Goal: Task Accomplishment & Management: Manage account settings

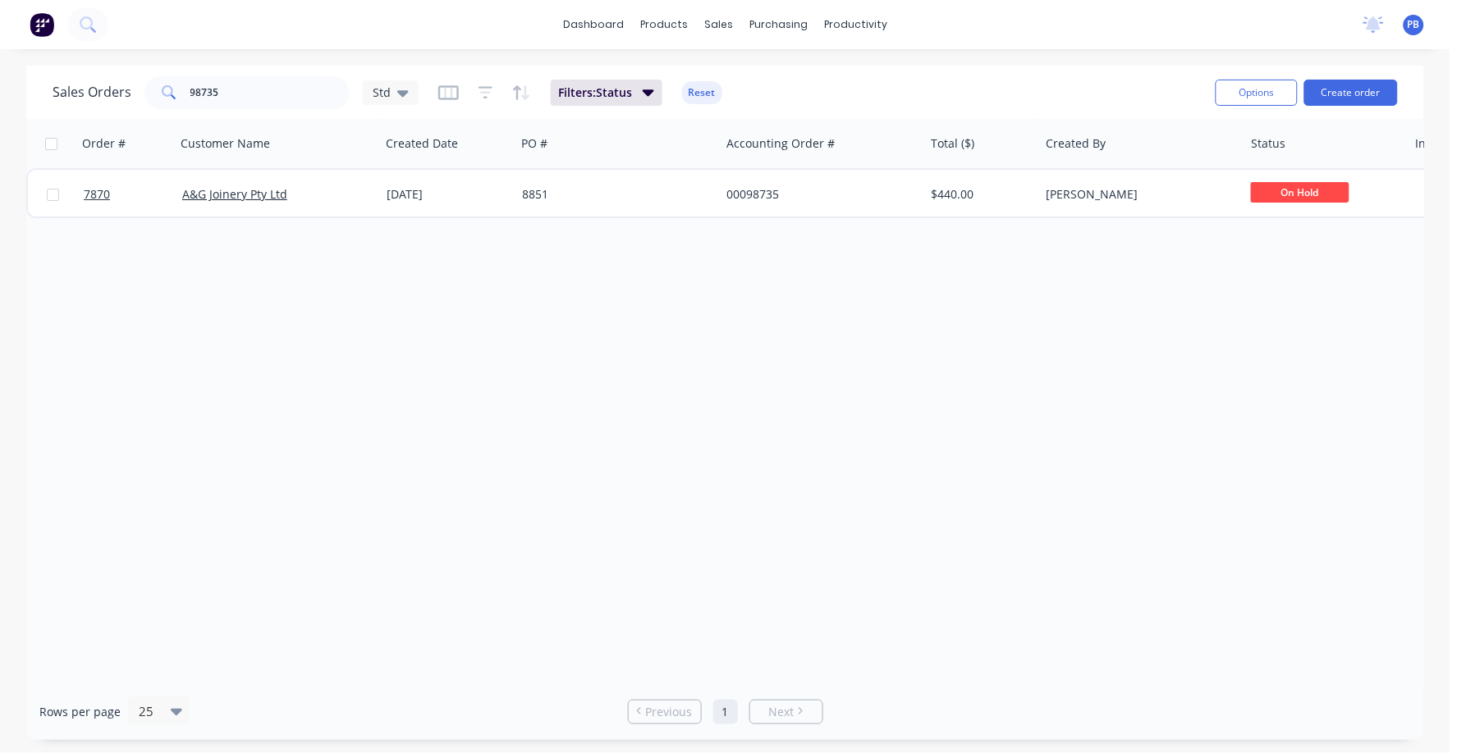
click at [217, 72] on div "Sales Orders 98735 Std Filters: Status Reset" at bounding box center [628, 92] width 1150 height 40
click at [227, 85] on input "98735" at bounding box center [270, 92] width 160 height 33
type input "98716"
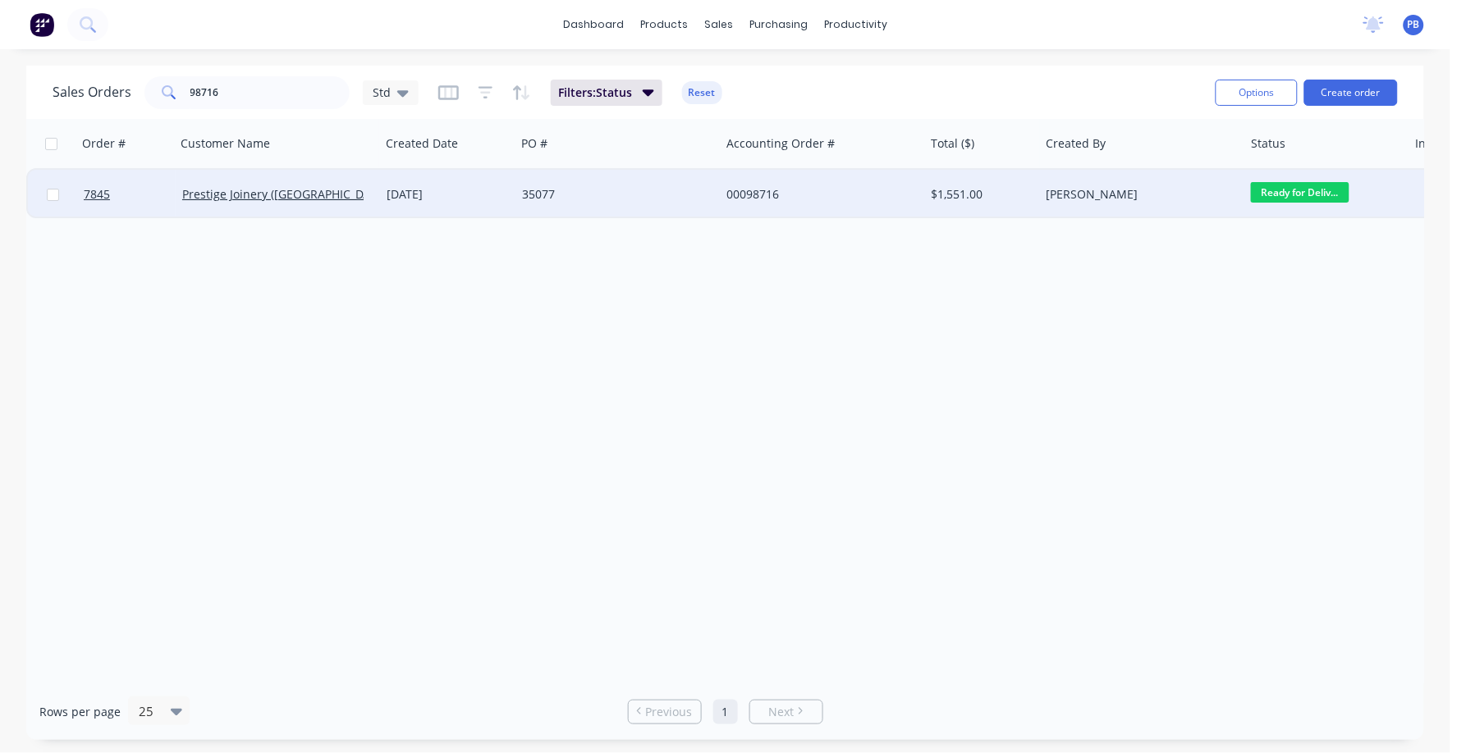
click at [744, 193] on div "00098716" at bounding box center [817, 194] width 182 height 16
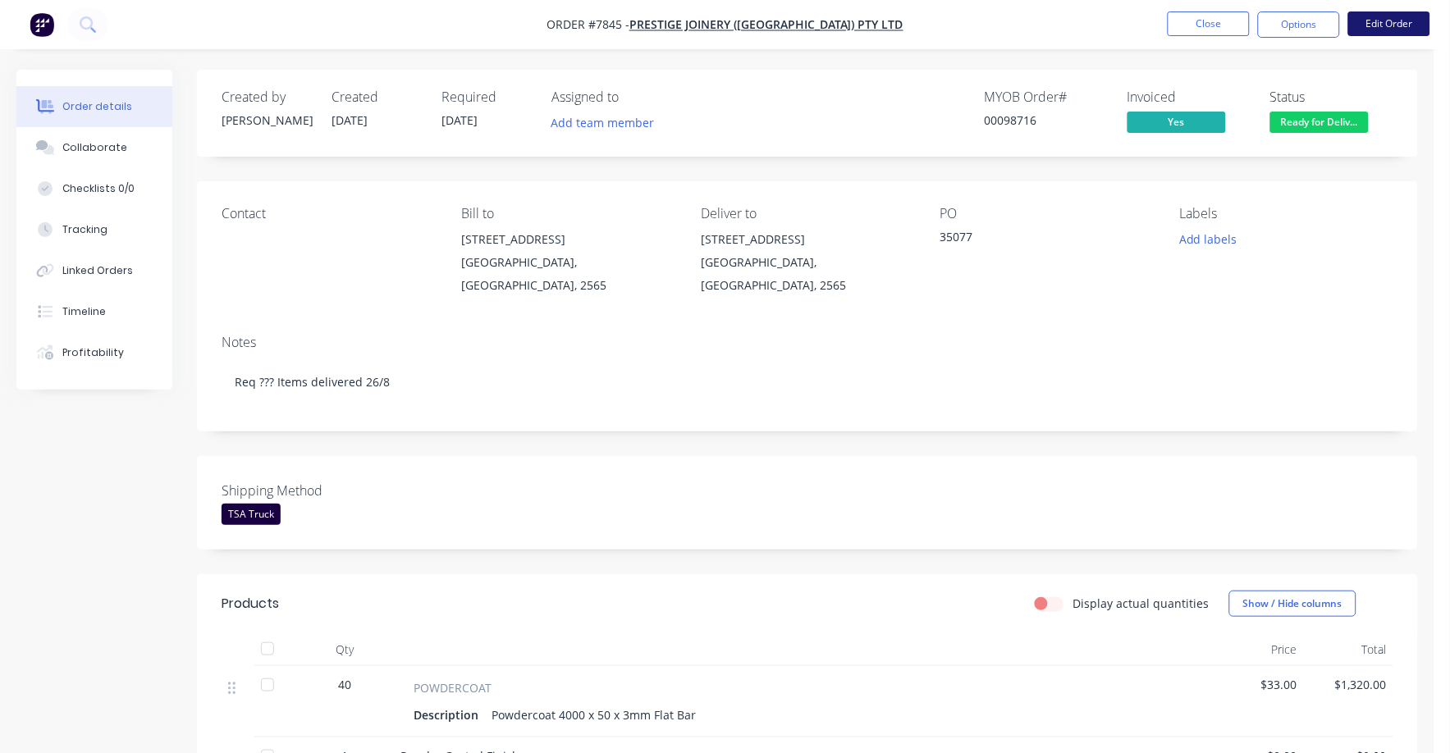
click at [1378, 25] on button "Edit Order" at bounding box center [1389, 23] width 82 height 25
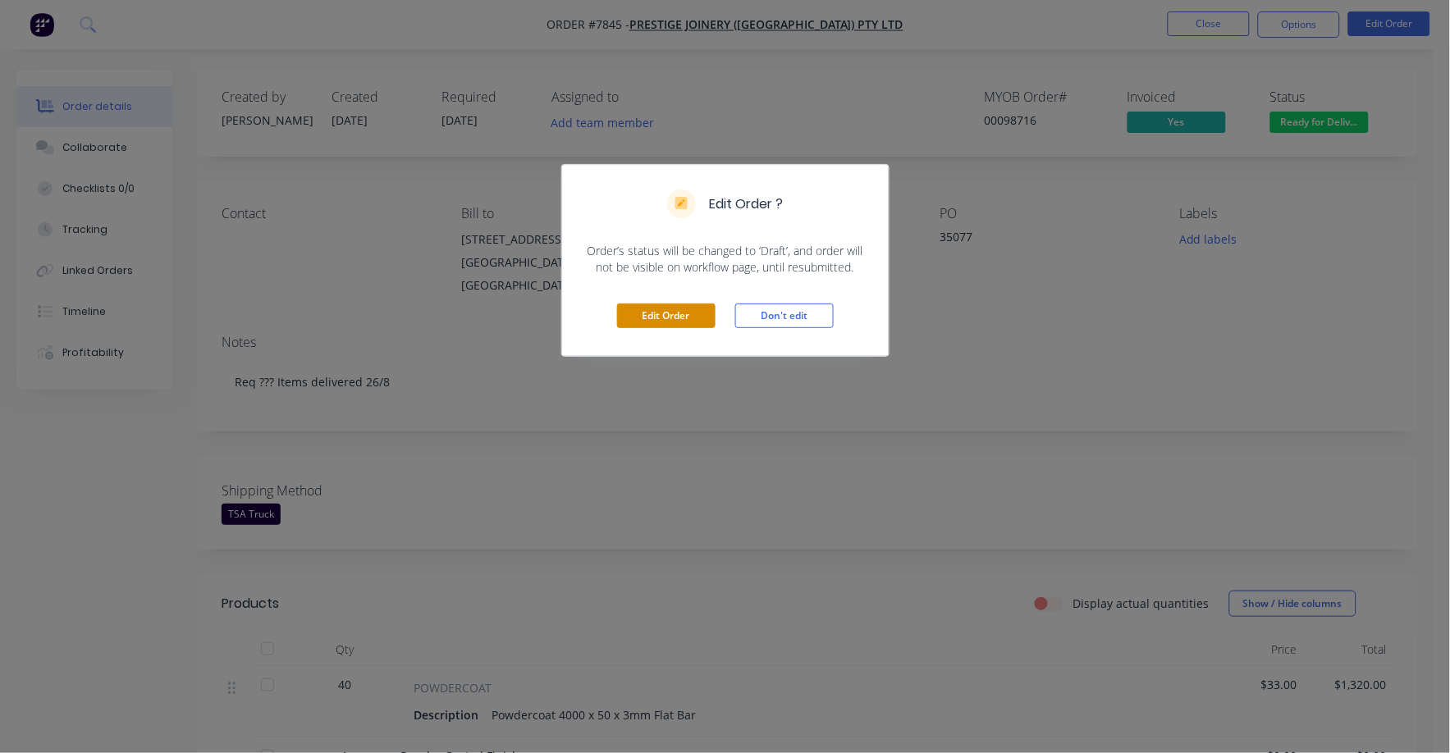
click at [652, 318] on button "Edit Order" at bounding box center [666, 316] width 98 height 25
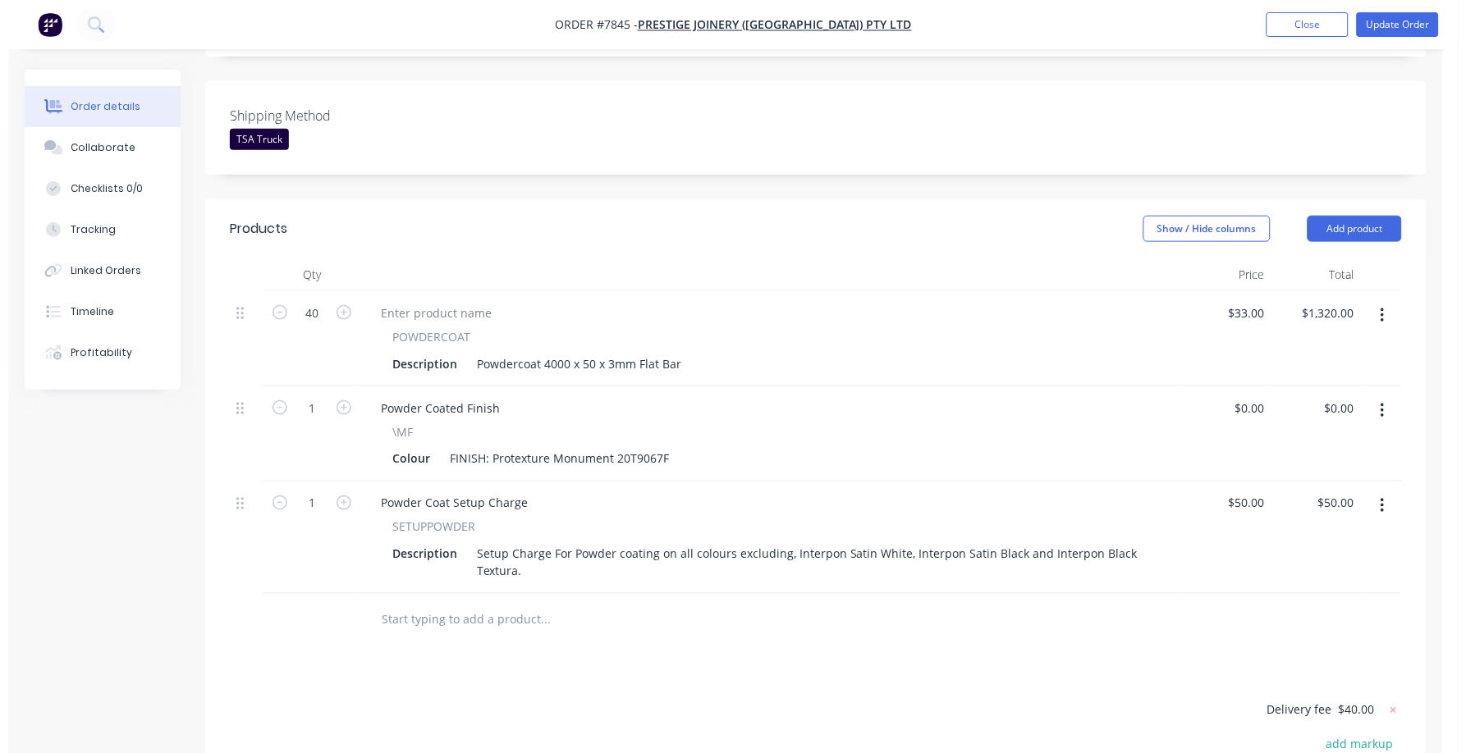
scroll to position [410, 0]
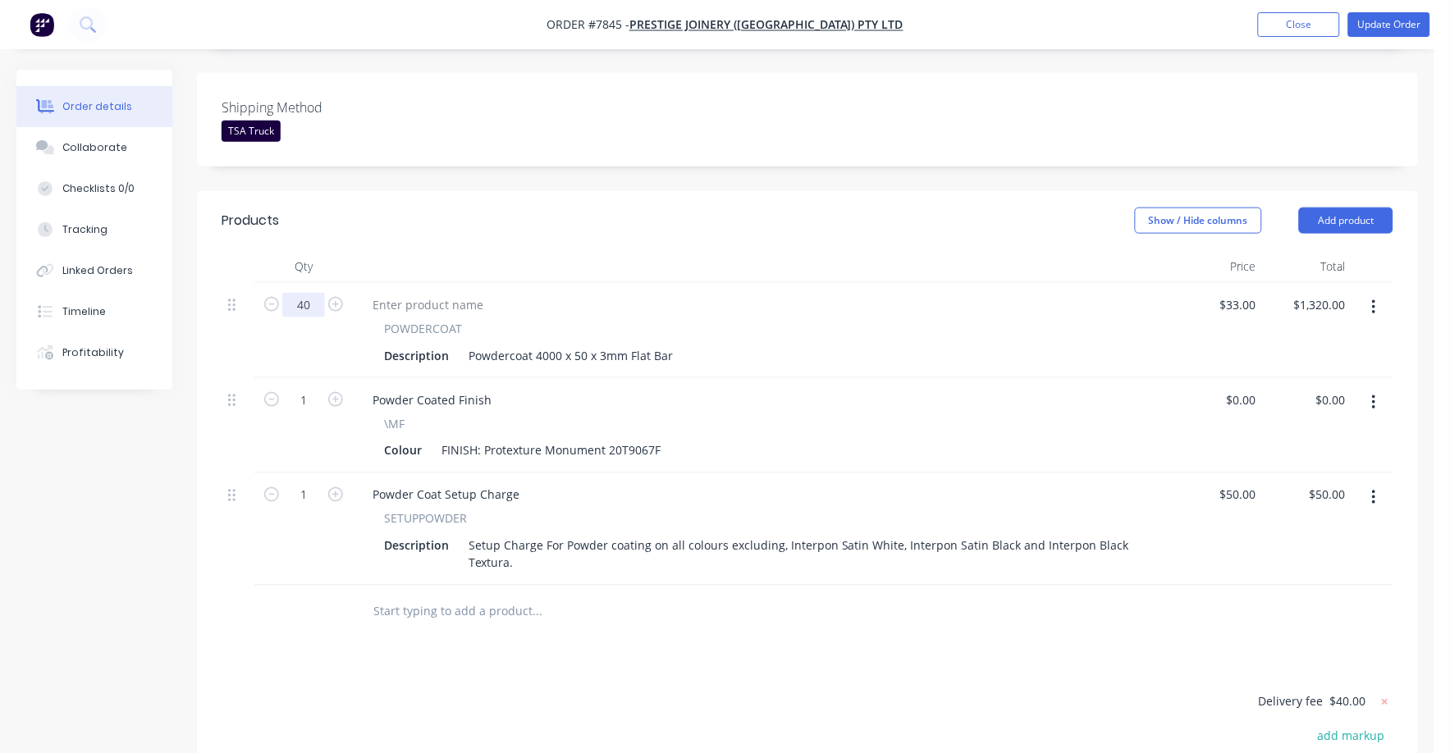
click at [300, 293] on input "40" at bounding box center [303, 305] width 43 height 25
type input "34"
type input "$1,122.00"
click at [1382, 23] on button "Update Order" at bounding box center [1389, 24] width 82 height 25
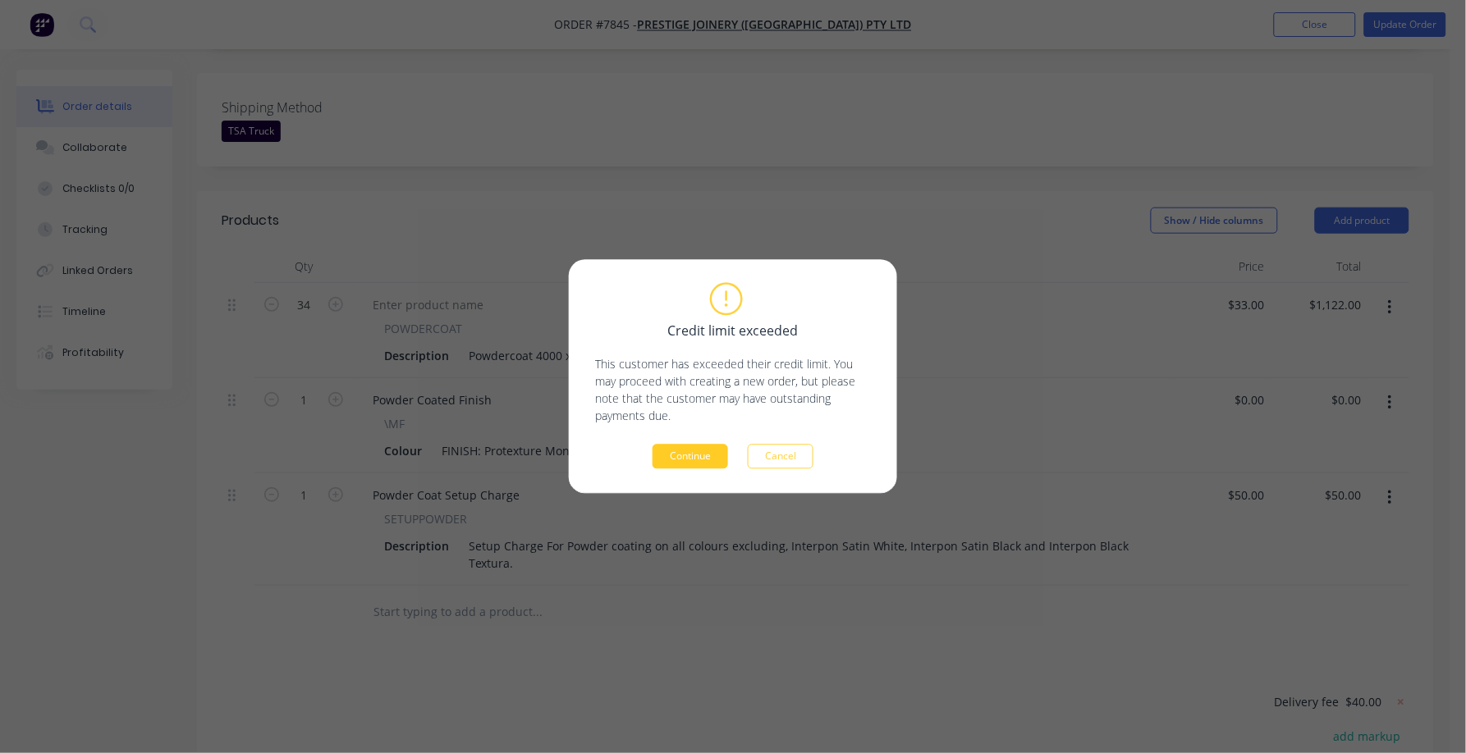
click at [691, 453] on button "Continue" at bounding box center [690, 457] width 76 height 25
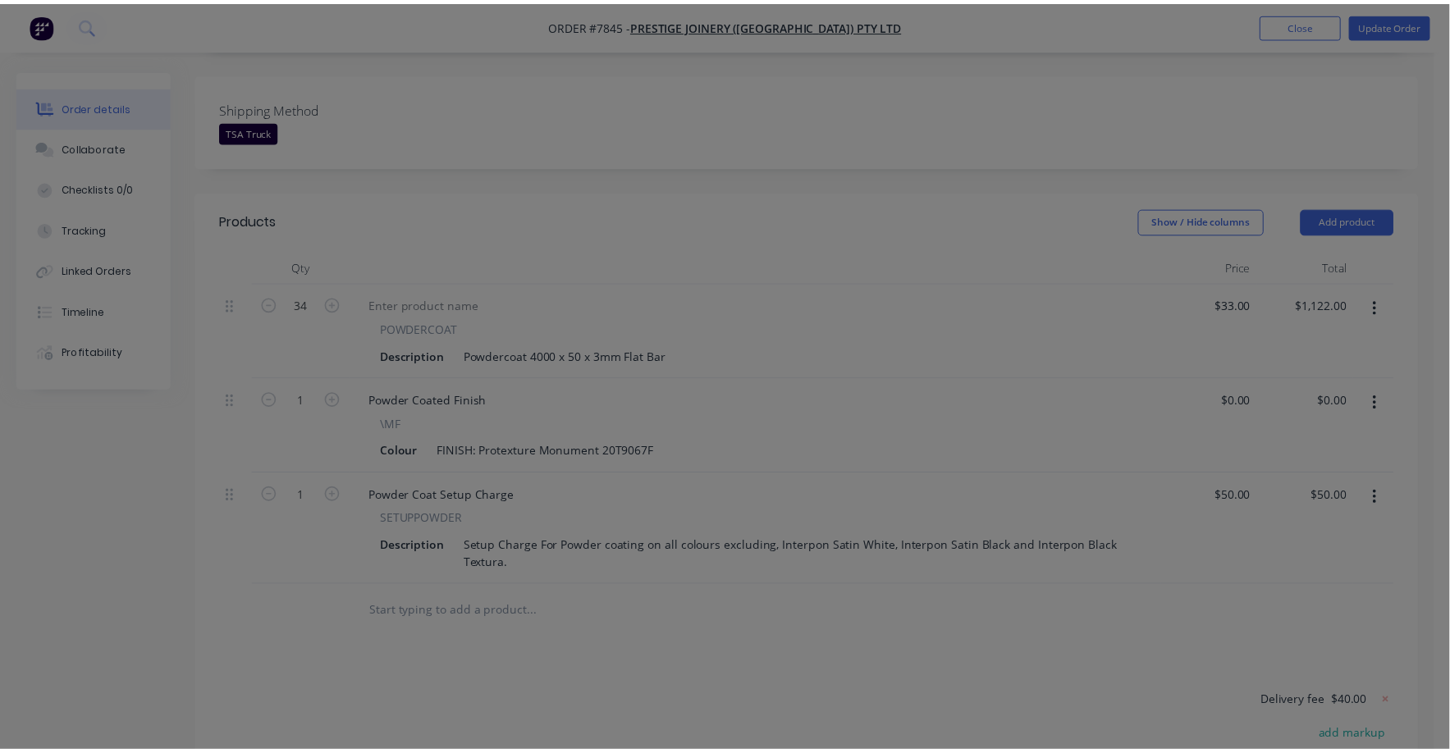
scroll to position [409, 0]
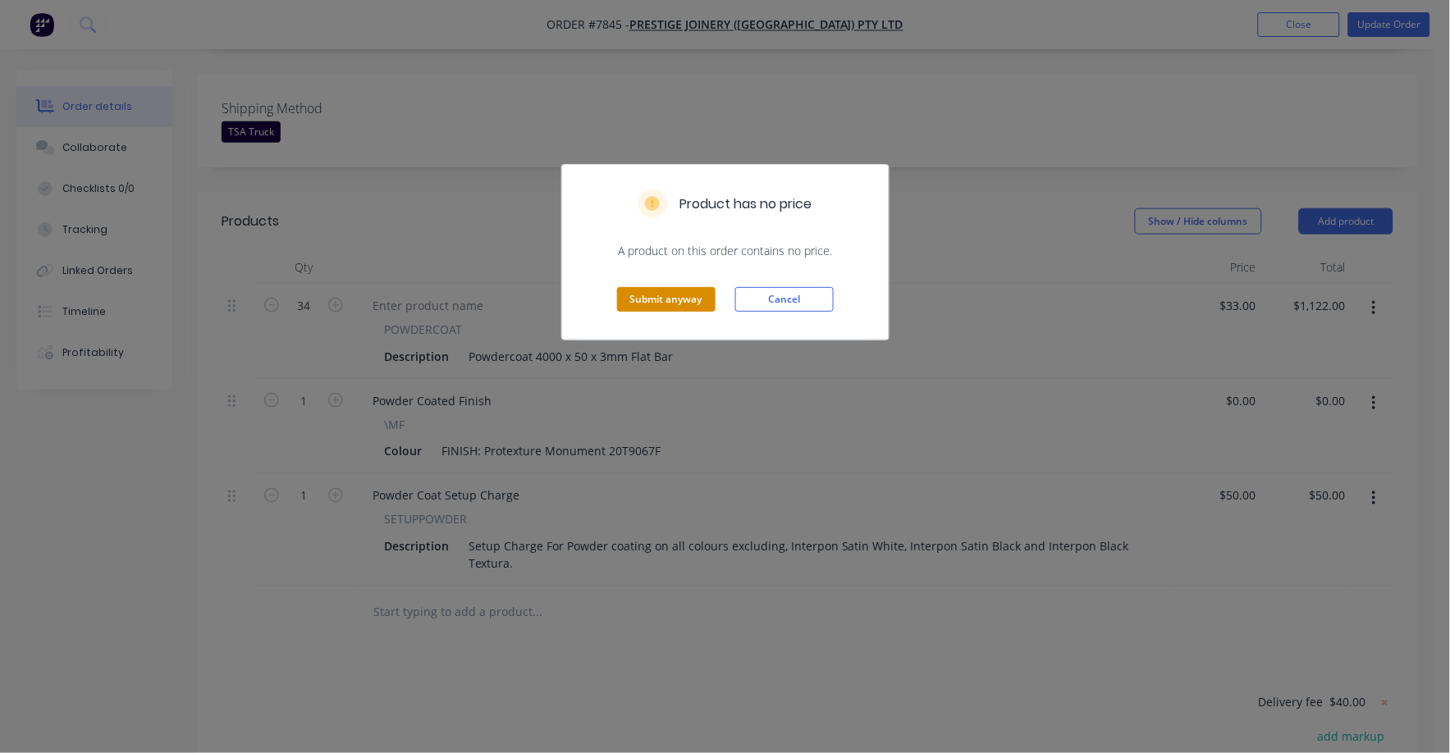
click at [679, 303] on button "Submit anyway" at bounding box center [666, 299] width 98 height 25
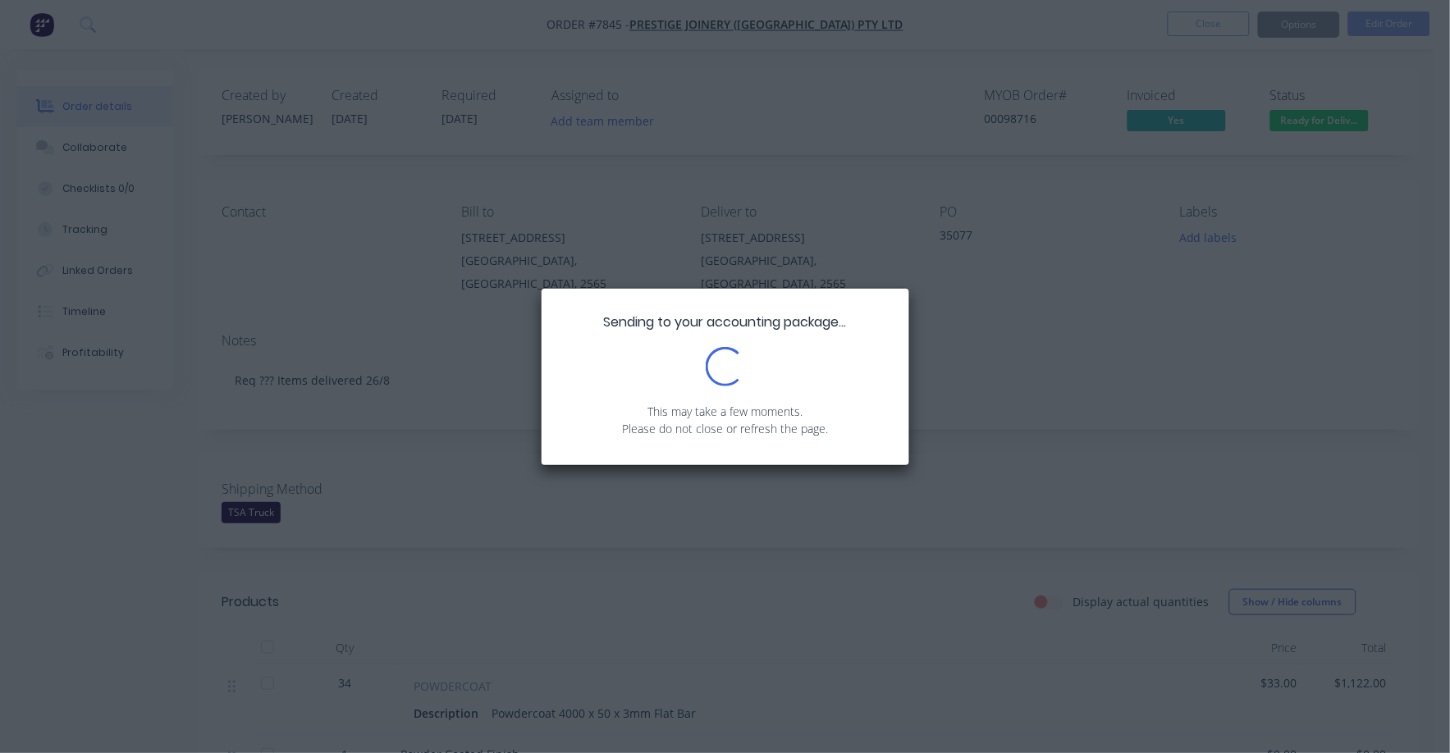
scroll to position [0, 0]
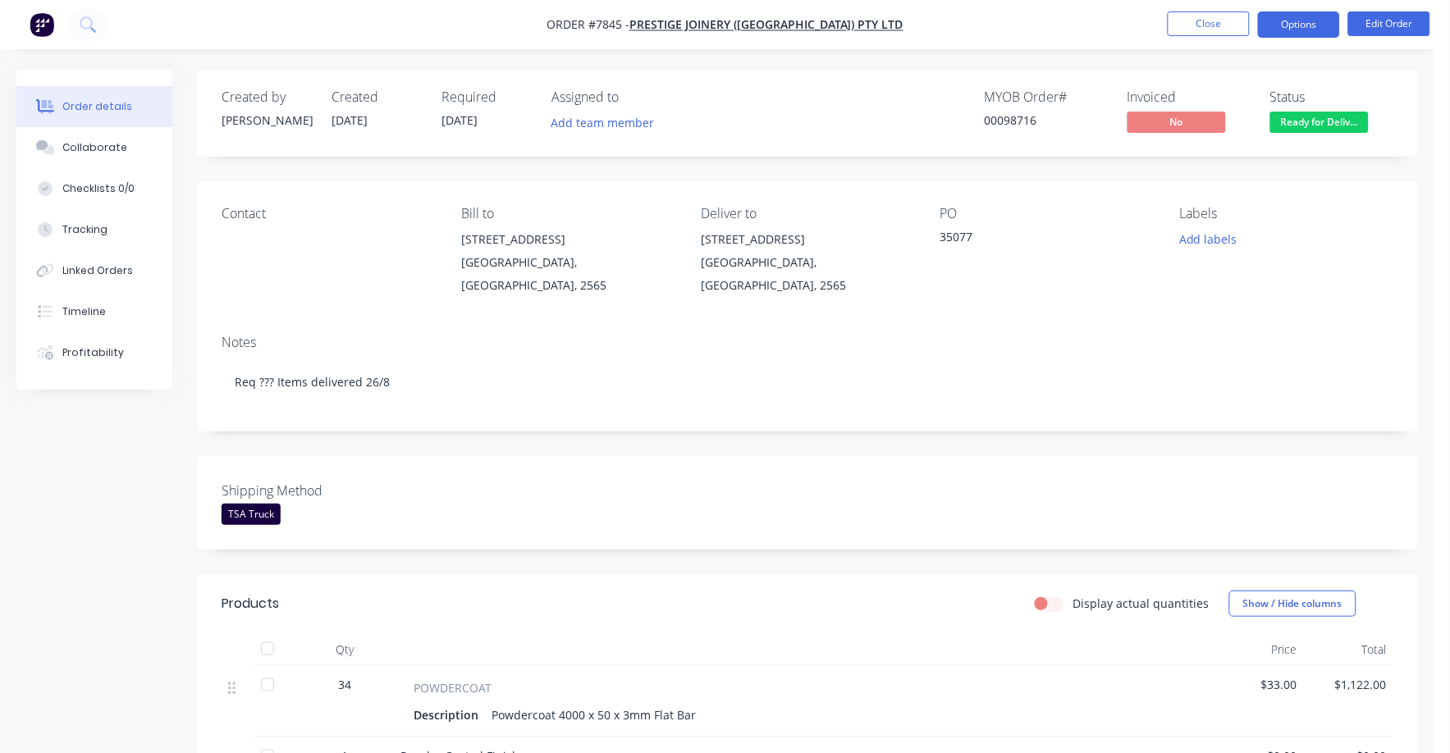
click at [1314, 21] on button "Options" at bounding box center [1299, 24] width 82 height 26
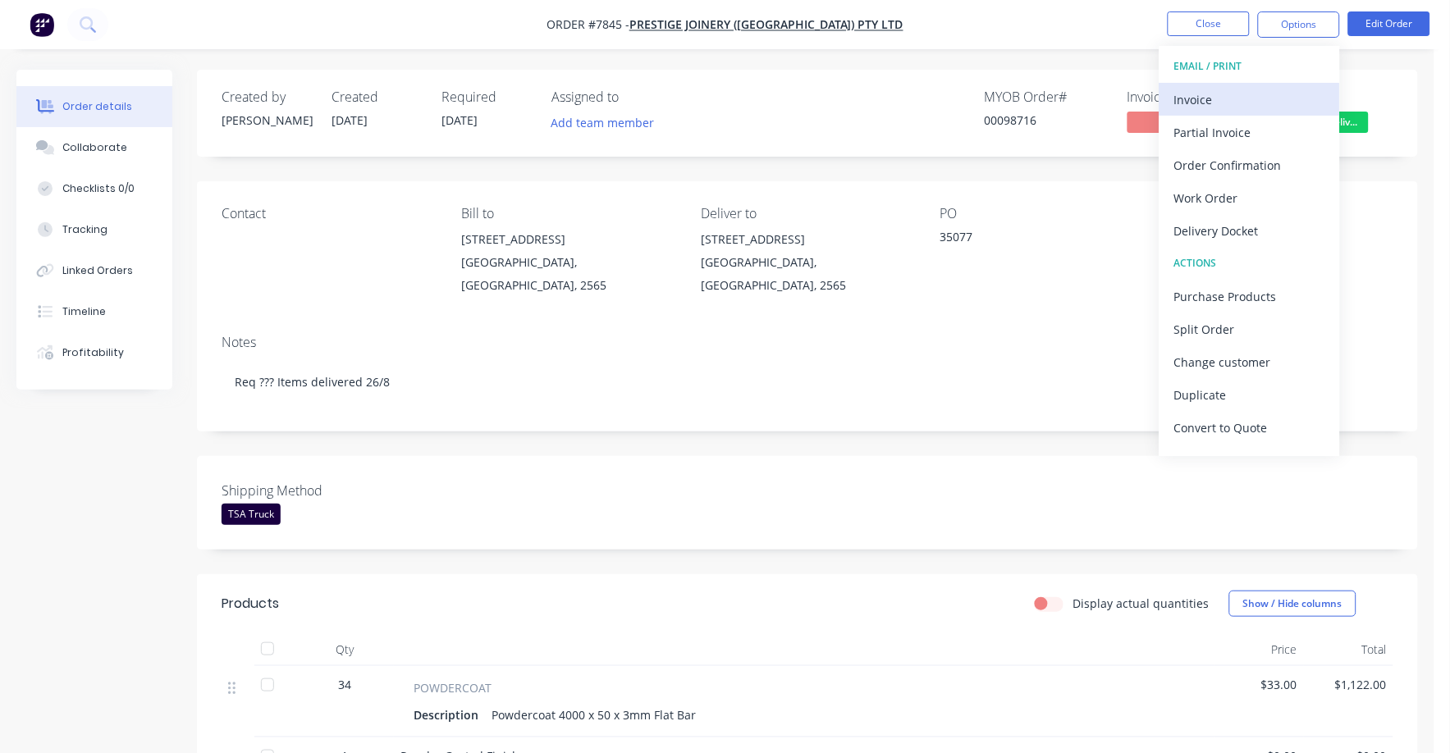
click at [1232, 99] on div "Invoice" at bounding box center [1249, 100] width 151 height 24
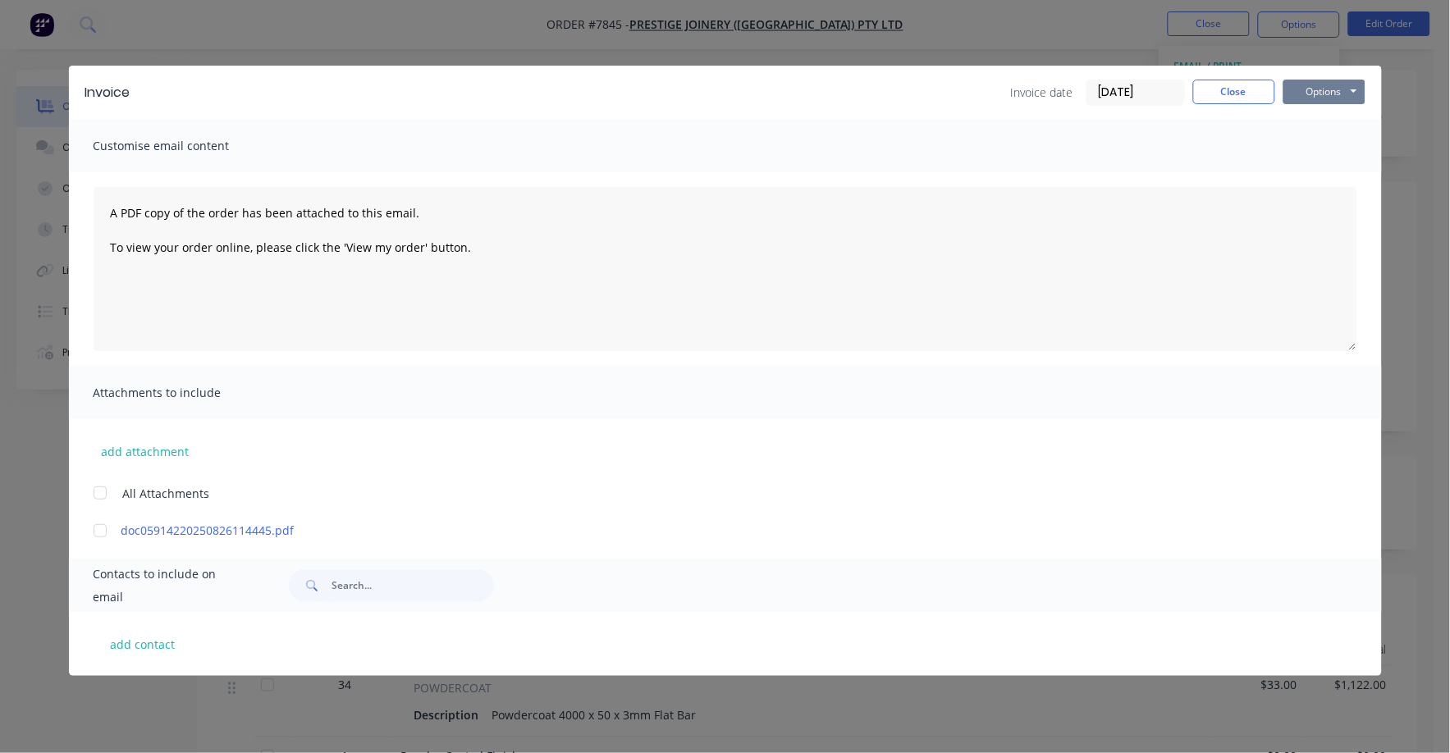
click at [1321, 93] on button "Options" at bounding box center [1325, 92] width 82 height 25
click at [1325, 144] on button "Print" at bounding box center [1336, 148] width 105 height 27
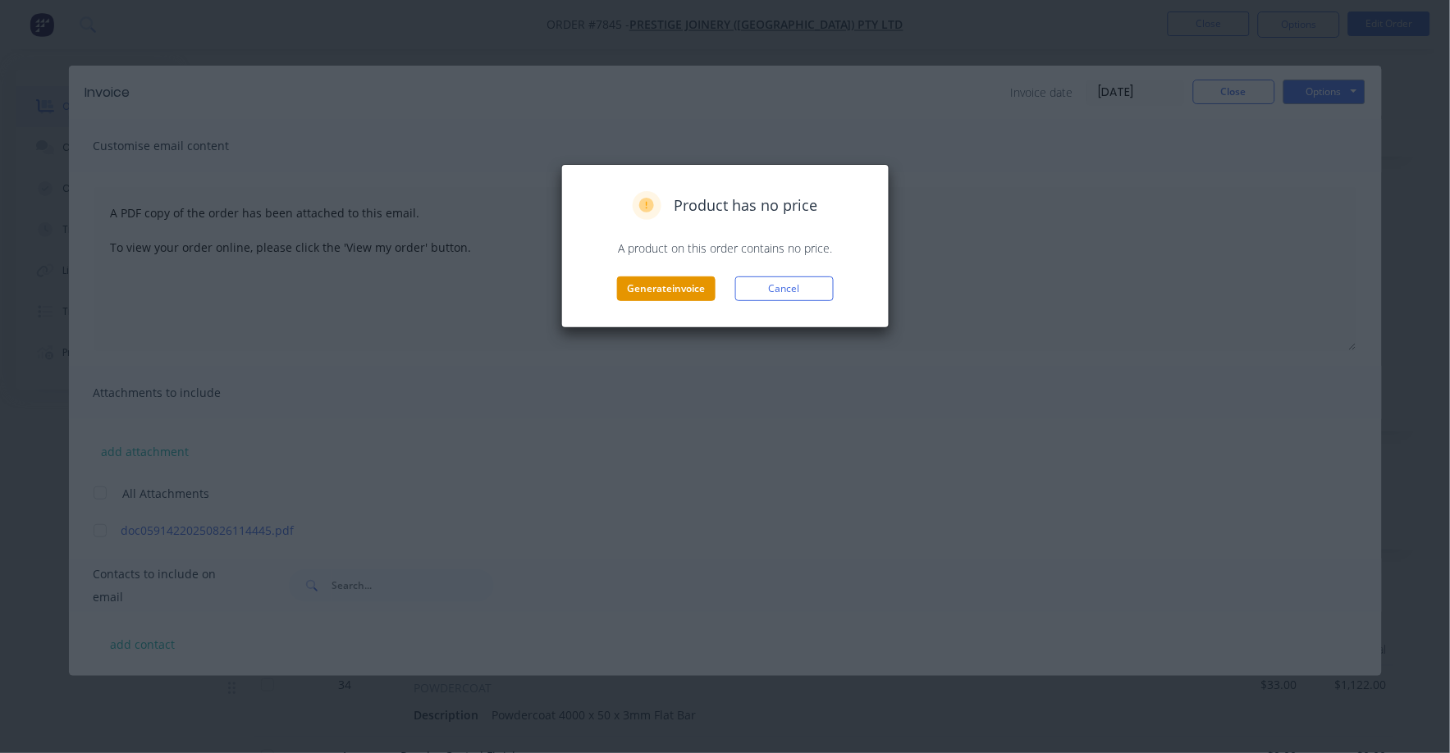
click at [643, 288] on button "Generate invoice" at bounding box center [666, 289] width 98 height 25
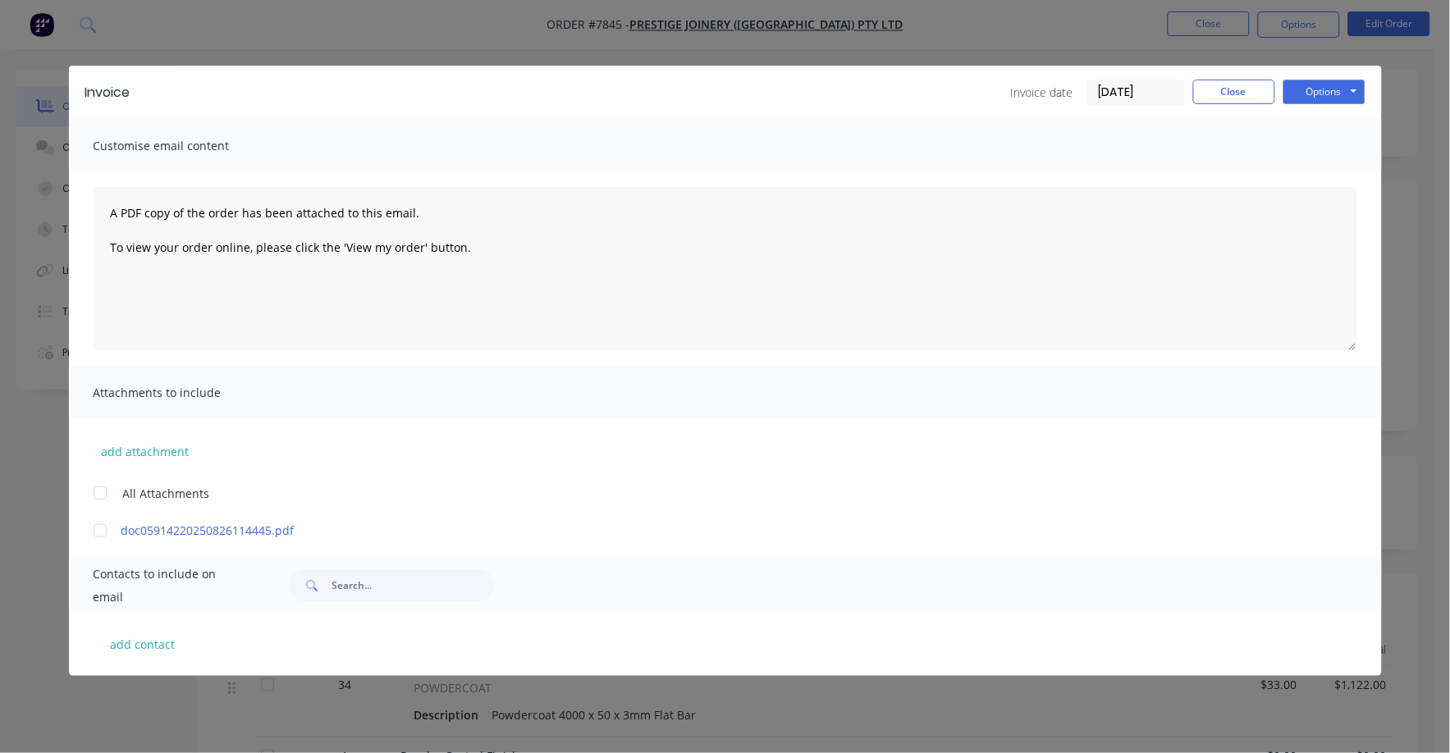
click at [1215, 21] on div "Invoice Invoice date [DATE] Close Options Preview Print Email Customise email c…" at bounding box center [725, 376] width 1450 height 753
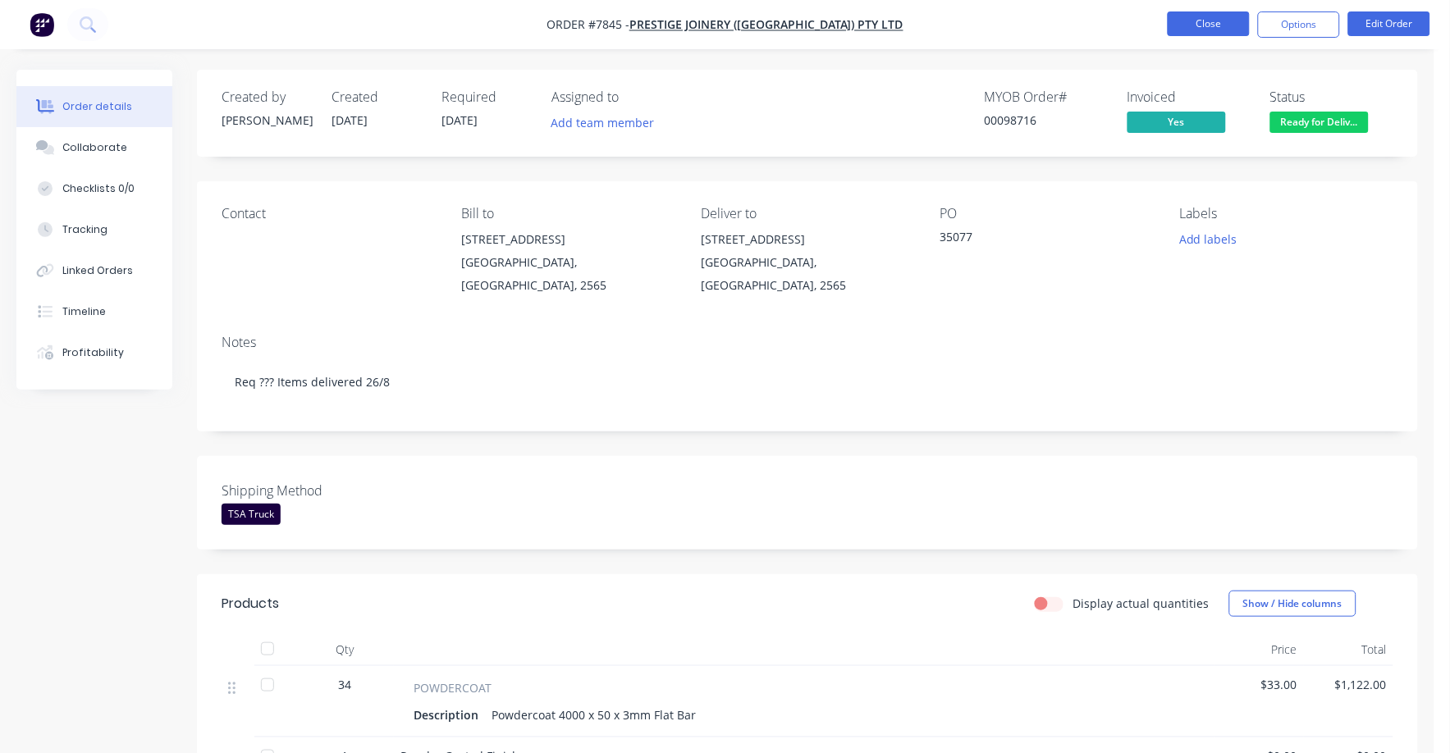
click at [1209, 21] on button "Close" at bounding box center [1209, 23] width 82 height 25
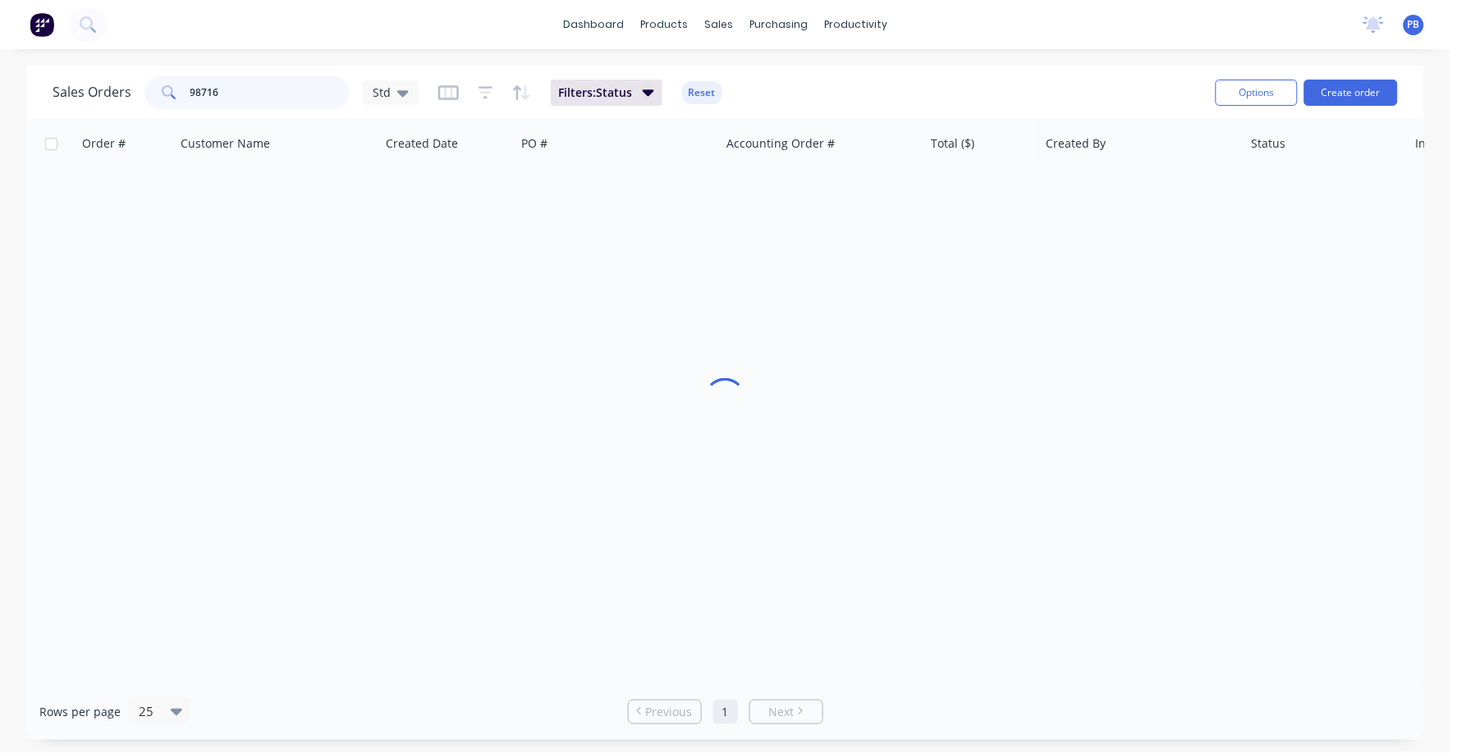
drag, startPoint x: 312, startPoint y: 93, endPoint x: 126, endPoint y: 81, distance: 185.8
click at [126, 81] on div "Sales Orders 98716 Std" at bounding box center [236, 92] width 366 height 33
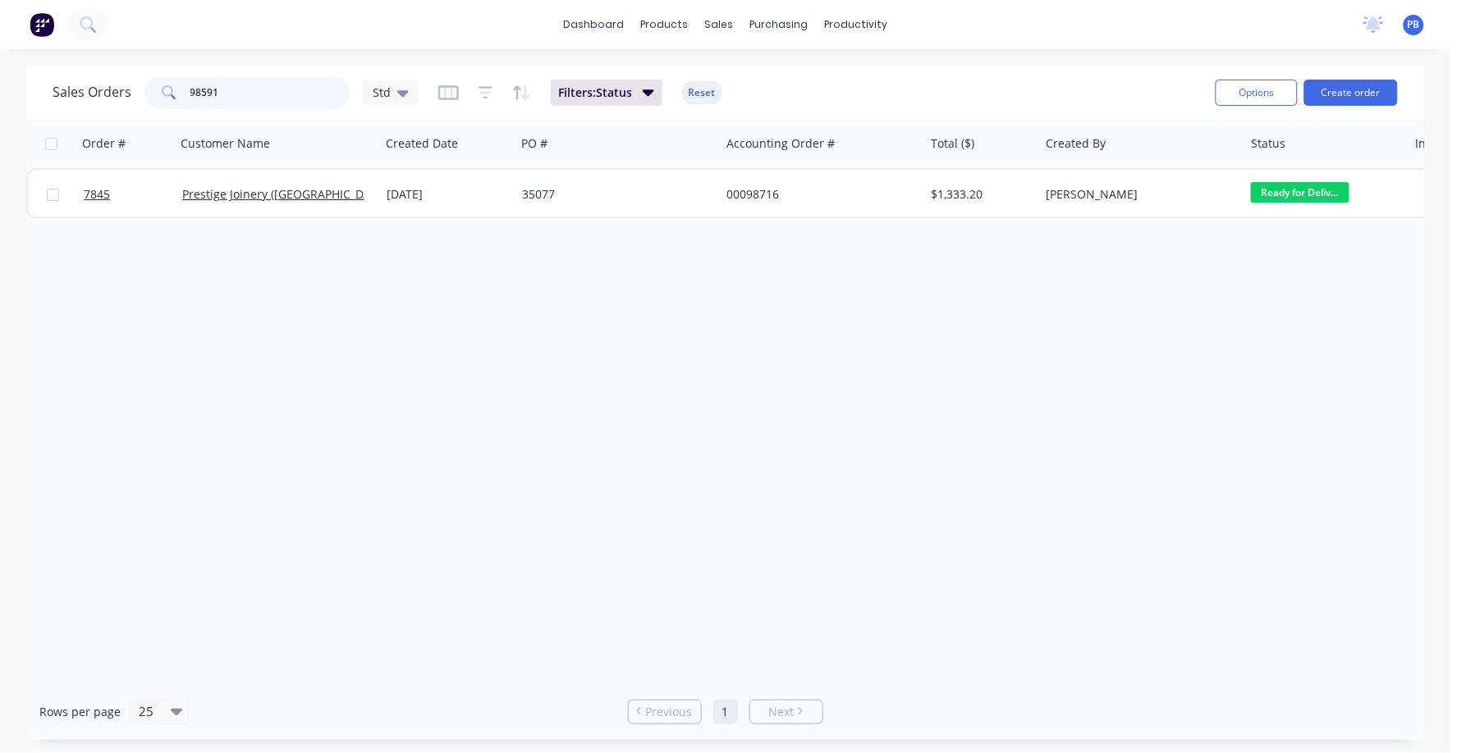
type input "98591"
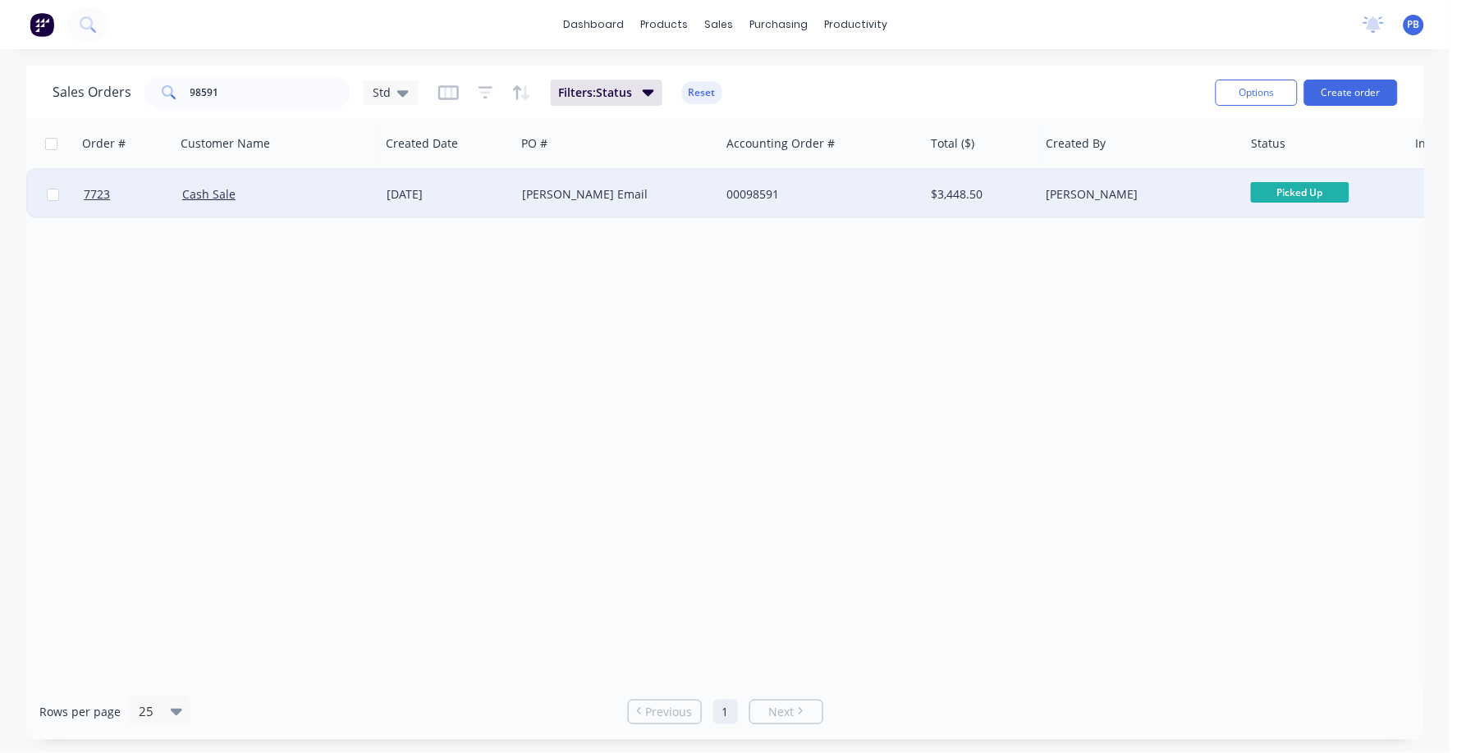
click at [755, 183] on div "00098591" at bounding box center [822, 194] width 204 height 49
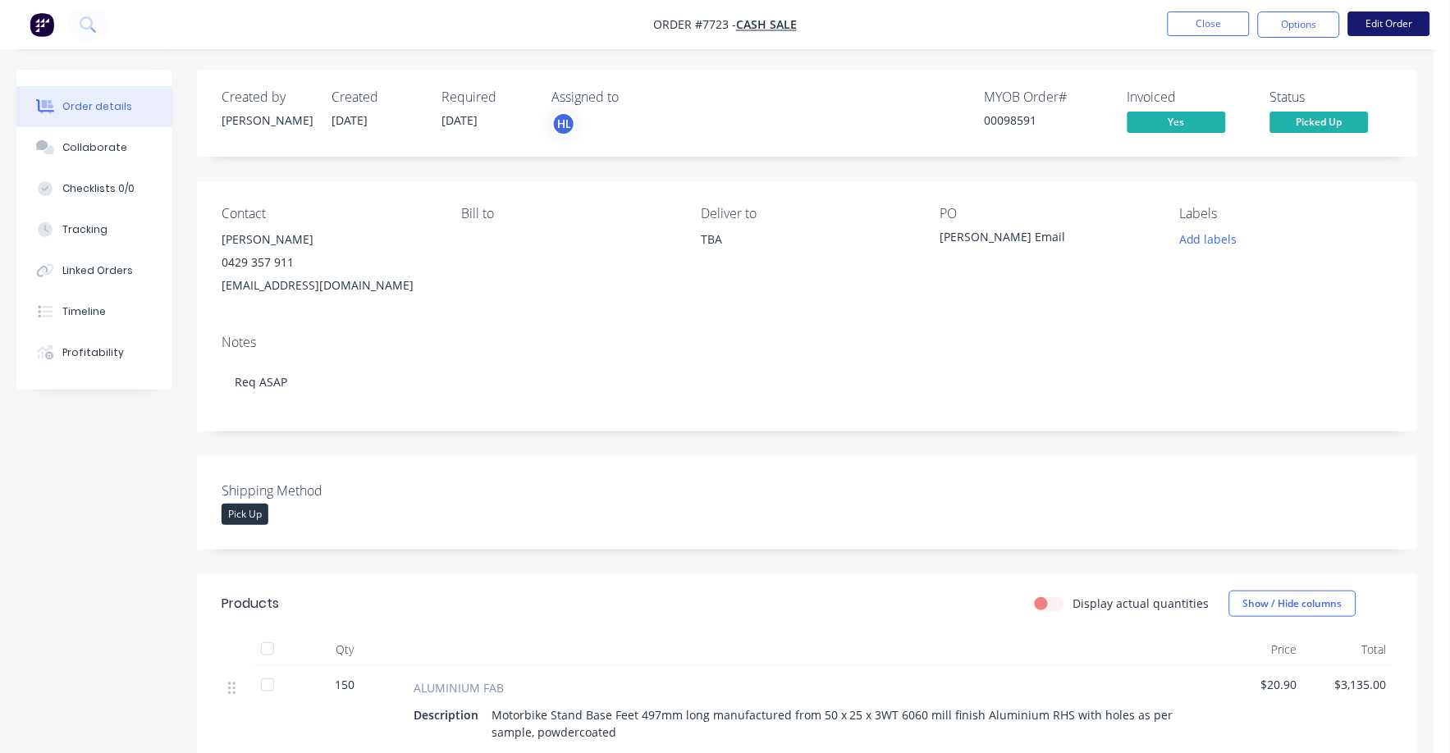
click at [1402, 19] on button "Edit Order" at bounding box center [1389, 23] width 82 height 25
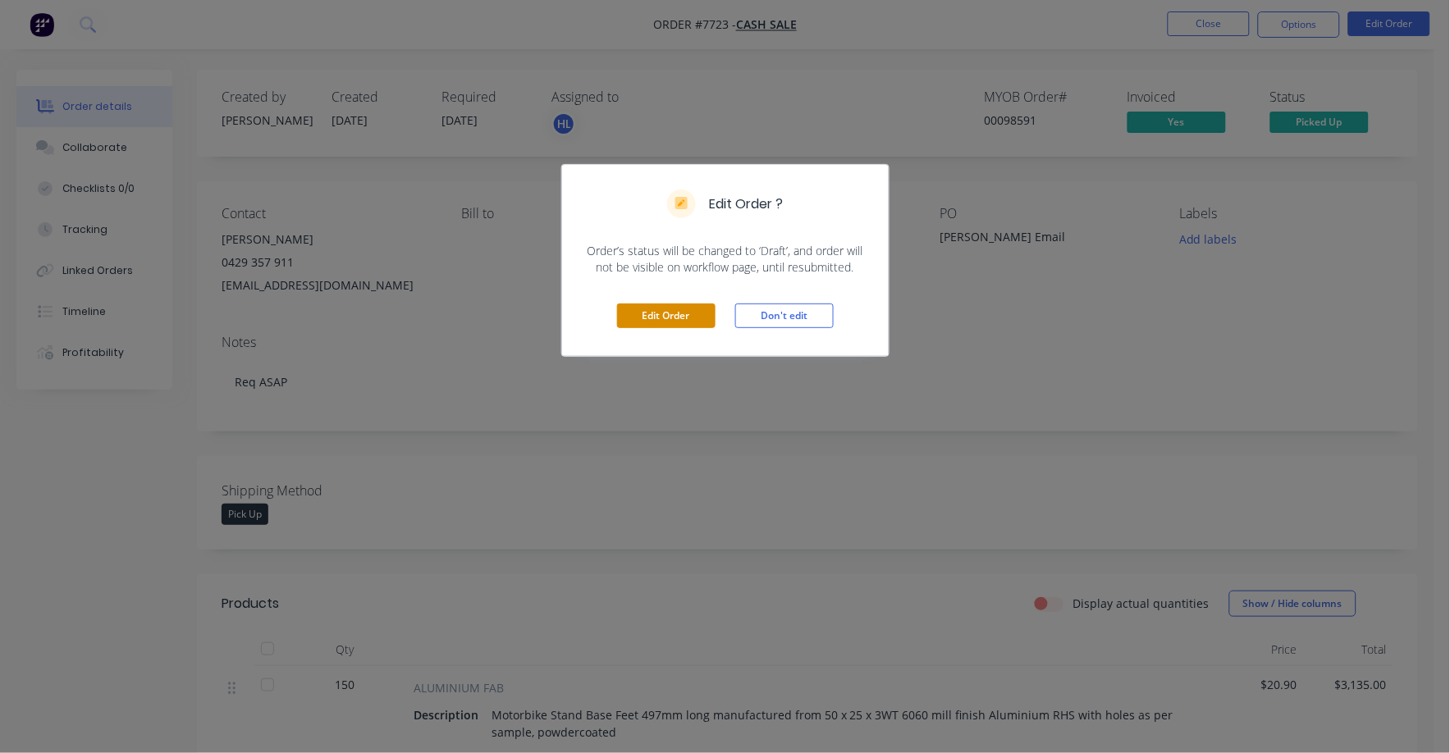
click at [673, 311] on button "Edit Order" at bounding box center [666, 316] width 98 height 25
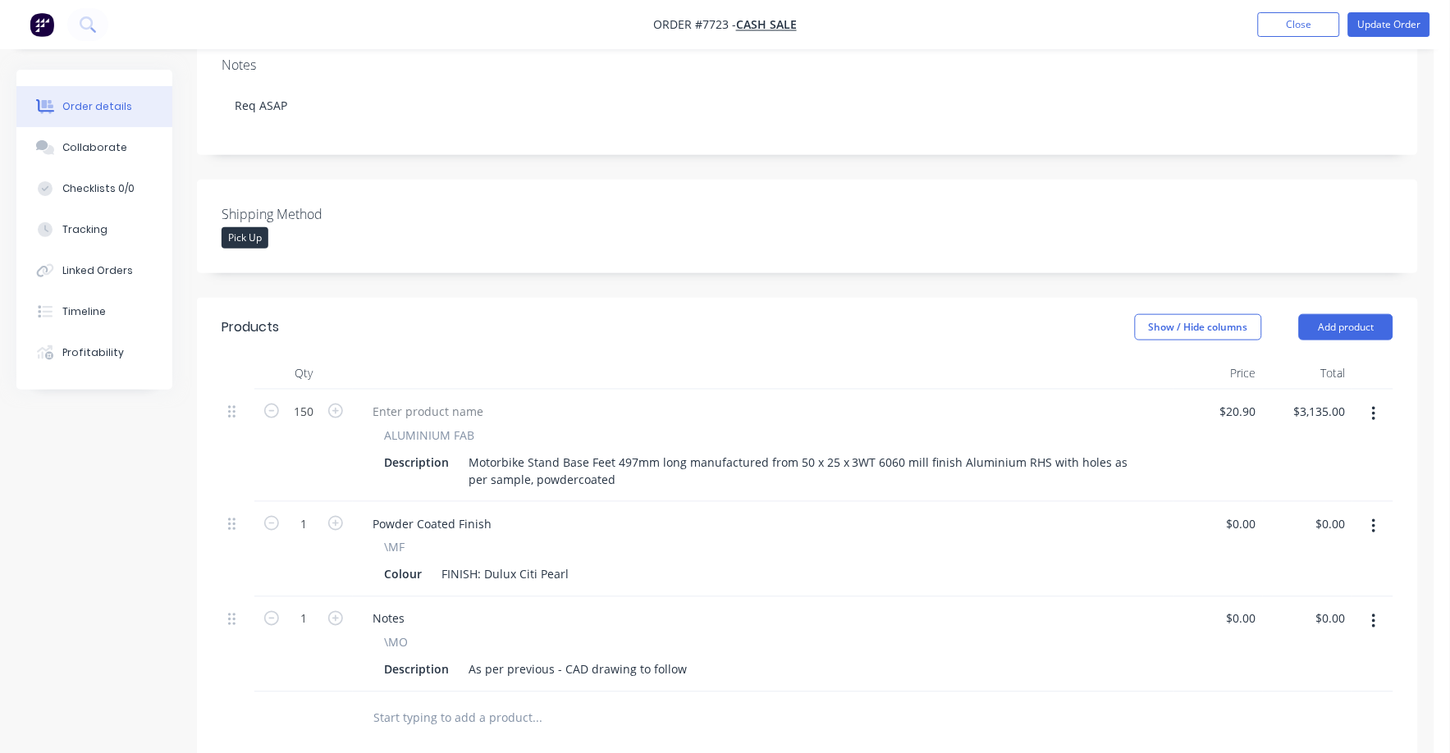
scroll to position [308, 0]
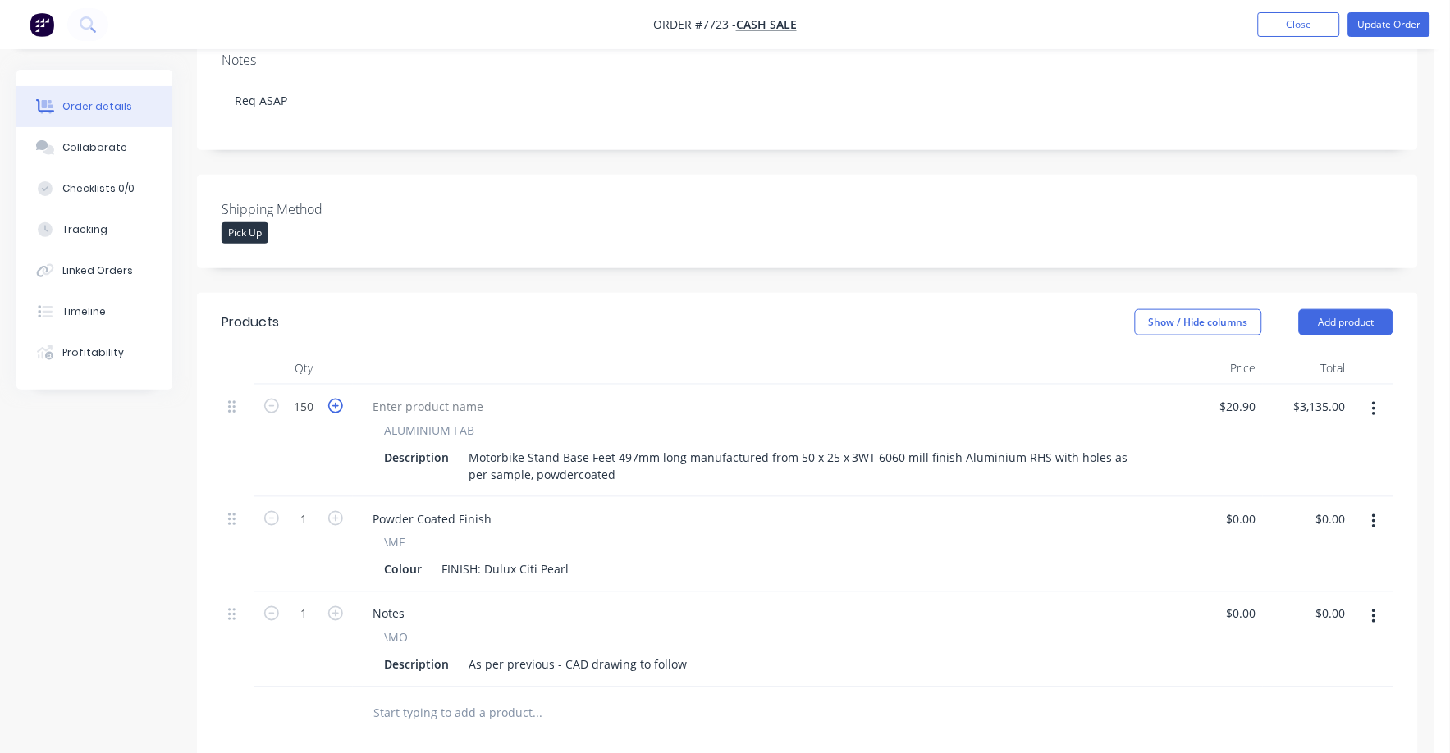
click at [335, 399] on icon "button" at bounding box center [335, 406] width 15 height 15
type input "151"
type input "$3,155.90"
click at [335, 399] on icon "button" at bounding box center [335, 406] width 15 height 15
type input "152"
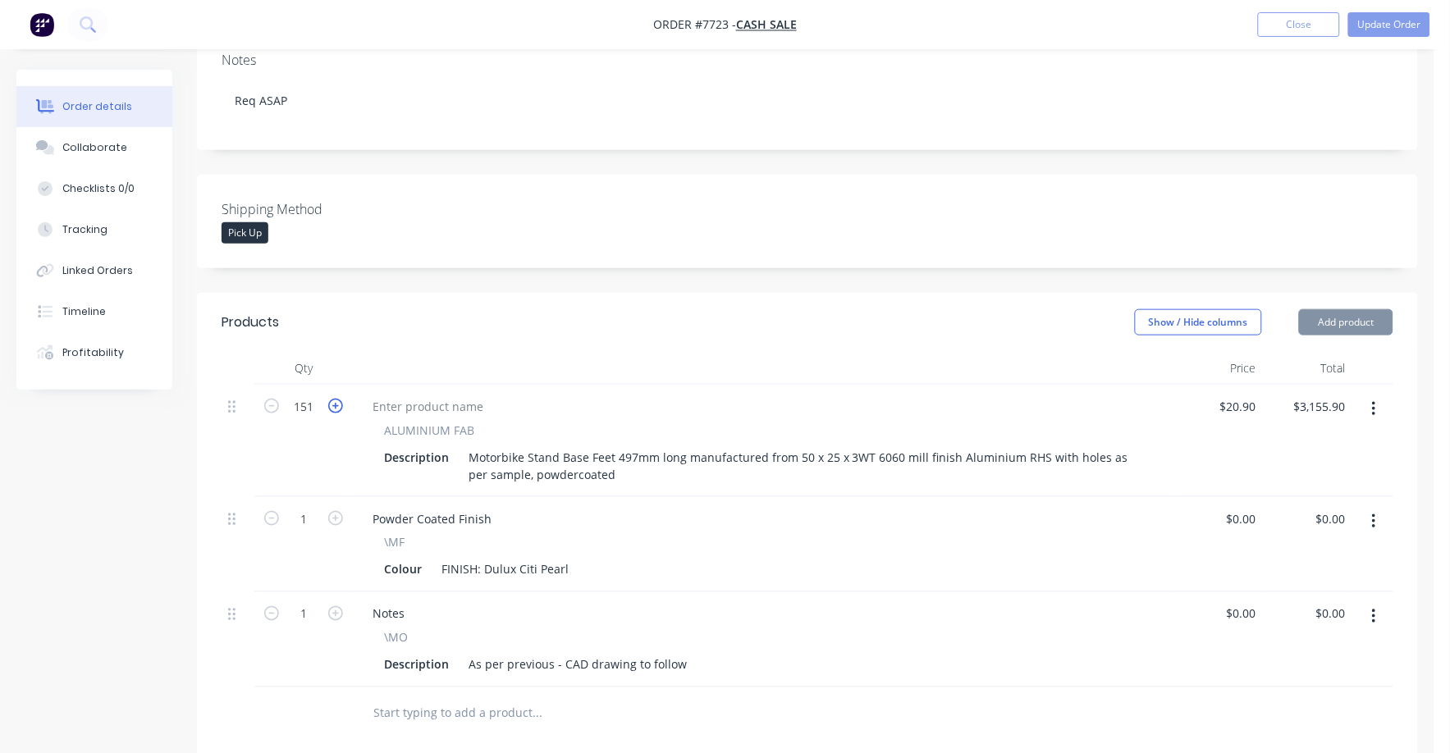
type input "$3,176.80"
click at [335, 399] on icon "button" at bounding box center [335, 406] width 15 height 15
type input "153"
type input "$3,197.70"
click at [335, 399] on icon "button" at bounding box center [335, 406] width 15 height 15
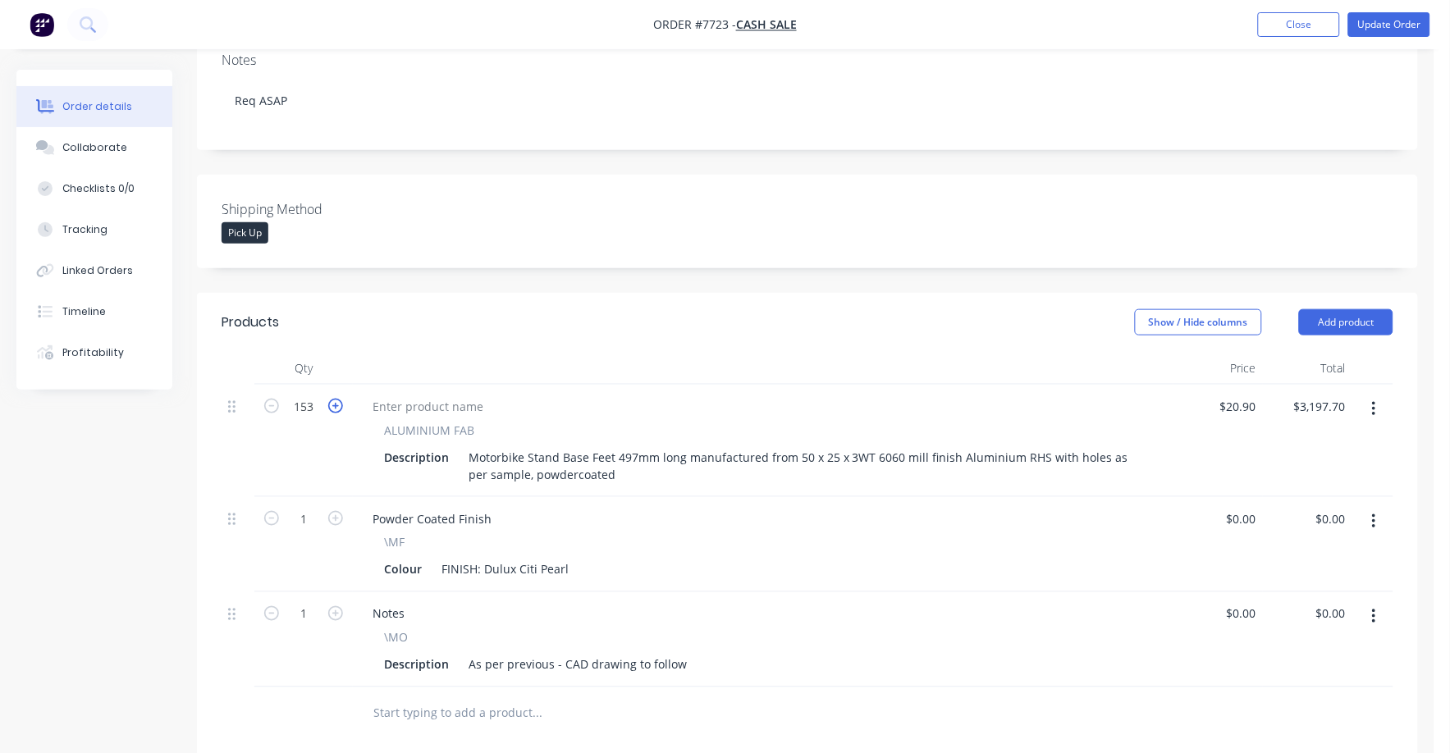
type input "154"
type input "$3,218.60"
click at [335, 399] on icon "button" at bounding box center [335, 406] width 15 height 15
type input "155"
type input "$3,239.50"
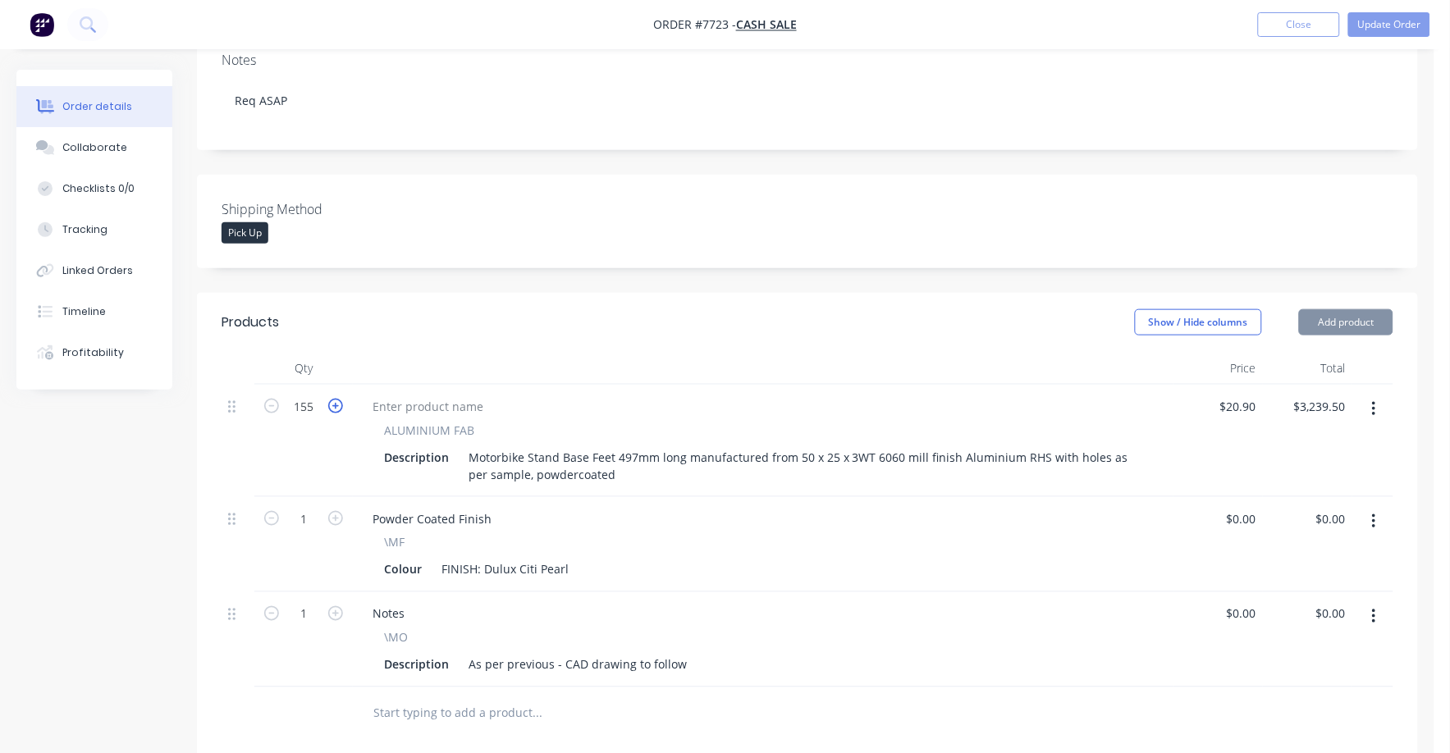
click at [336, 399] on icon "button" at bounding box center [335, 406] width 15 height 15
type input "156"
type input "$3,260.40"
click at [1401, 21] on button "Update Order" at bounding box center [1389, 24] width 82 height 25
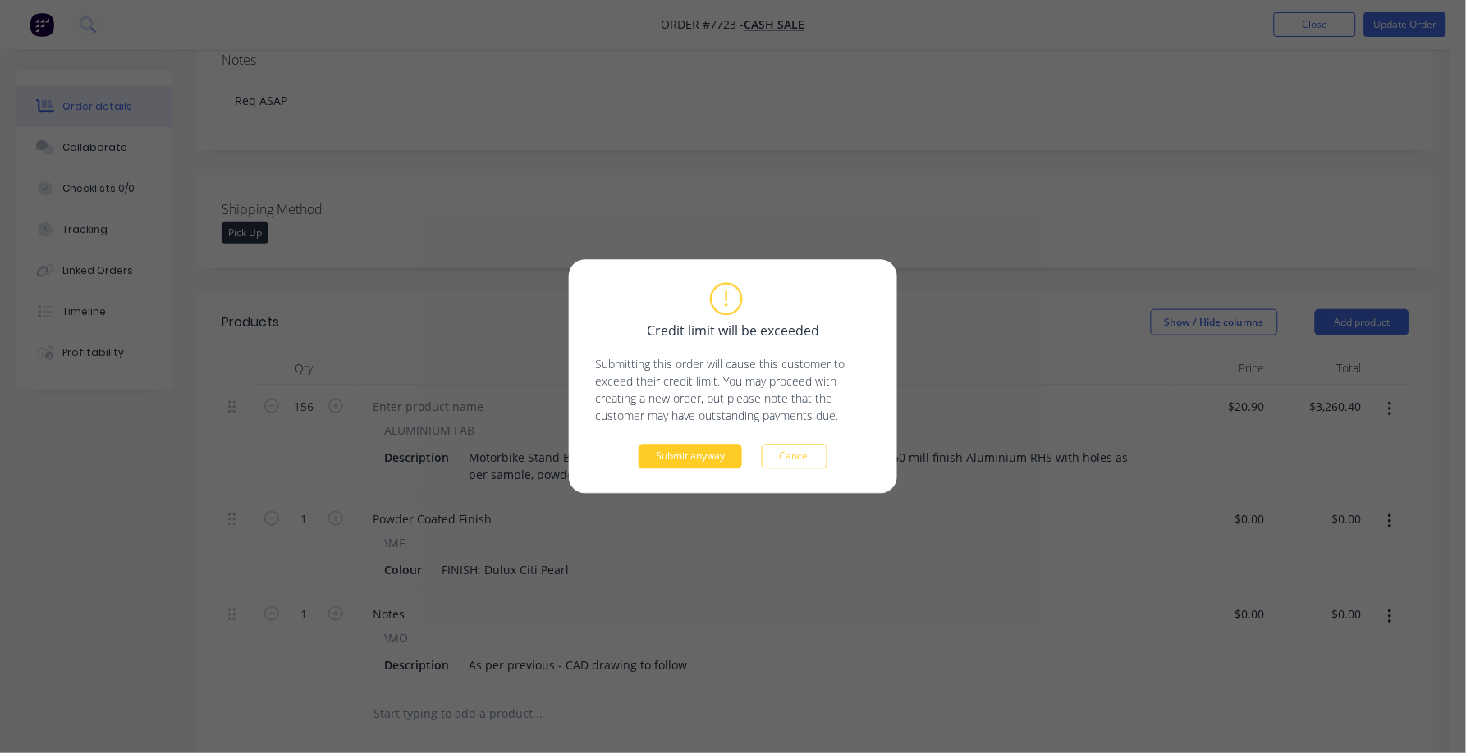
click at [701, 463] on button "Submit anyway" at bounding box center [690, 457] width 103 height 25
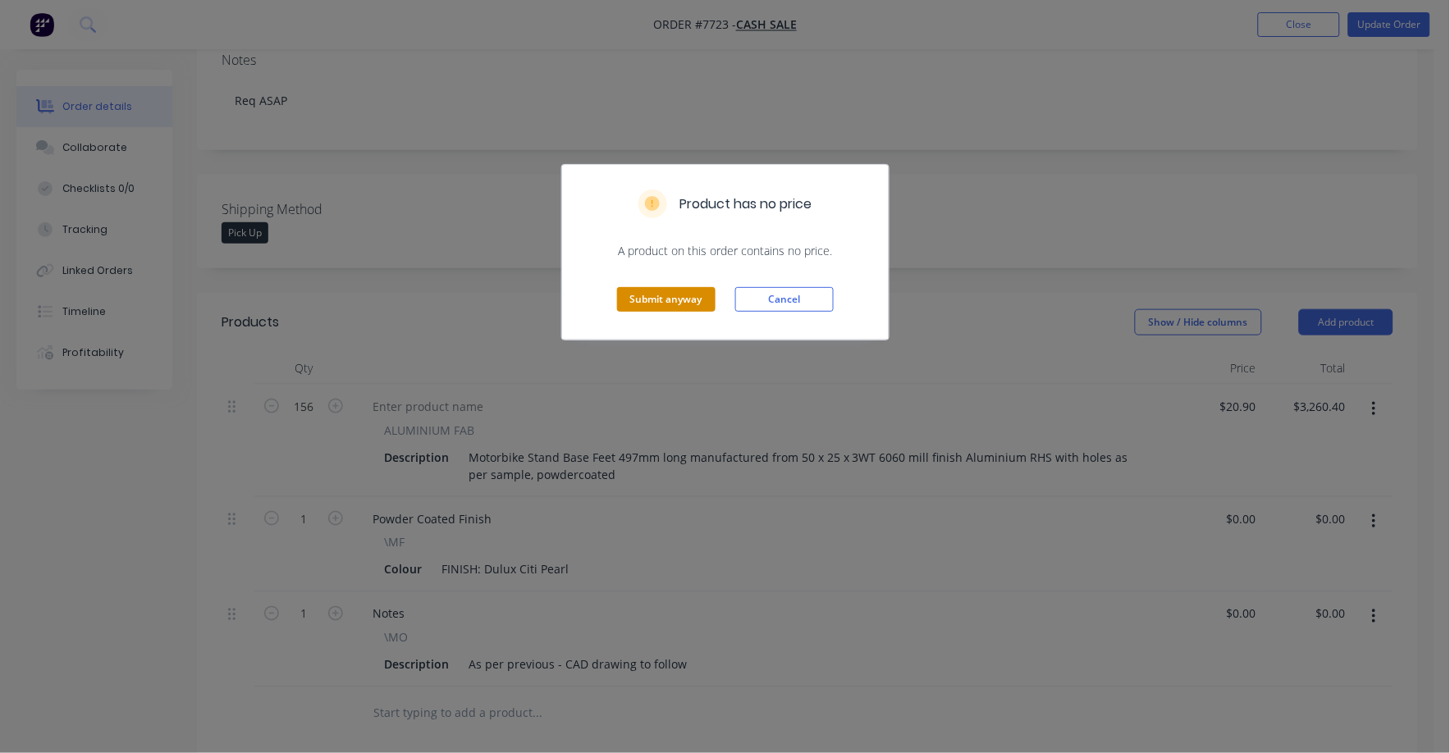
click at [672, 305] on button "Submit anyway" at bounding box center [666, 299] width 98 height 25
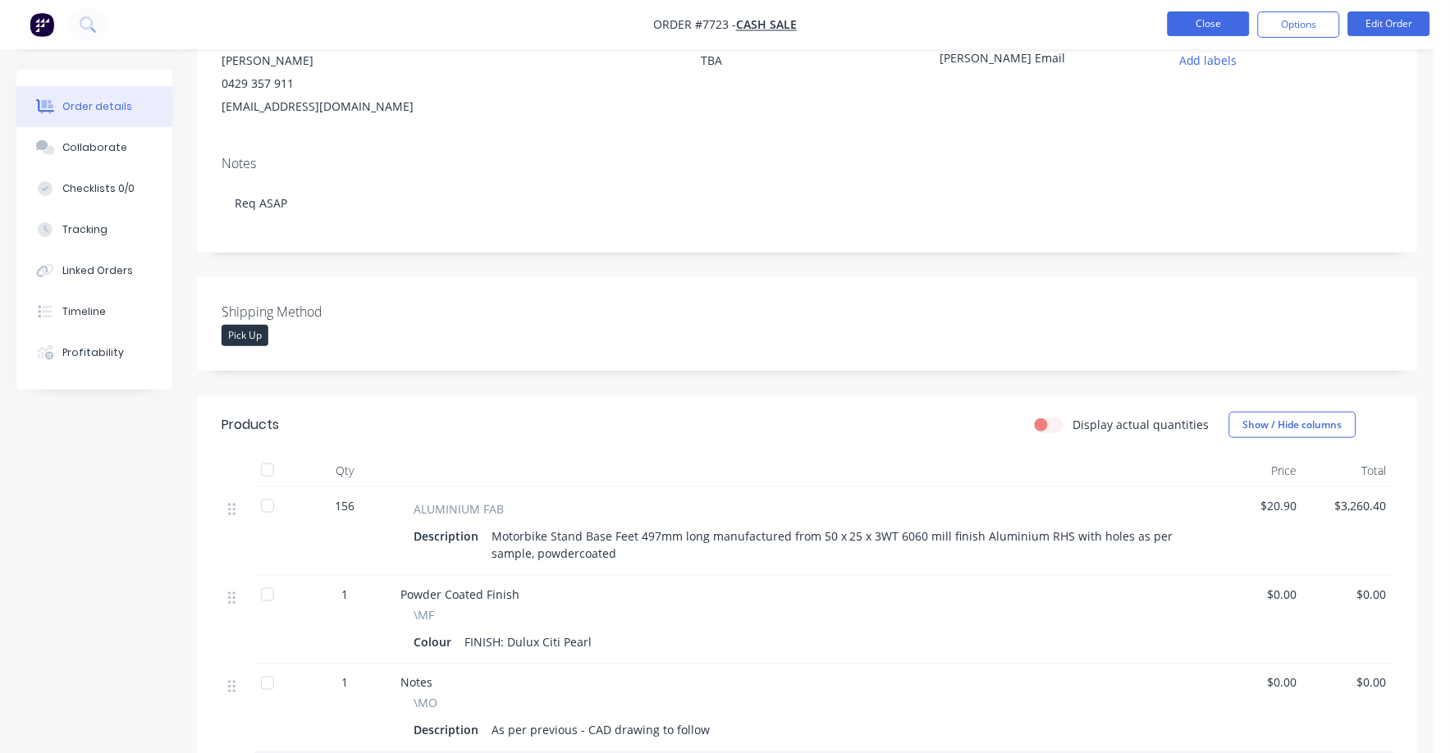
scroll to position [0, 0]
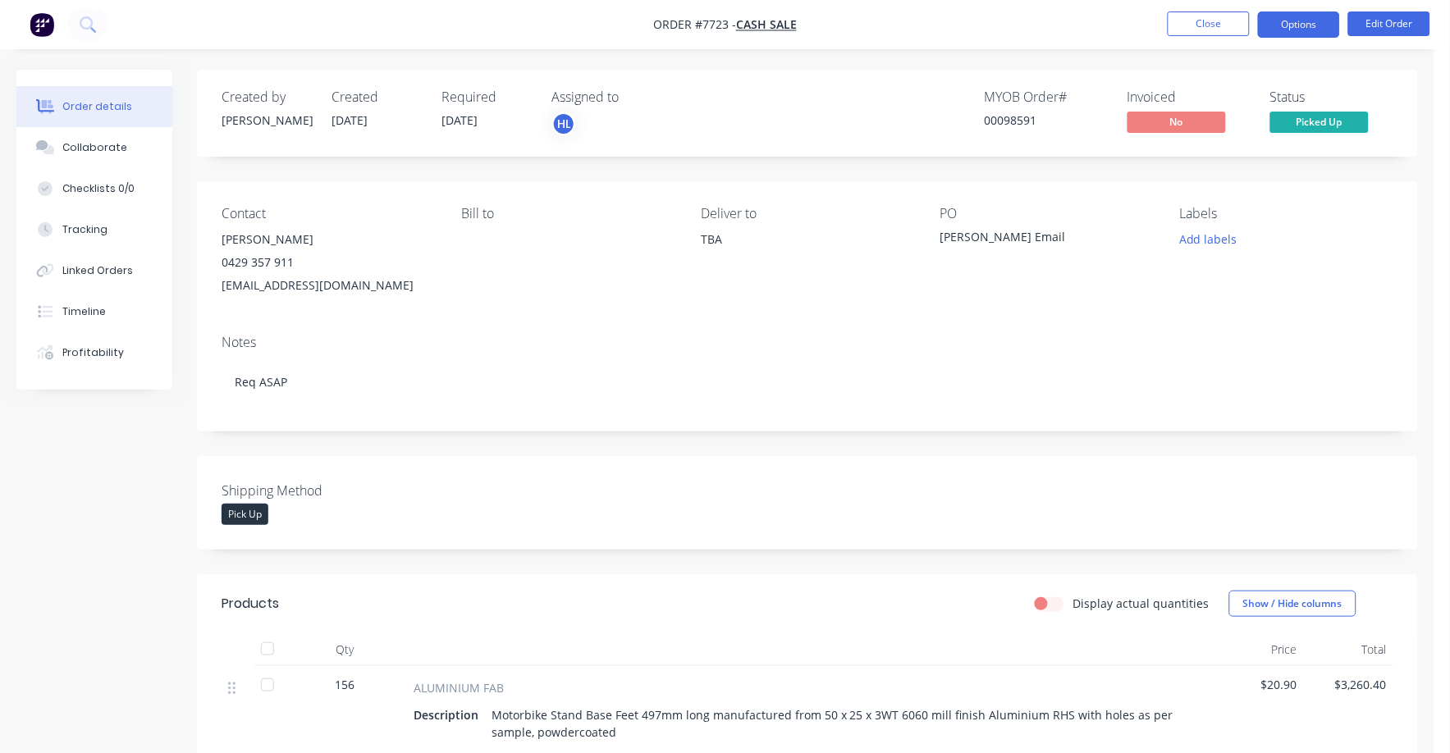
click at [1299, 22] on button "Options" at bounding box center [1299, 24] width 82 height 26
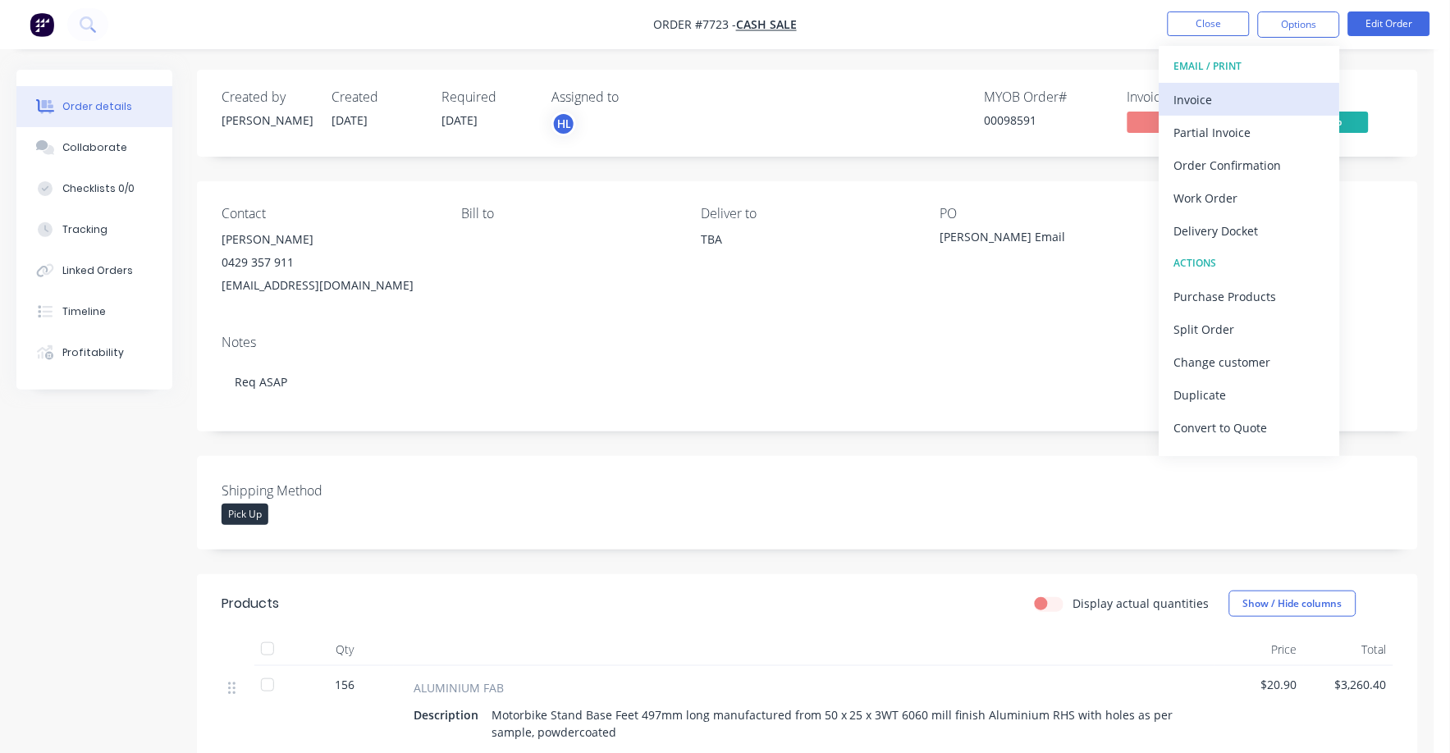
click at [1183, 102] on div "Invoice" at bounding box center [1249, 100] width 151 height 24
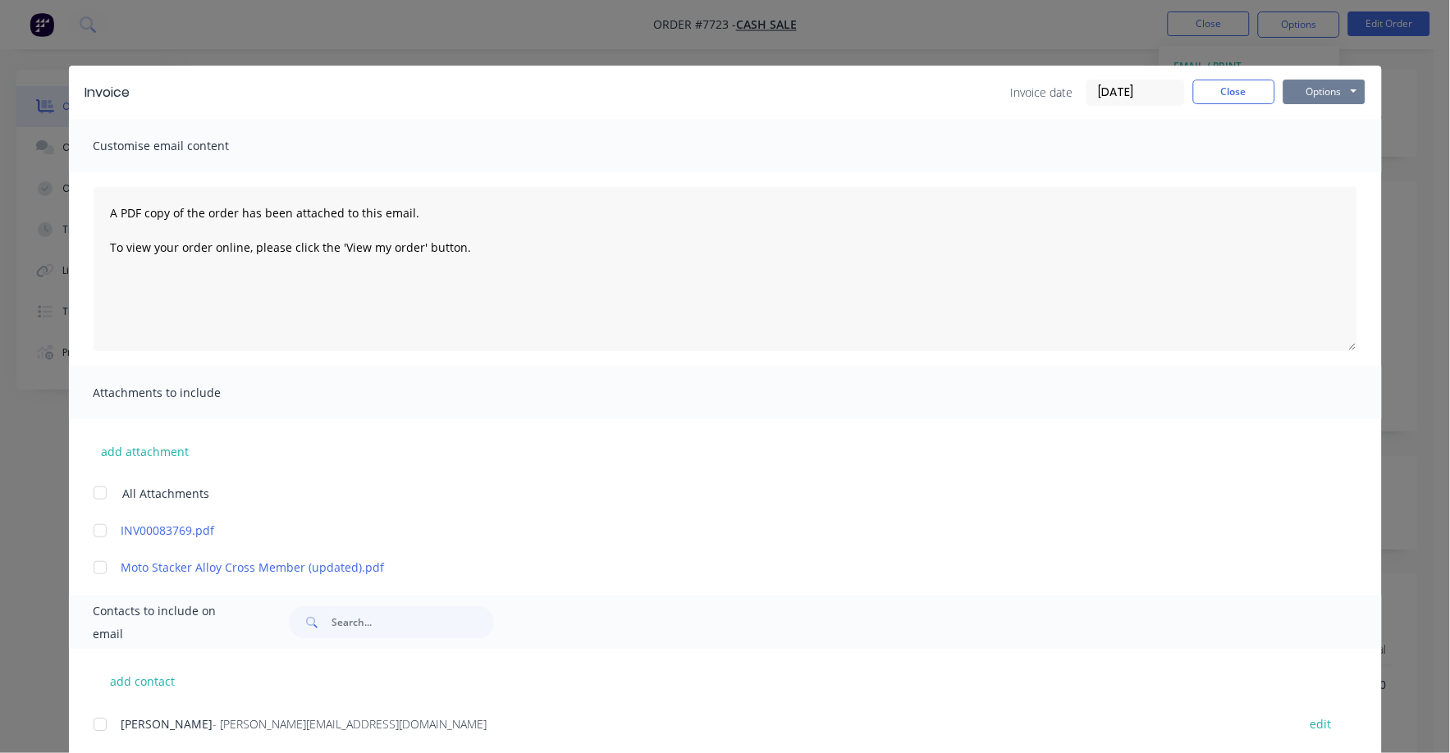
click at [1289, 92] on button "Options" at bounding box center [1325, 92] width 82 height 25
click at [1298, 143] on button "Print" at bounding box center [1336, 148] width 105 height 27
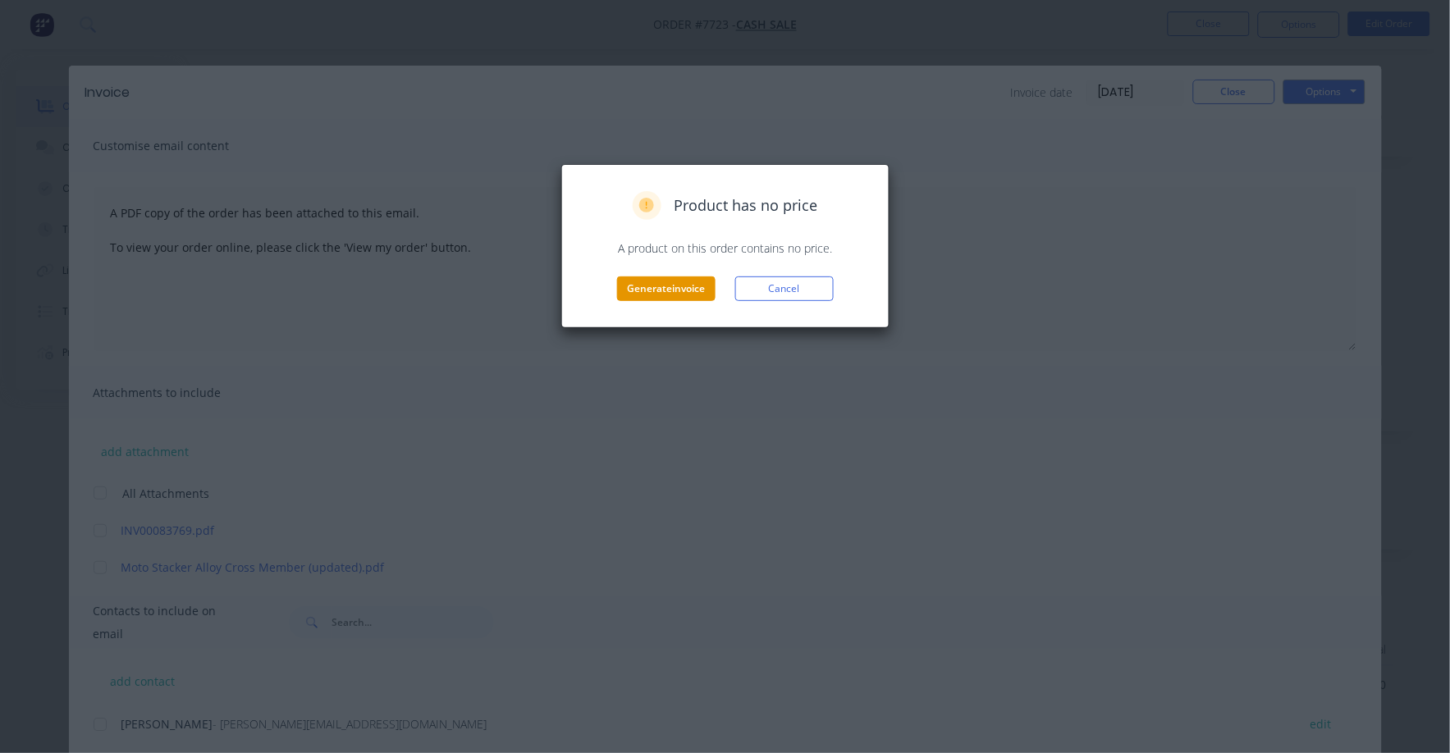
click at [673, 288] on button "Generate invoice" at bounding box center [666, 289] width 98 height 25
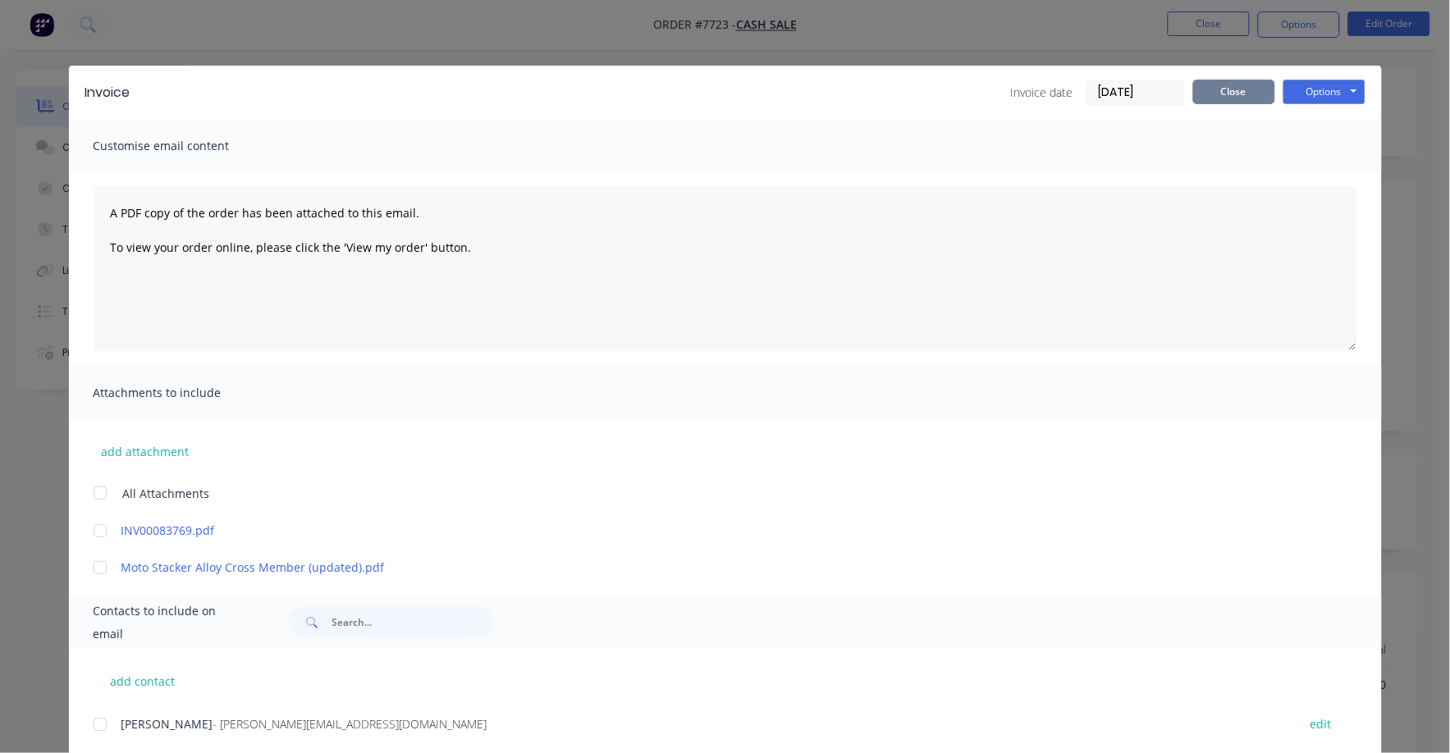
click at [1224, 91] on button "Close" at bounding box center [1234, 92] width 82 height 25
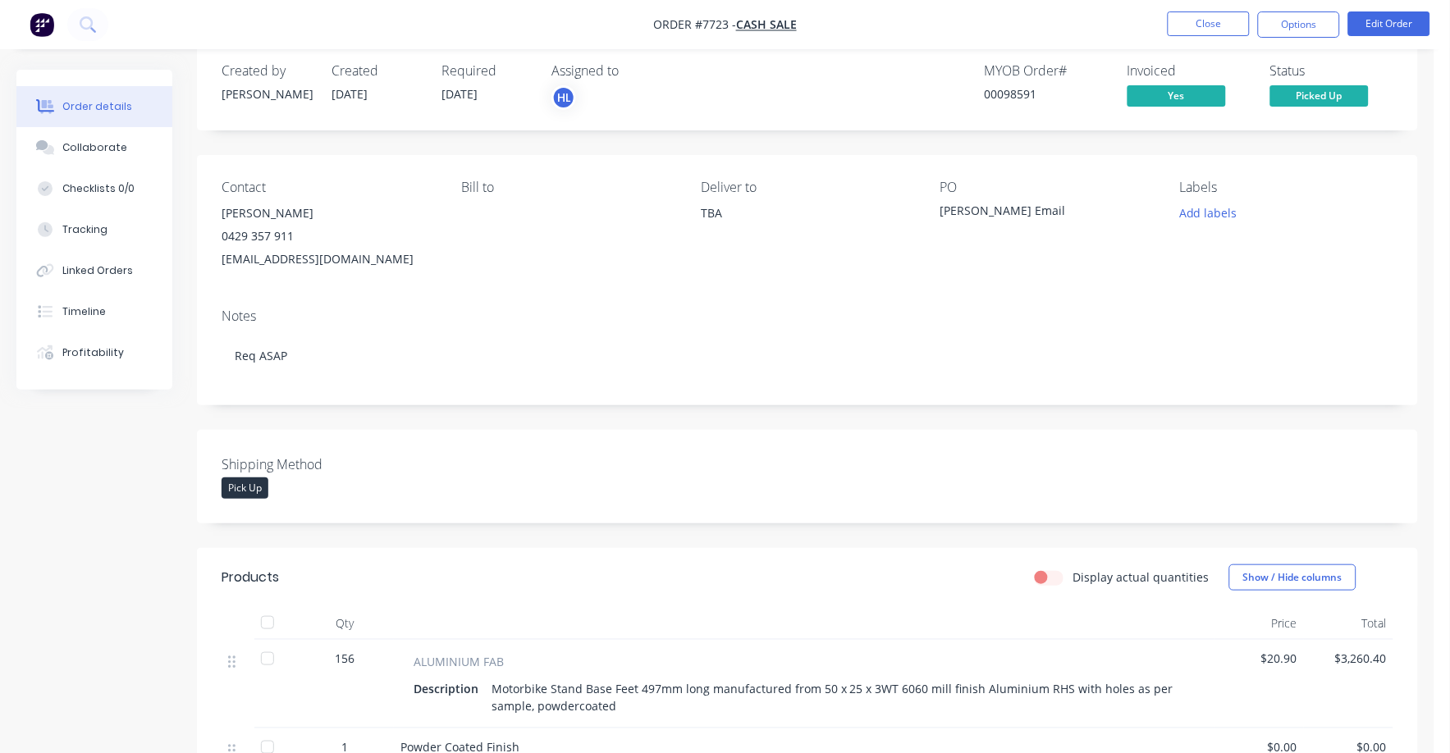
scroll to position [25, 0]
click at [1213, 21] on button "Close" at bounding box center [1209, 23] width 82 height 25
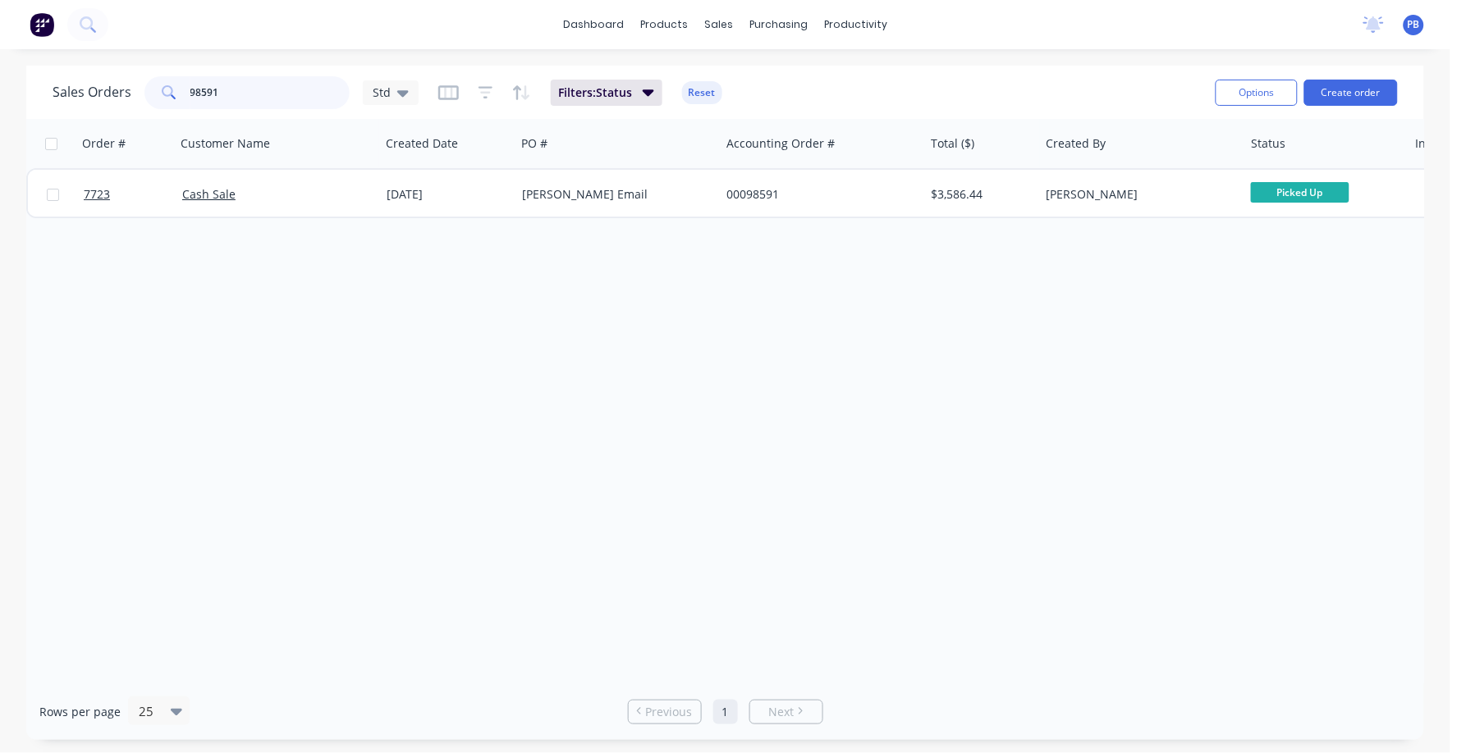
drag, startPoint x: 259, startPoint y: 93, endPoint x: 167, endPoint y: 84, distance: 92.4
click at [167, 84] on div "98591" at bounding box center [246, 92] width 205 height 33
type input "98745"
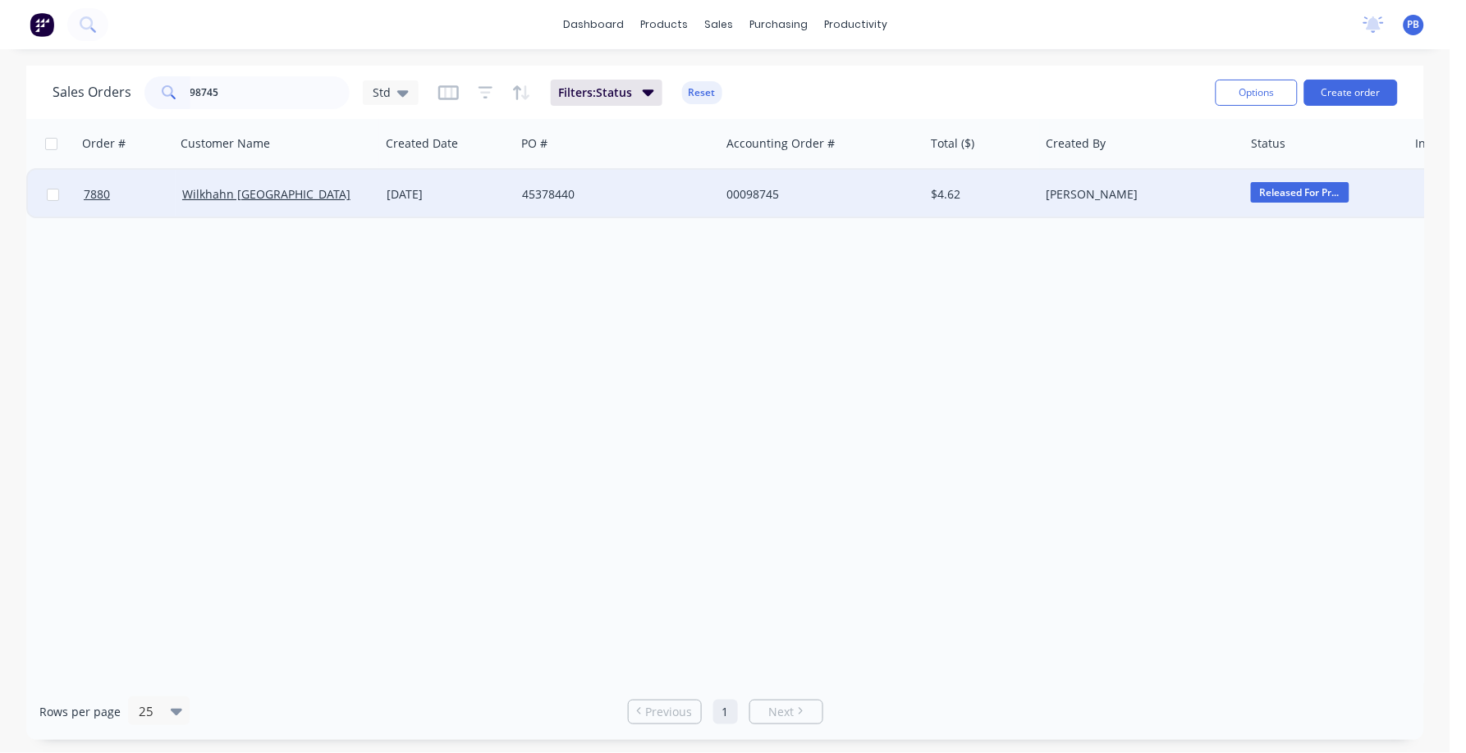
click at [750, 195] on div "00098745" at bounding box center [817, 194] width 182 height 16
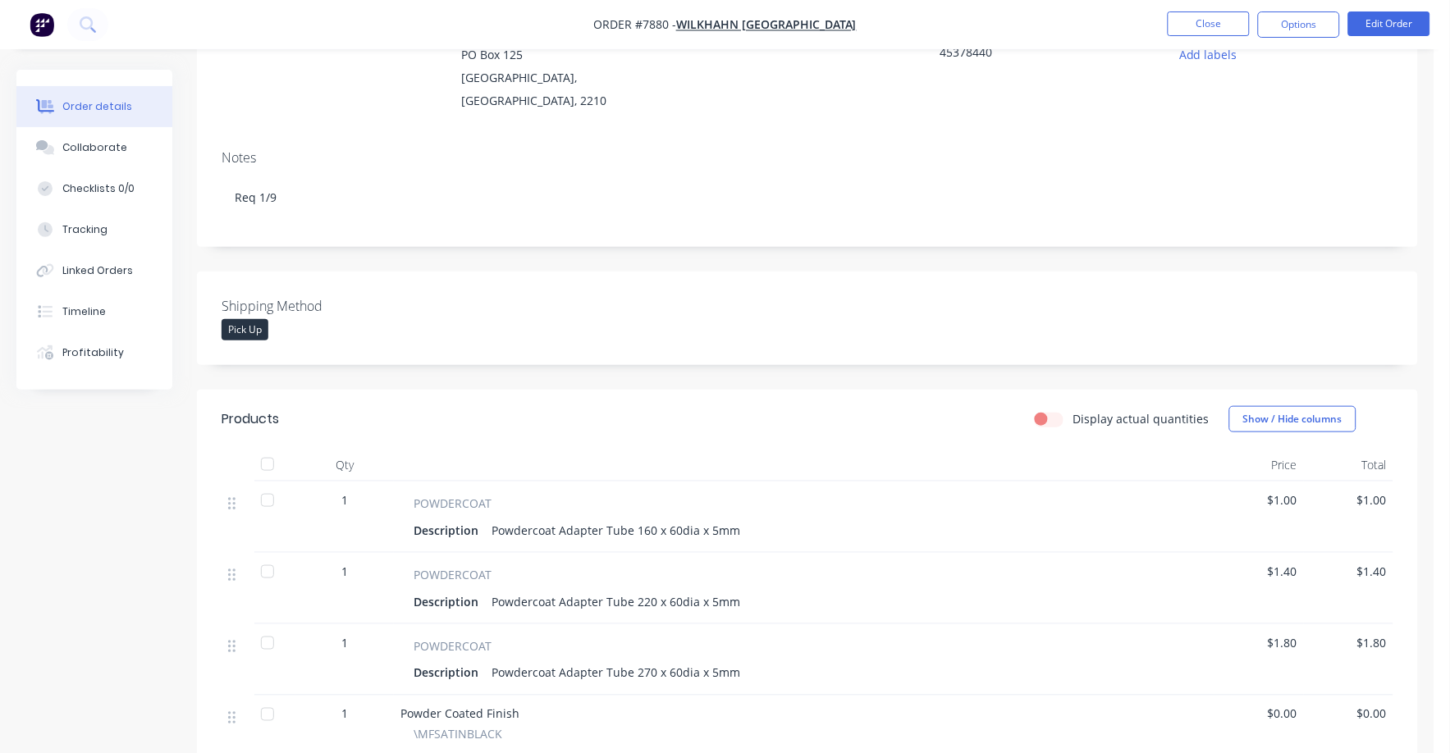
scroll to position [204, 0]
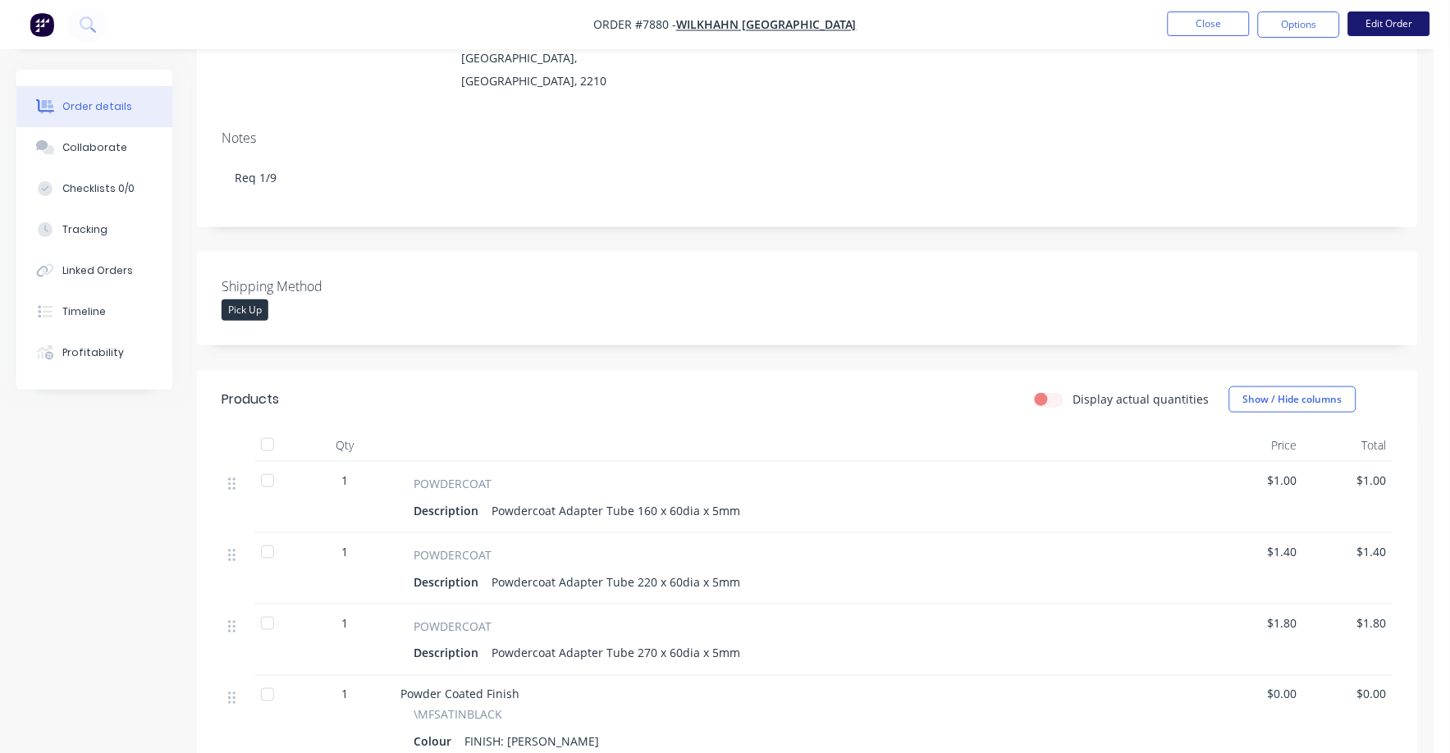
click at [1391, 22] on button "Edit Order" at bounding box center [1389, 23] width 82 height 25
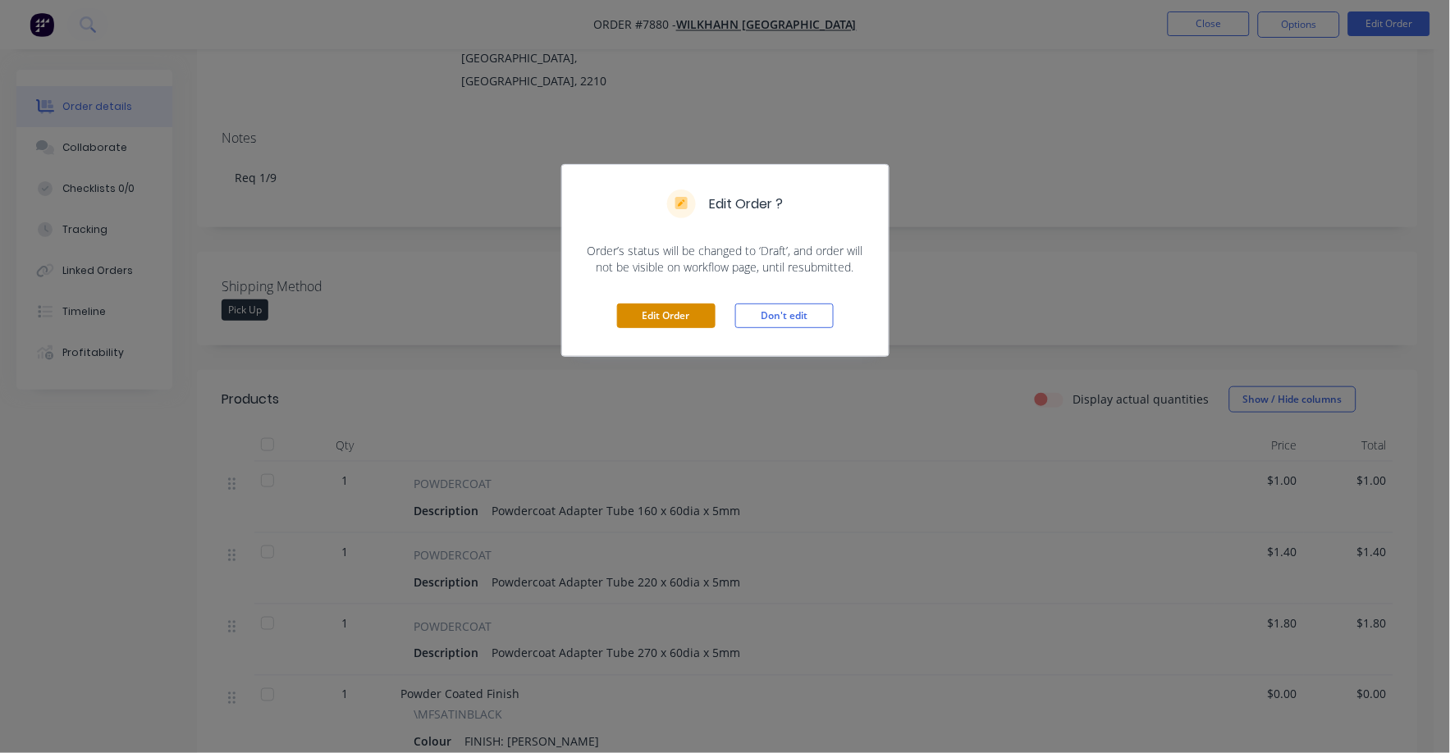
click at [657, 309] on button "Edit Order" at bounding box center [666, 316] width 98 height 25
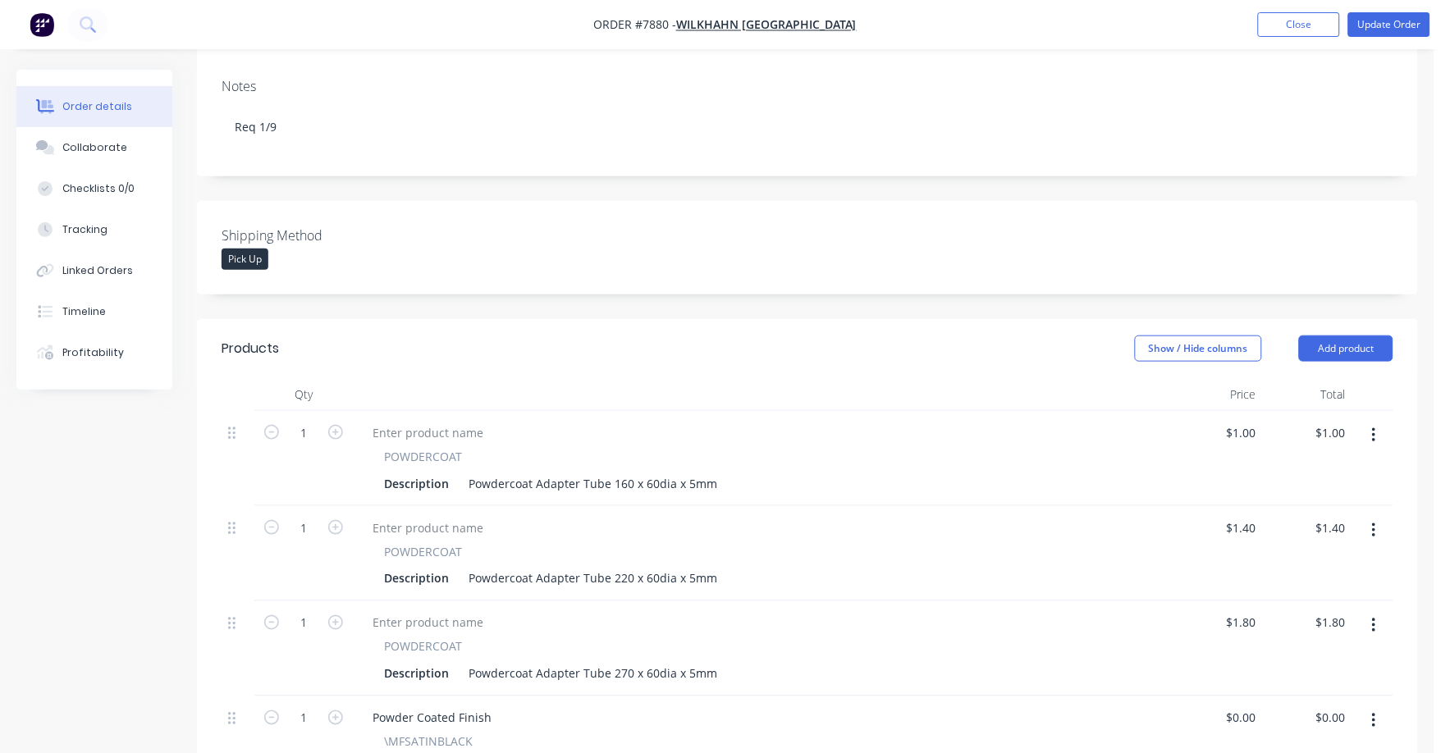
scroll to position [308, 0]
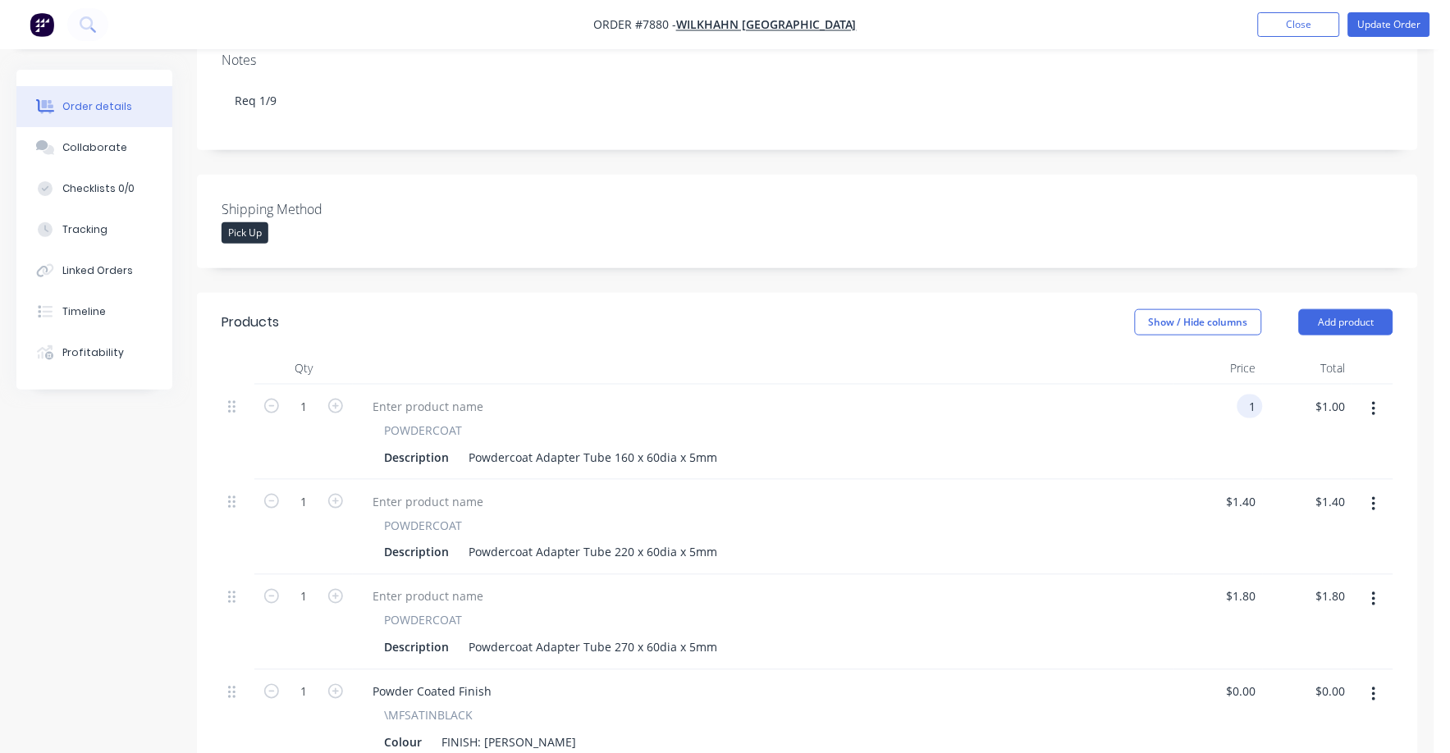
click at [1245, 395] on input "1" at bounding box center [1253, 407] width 19 height 24
type input "$4.00"
click at [1243, 490] on input "1.4" at bounding box center [1250, 502] width 25 height 24
type input "$4.00"
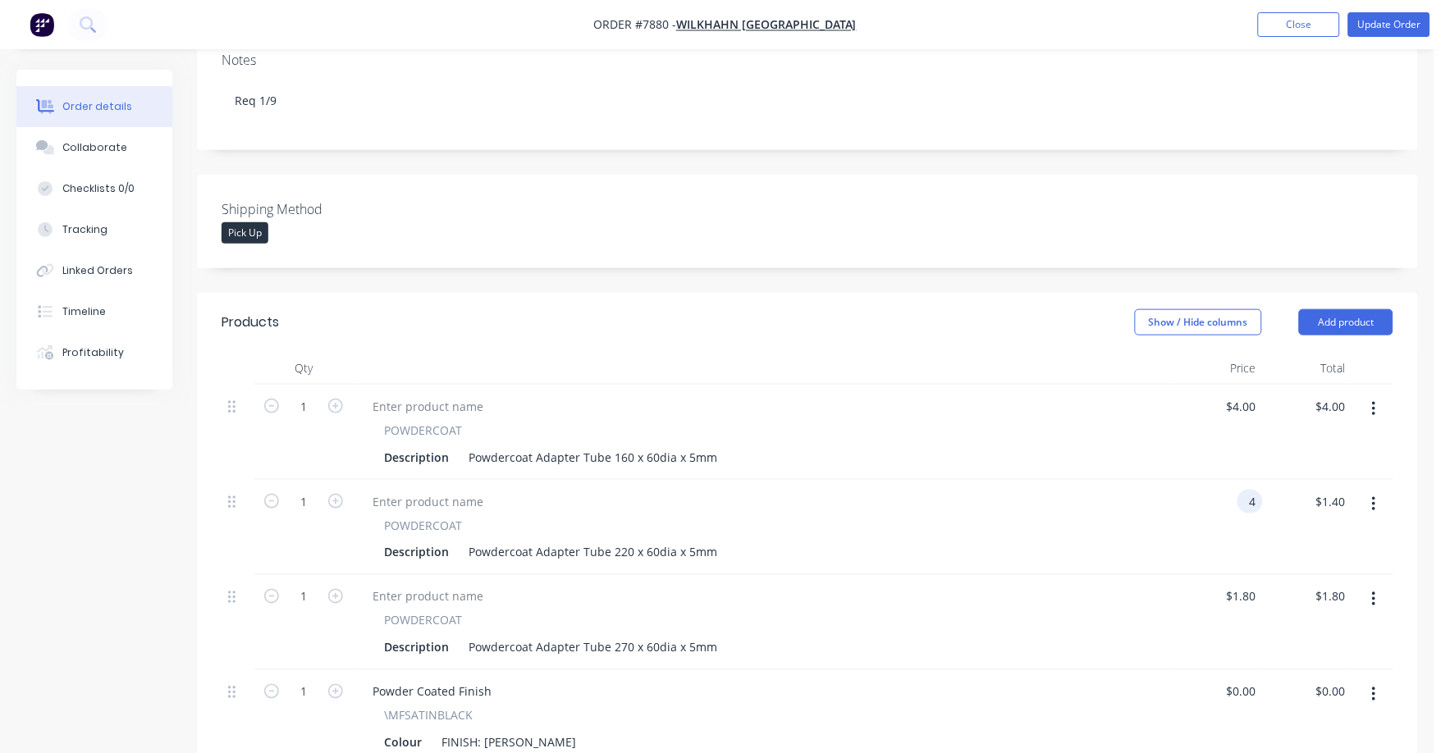
type input "$4.00"
click at [1249, 575] on div "$1.80 $1.80" at bounding box center [1218, 622] width 89 height 95
click at [1110, 636] on div "Description Powdercoat Adapter Tube 270 x 60dia x 5mm" at bounding box center [760, 648] width 765 height 24
drag, startPoint x: 1239, startPoint y: 575, endPoint x: 1271, endPoint y: 578, distance: 32.2
click at [1240, 585] on input "1.8" at bounding box center [1244, 597] width 38 height 24
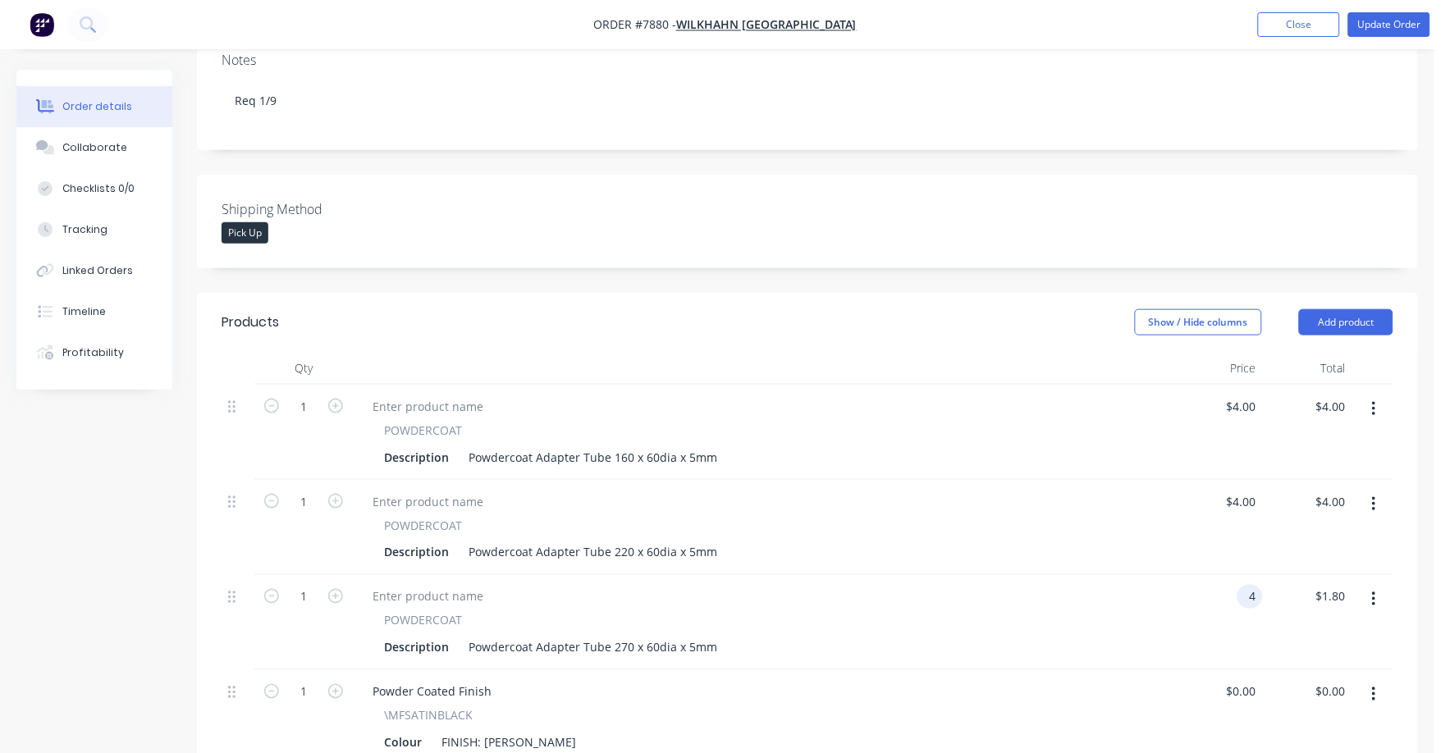
type input "$4.00"
click at [1056, 612] on div "POWDERCOAT" at bounding box center [763, 620] width 758 height 17
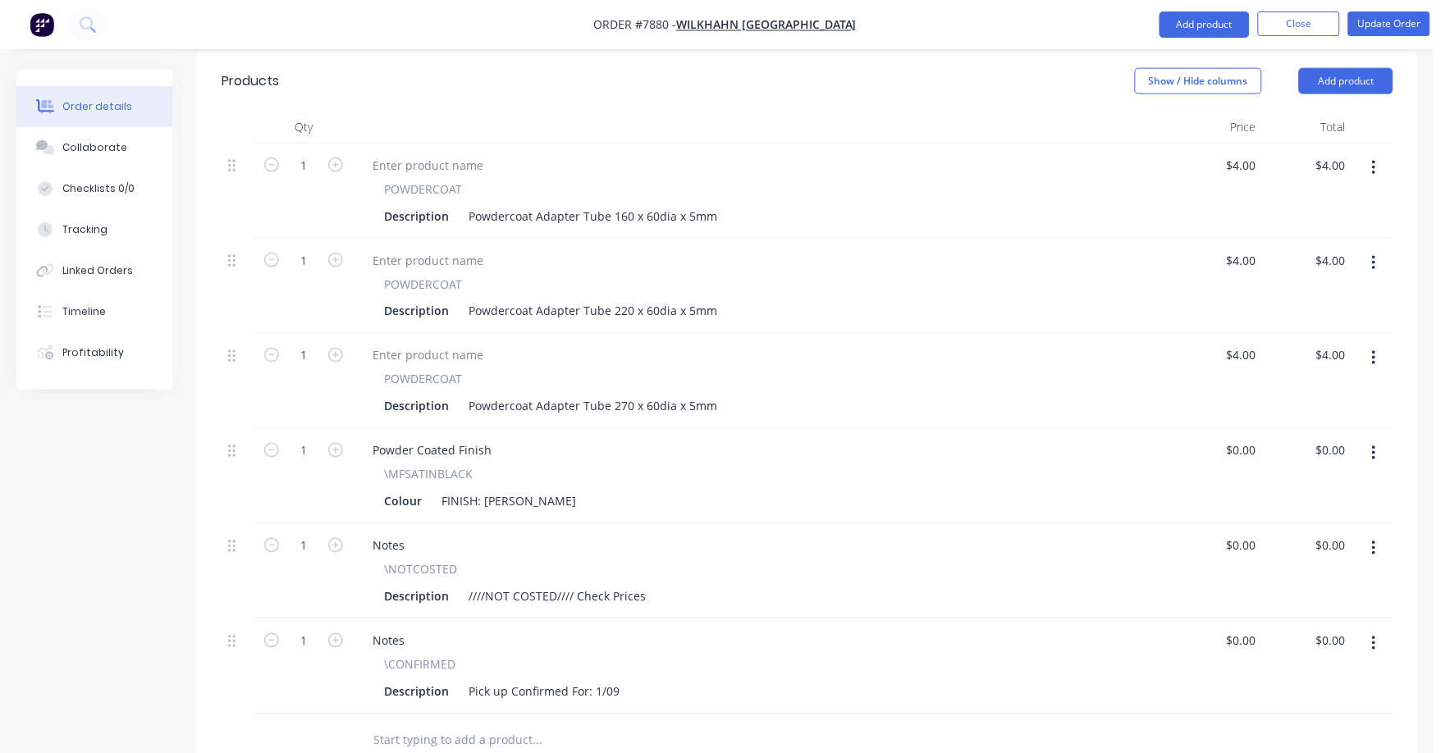
scroll to position [616, 0]
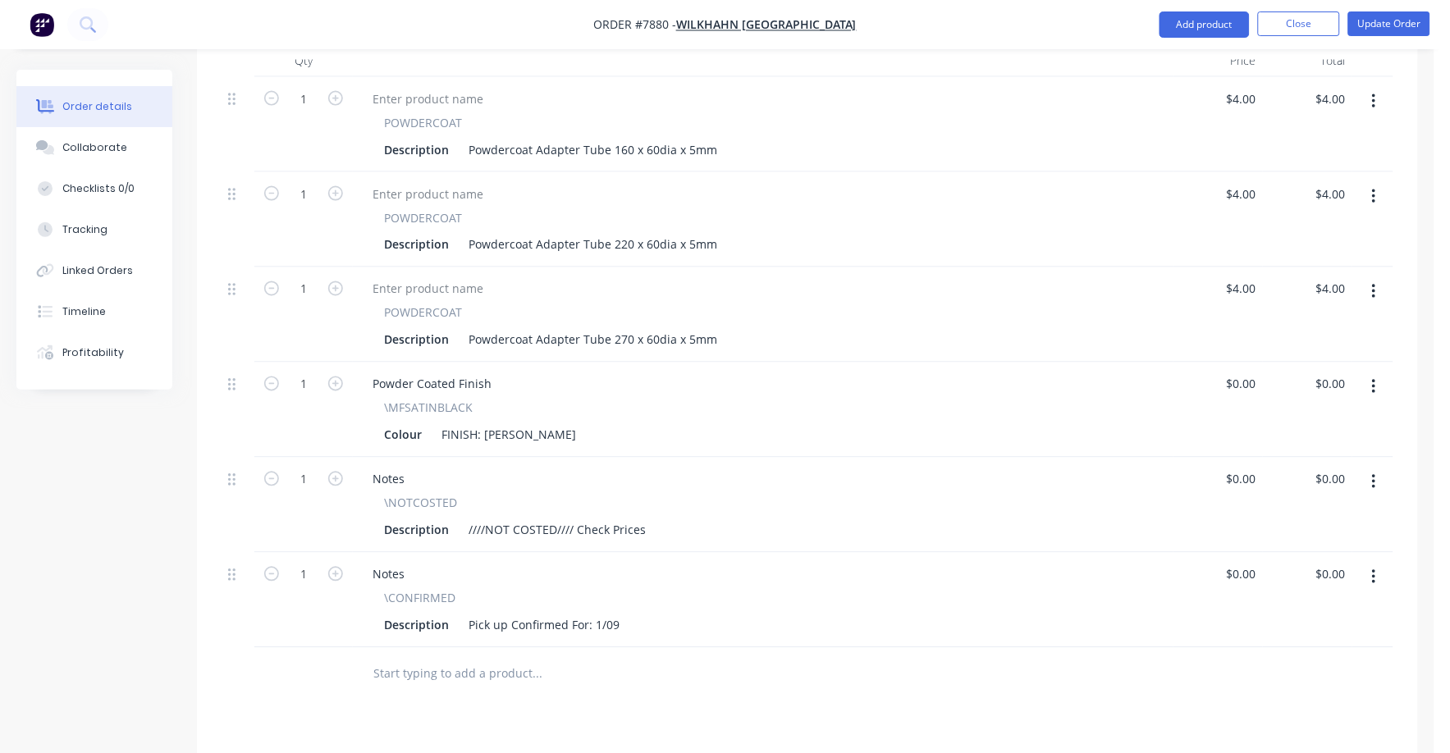
click at [1376, 475] on icon "button" at bounding box center [1373, 482] width 3 height 15
click at [1292, 612] on div "Delete" at bounding box center [1315, 624] width 126 height 24
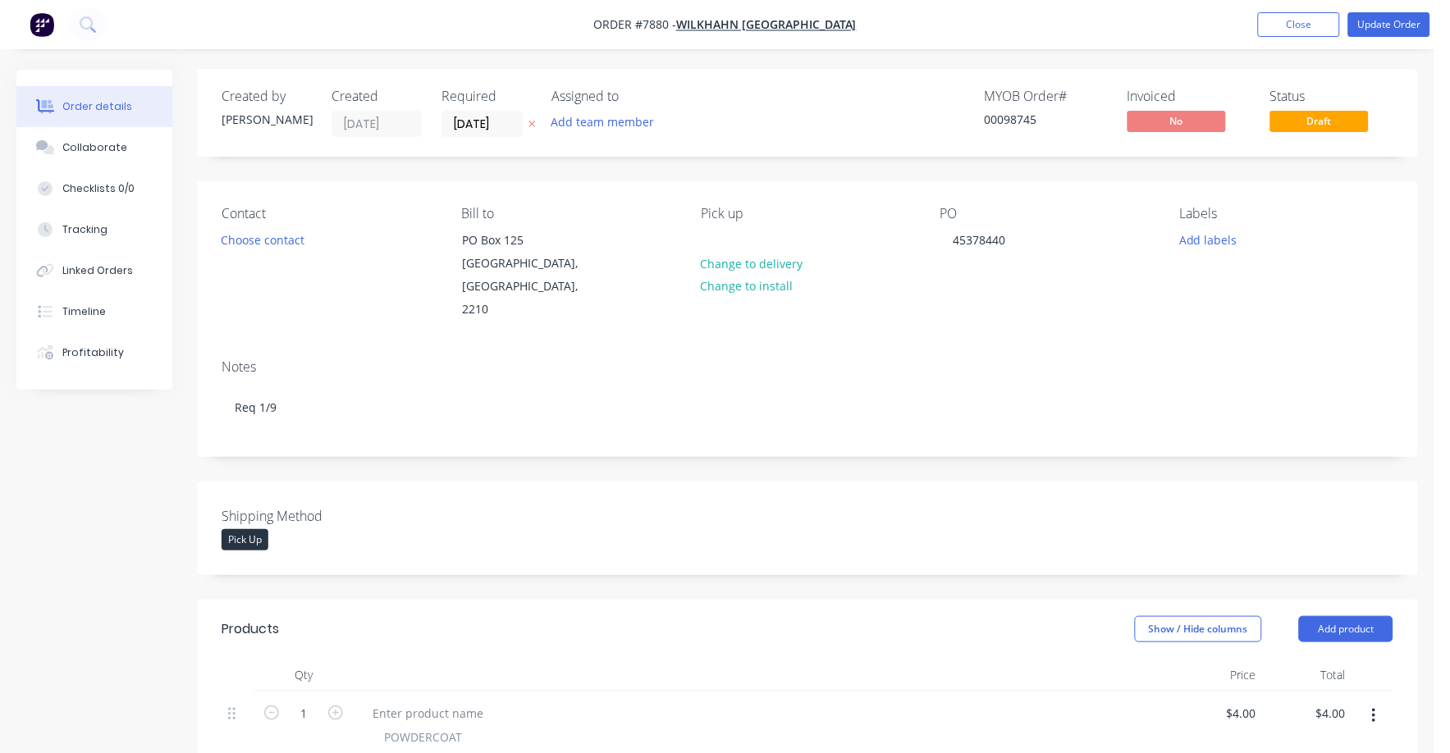
scroll to position [0, 0]
click at [1385, 20] on button "Update Order" at bounding box center [1389, 24] width 82 height 25
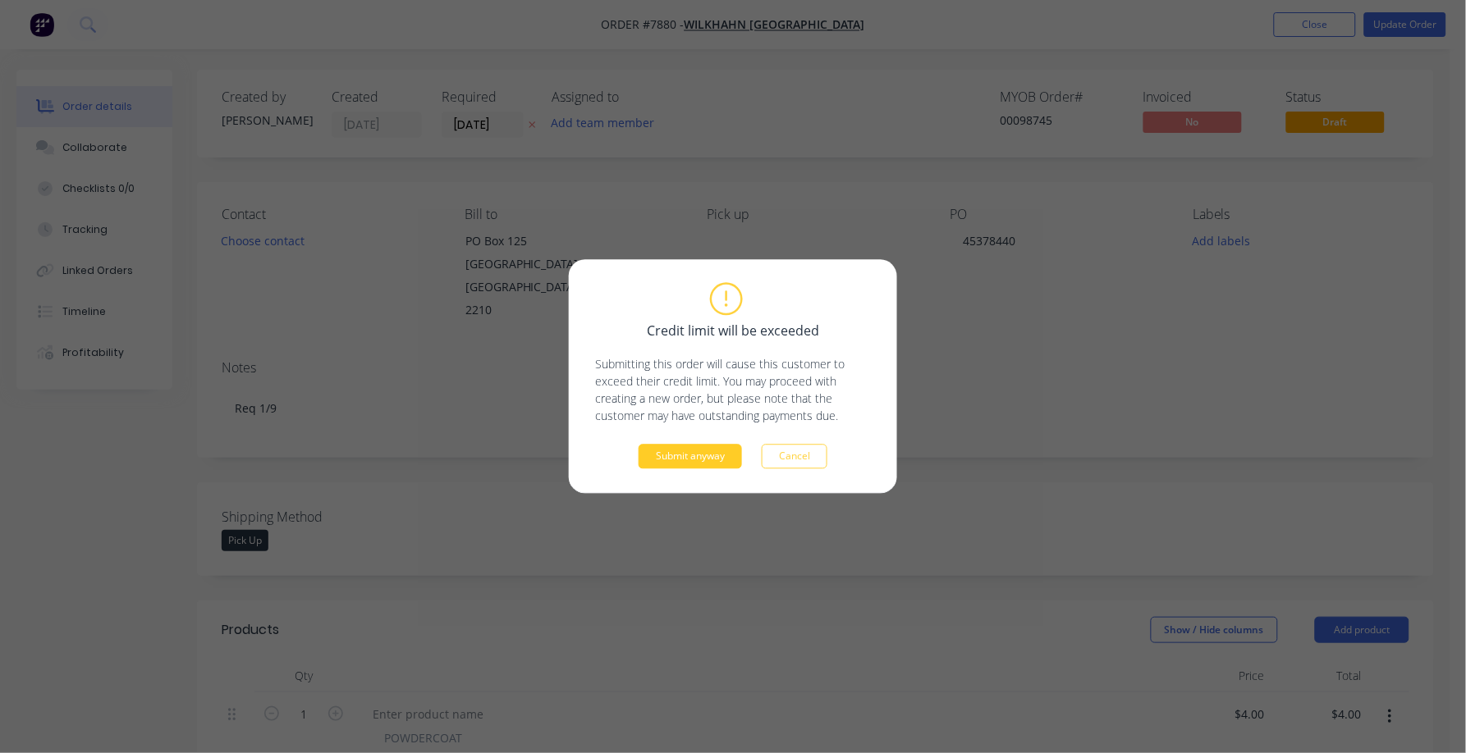
click at [652, 463] on button "Submit anyway" at bounding box center [690, 457] width 103 height 25
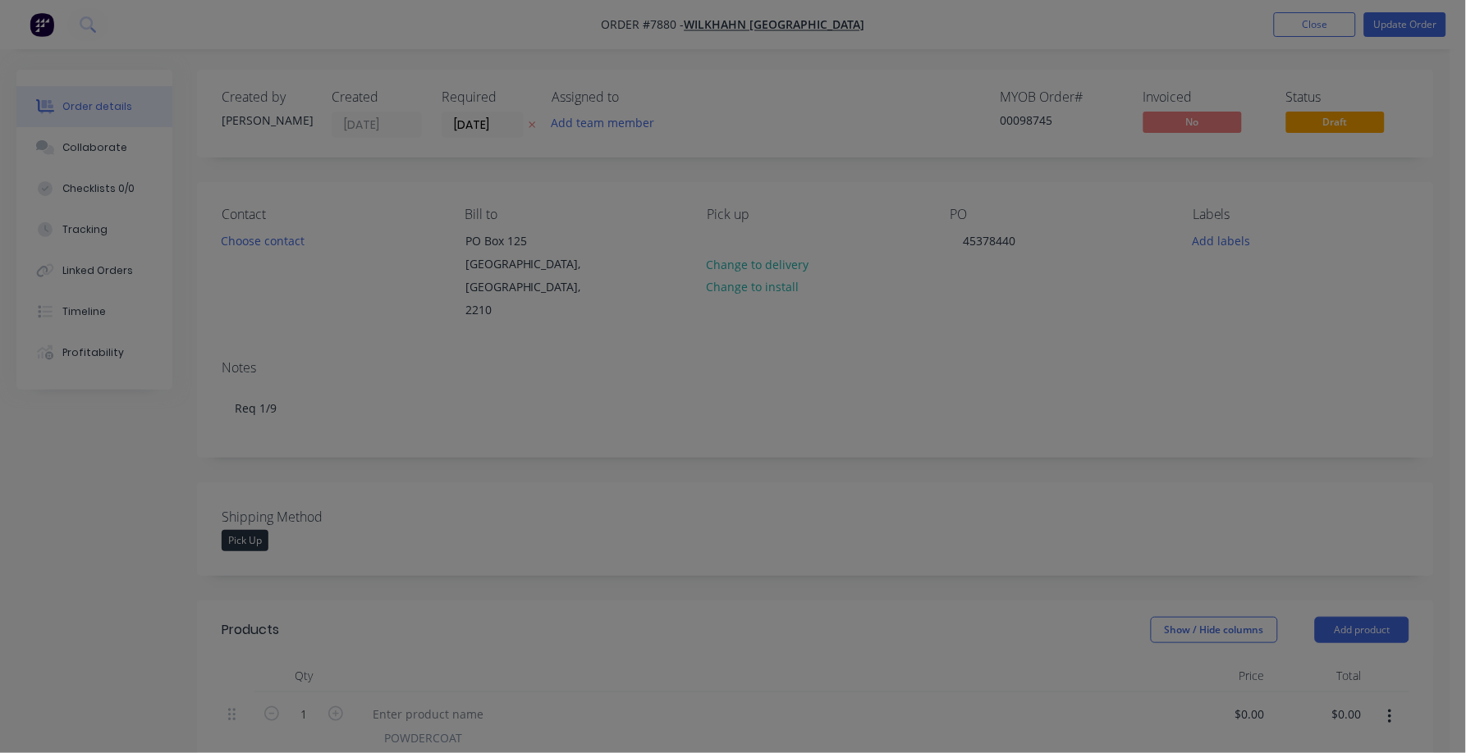
type input "$4.00"
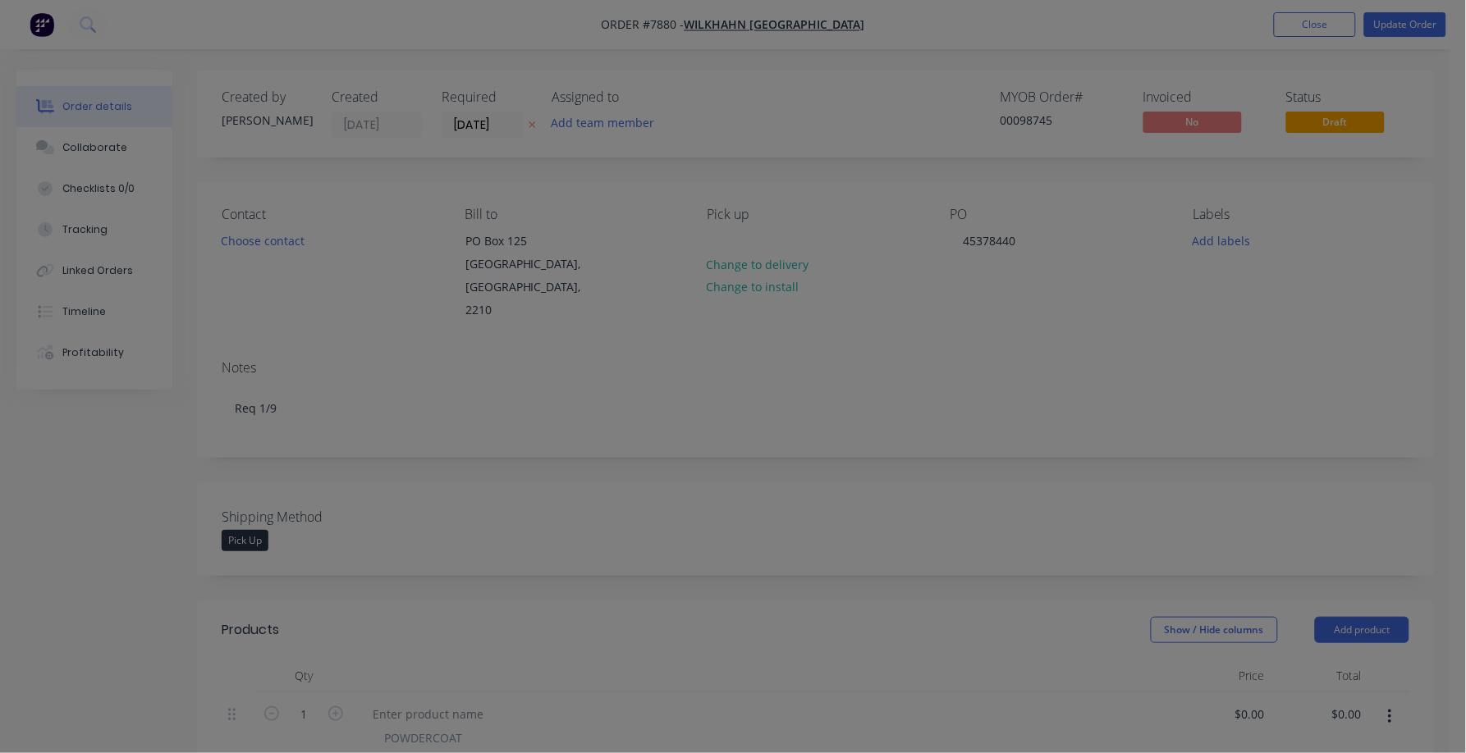
type input "$4.00"
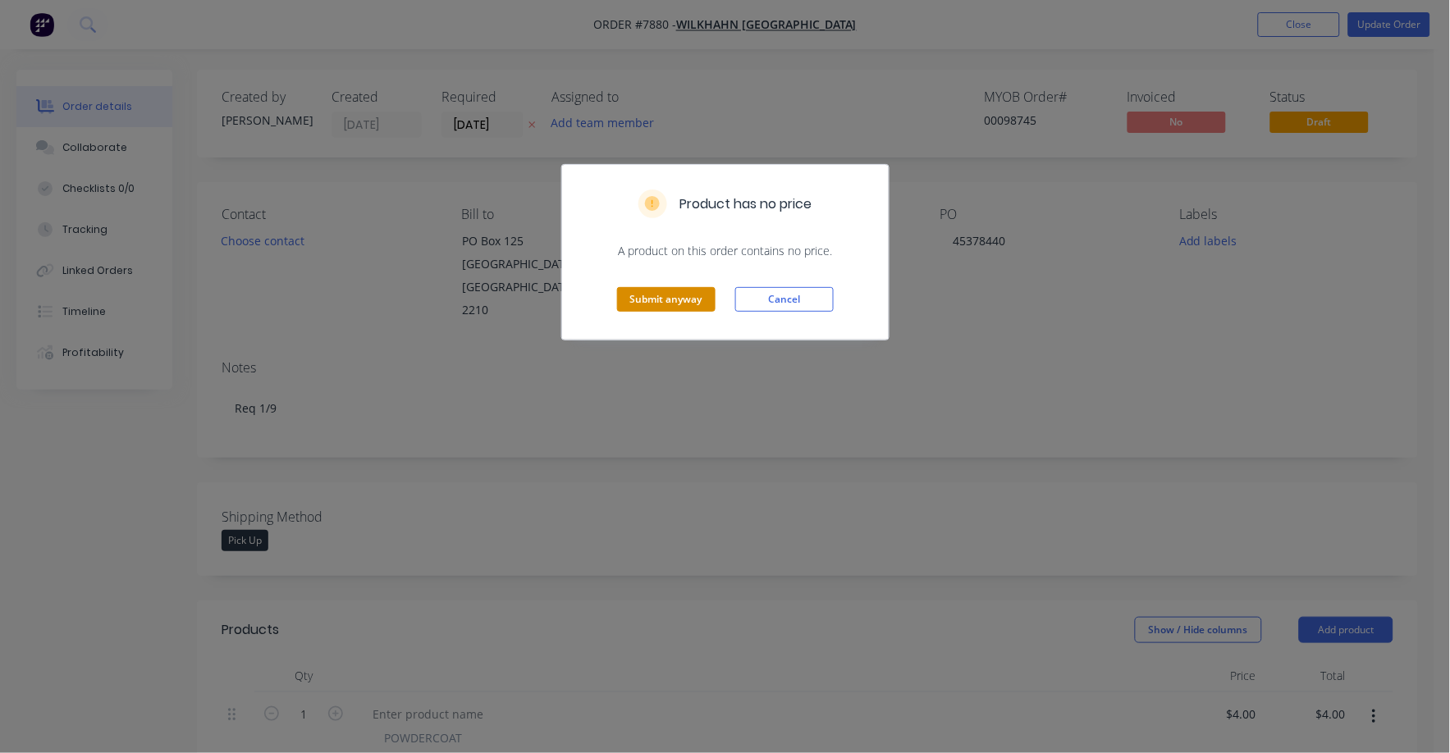
click at [657, 300] on button "Submit anyway" at bounding box center [666, 299] width 98 height 25
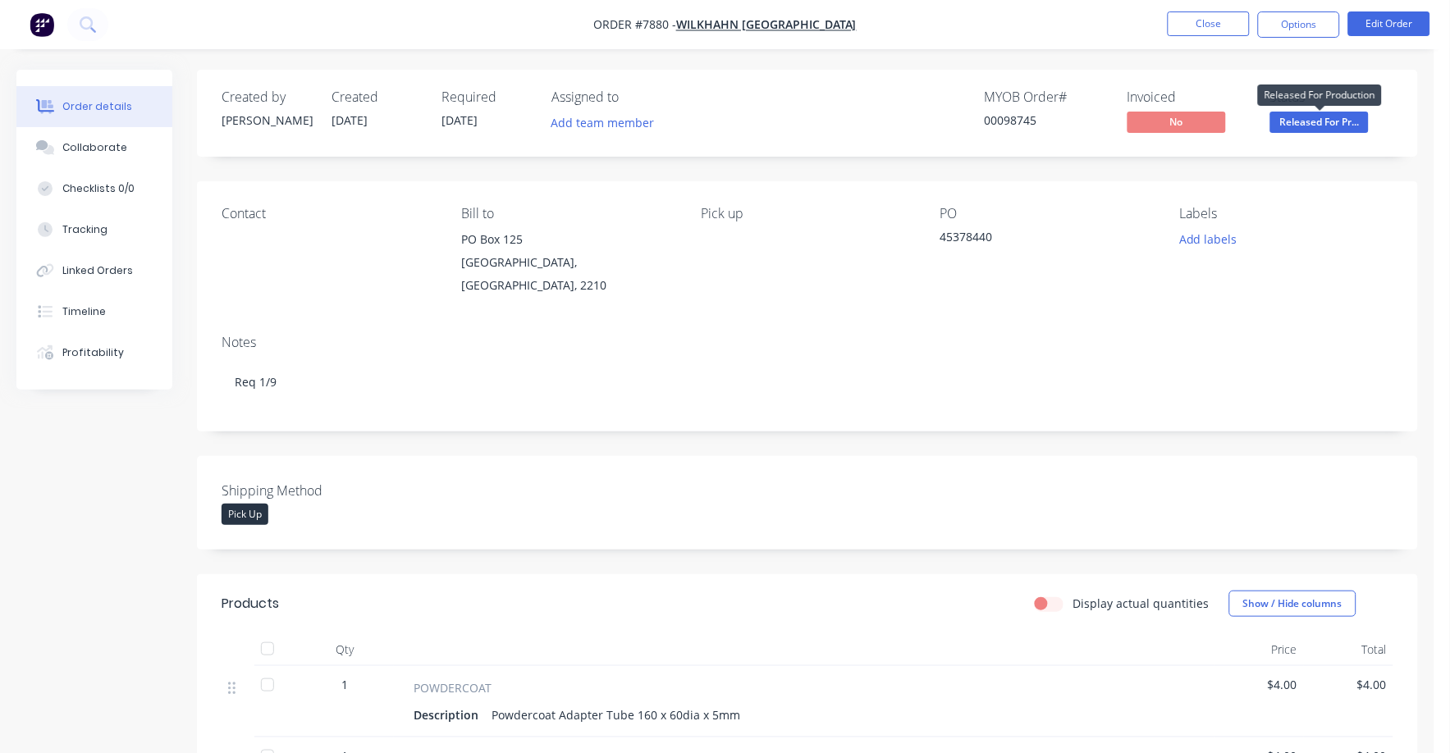
click at [1320, 122] on span "Released For Pr..." at bounding box center [1319, 122] width 98 height 21
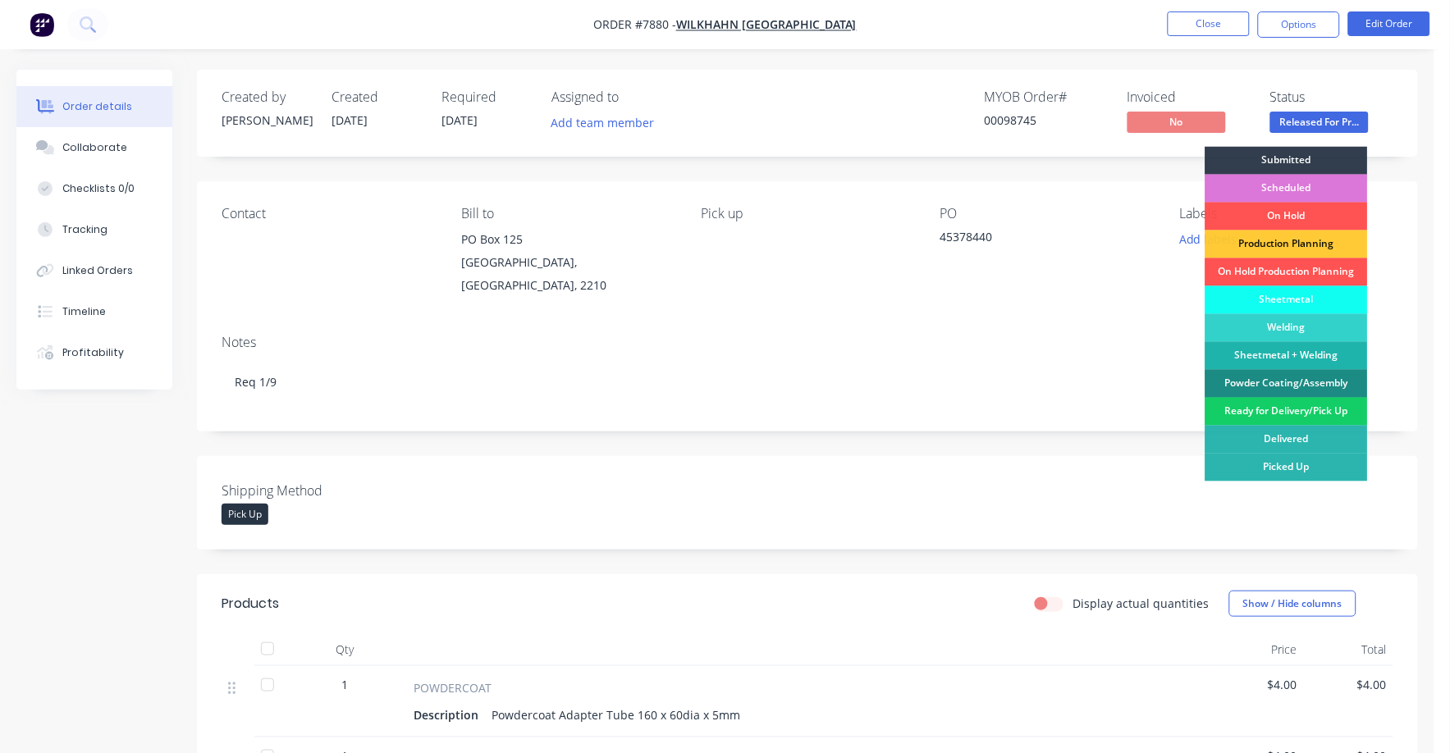
click at [1287, 409] on div "Ready for Delivery/Pick Up" at bounding box center [1287, 412] width 163 height 28
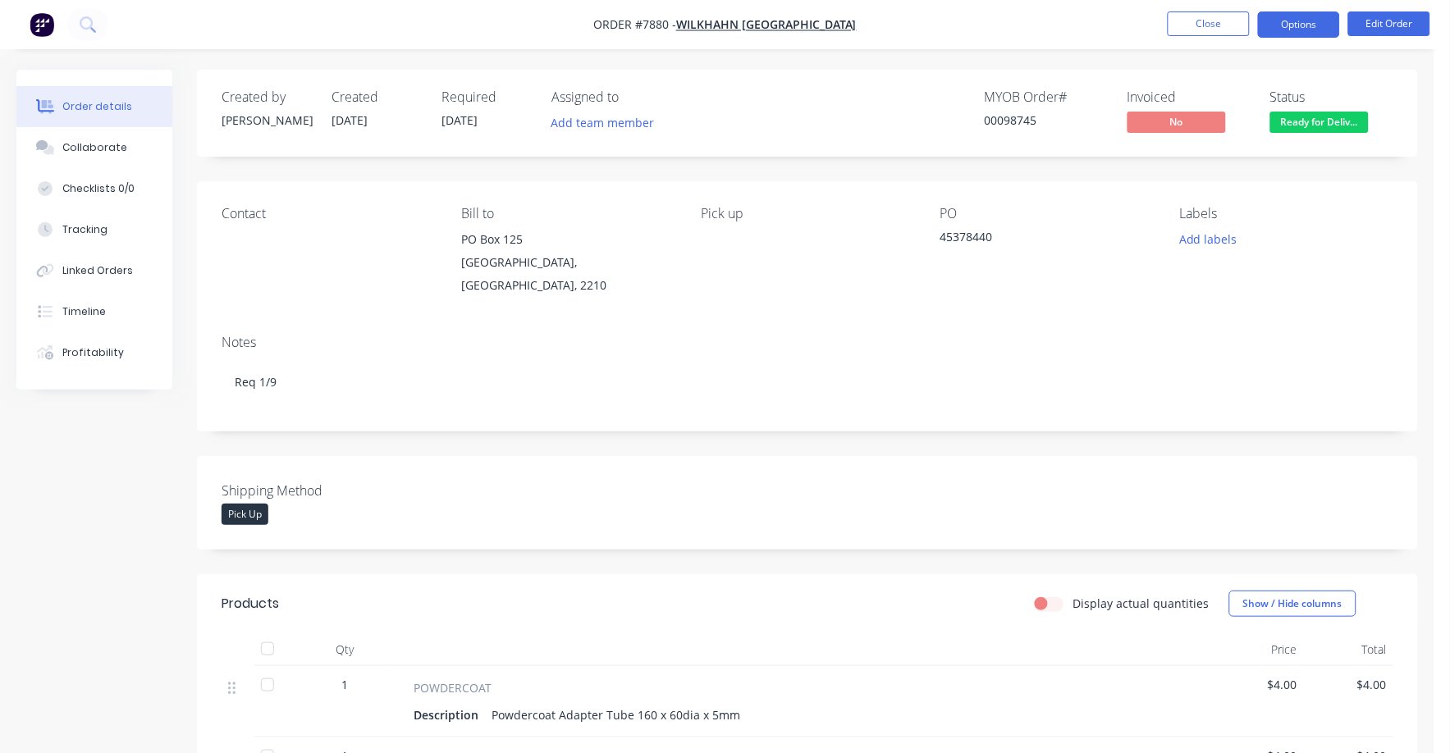
click at [1302, 28] on button "Options" at bounding box center [1299, 24] width 82 height 26
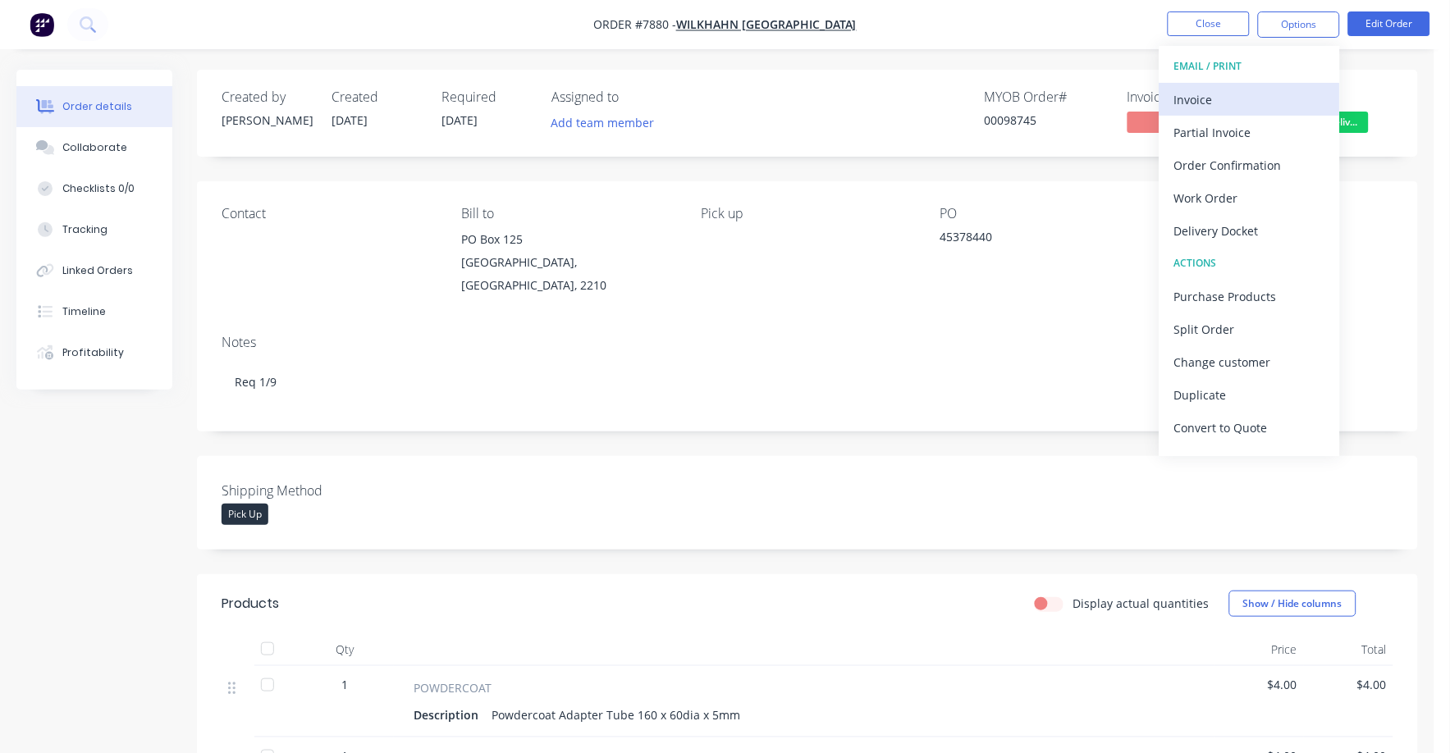
click at [1196, 100] on div "Invoice" at bounding box center [1249, 100] width 151 height 24
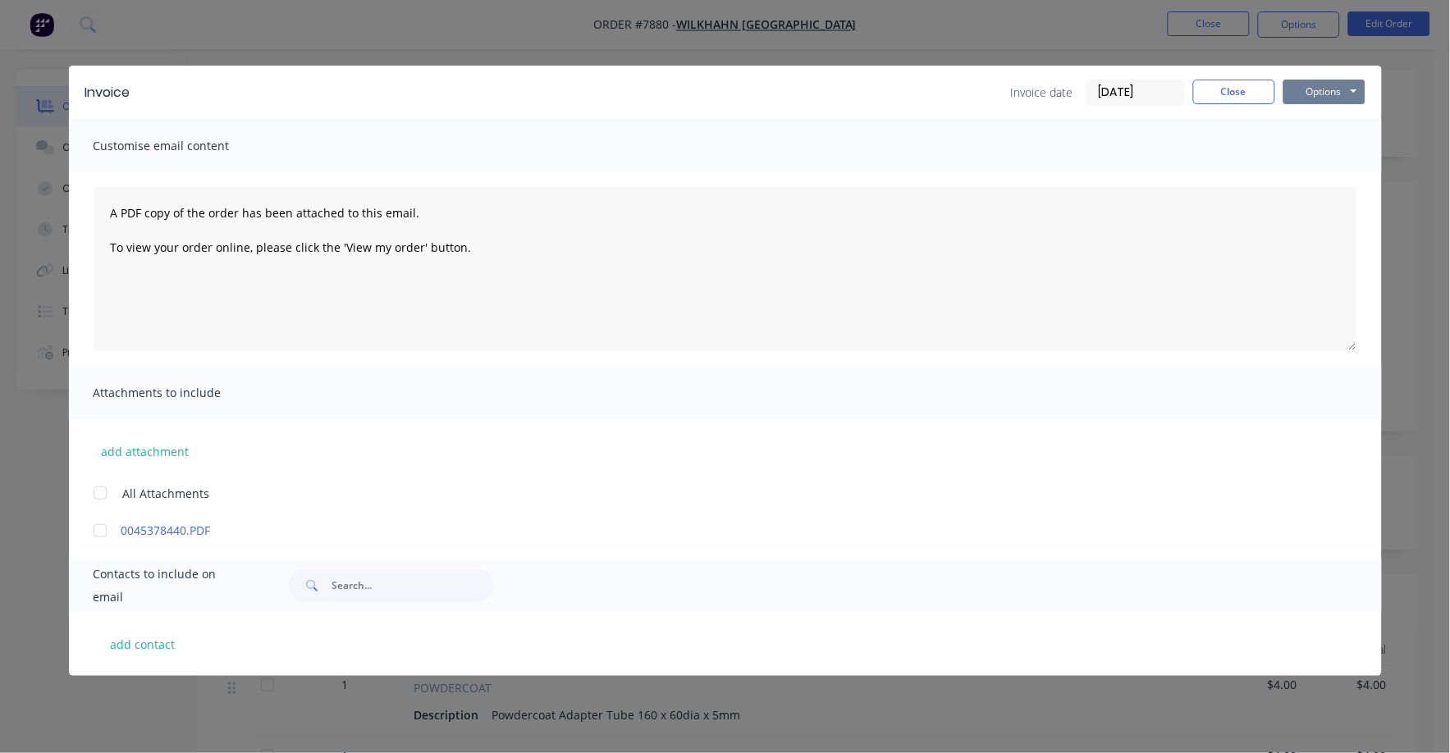
click at [1345, 93] on button "Options" at bounding box center [1325, 92] width 82 height 25
click at [1312, 151] on button "Print" at bounding box center [1336, 148] width 105 height 27
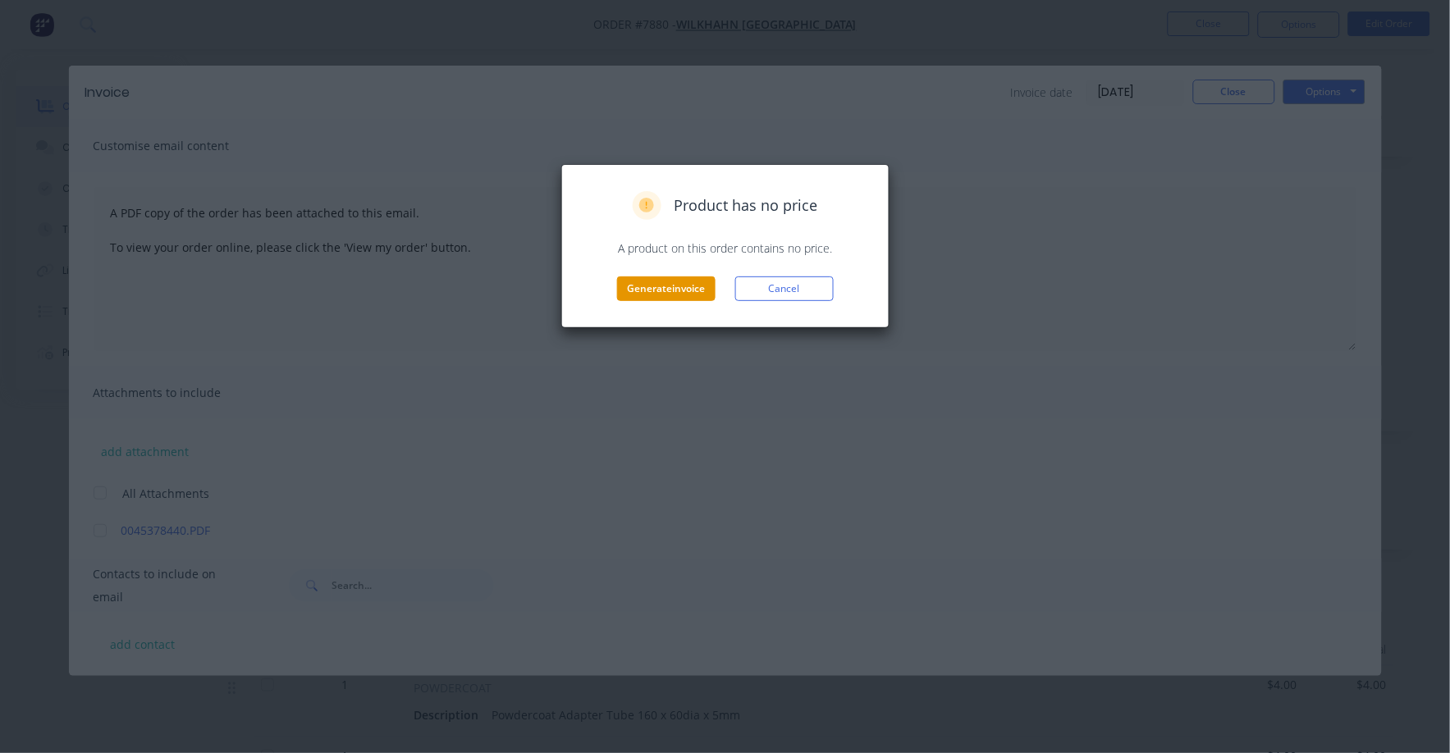
click at [675, 285] on button "Generate invoice" at bounding box center [666, 289] width 98 height 25
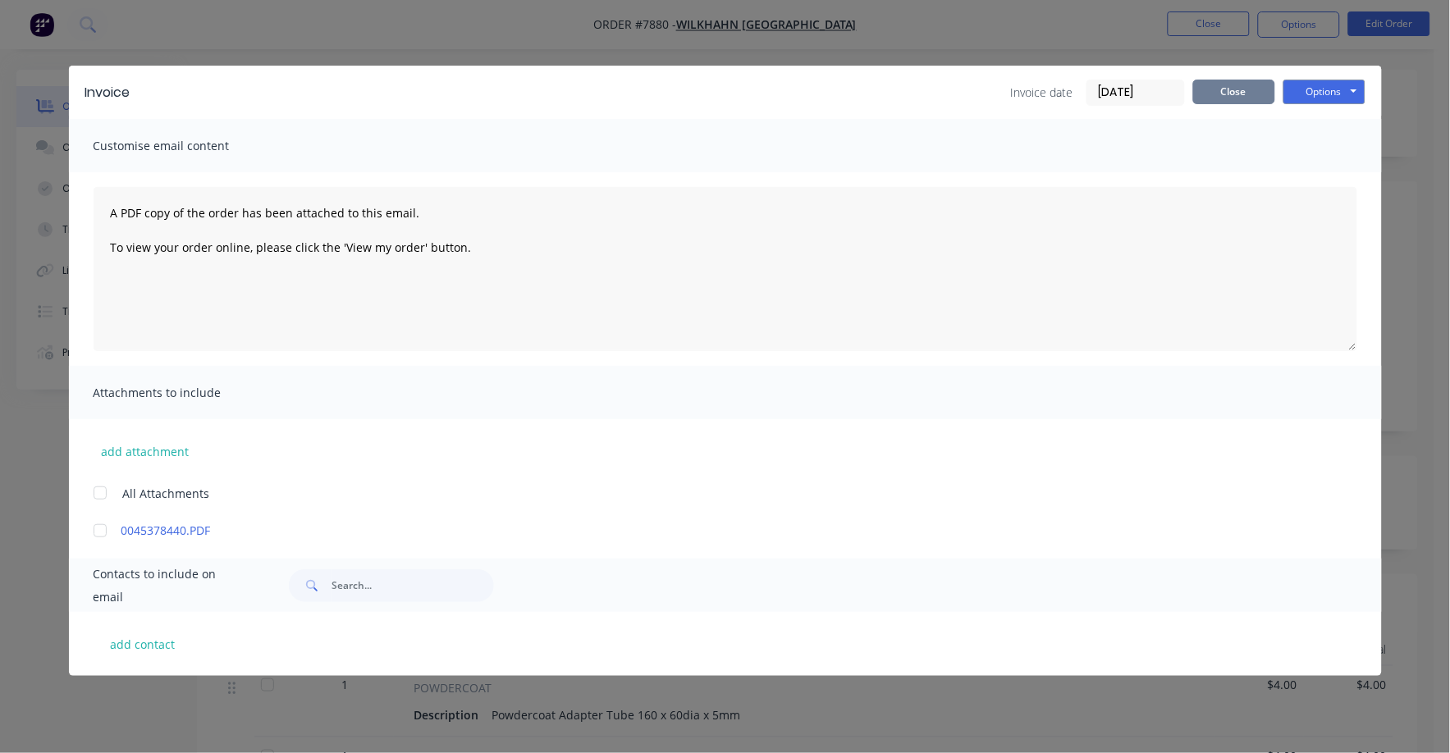
click at [1222, 86] on button "Close" at bounding box center [1234, 92] width 82 height 25
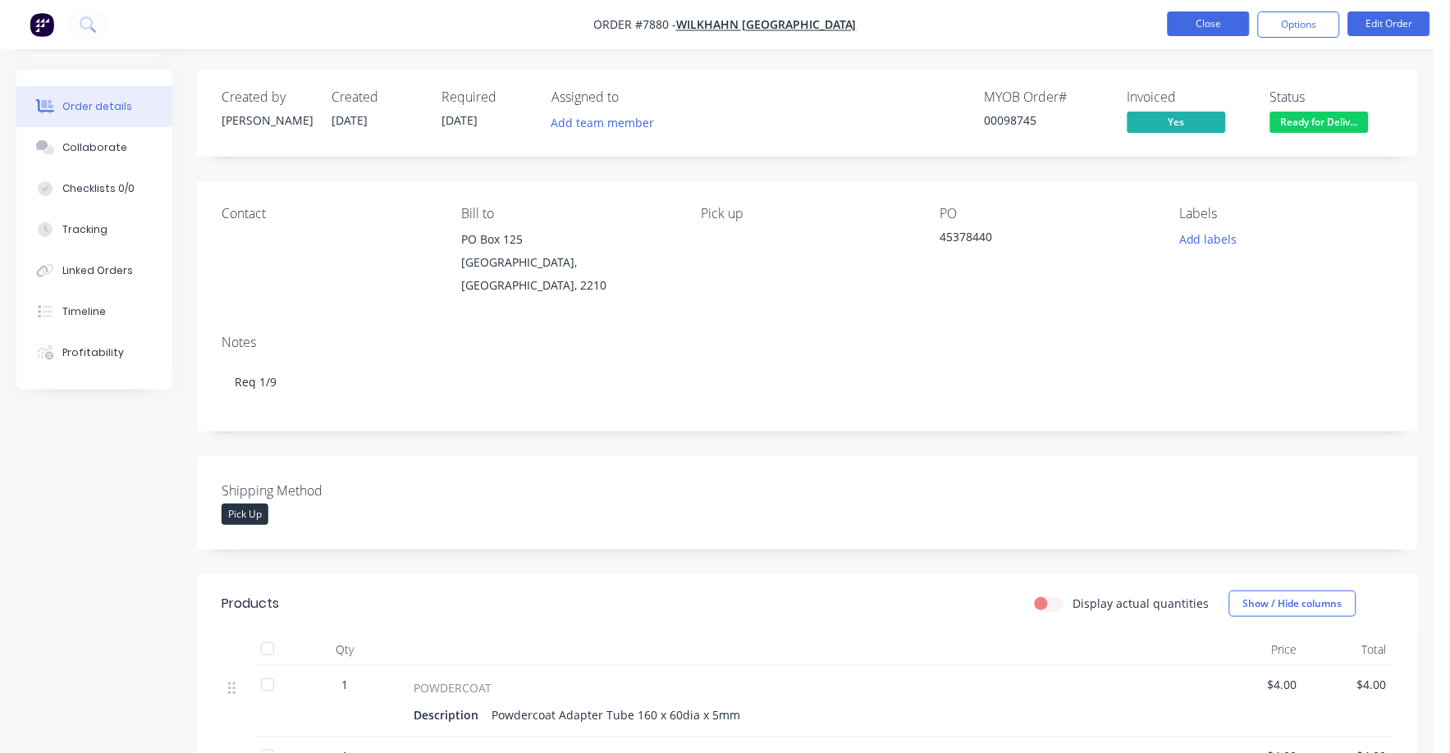
click at [1215, 19] on button "Close" at bounding box center [1209, 23] width 82 height 25
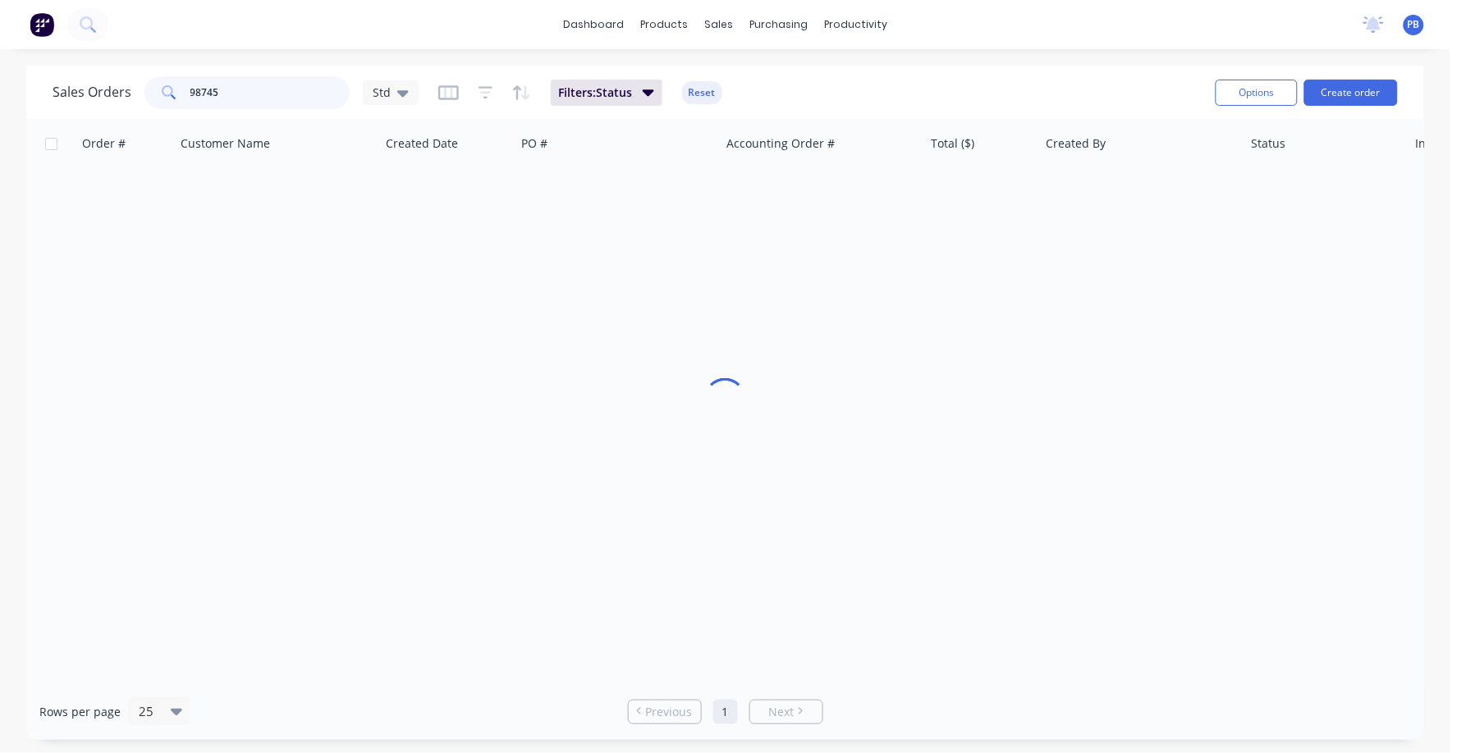
drag, startPoint x: 278, startPoint y: 78, endPoint x: 172, endPoint y: 72, distance: 106.8
click at [172, 72] on div "Sales Orders 98745 Std Filters: Status Reset" at bounding box center [628, 92] width 1150 height 40
type input "98460"
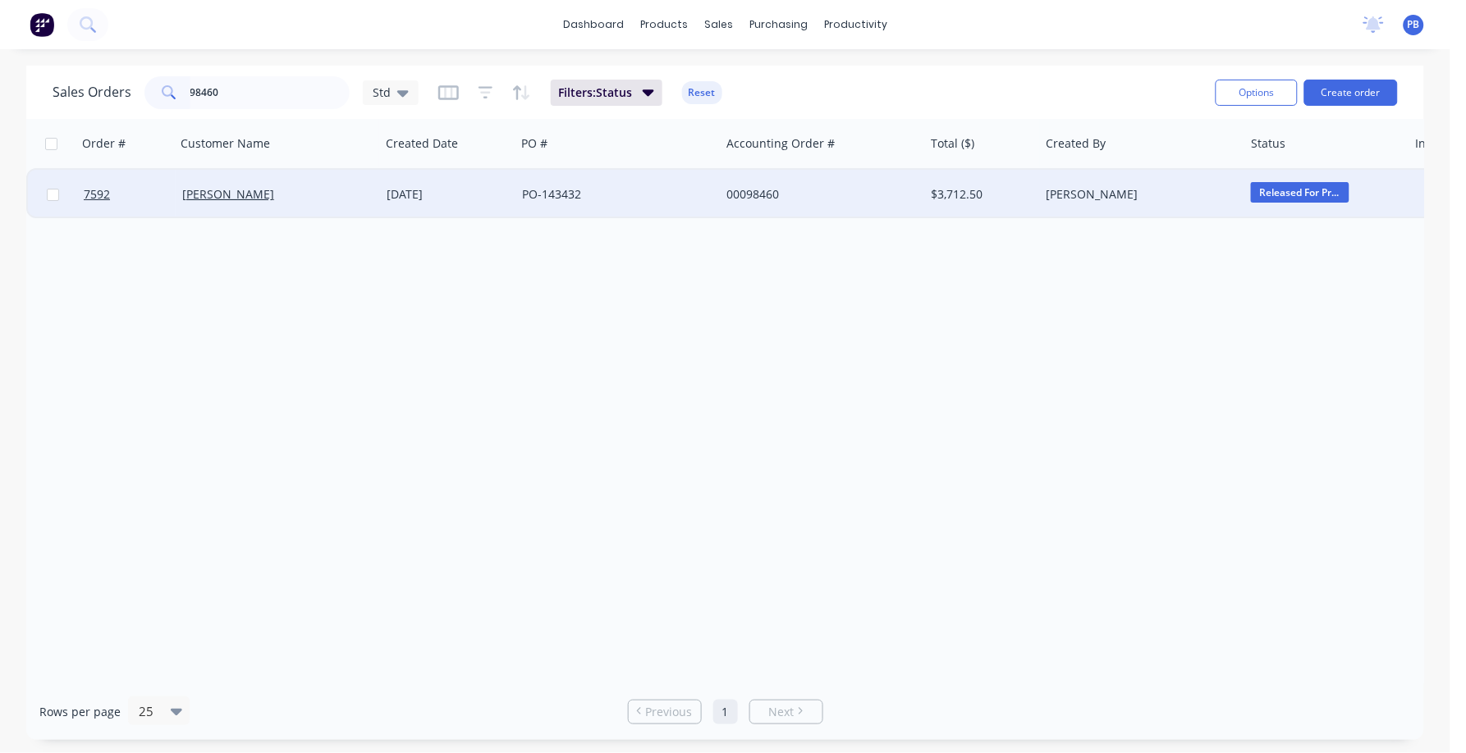
click at [757, 194] on div "00098460" at bounding box center [817, 194] width 182 height 16
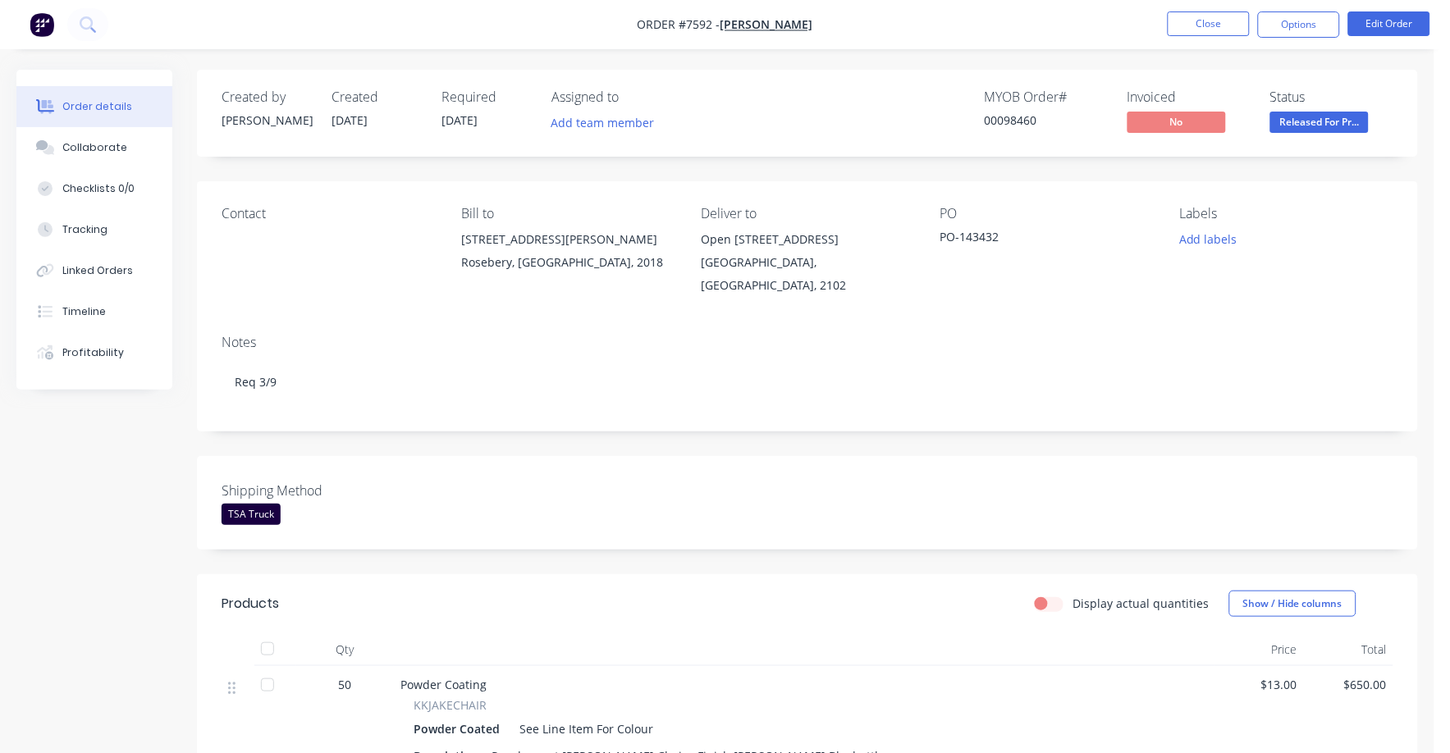
click at [1316, 130] on span "Released For Pr..." at bounding box center [1319, 122] width 98 height 21
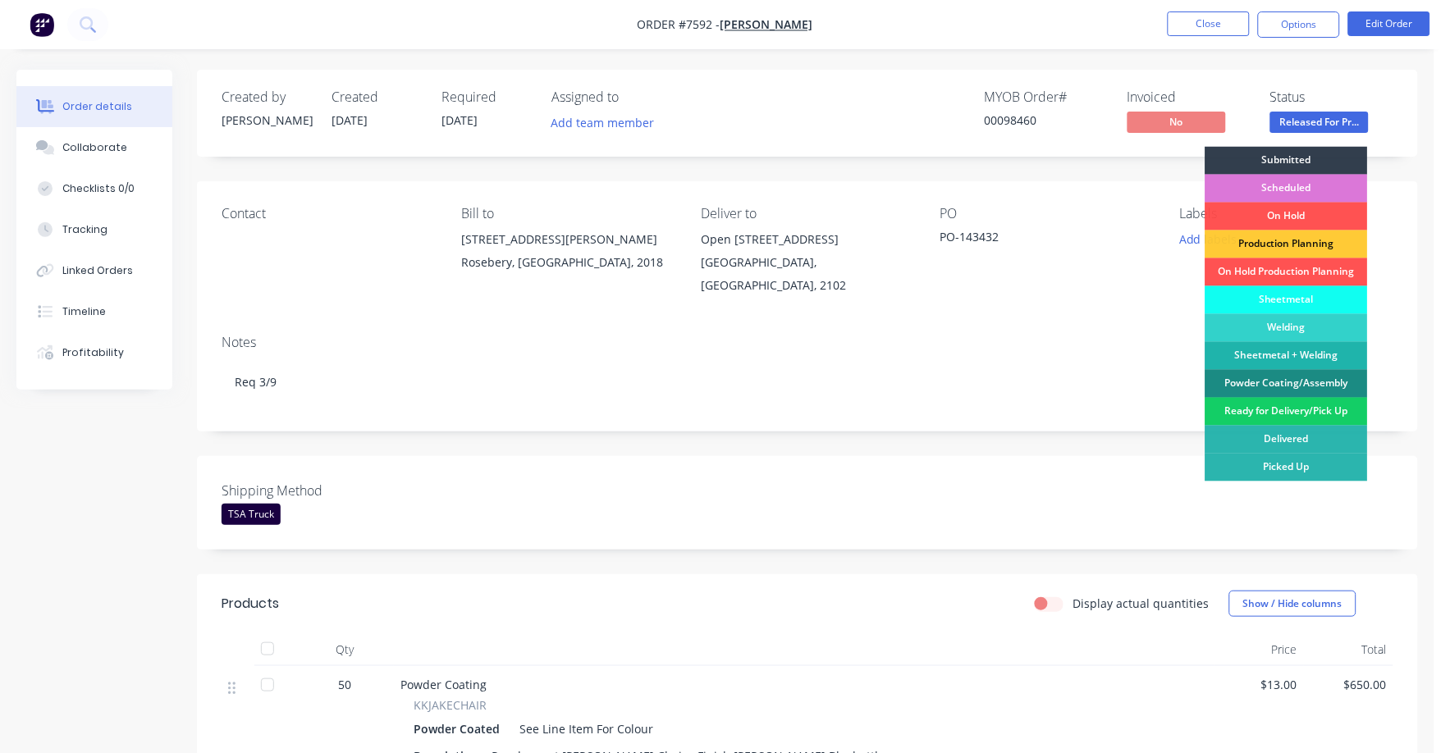
click at [1270, 415] on div "Ready for Delivery/Pick Up" at bounding box center [1287, 412] width 163 height 28
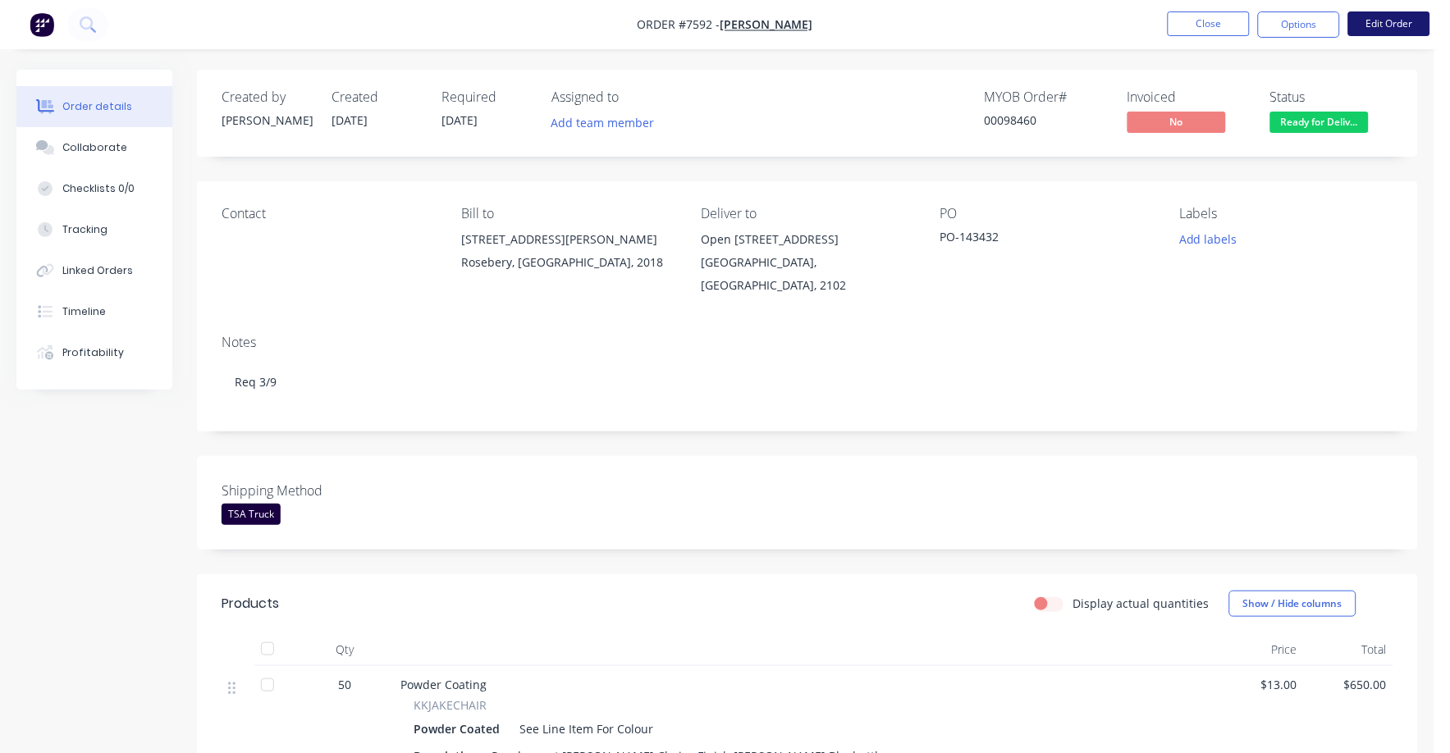
click at [1375, 23] on button "Edit Order" at bounding box center [1389, 23] width 82 height 25
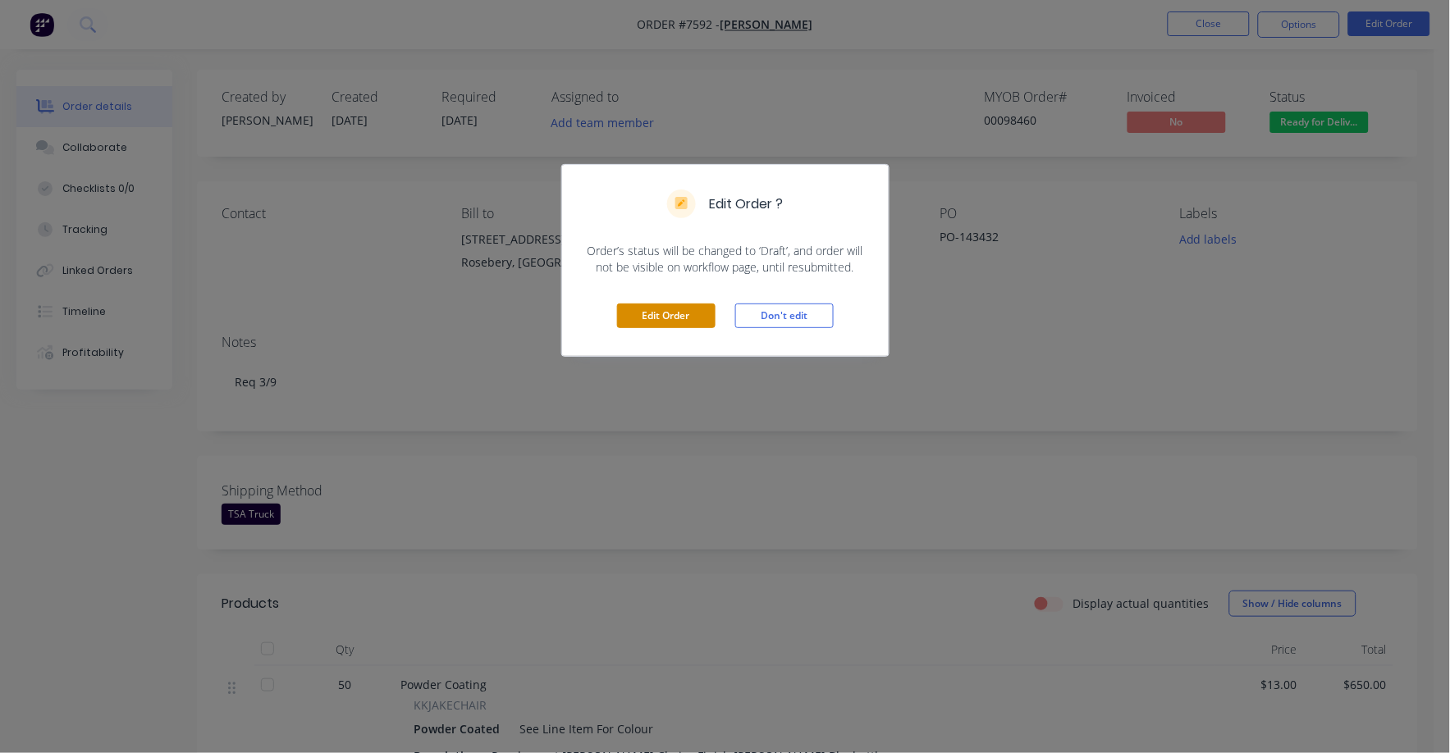
click at [652, 310] on button "Edit Order" at bounding box center [666, 316] width 98 height 25
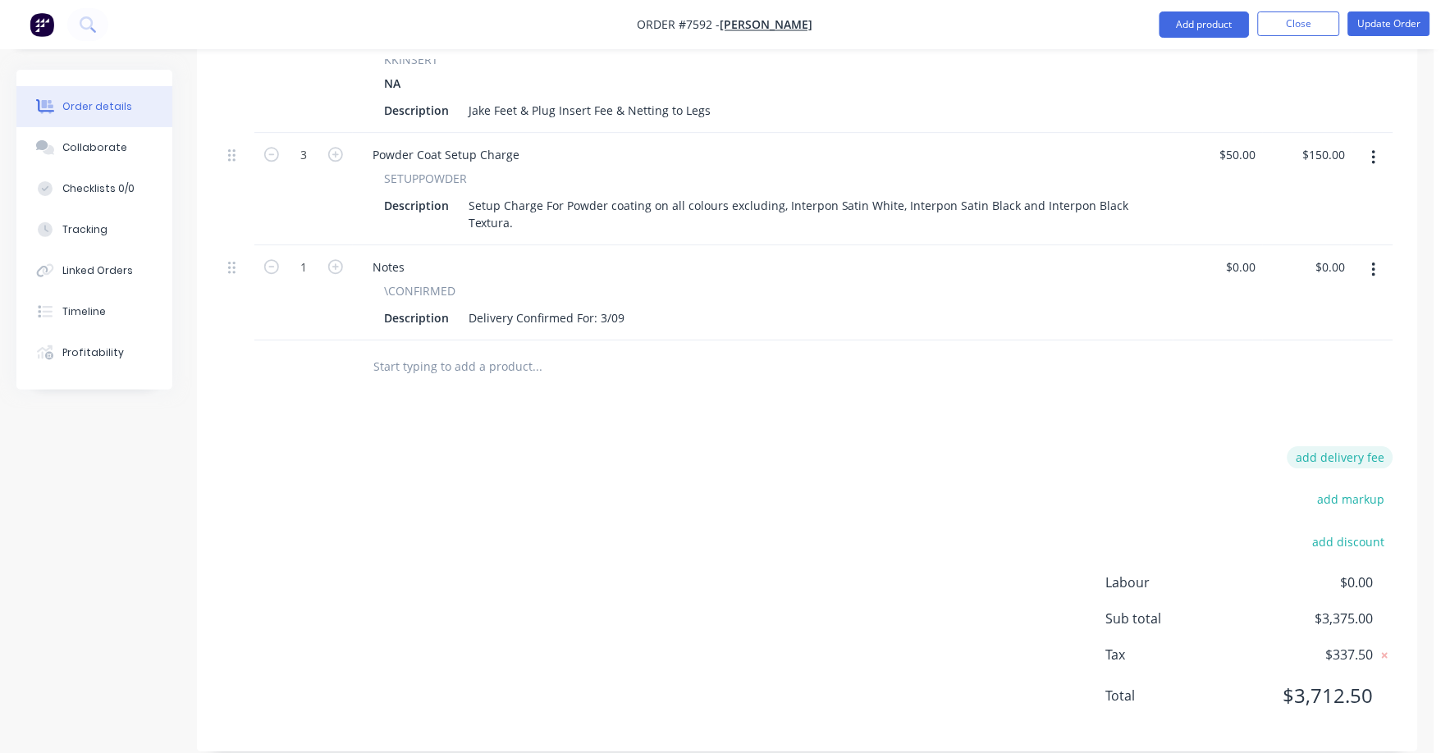
click at [1352, 446] on button "add delivery fee" at bounding box center [1341, 457] width 106 height 22
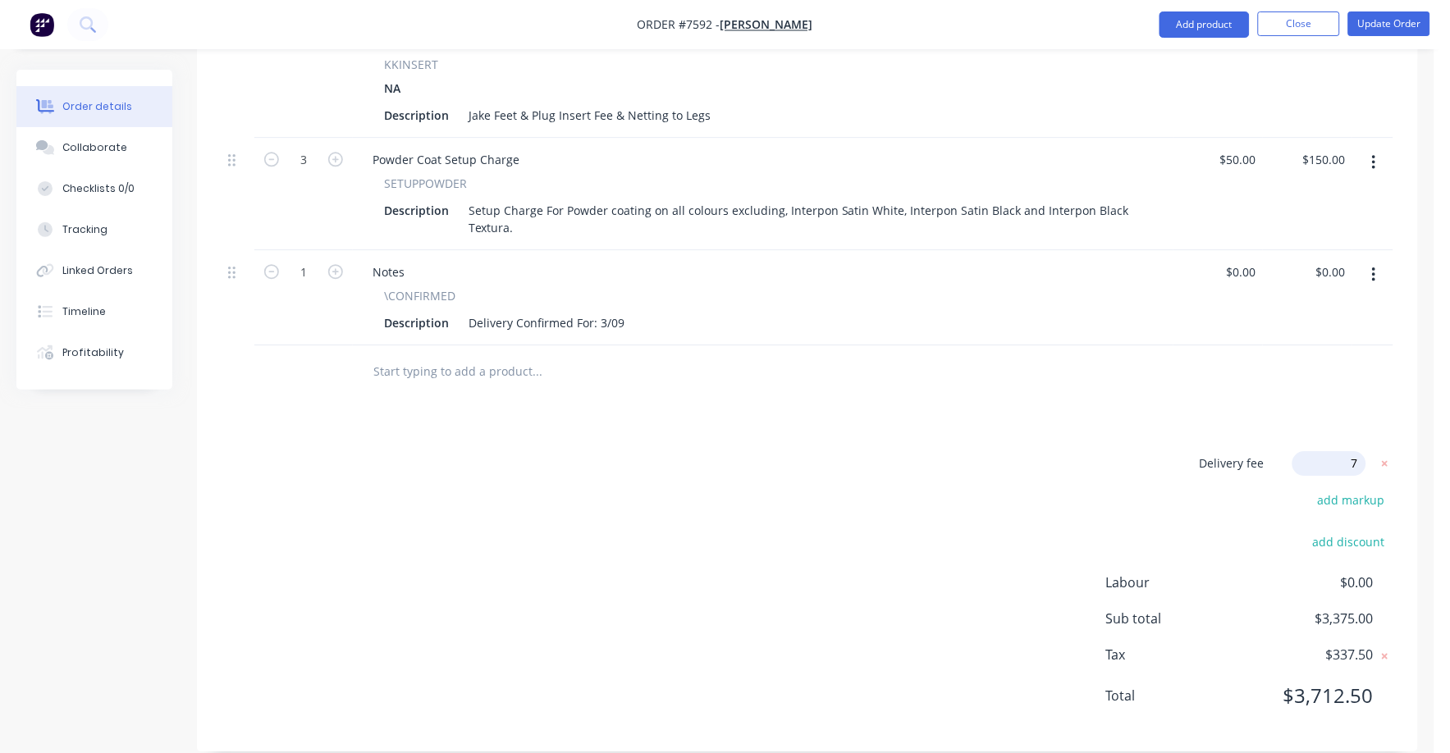
type input "75"
click input "submit" at bounding box center [0, 0] width 0 height 0
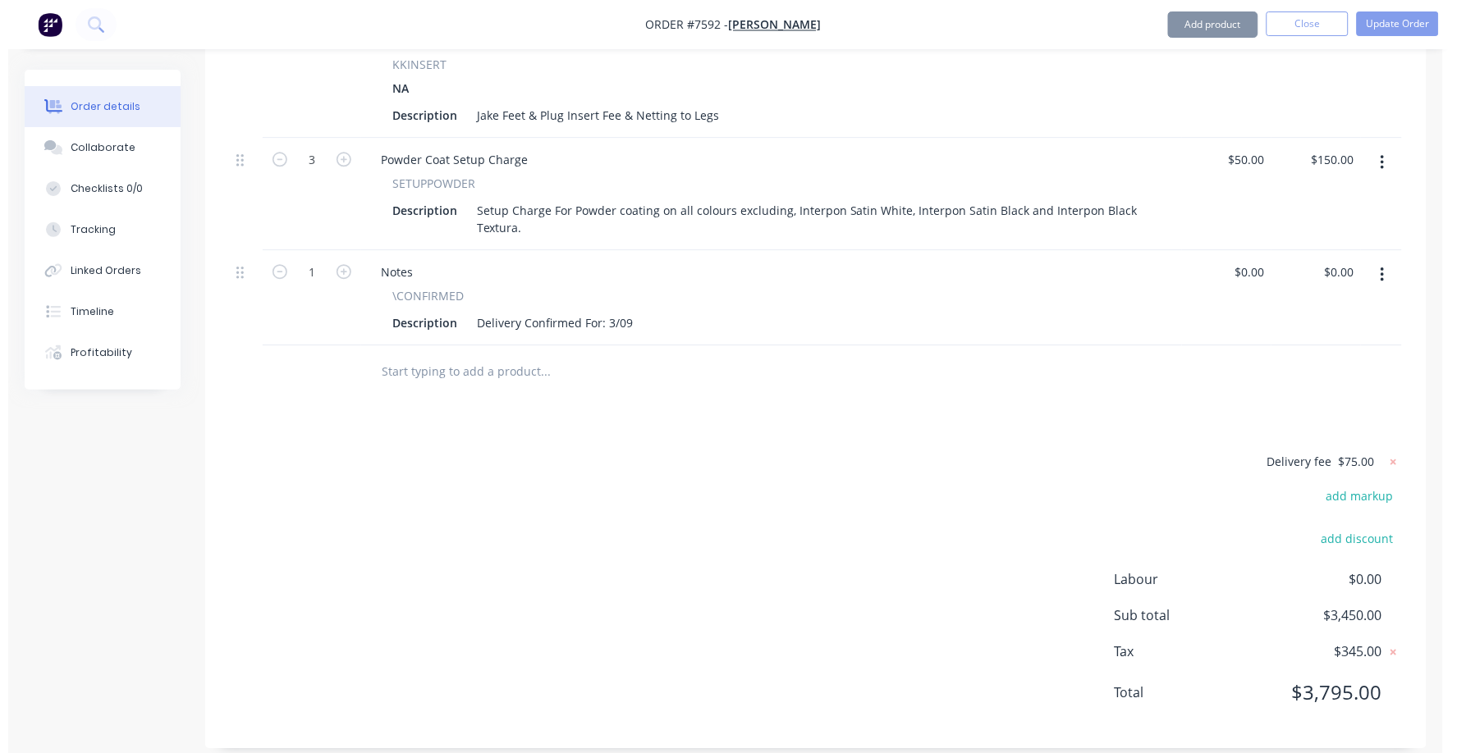
scroll to position [1051, 0]
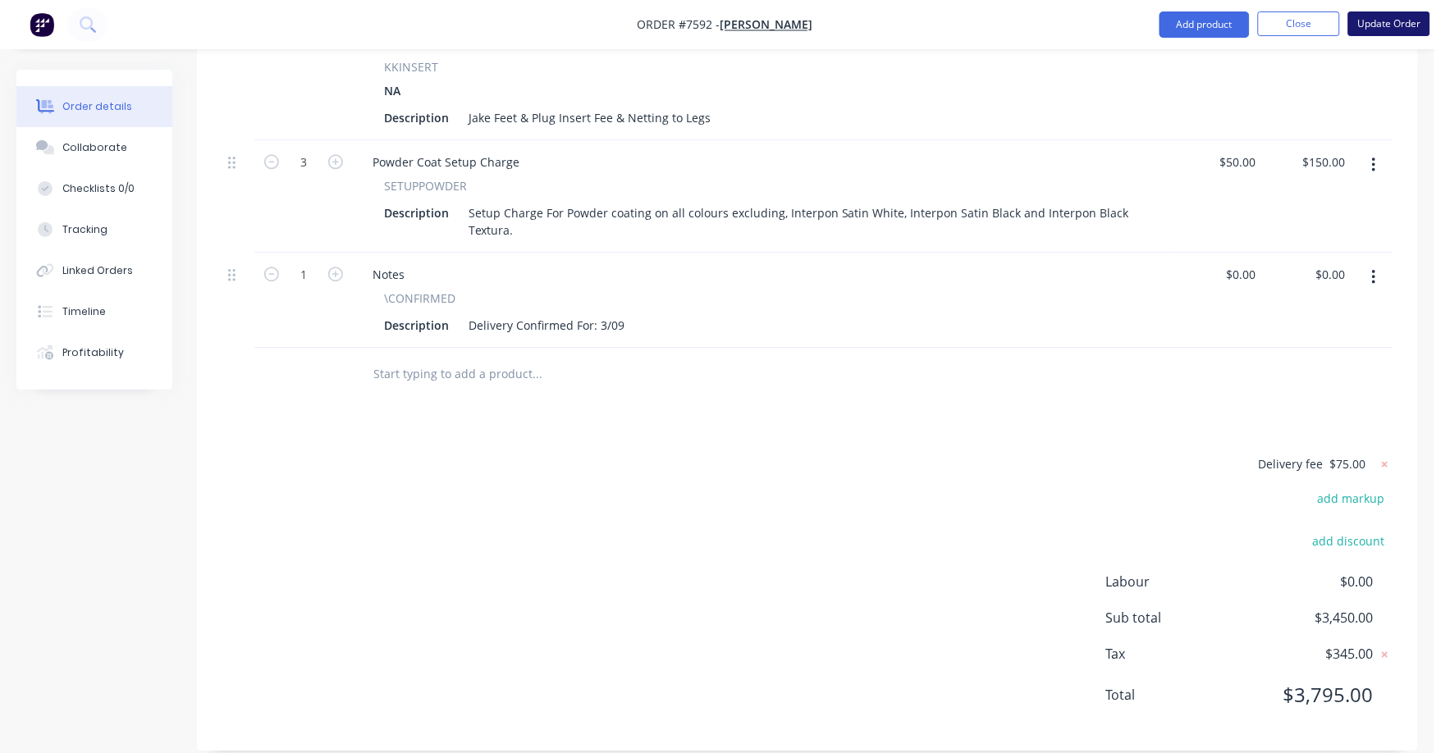
click at [1392, 23] on button "Update Order" at bounding box center [1389, 23] width 82 height 25
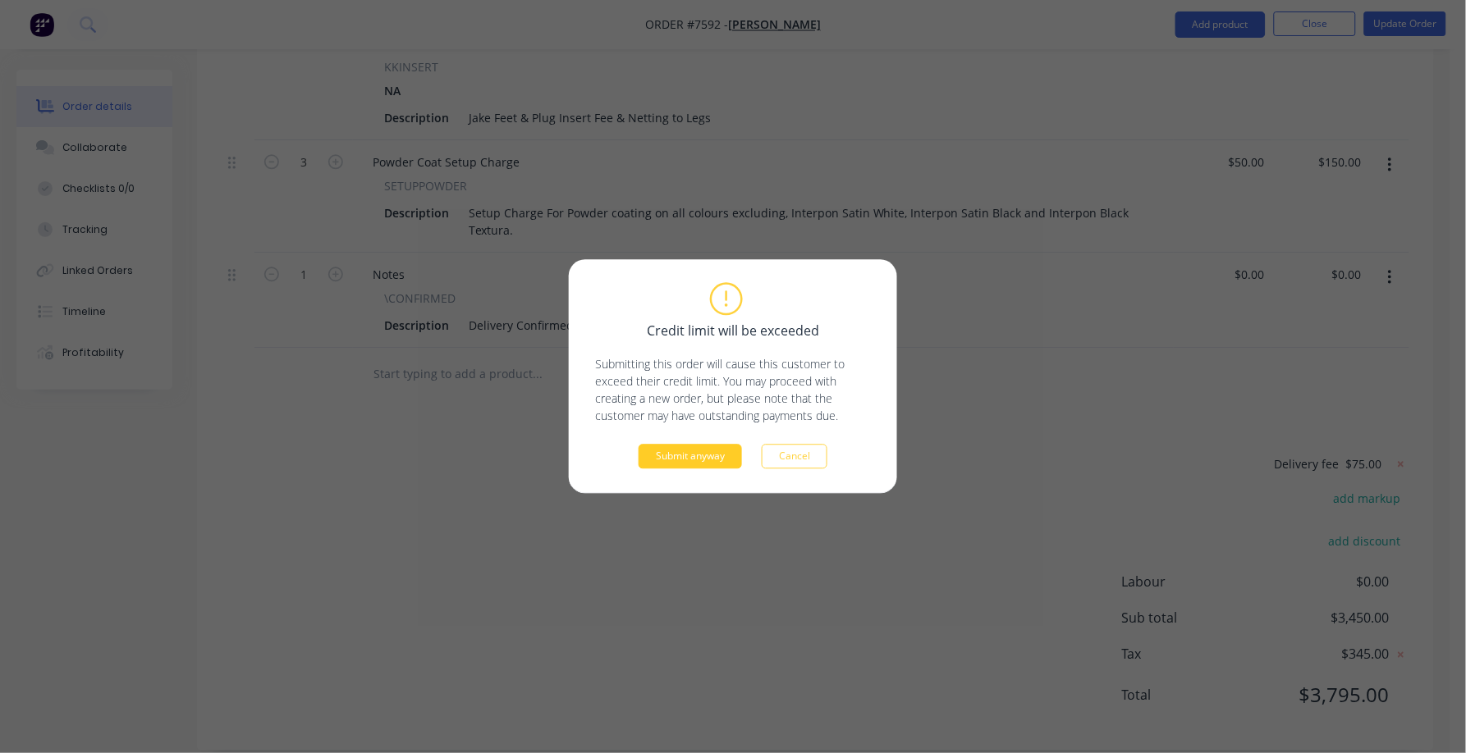
click at [672, 454] on button "Submit anyway" at bounding box center [690, 457] width 103 height 25
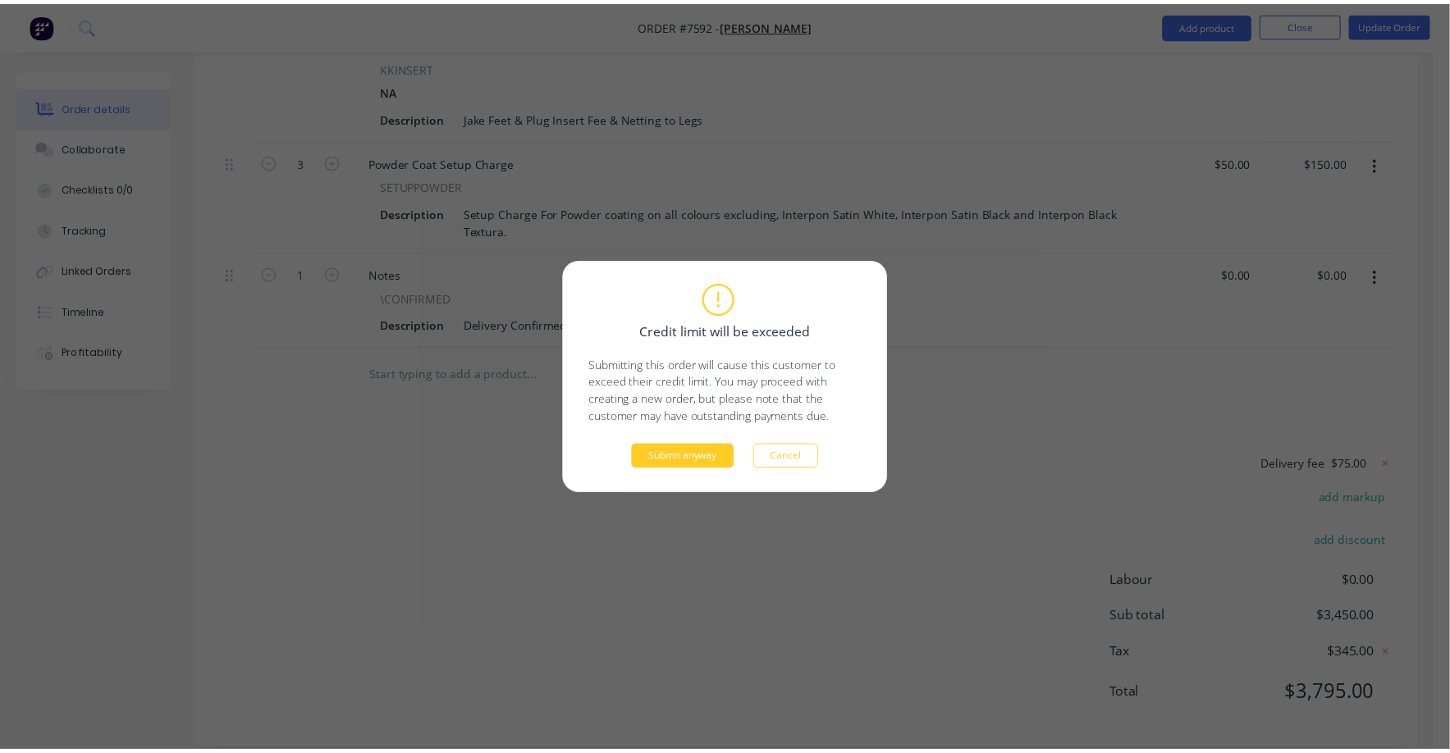
scroll to position [858, 0]
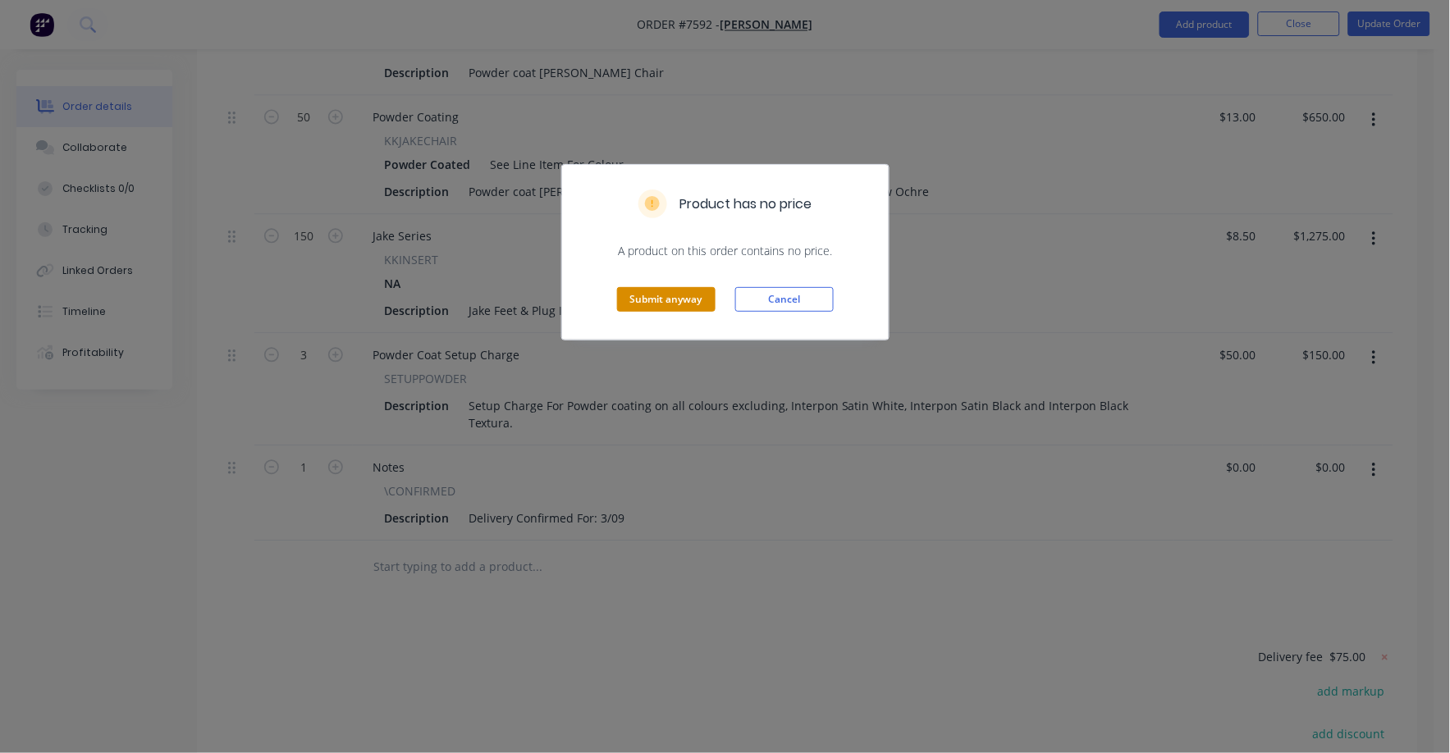
click at [691, 295] on button "Submit anyway" at bounding box center [666, 299] width 98 height 25
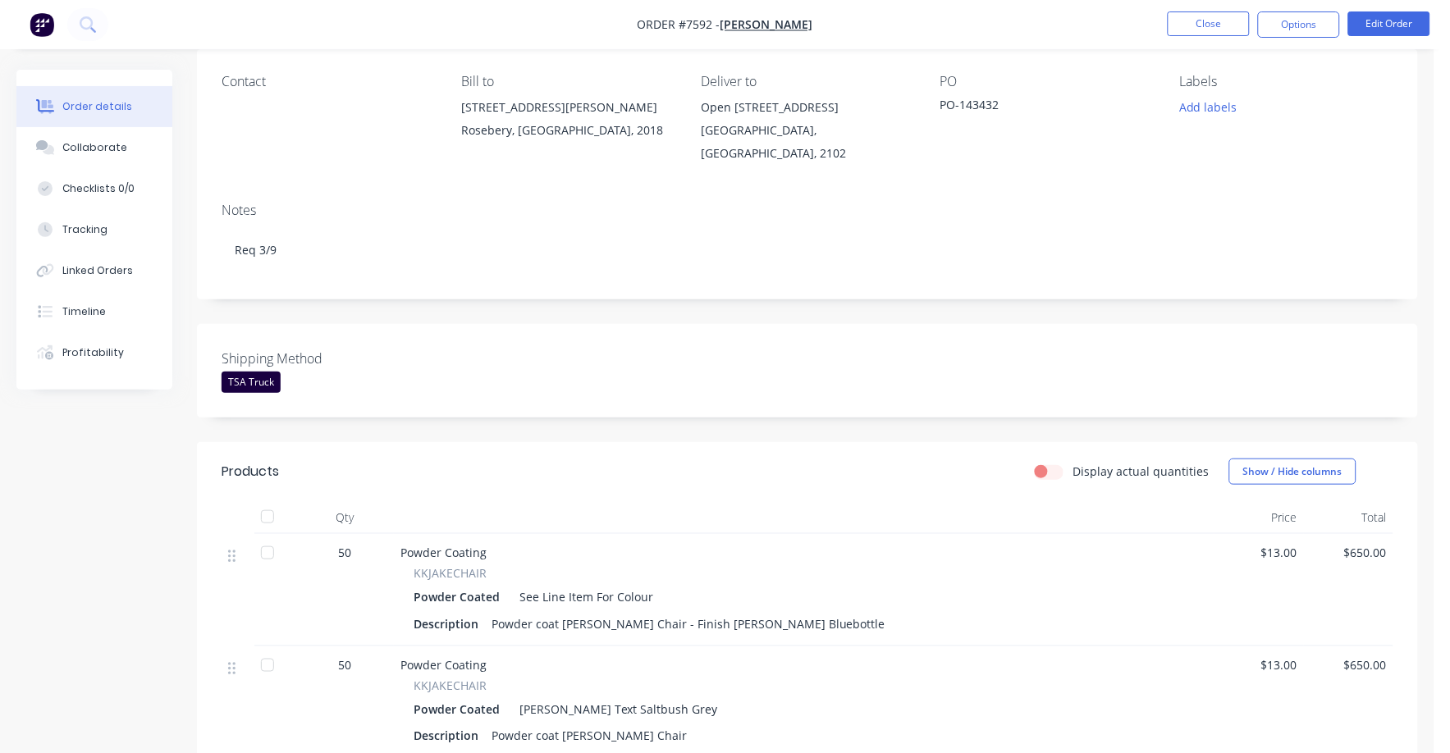
scroll to position [0, 0]
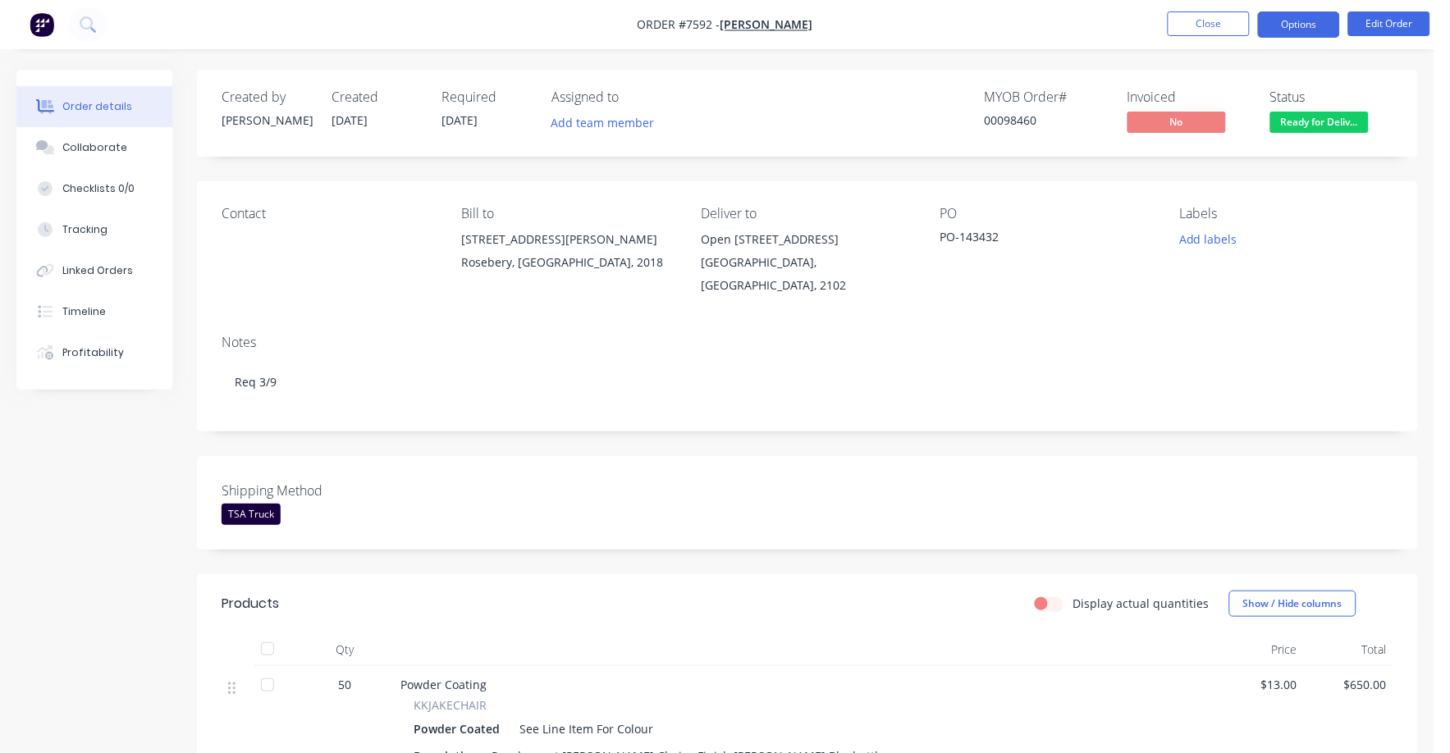
click at [1301, 26] on button "Options" at bounding box center [1299, 24] width 82 height 26
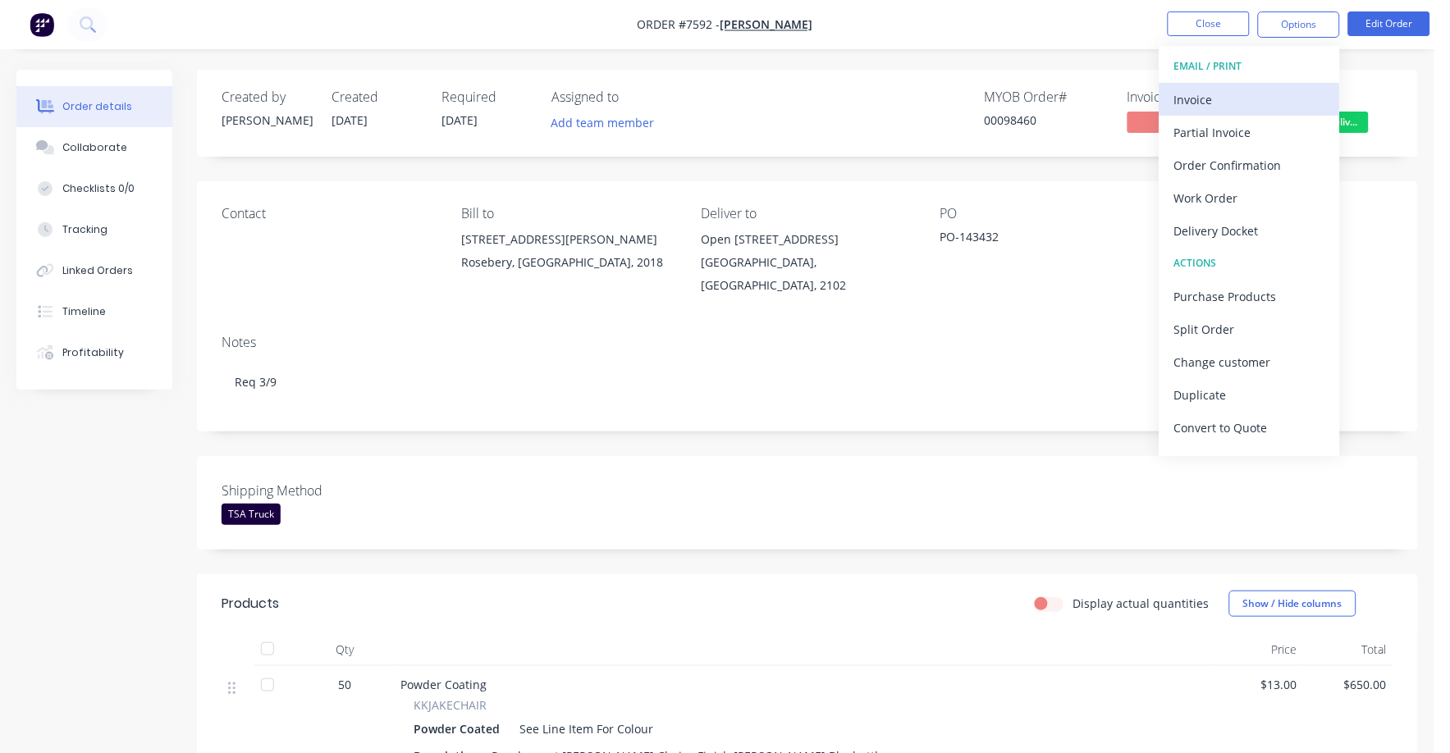
click at [1193, 102] on div "Invoice" at bounding box center [1249, 100] width 151 height 24
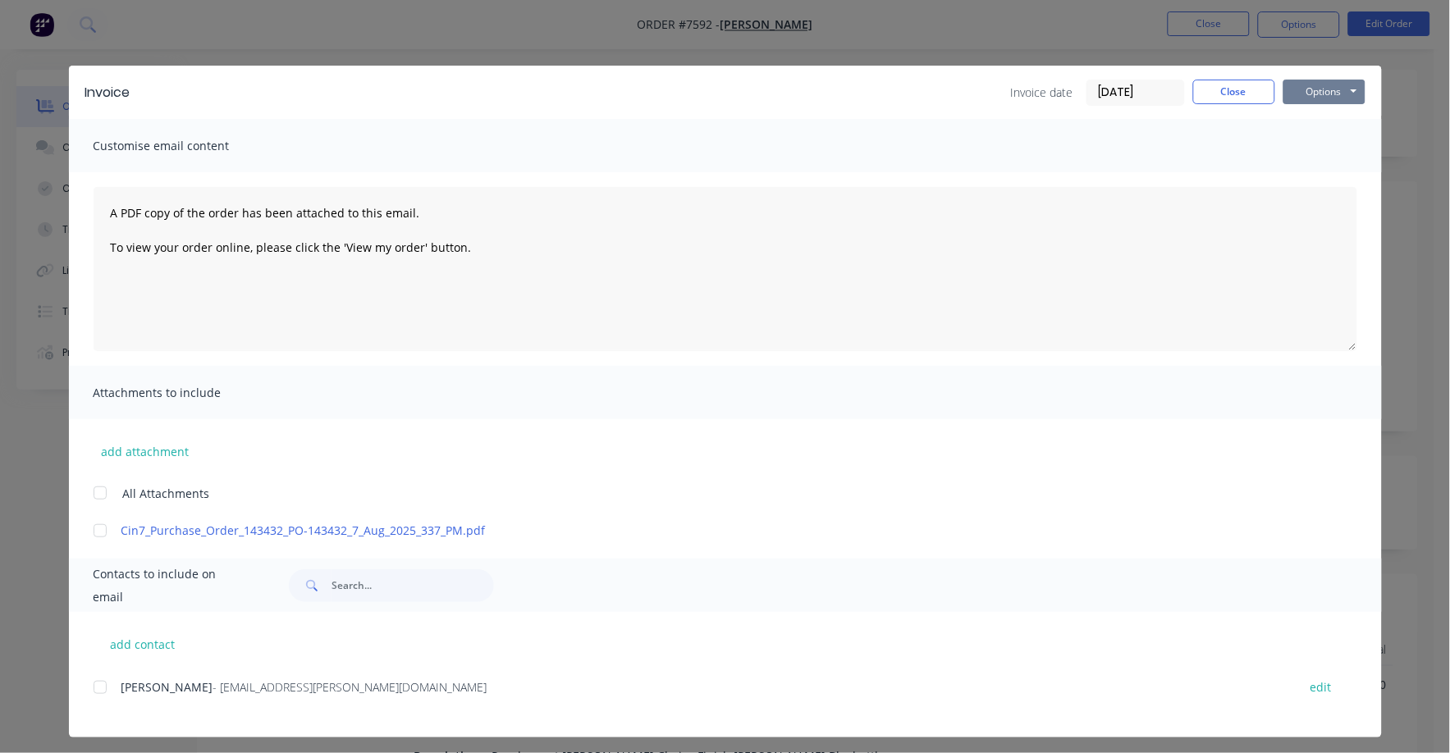
click at [1288, 97] on button "Options" at bounding box center [1325, 92] width 82 height 25
click at [1156, 134] on div "Customise email content" at bounding box center [725, 145] width 1313 height 53
click at [1121, 83] on input "[DATE]" at bounding box center [1135, 92] width 97 height 25
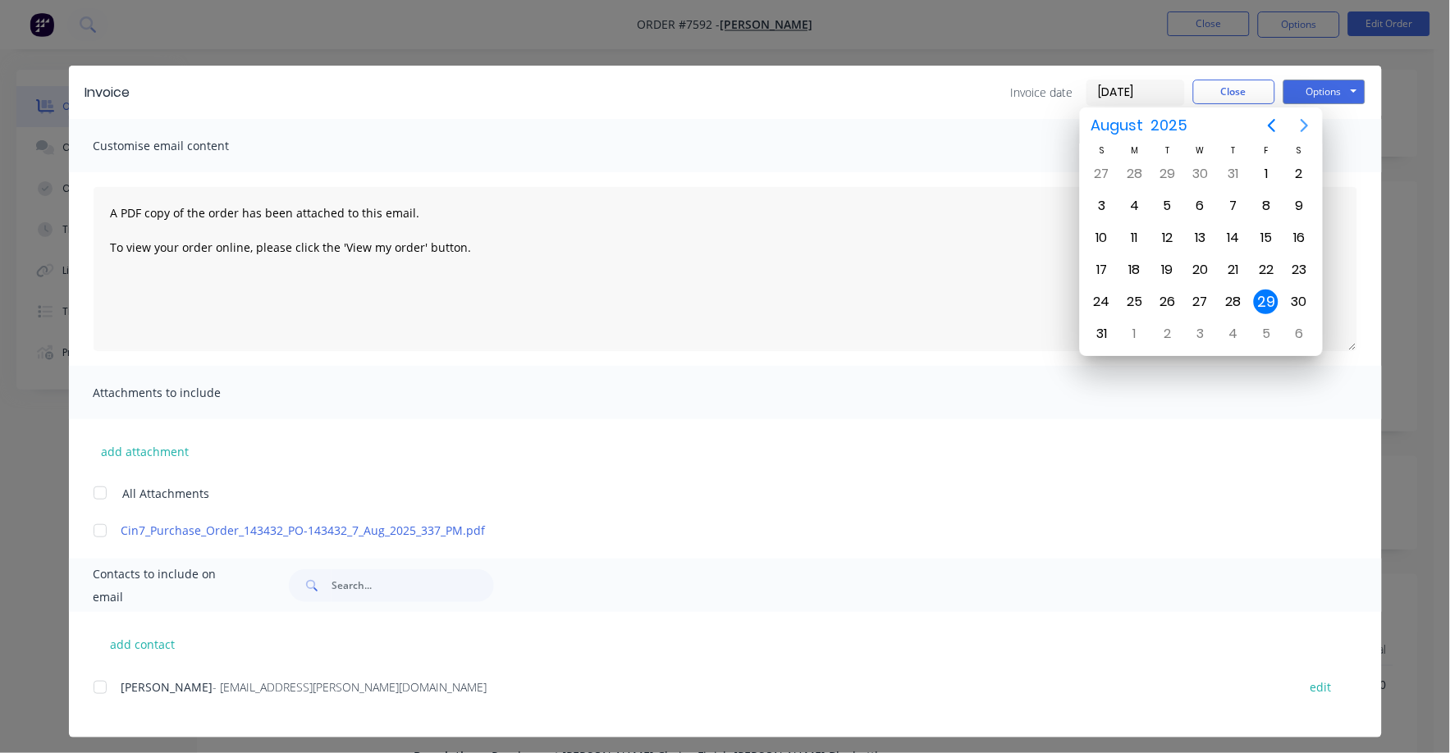
click at [1307, 124] on icon "Next page" at bounding box center [1305, 126] width 20 height 20
click at [1140, 170] on div "1" at bounding box center [1135, 174] width 25 height 25
type input "[DATE]"
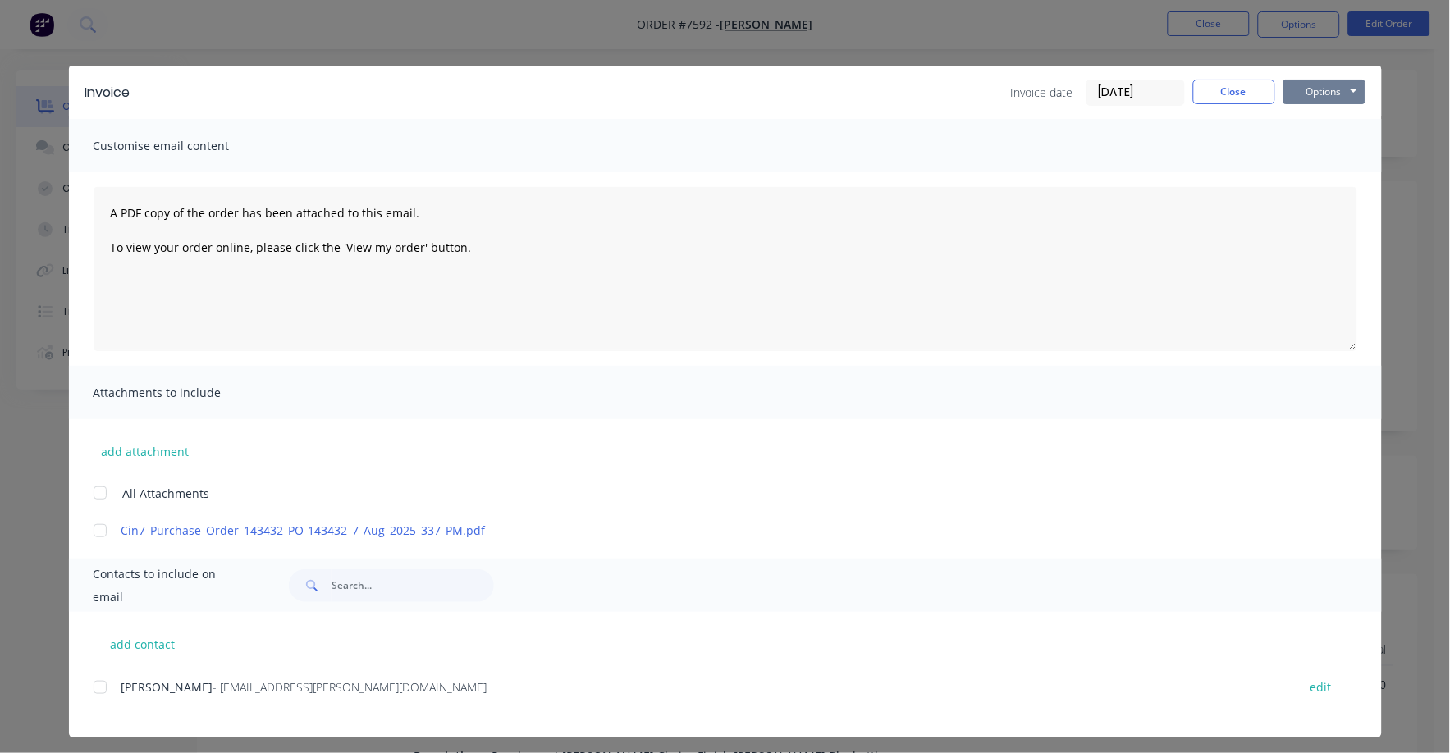
click at [1323, 85] on button "Options" at bounding box center [1325, 92] width 82 height 25
click at [1309, 139] on button "Print" at bounding box center [1336, 148] width 105 height 27
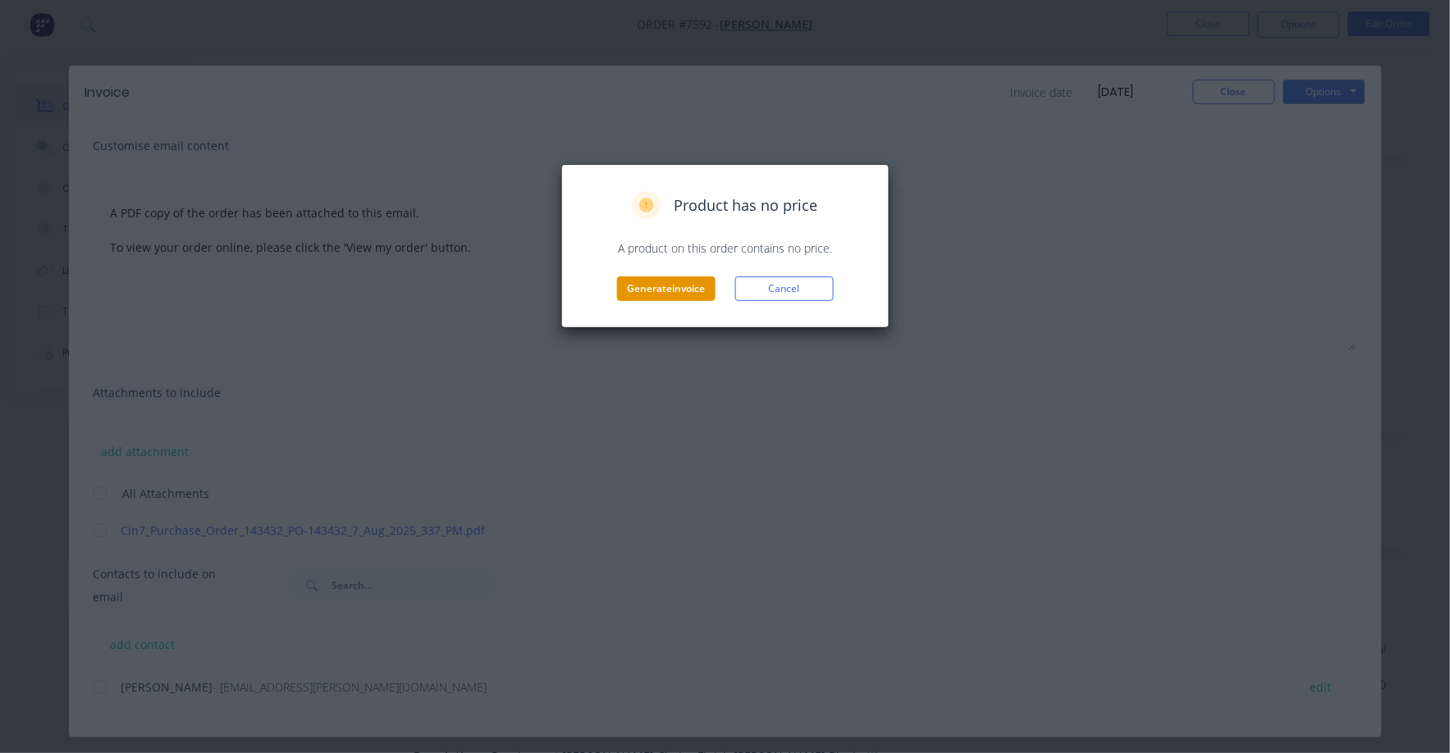
click at [672, 283] on button "Generate invoice" at bounding box center [666, 289] width 98 height 25
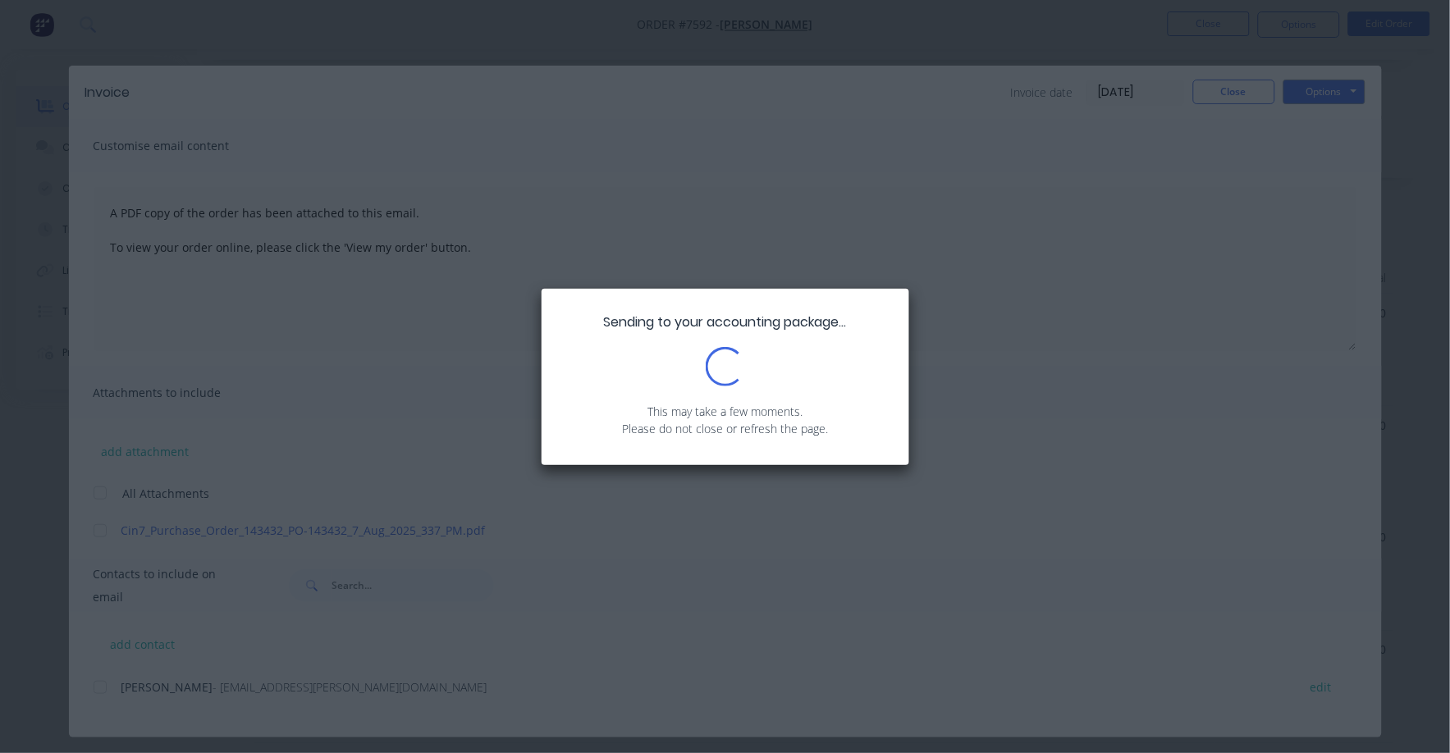
scroll to position [410, 0]
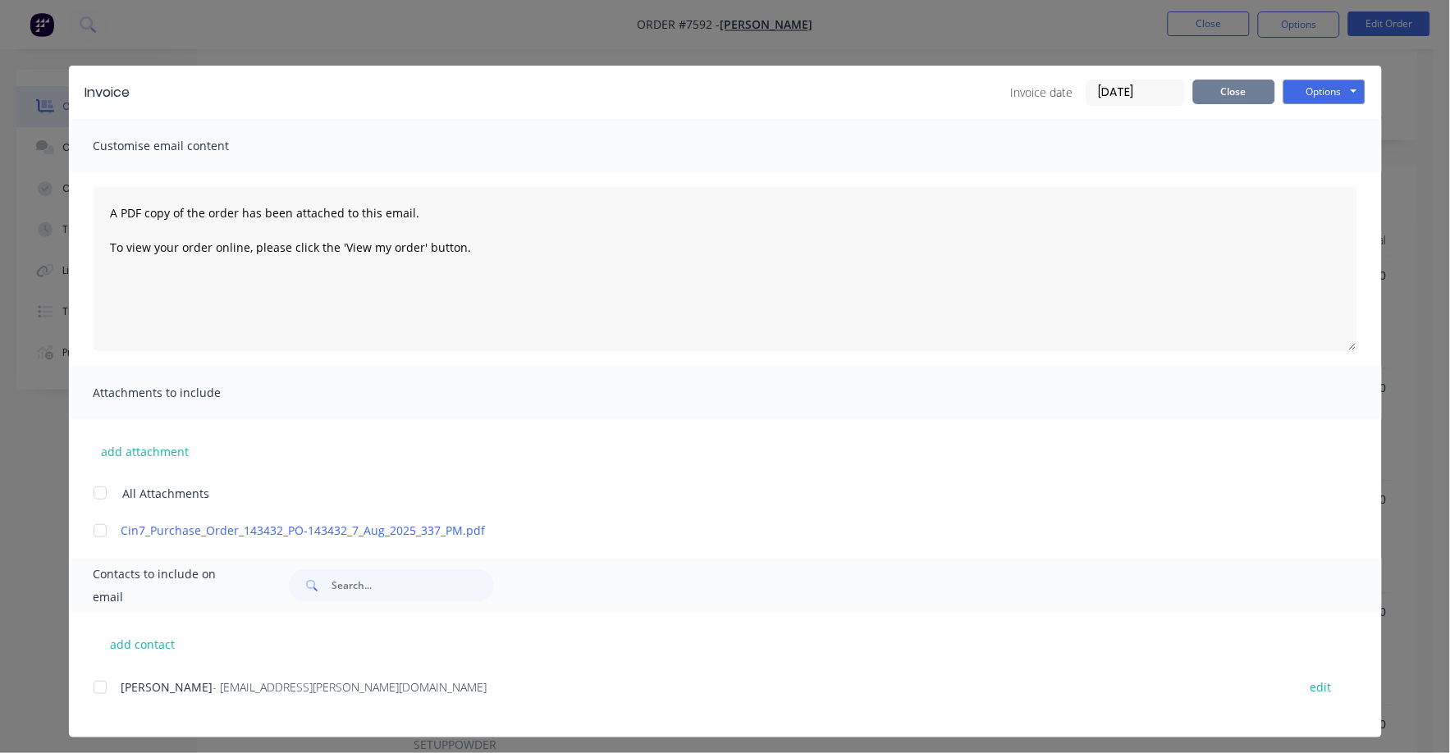
click at [1221, 89] on button "Close" at bounding box center [1234, 92] width 82 height 25
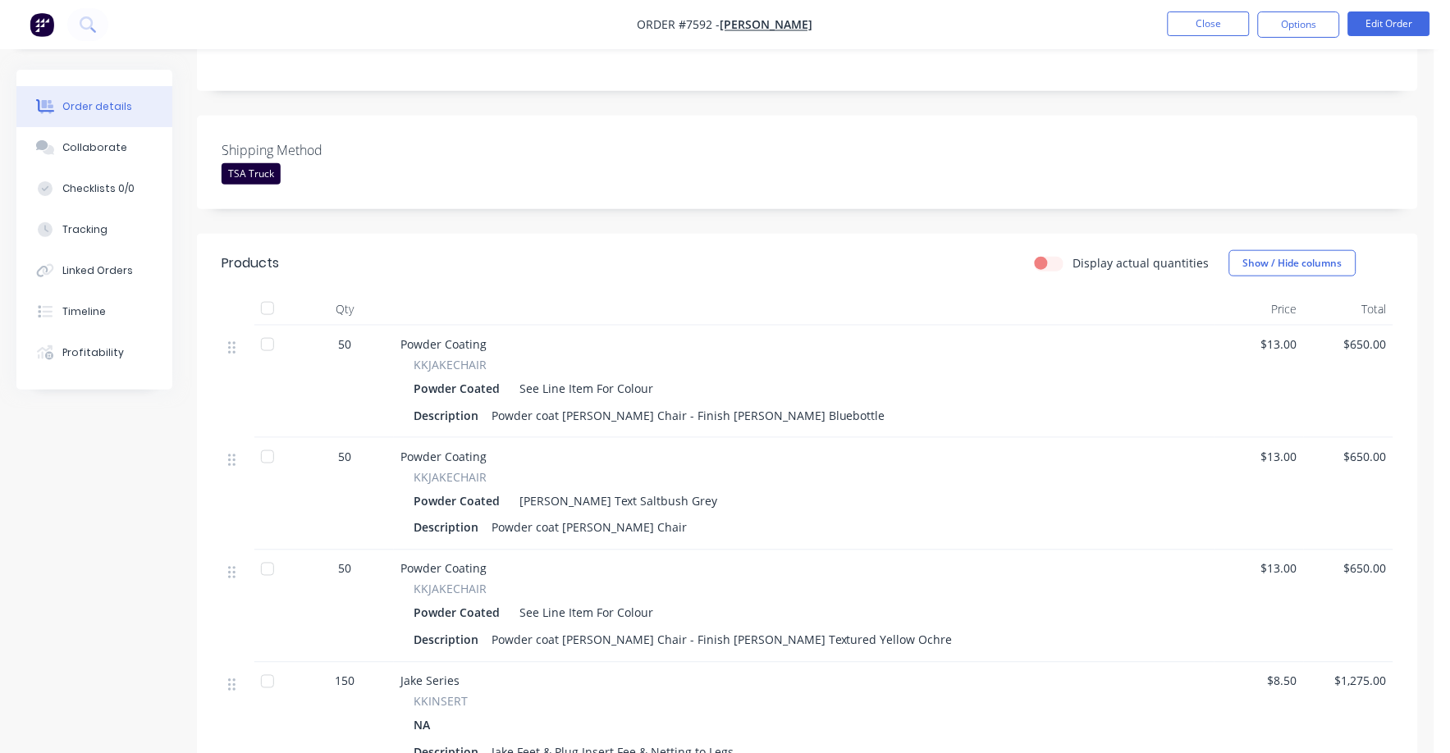
scroll to position [0, 0]
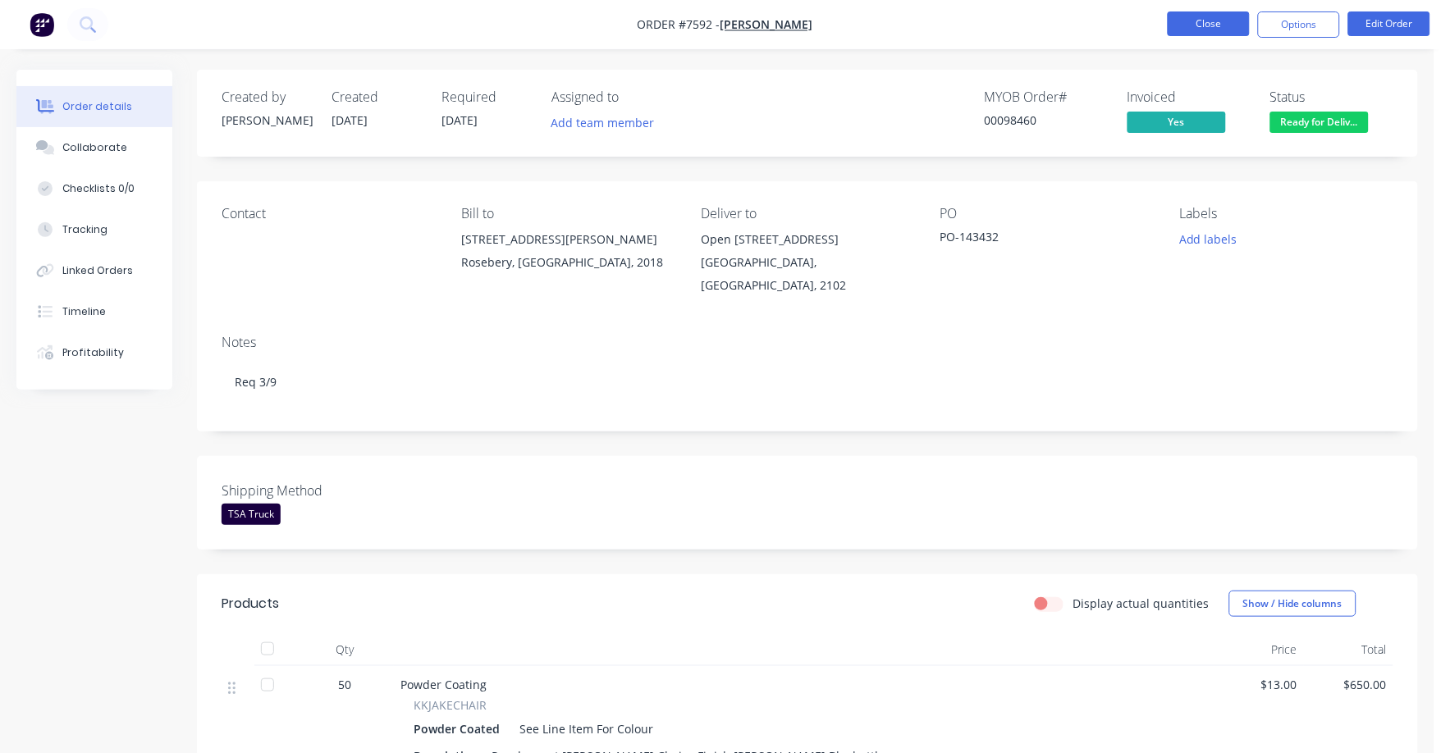
click at [1212, 18] on button "Close" at bounding box center [1209, 23] width 82 height 25
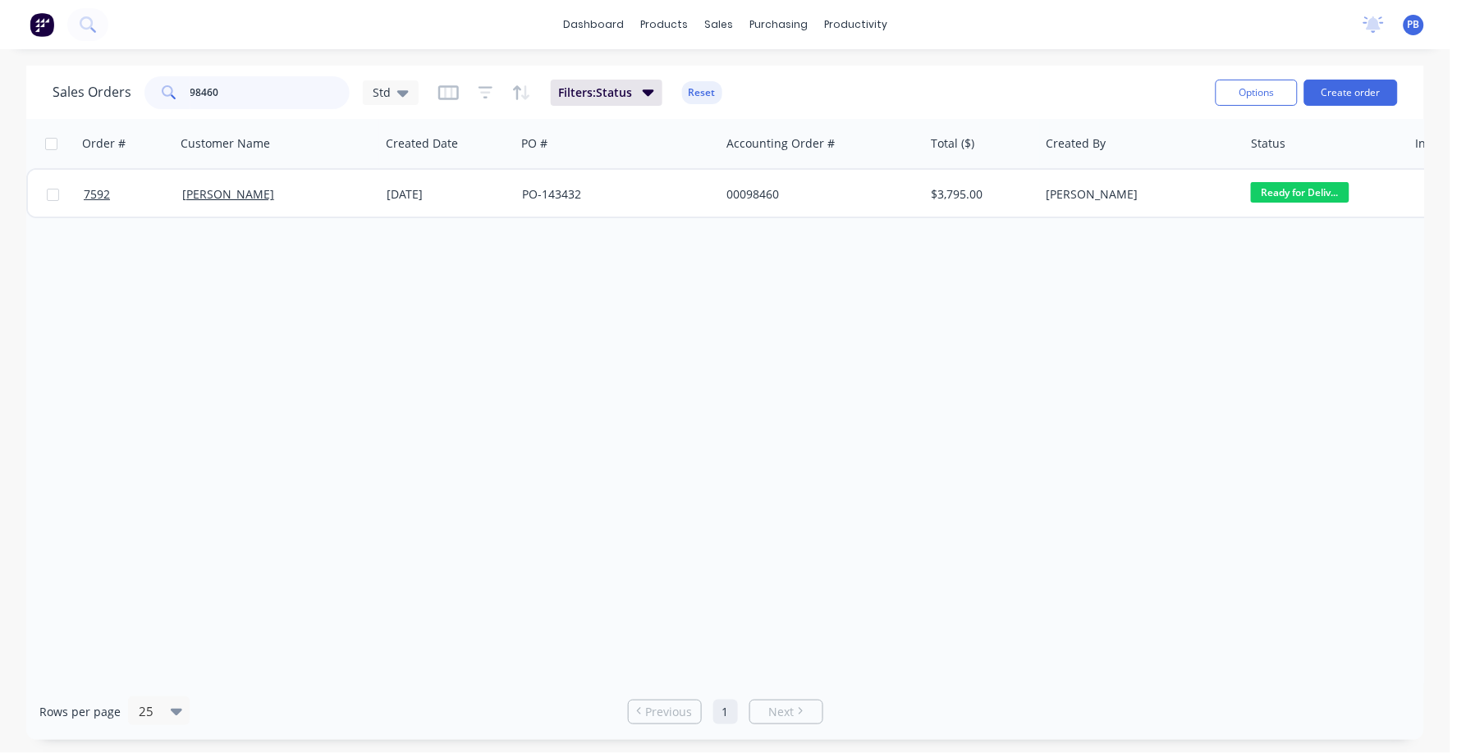
click at [237, 97] on input "98460" at bounding box center [270, 92] width 160 height 33
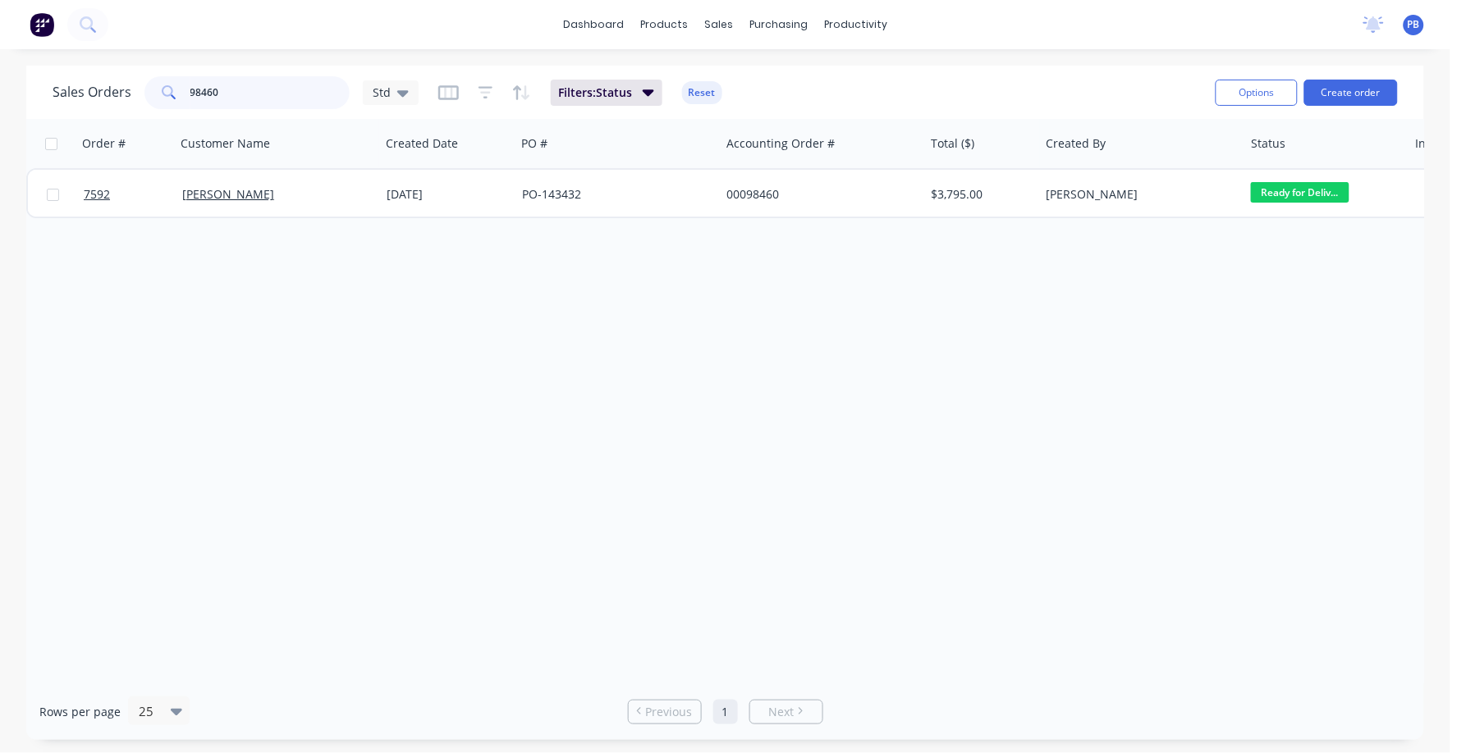
click at [243, 99] on input "98460" at bounding box center [270, 92] width 160 height 33
type input "98688"
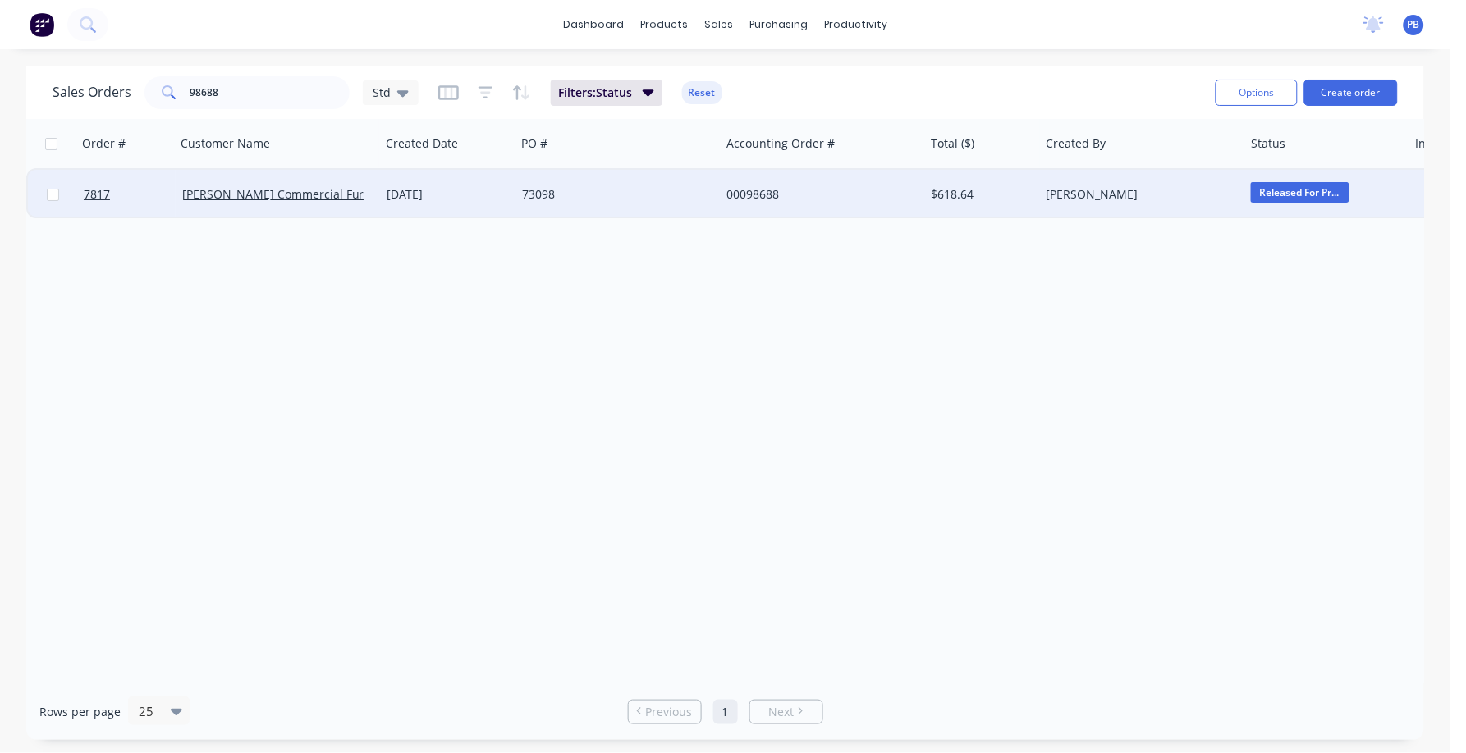
click at [805, 187] on div "00098688" at bounding box center [817, 194] width 182 height 16
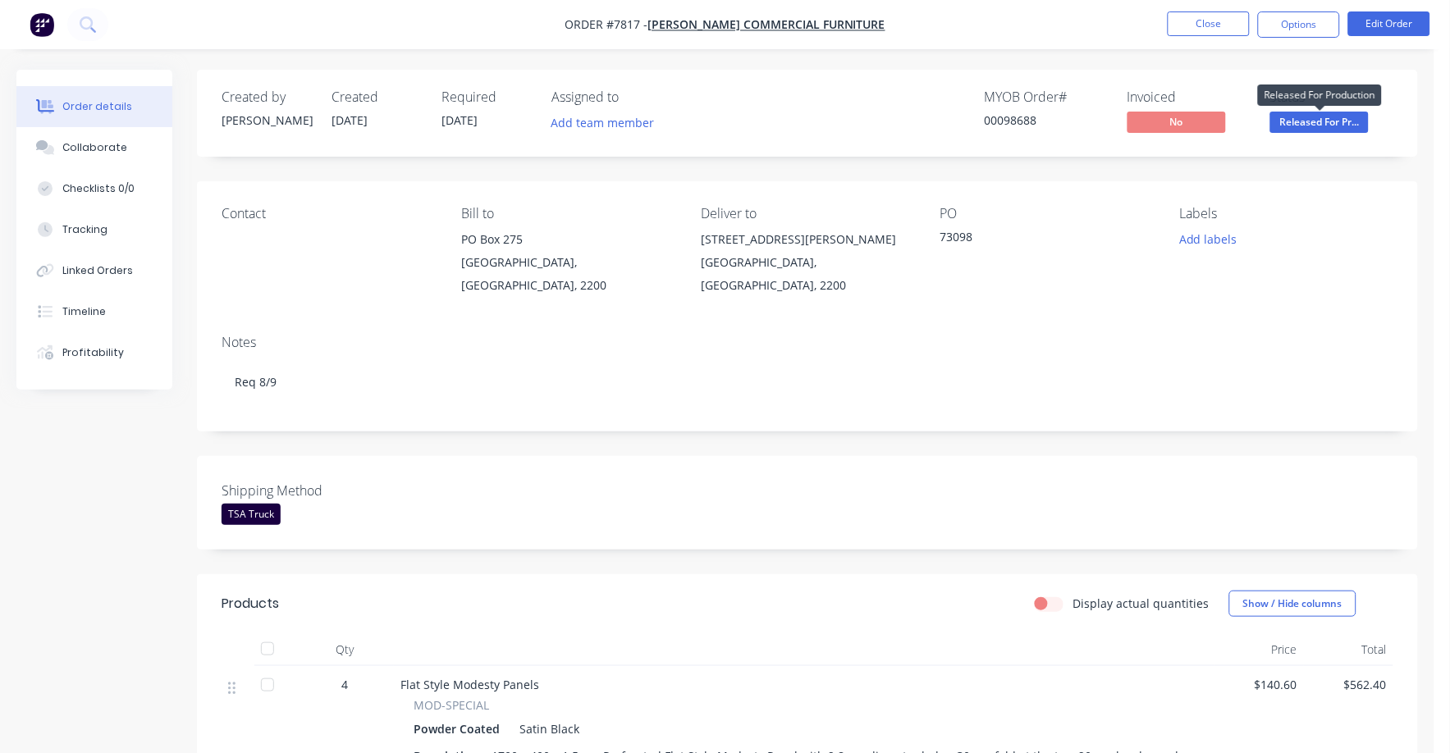
click at [1338, 126] on span "Released For Pr..." at bounding box center [1319, 122] width 98 height 21
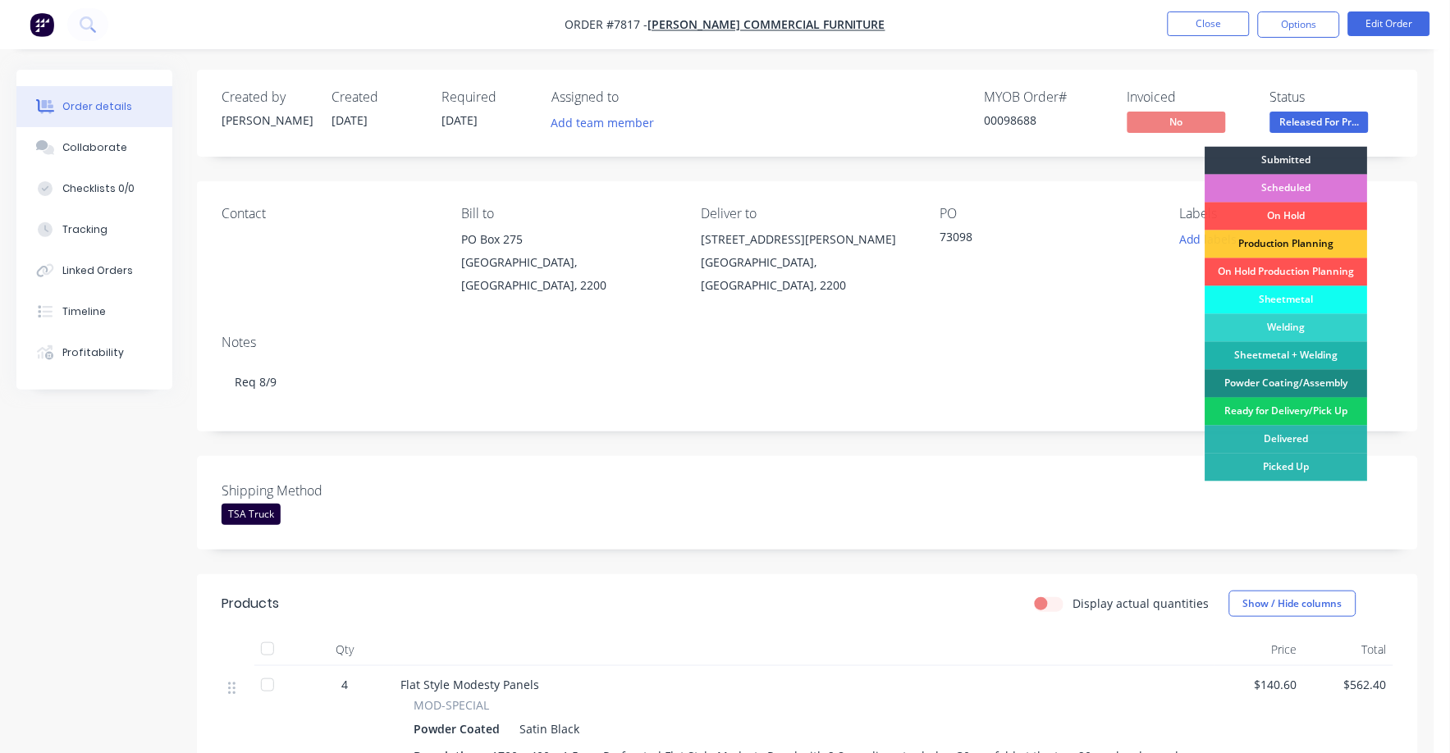
click at [1305, 407] on div "Ready for Delivery/Pick Up" at bounding box center [1287, 412] width 163 height 28
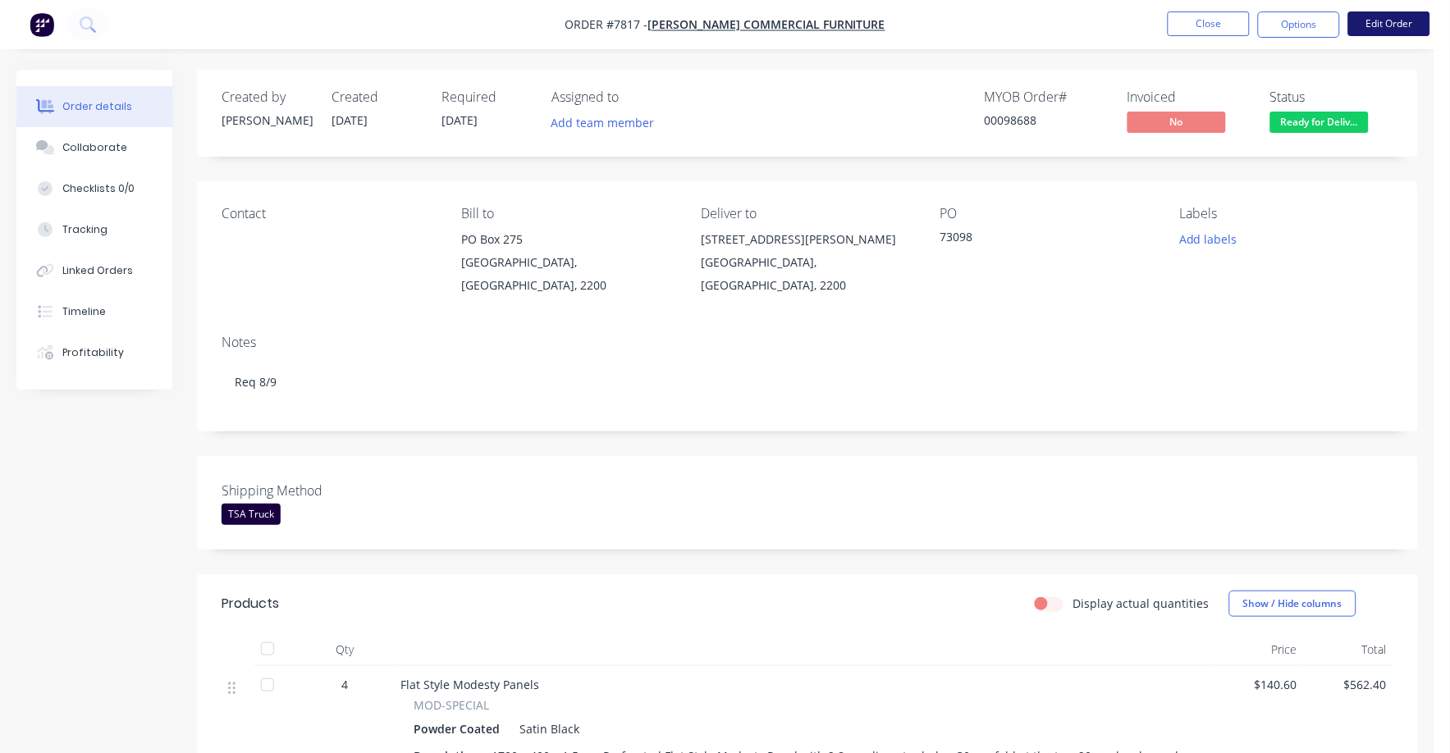
click at [1381, 23] on button "Edit Order" at bounding box center [1389, 23] width 82 height 25
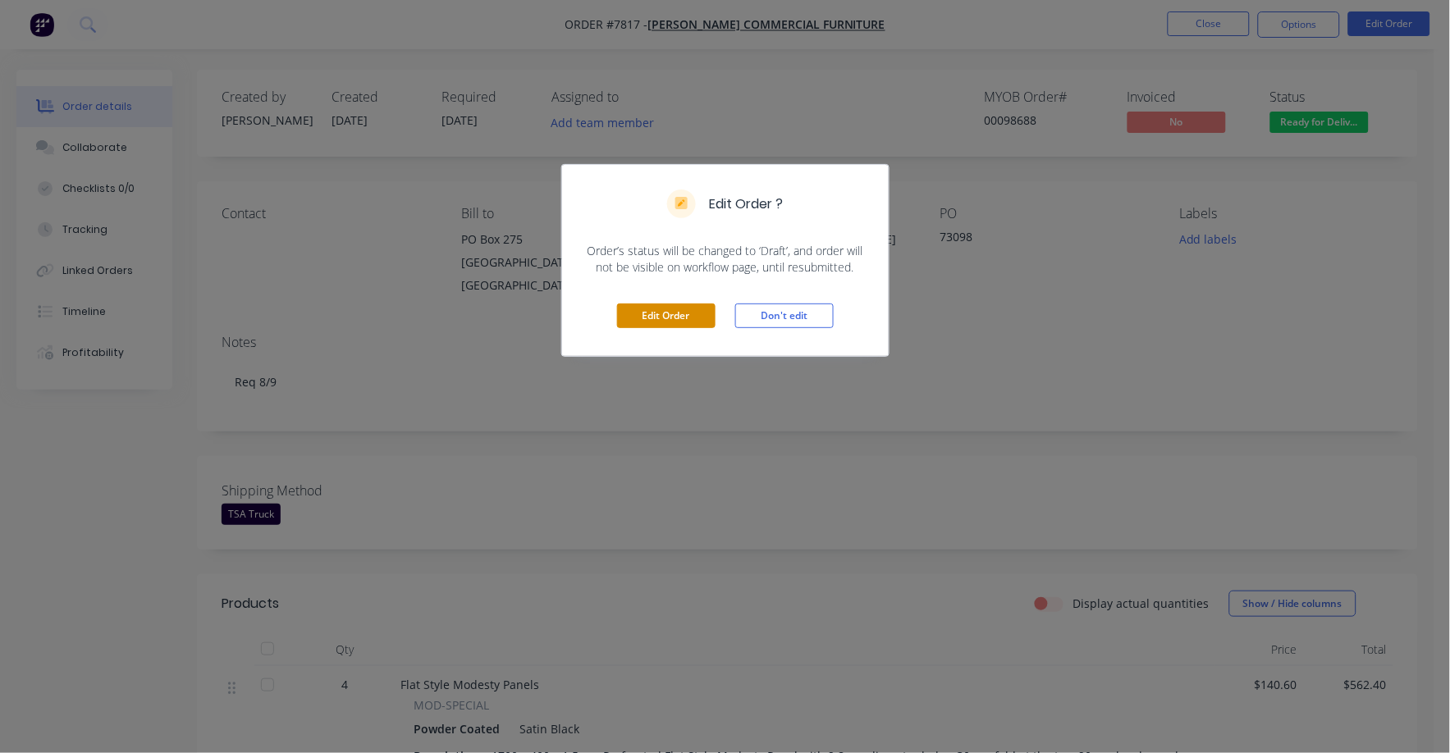
click at [674, 313] on button "Edit Order" at bounding box center [666, 316] width 98 height 25
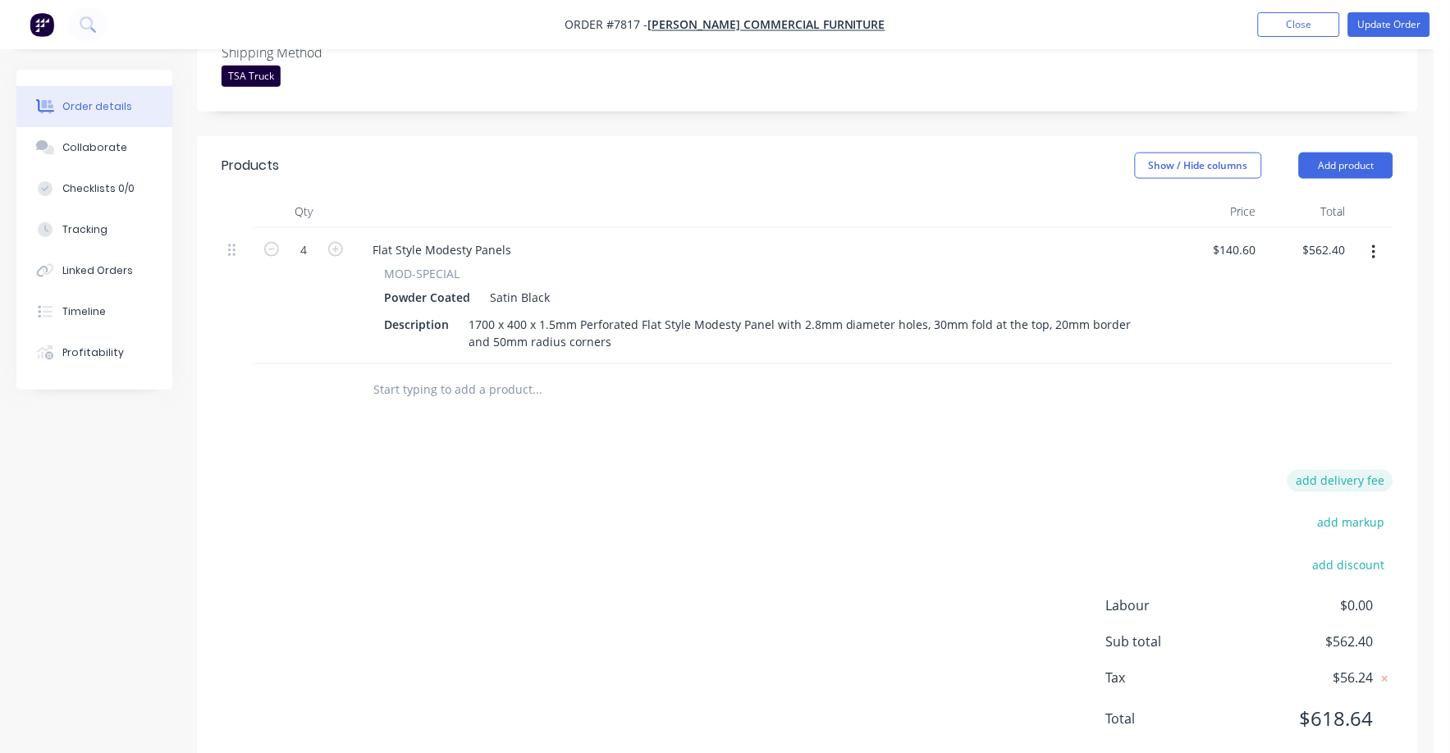
click at [1375, 470] on button "add delivery fee" at bounding box center [1341, 481] width 106 height 22
type input "75"
click input "submit" at bounding box center [0, 0] width 0 height 0
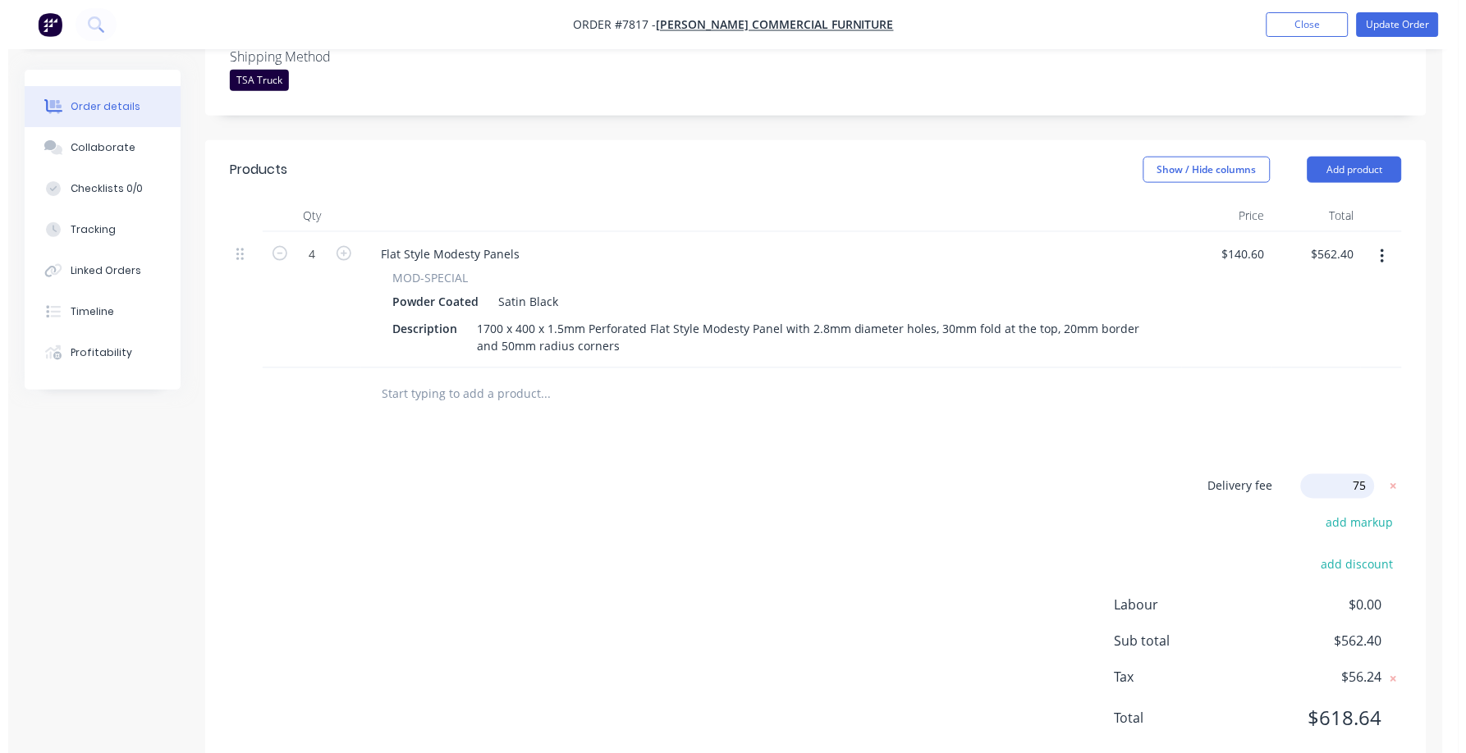
scroll to position [480, 0]
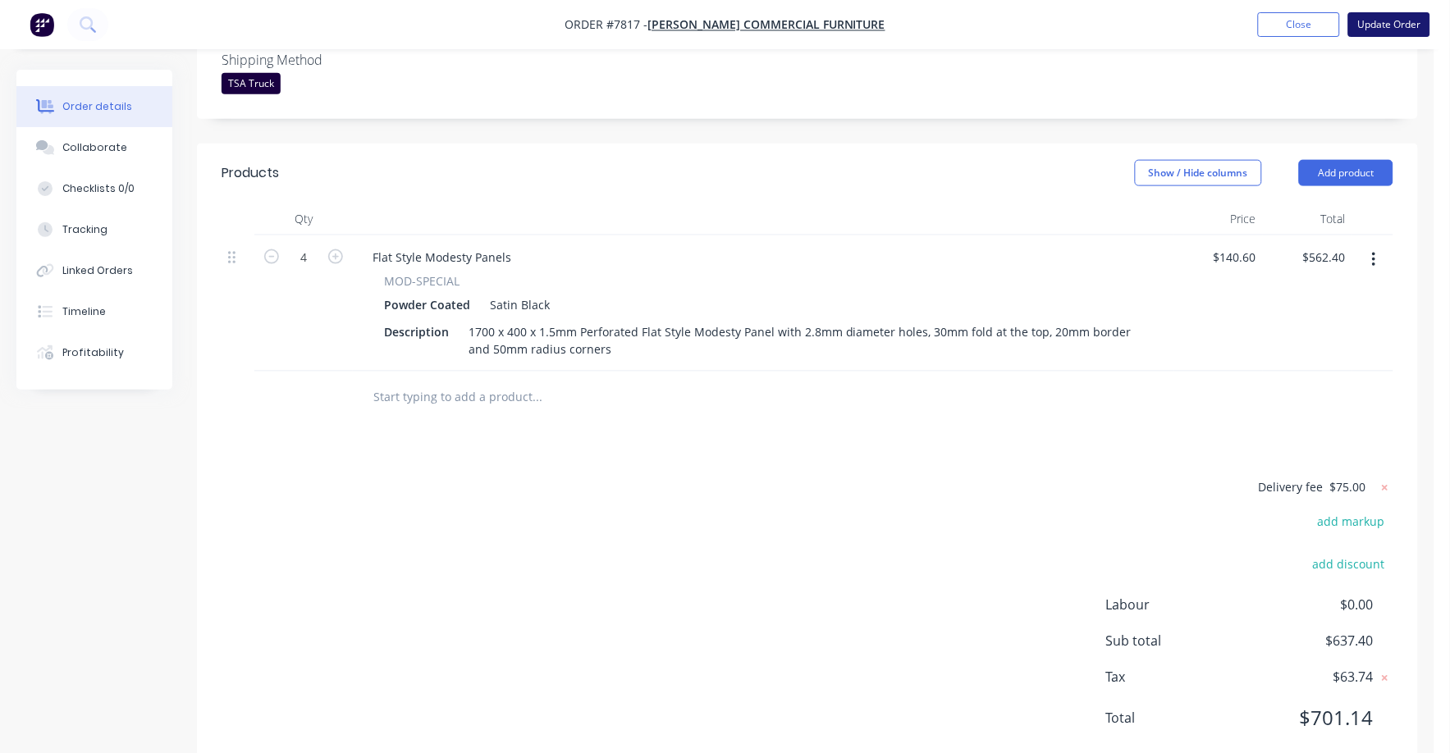
click at [1388, 31] on button "Update Order" at bounding box center [1389, 24] width 82 height 25
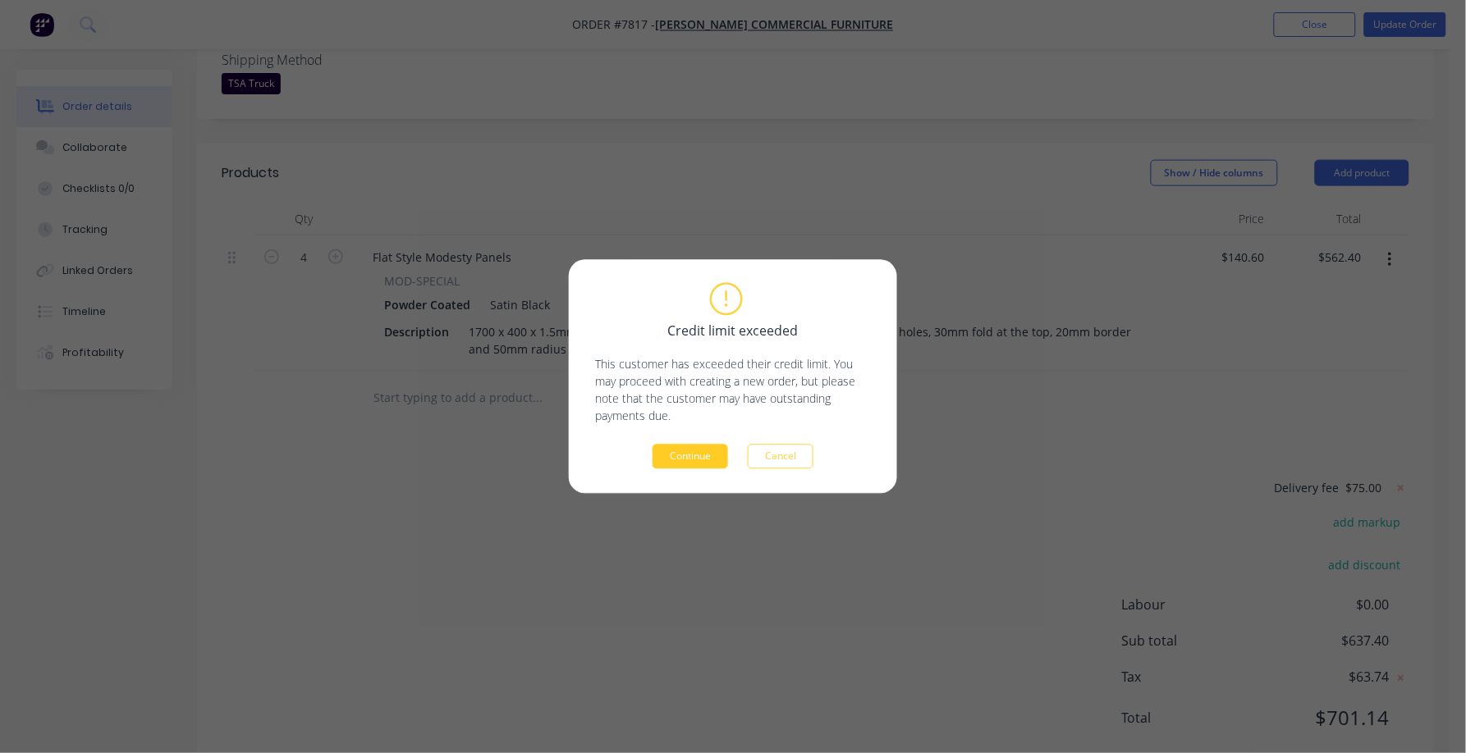
click at [690, 462] on button "Continue" at bounding box center [690, 457] width 76 height 25
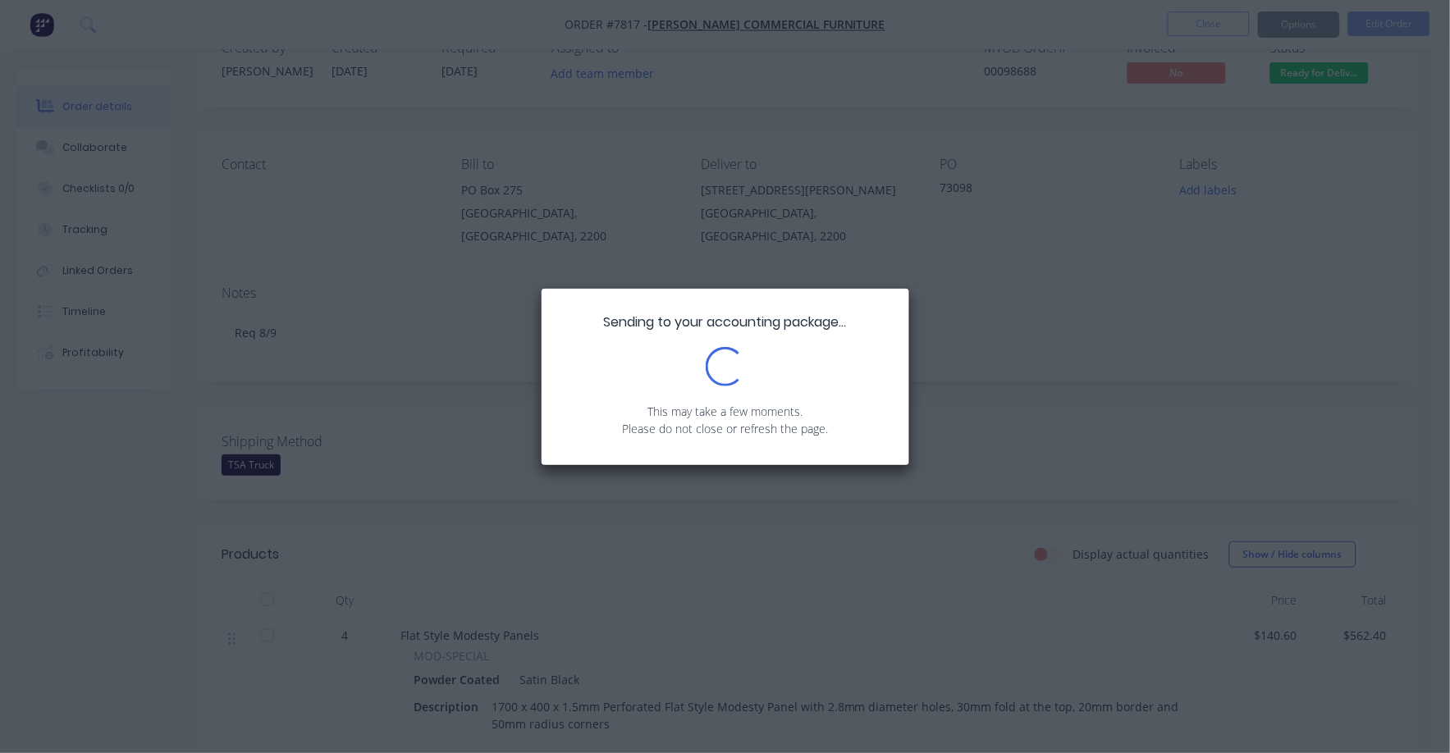
scroll to position [0, 0]
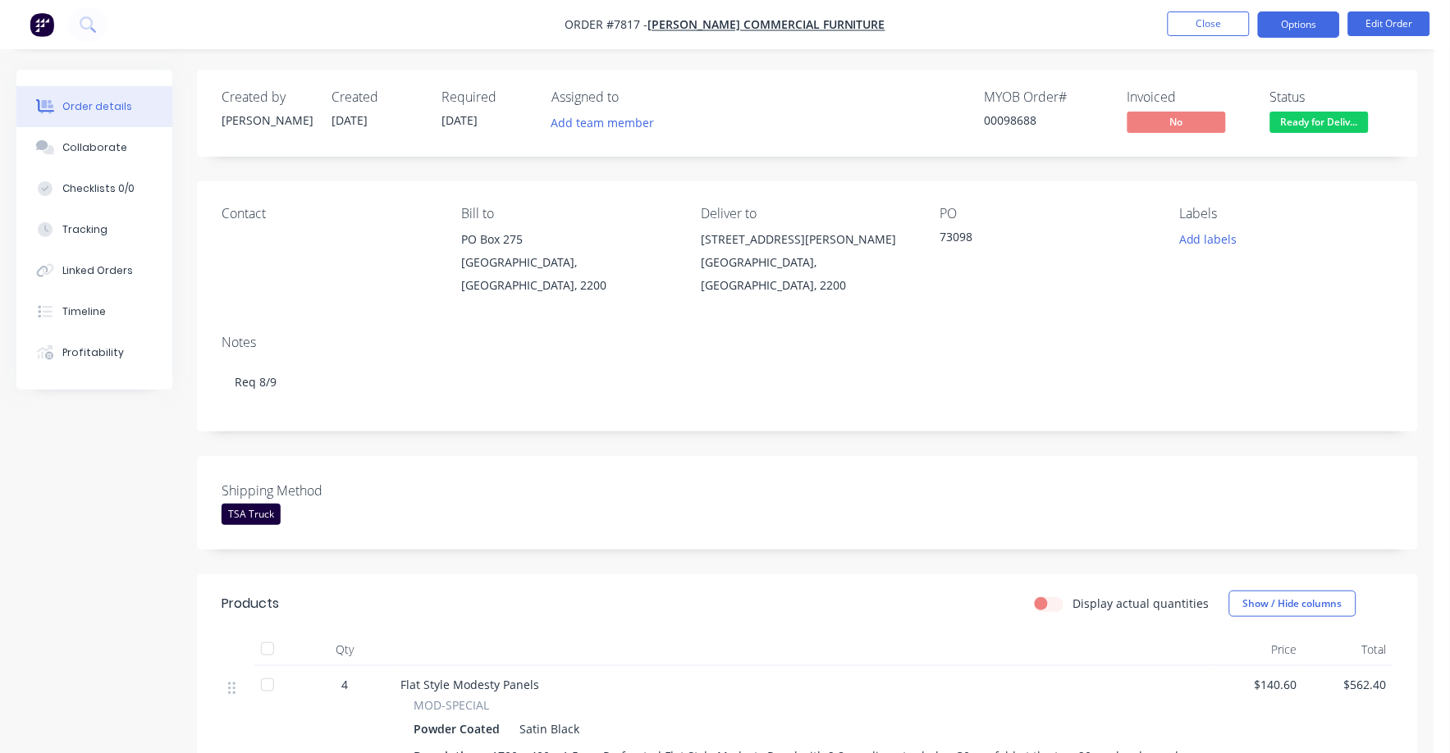
click at [1301, 21] on button "Options" at bounding box center [1299, 24] width 82 height 26
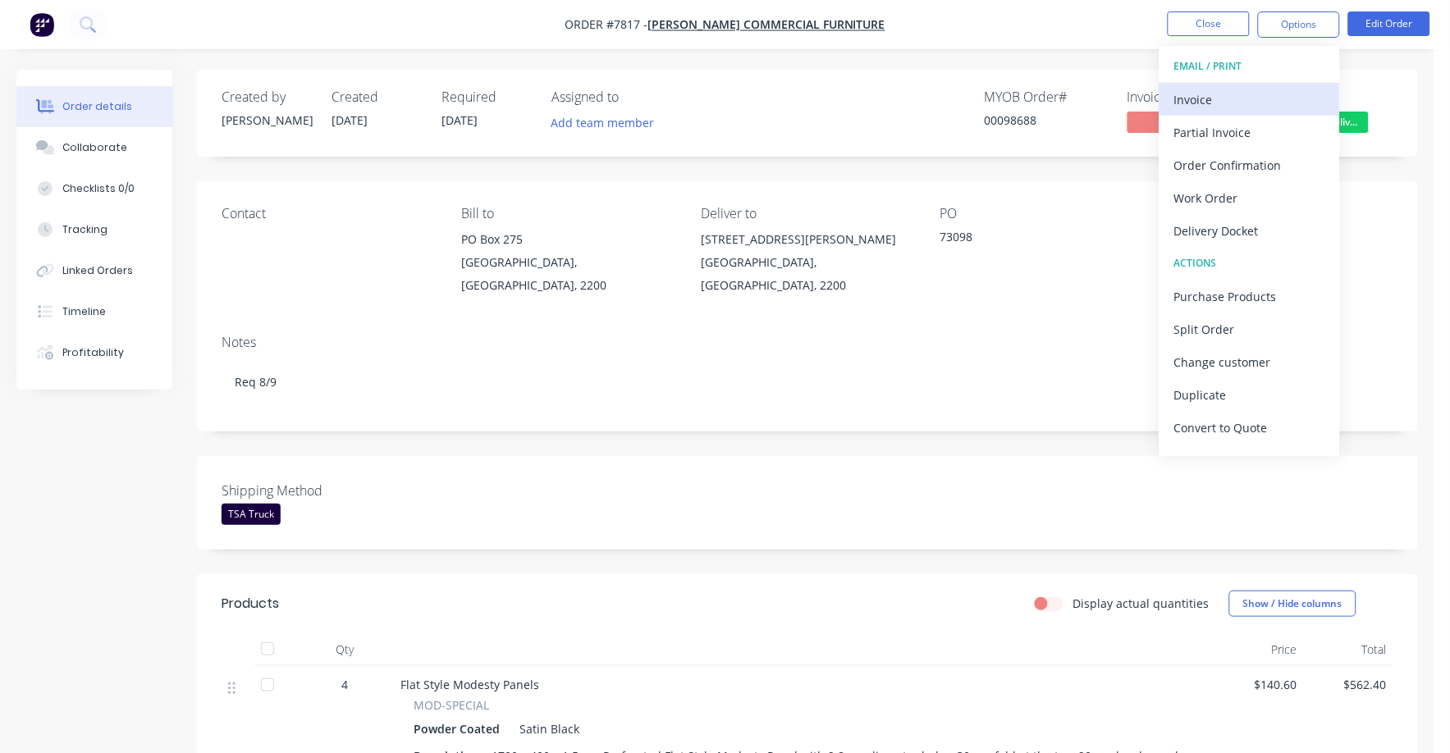
click at [1202, 98] on div "Invoice" at bounding box center [1249, 100] width 151 height 24
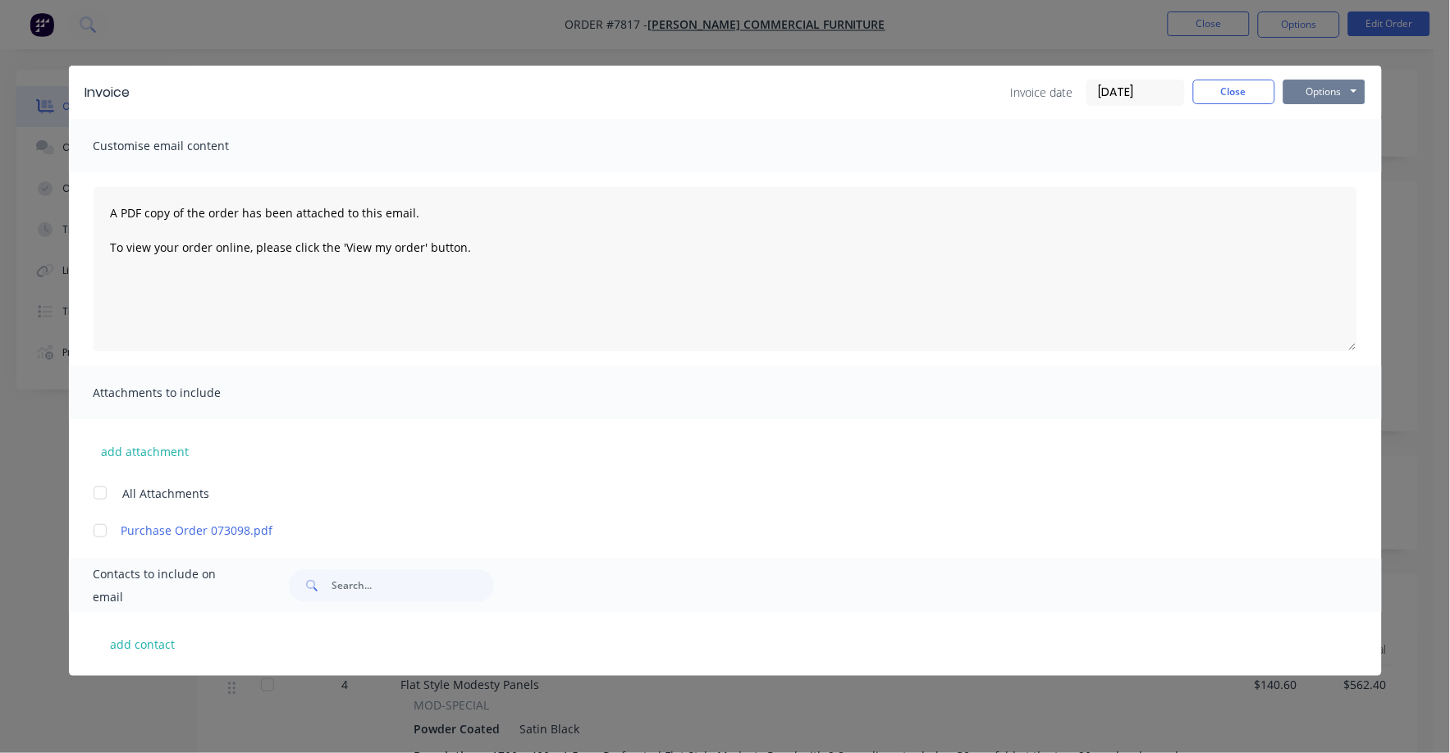
click at [1309, 93] on button "Options" at bounding box center [1325, 92] width 82 height 25
click at [1306, 144] on button "Print" at bounding box center [1336, 148] width 105 height 27
click at [1141, 94] on input "[DATE]" at bounding box center [1135, 92] width 97 height 25
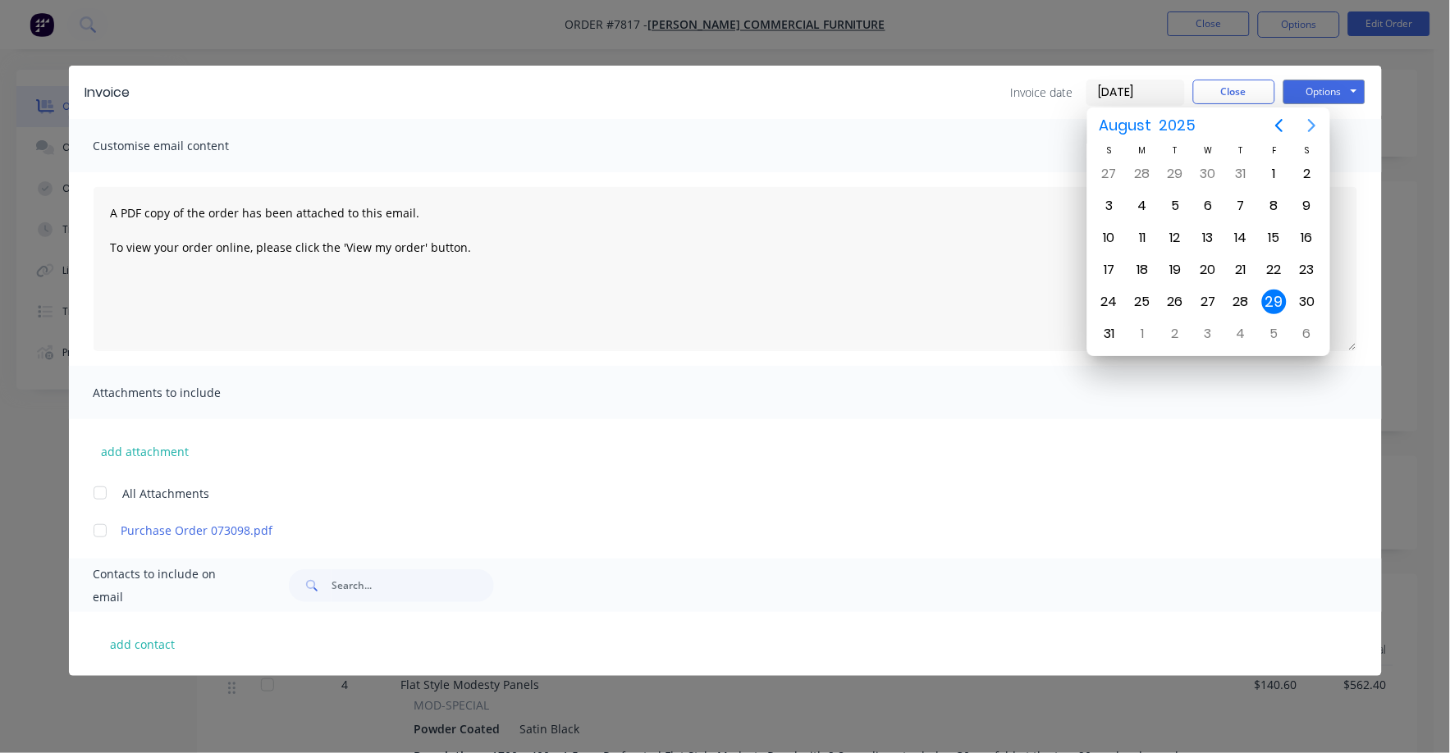
click at [1307, 118] on icon "Next page" at bounding box center [1312, 126] width 20 height 20
click at [1142, 171] on div "1" at bounding box center [1142, 174] width 25 height 25
type input "[DATE]"
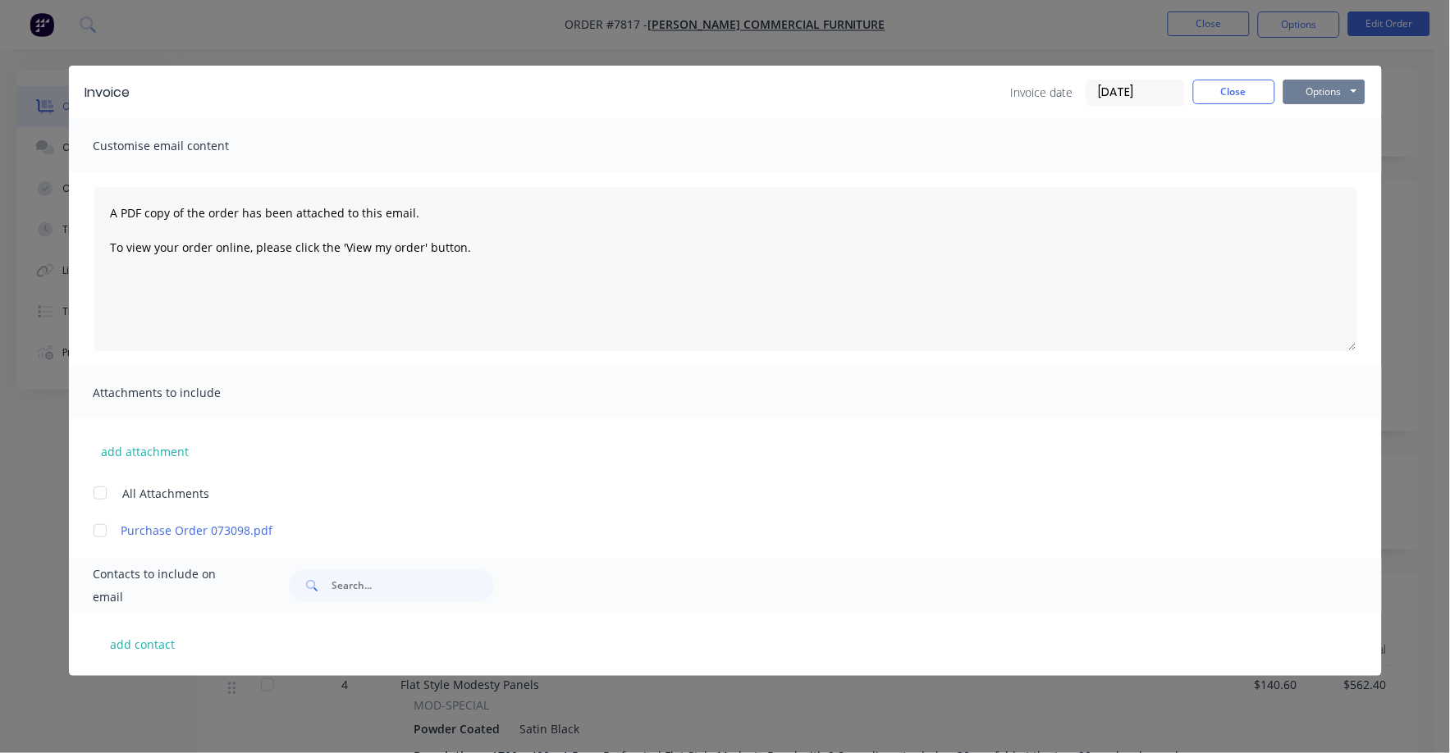
click at [1316, 86] on button "Options" at bounding box center [1325, 92] width 82 height 25
click at [1321, 152] on button "Print" at bounding box center [1336, 148] width 105 height 27
click at [1246, 94] on button "Close" at bounding box center [1234, 92] width 82 height 25
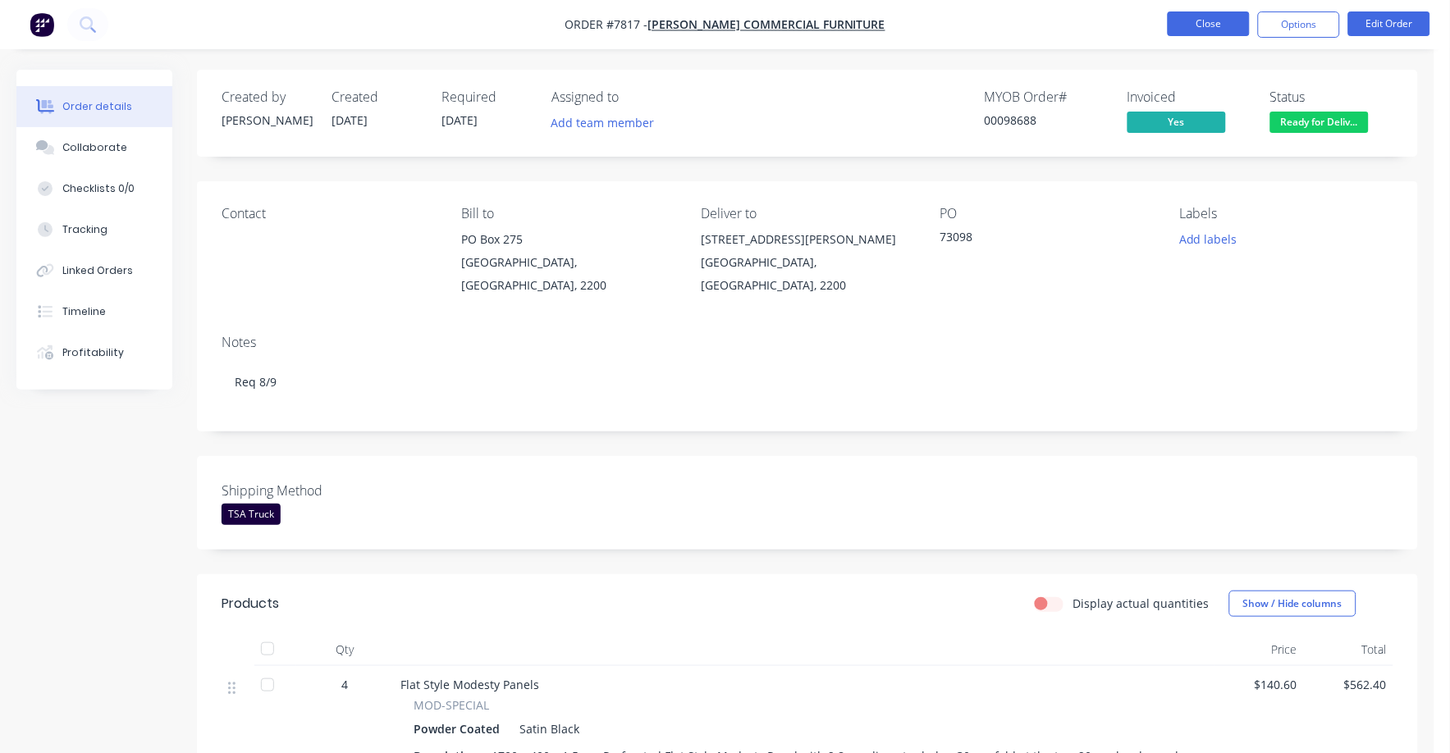
click at [1206, 20] on button "Close" at bounding box center [1209, 23] width 82 height 25
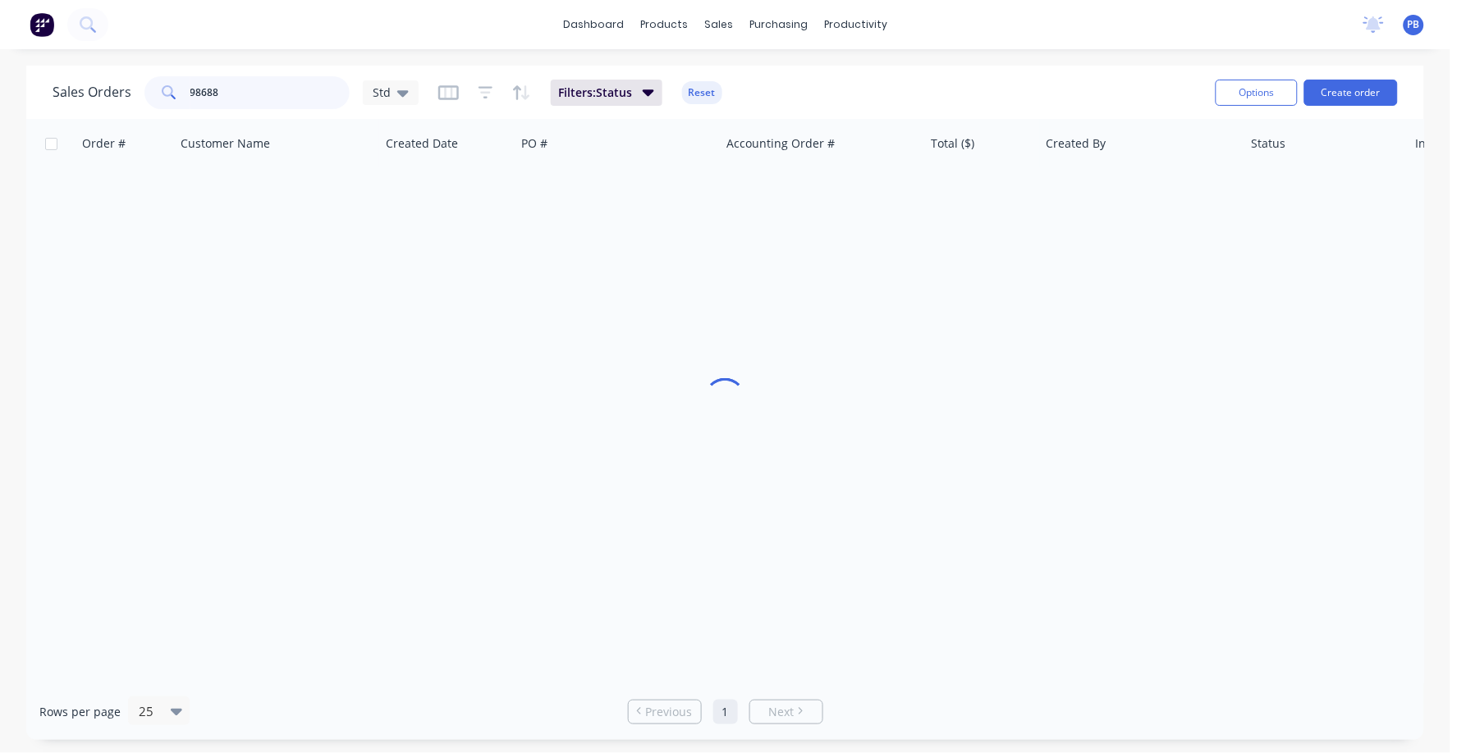
drag, startPoint x: 271, startPoint y: 85, endPoint x: 172, endPoint y: 81, distance: 98.5
click at [172, 81] on div "98688" at bounding box center [246, 92] width 205 height 33
type input "98708"
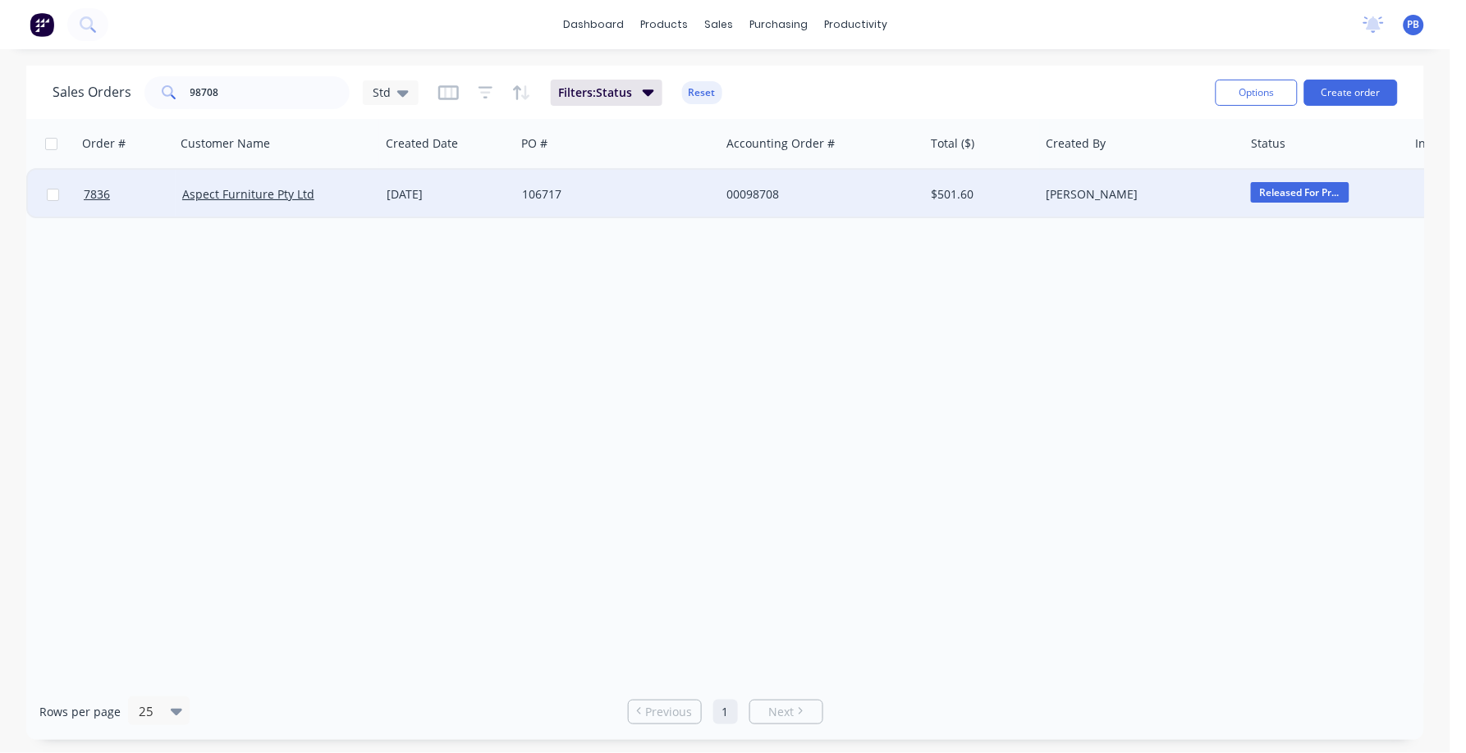
click at [758, 188] on div "00098708" at bounding box center [817, 194] width 182 height 16
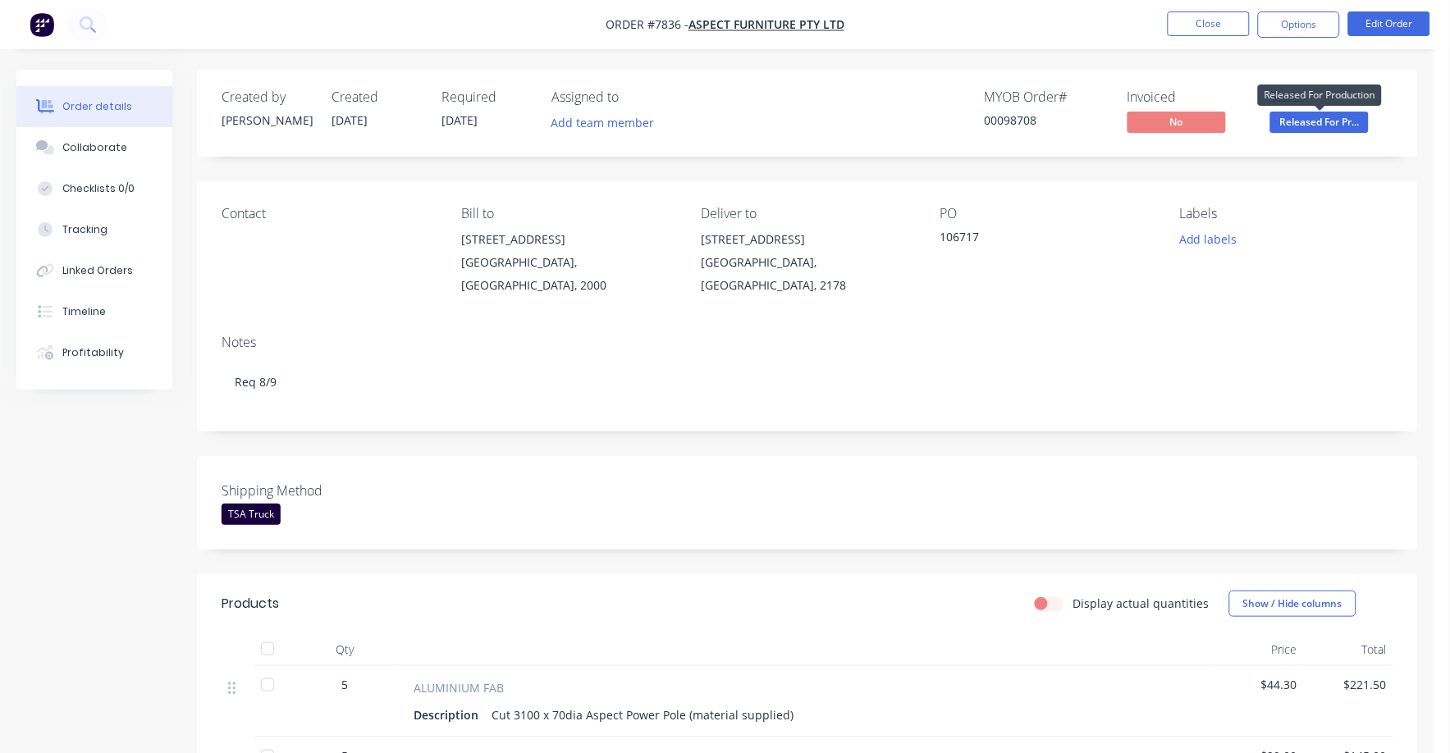
click at [1319, 121] on span "Released For Pr..." at bounding box center [1319, 122] width 98 height 21
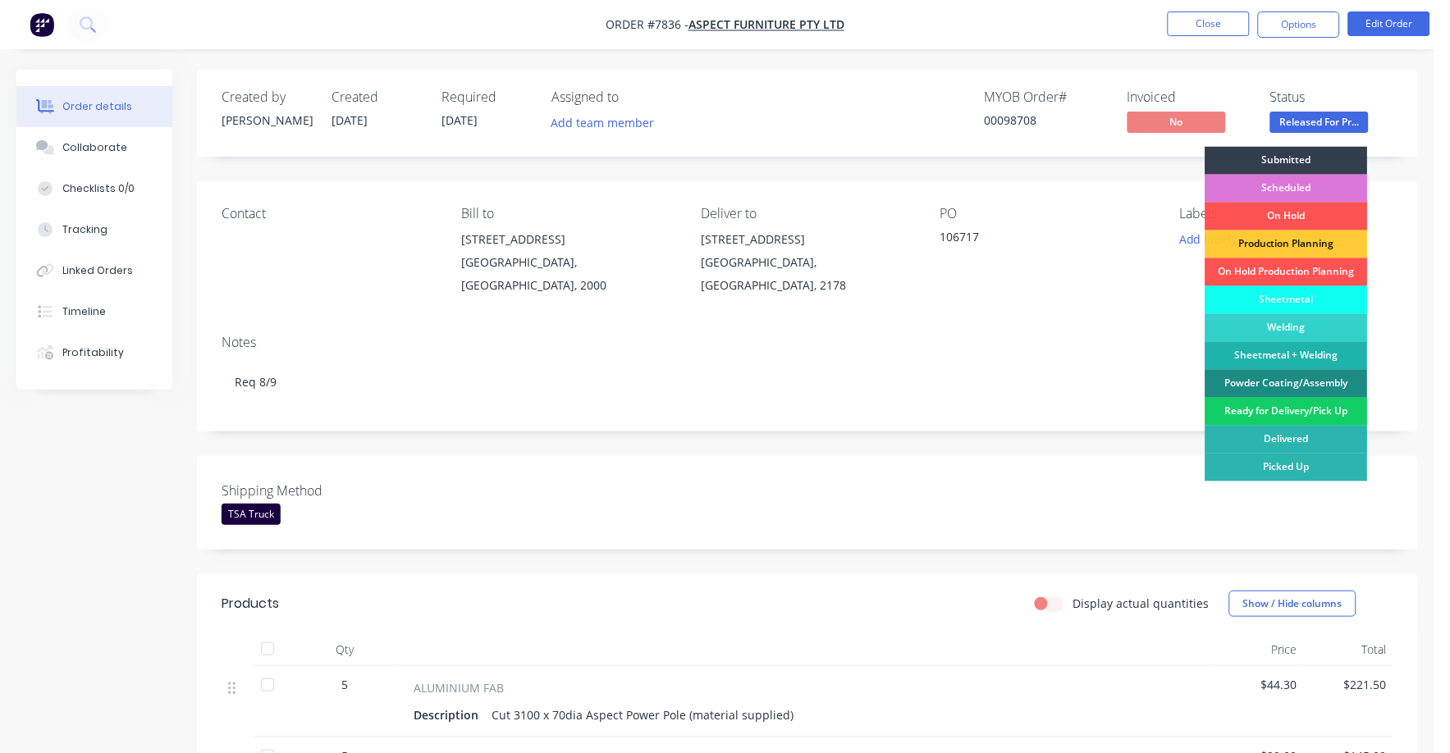
click at [1292, 405] on div "Ready for Delivery/Pick Up" at bounding box center [1287, 412] width 163 height 28
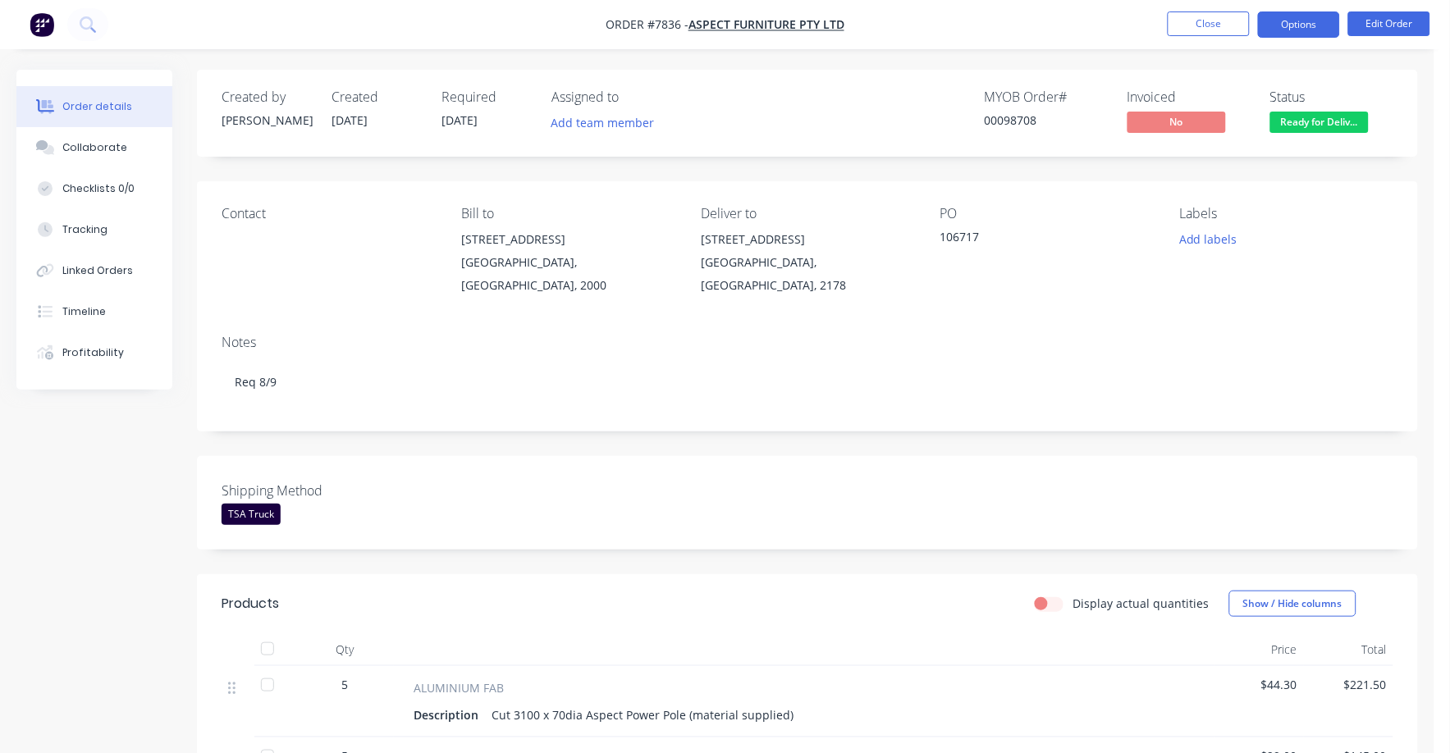
click at [1289, 21] on button "Options" at bounding box center [1299, 24] width 82 height 26
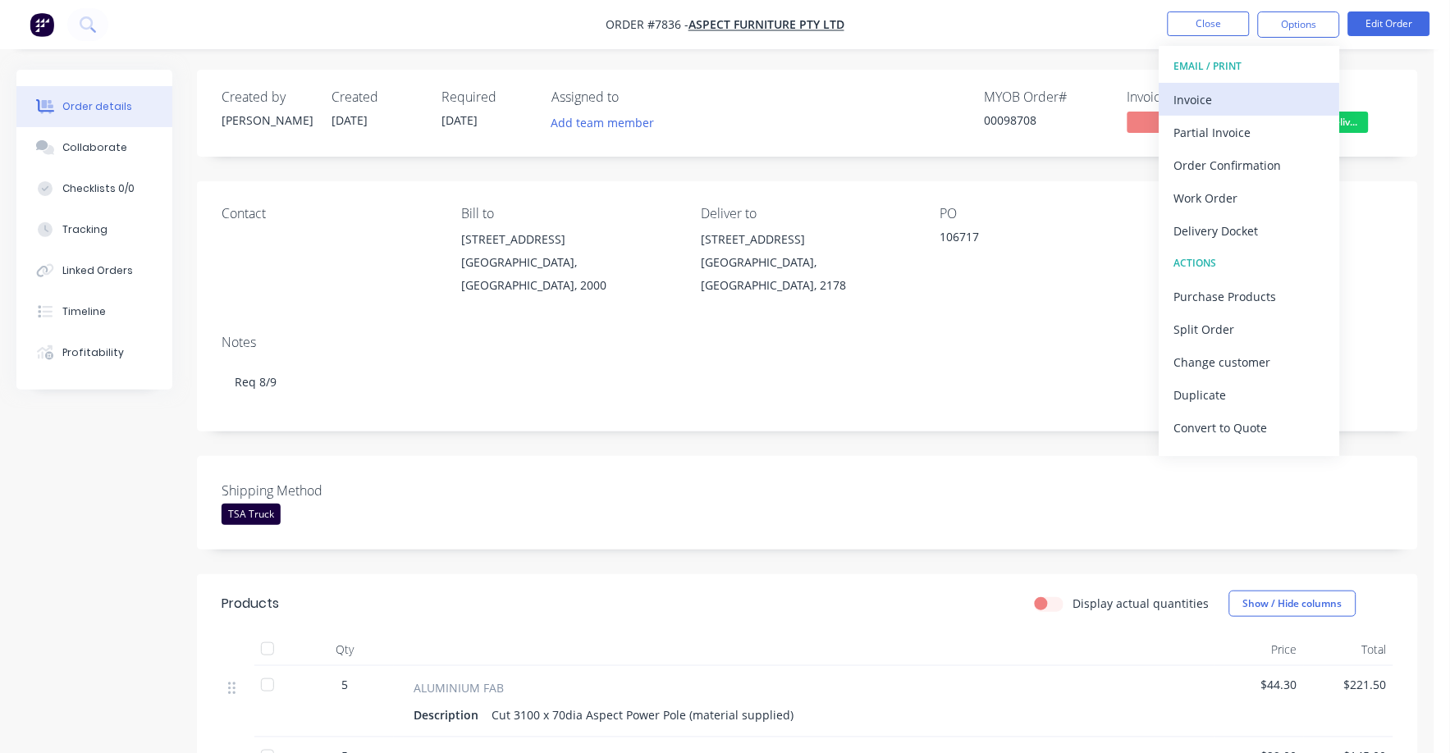
click at [1188, 94] on div "Invoice" at bounding box center [1249, 100] width 151 height 24
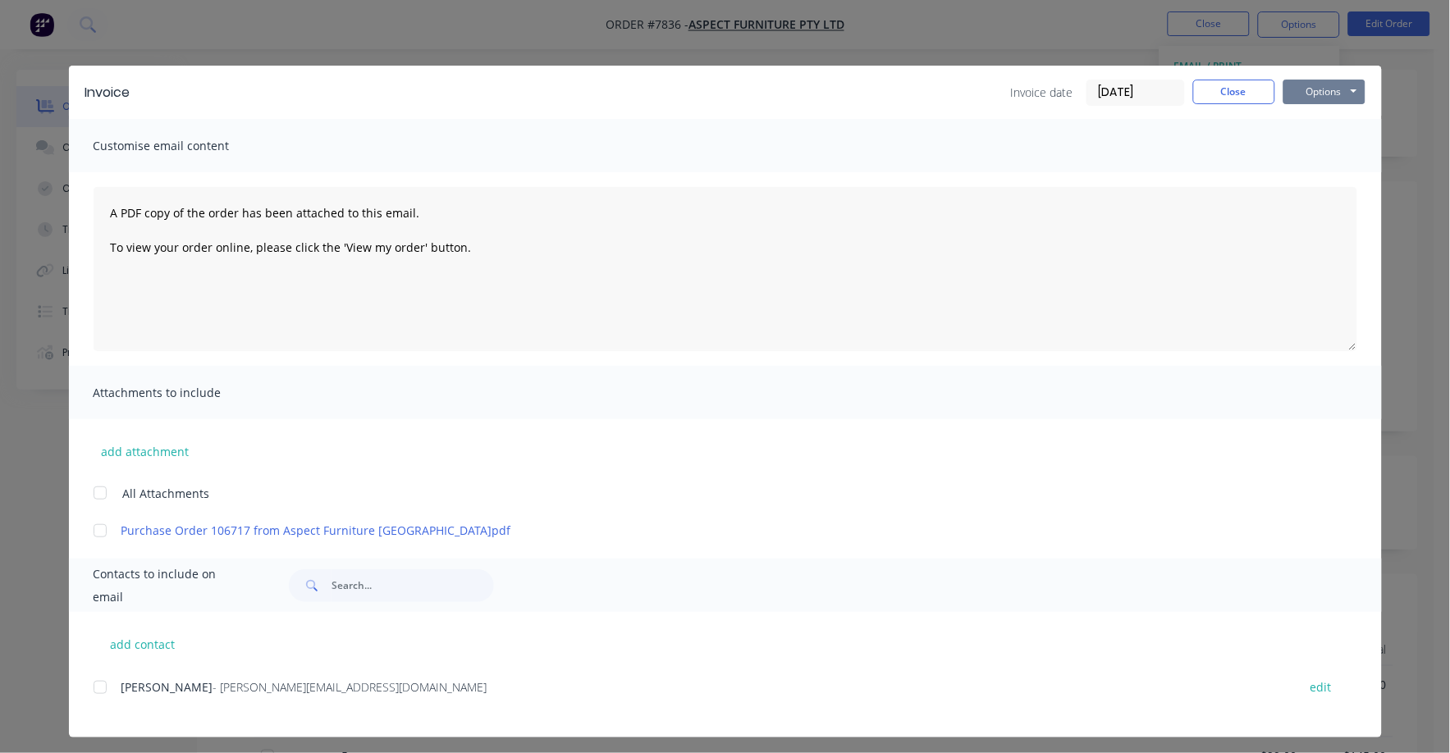
click at [1305, 94] on button "Options" at bounding box center [1325, 92] width 82 height 25
click at [1138, 92] on input "[DATE]" at bounding box center [1135, 92] width 97 height 25
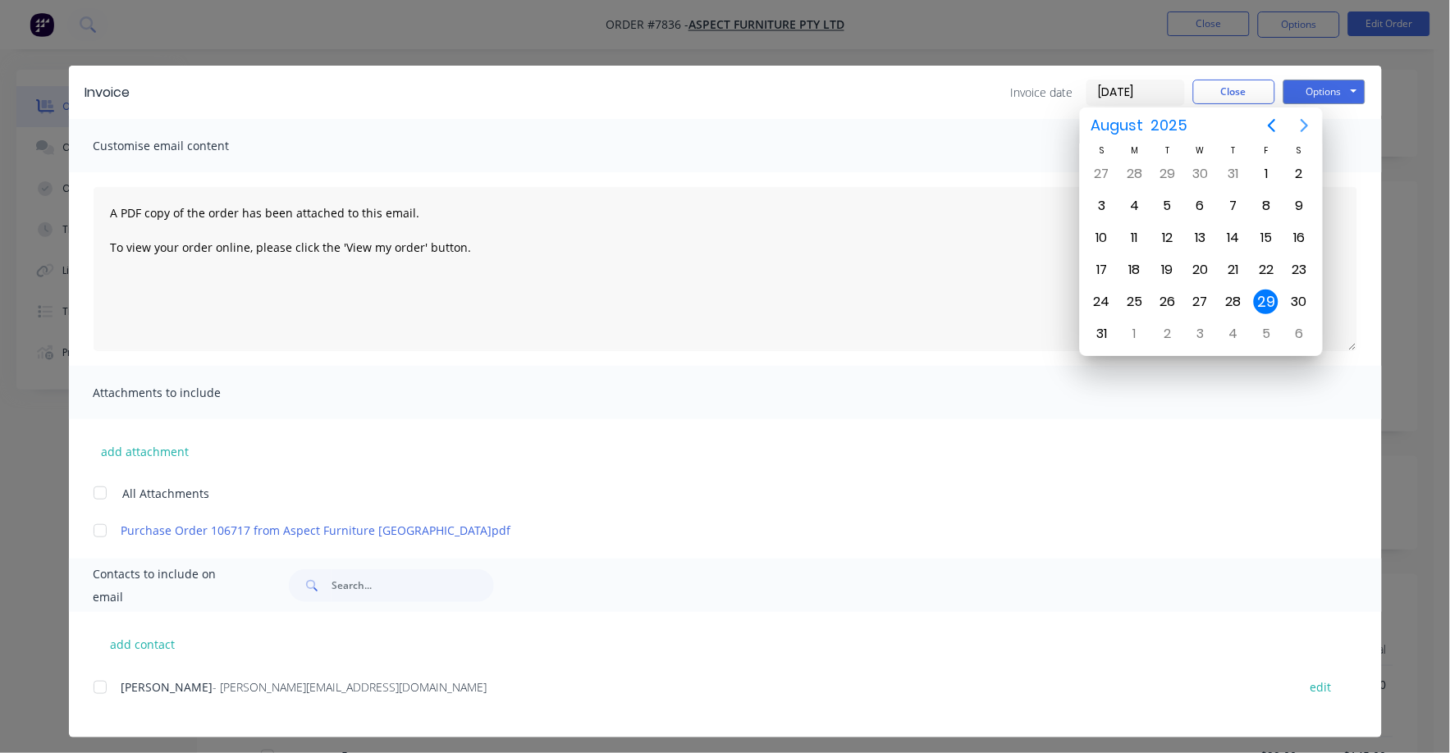
click at [1303, 125] on icon "Next page" at bounding box center [1305, 126] width 20 height 20
click at [1133, 172] on div "1" at bounding box center [1135, 174] width 25 height 25
type input "[DATE]"
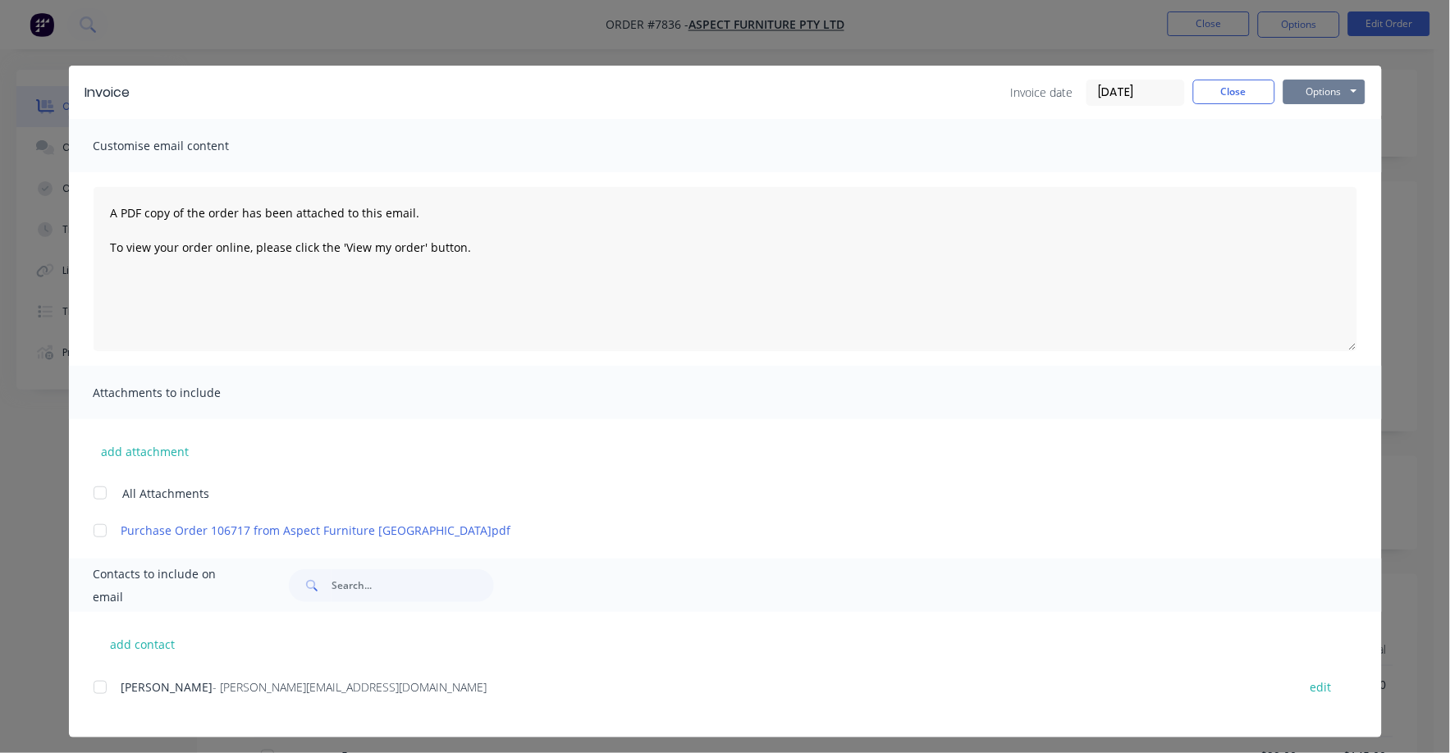
click at [1316, 93] on button "Options" at bounding box center [1325, 92] width 82 height 25
click at [1305, 146] on button "Print" at bounding box center [1336, 148] width 105 height 27
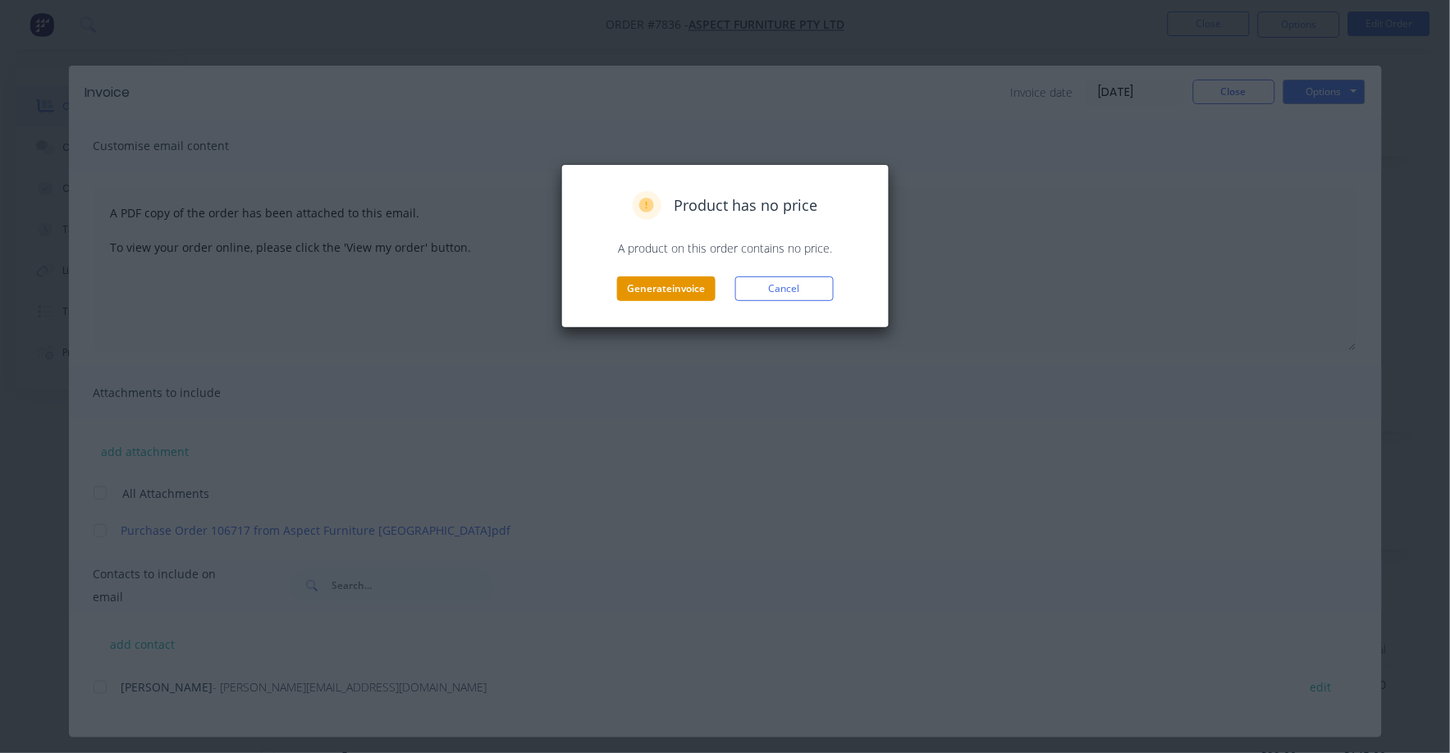
click at [646, 291] on button "Generate invoice" at bounding box center [666, 289] width 98 height 25
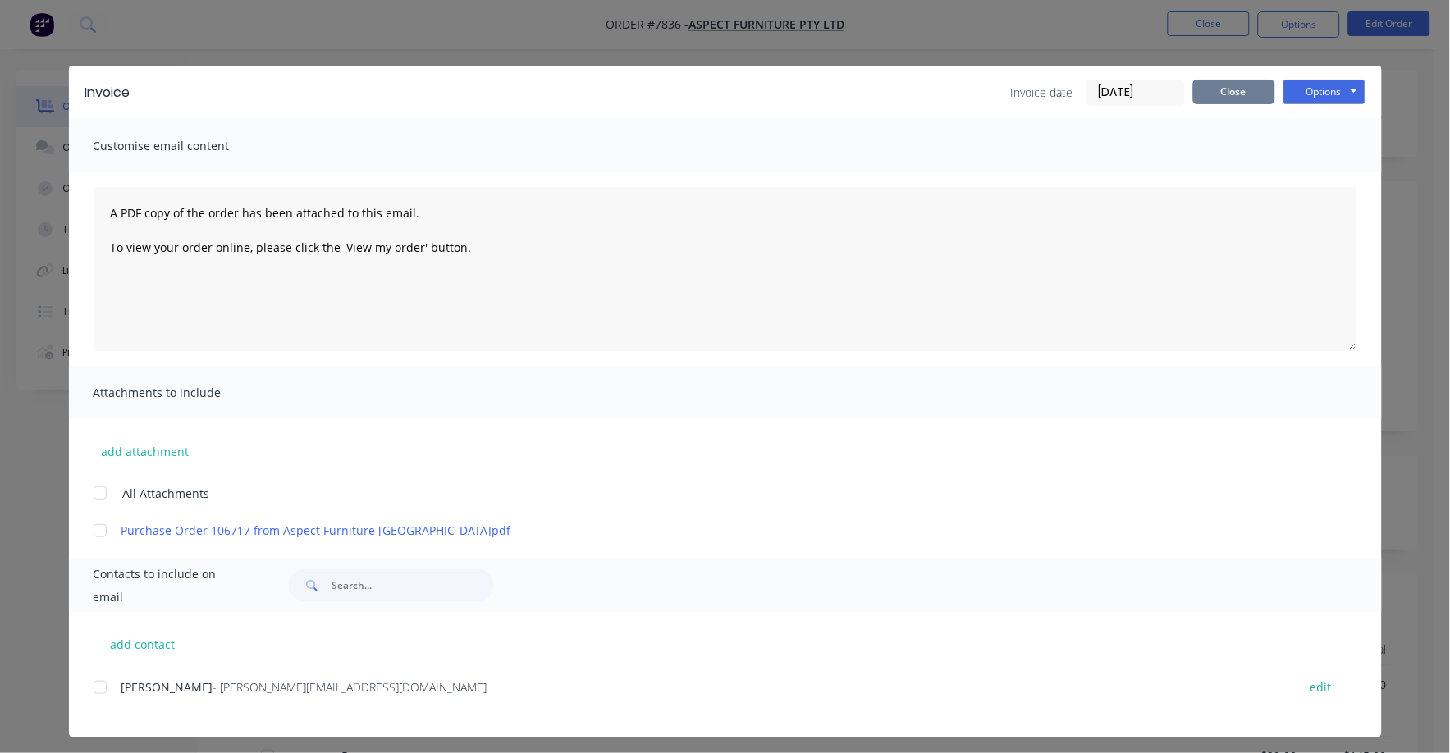
click at [1220, 100] on button "Close" at bounding box center [1234, 92] width 82 height 25
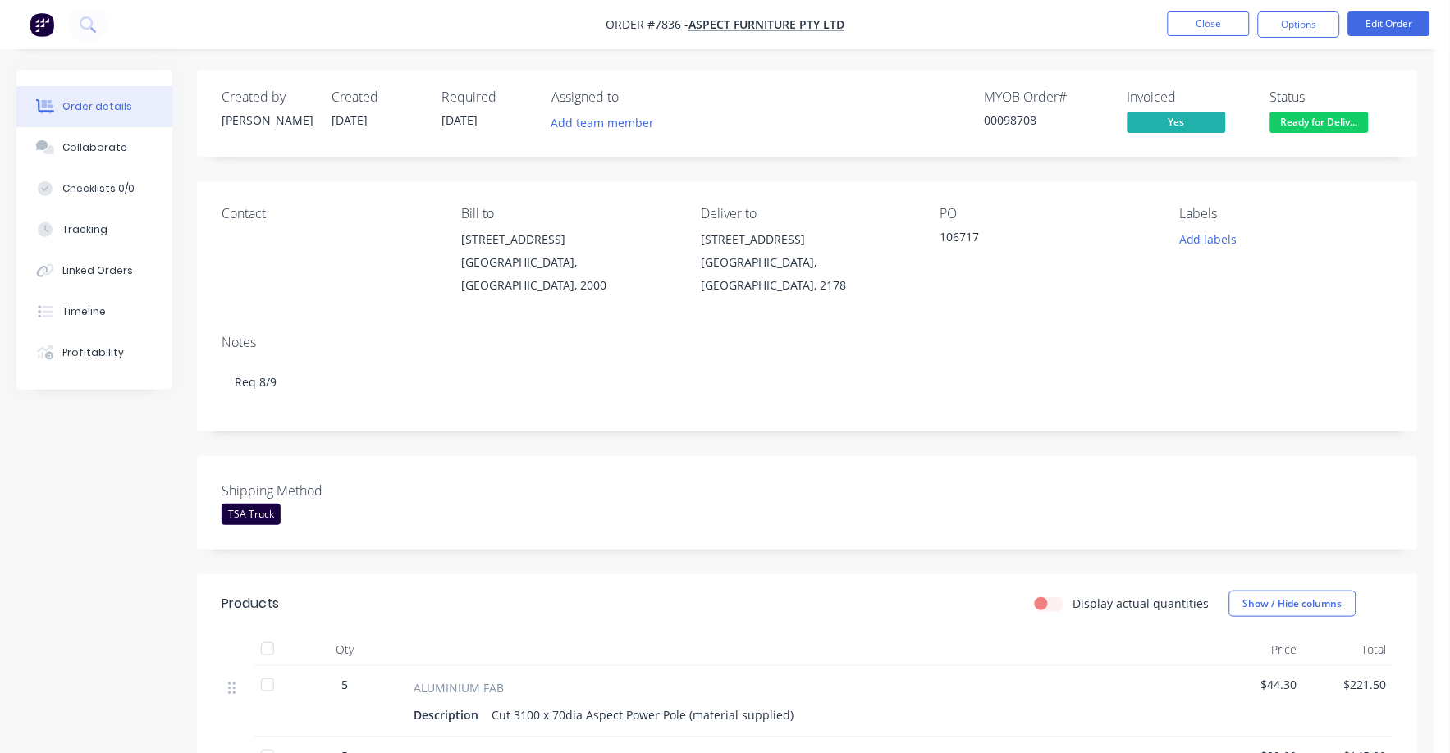
click at [1232, 10] on nav "Order #7836 - Aspect Furniture Pty Ltd Close Options Edit Order" at bounding box center [725, 24] width 1450 height 49
click at [1214, 21] on button "Close" at bounding box center [1209, 23] width 82 height 25
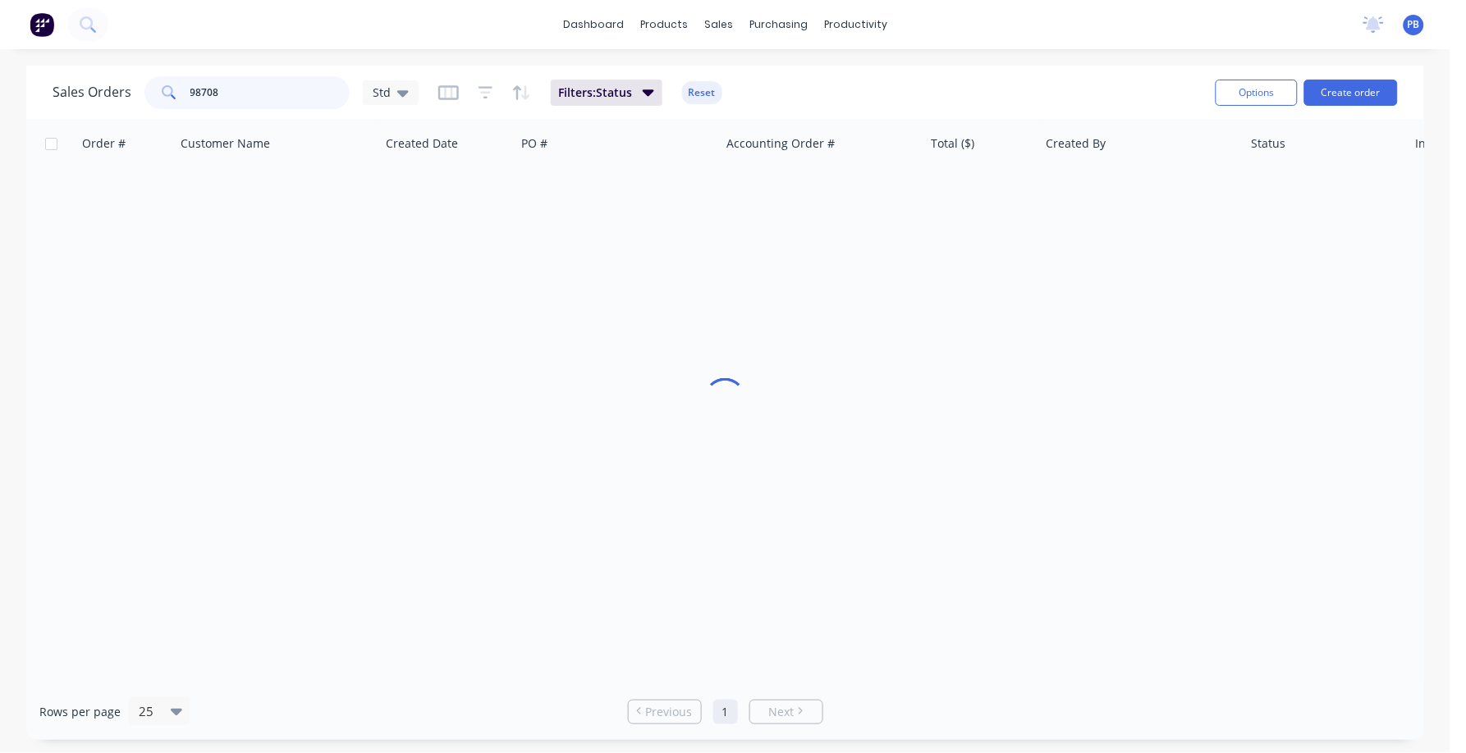
drag, startPoint x: 244, startPoint y: 76, endPoint x: 151, endPoint y: 78, distance: 92.8
click at [151, 78] on div "98708" at bounding box center [246, 92] width 205 height 33
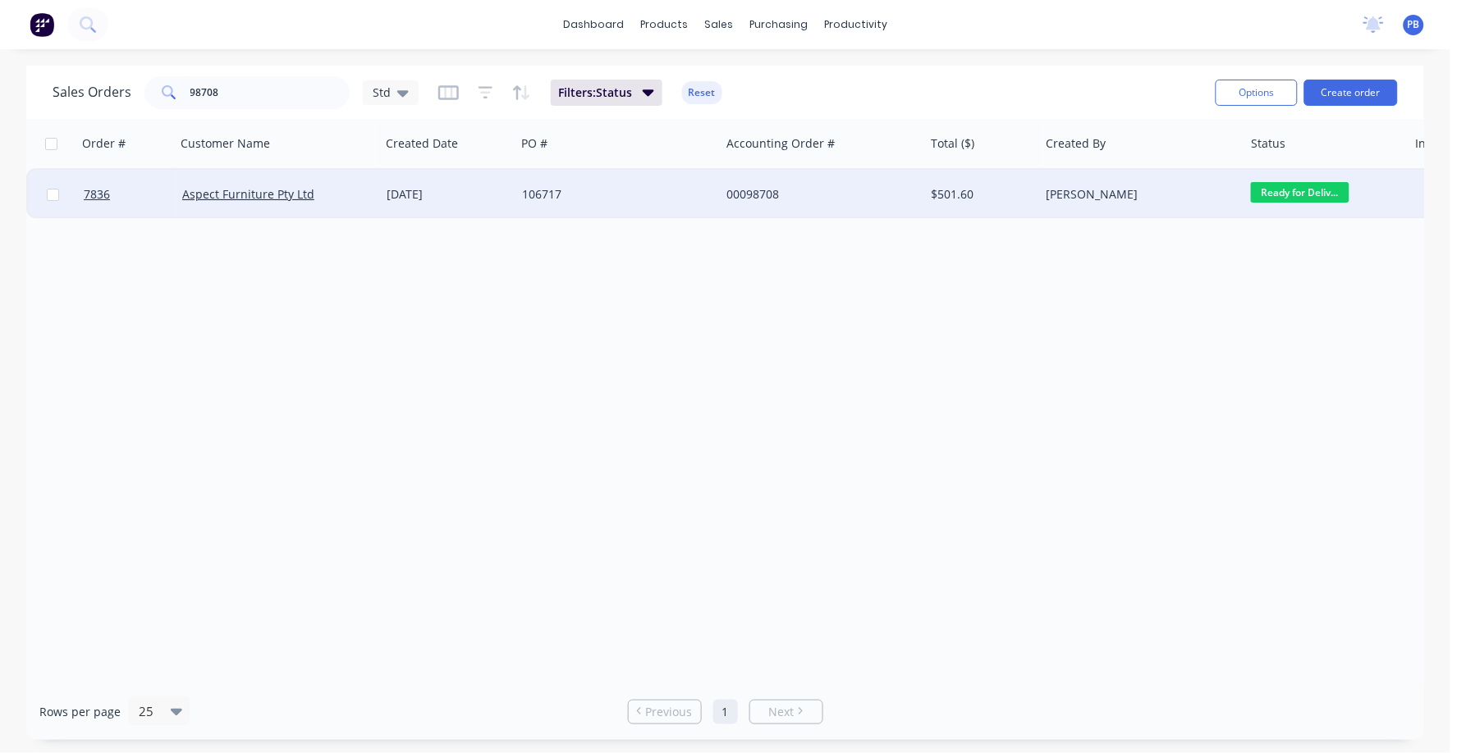
click at [771, 195] on div "00098708" at bounding box center [817, 194] width 182 height 16
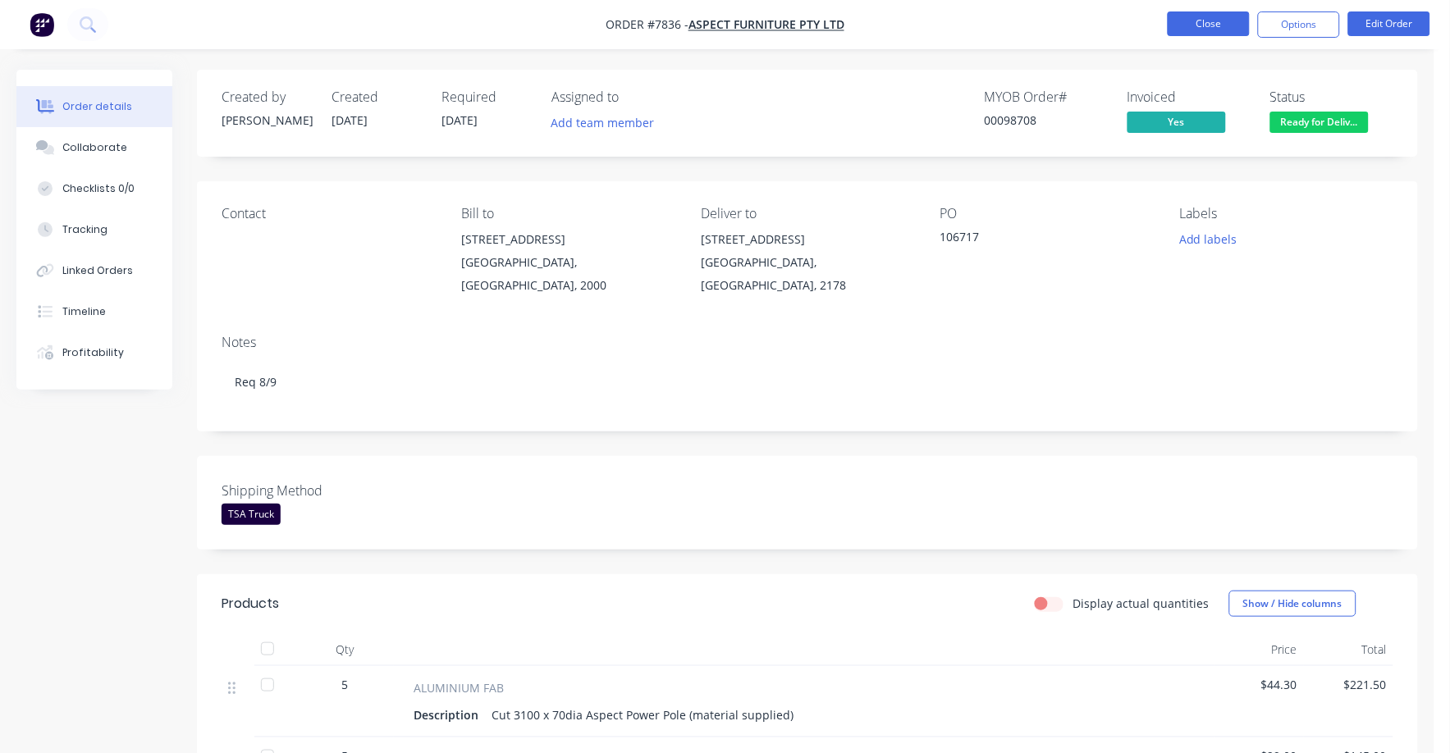
click at [1205, 25] on button "Close" at bounding box center [1209, 23] width 82 height 25
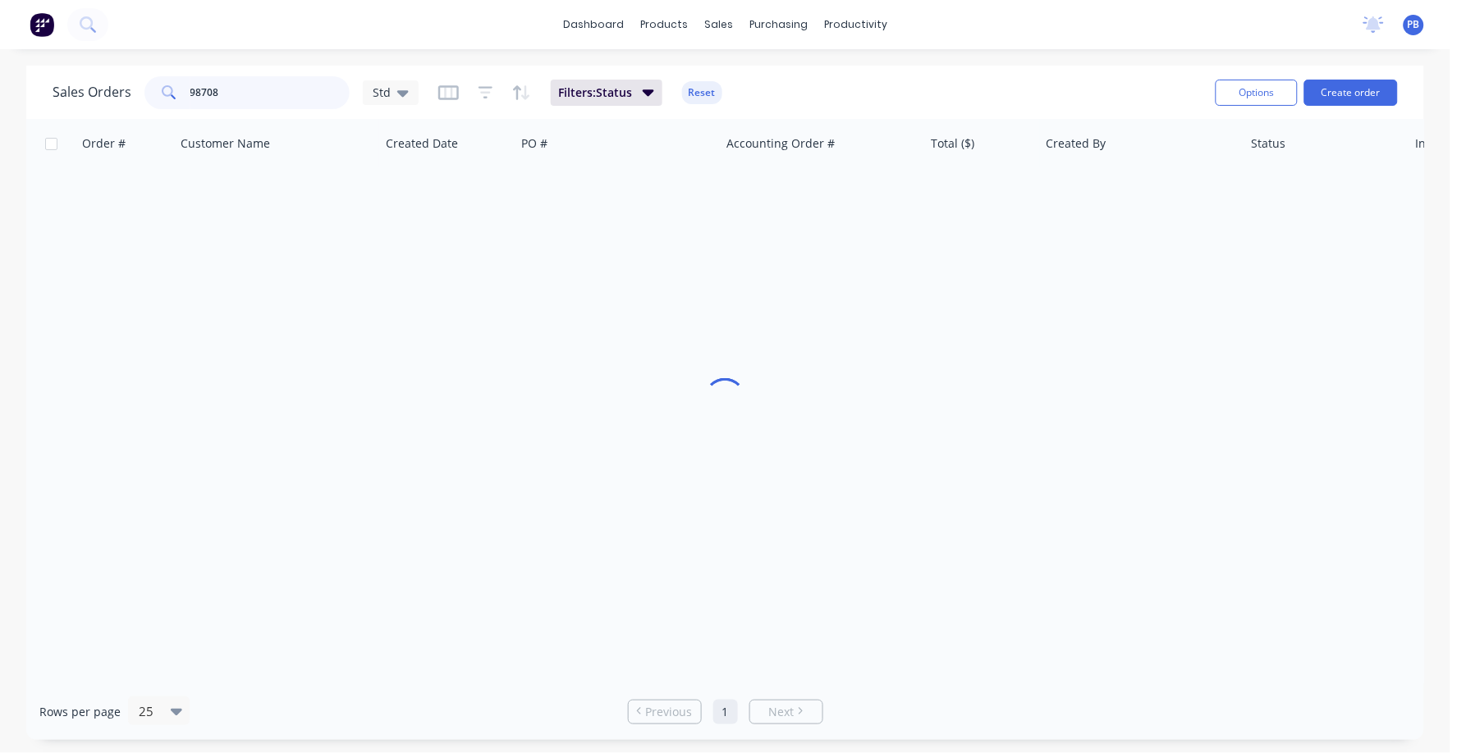
drag, startPoint x: 285, startPoint y: 94, endPoint x: 186, endPoint y: 82, distance: 99.3
click at [186, 82] on div "98708" at bounding box center [246, 92] width 205 height 33
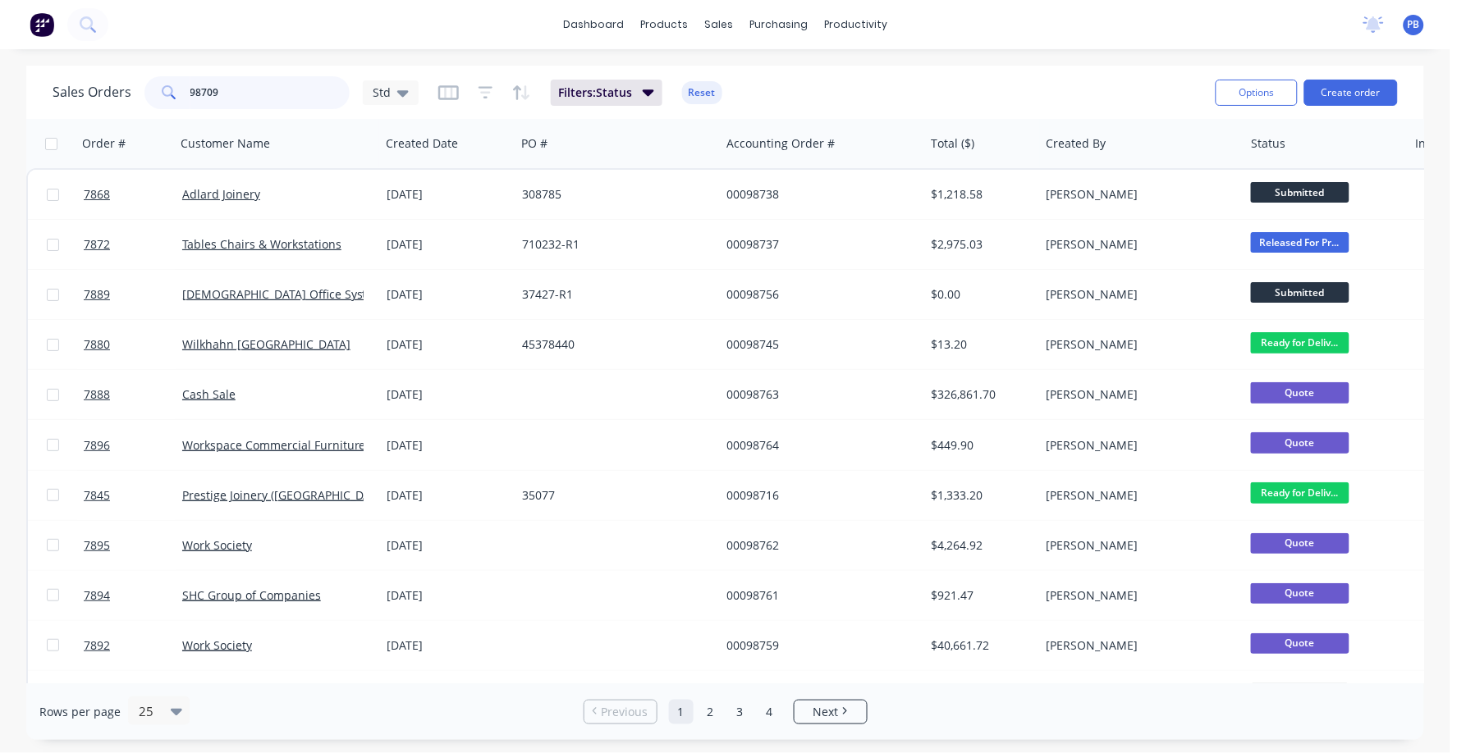
type input "98709"
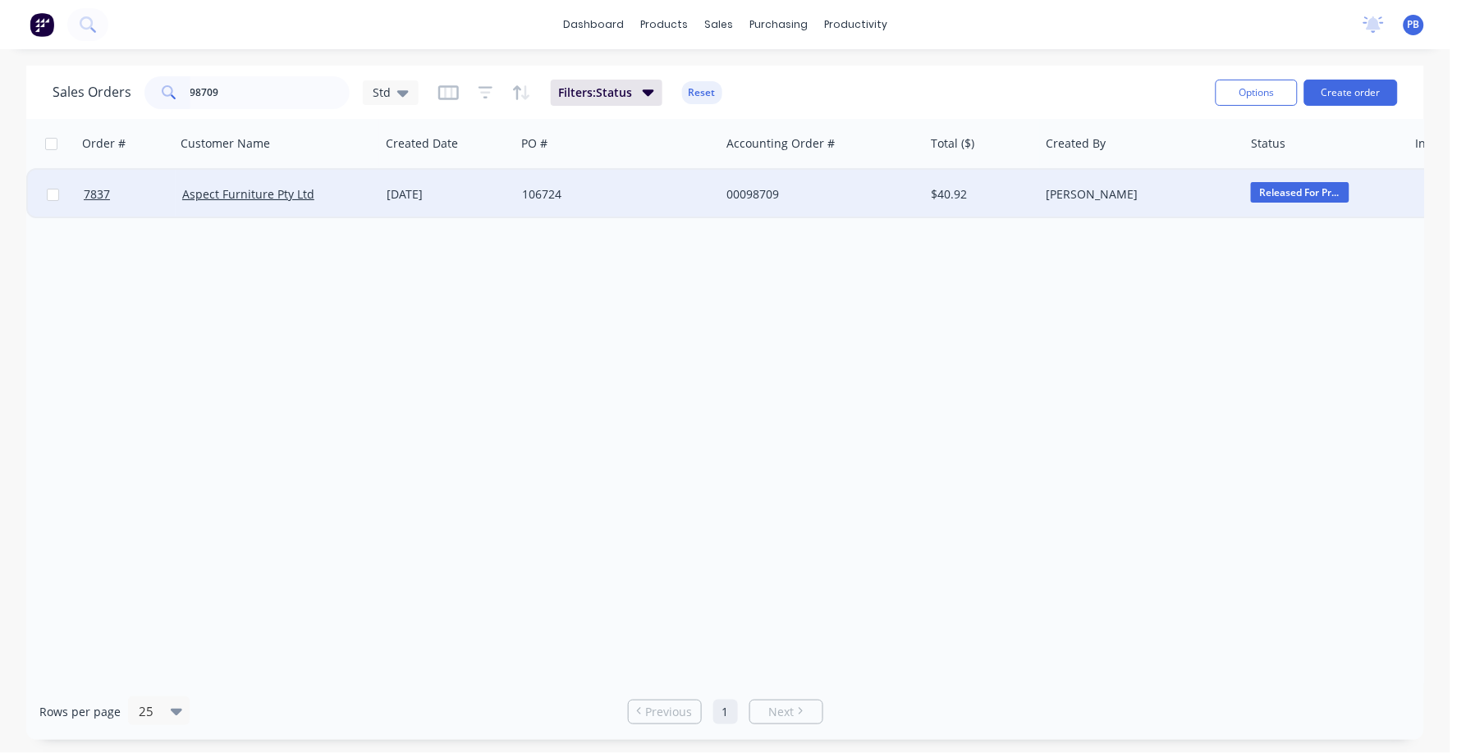
click at [746, 191] on div "00098709" at bounding box center [817, 194] width 182 height 16
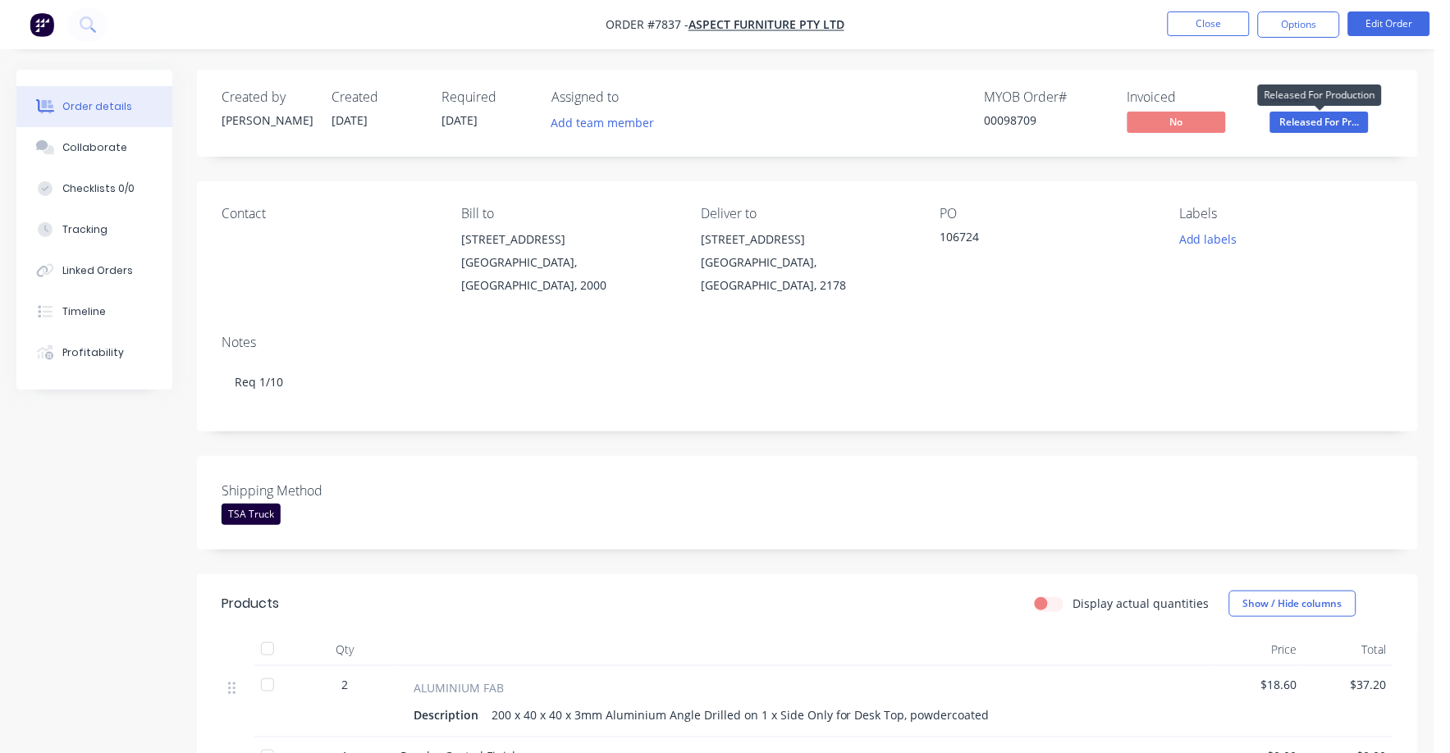
click at [1307, 125] on span "Released For Pr..." at bounding box center [1319, 122] width 98 height 21
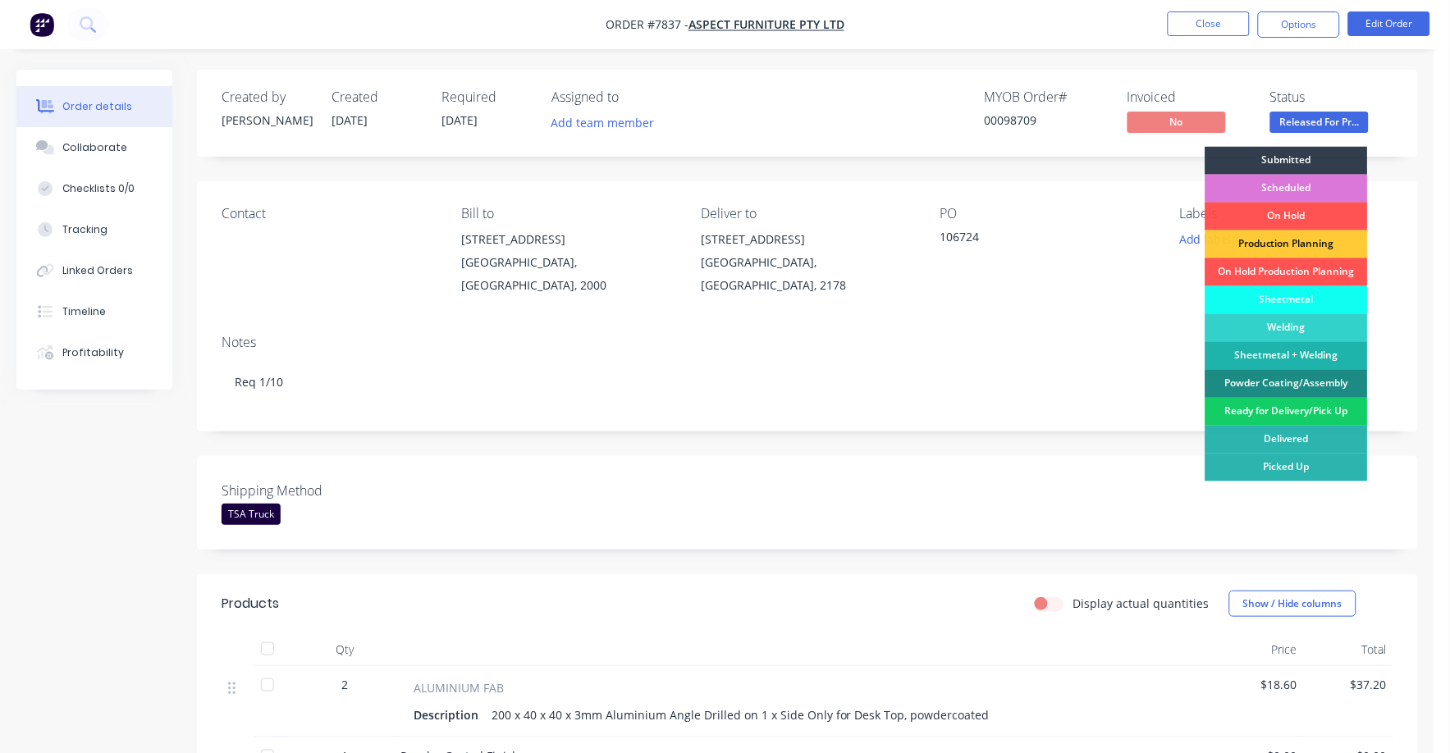
click at [1266, 409] on div "Ready for Delivery/Pick Up" at bounding box center [1287, 412] width 163 height 28
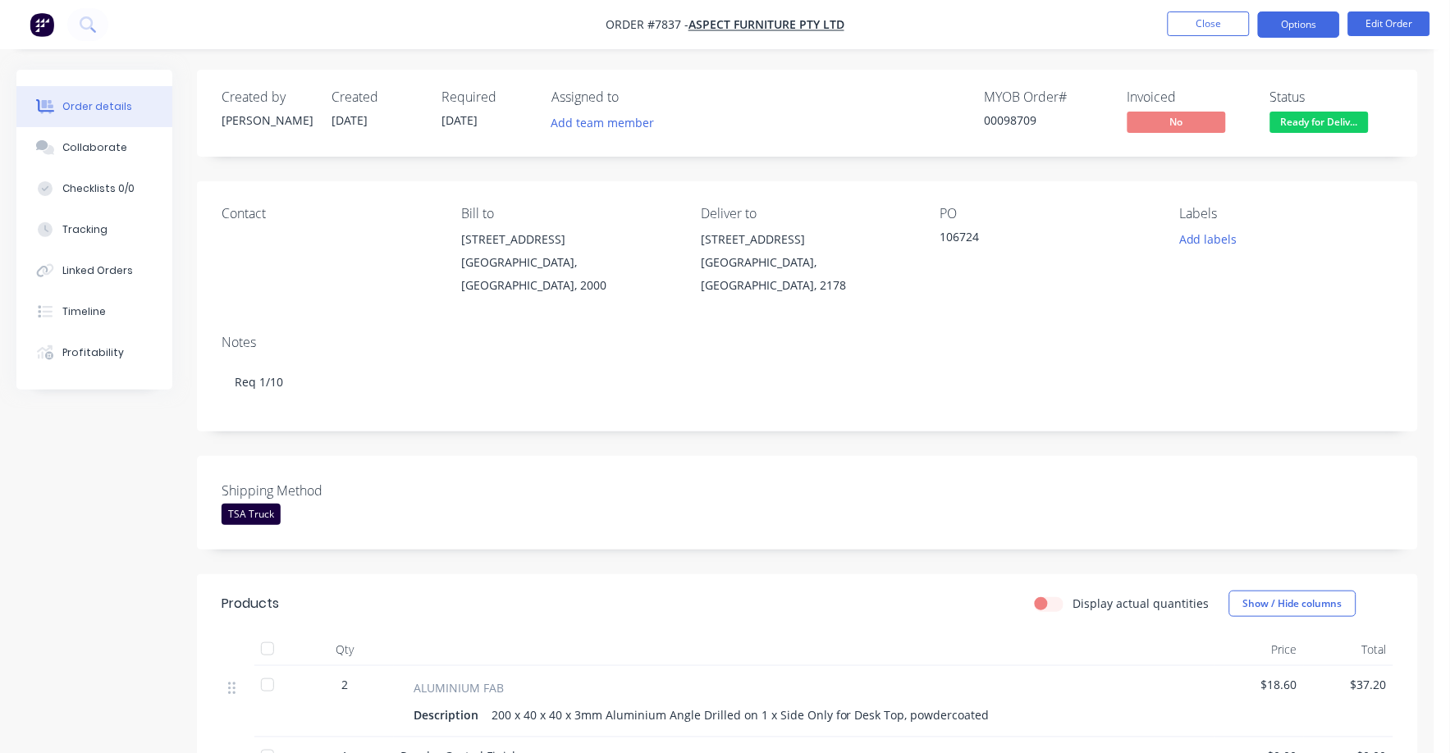
click at [1304, 21] on button "Options" at bounding box center [1299, 24] width 82 height 26
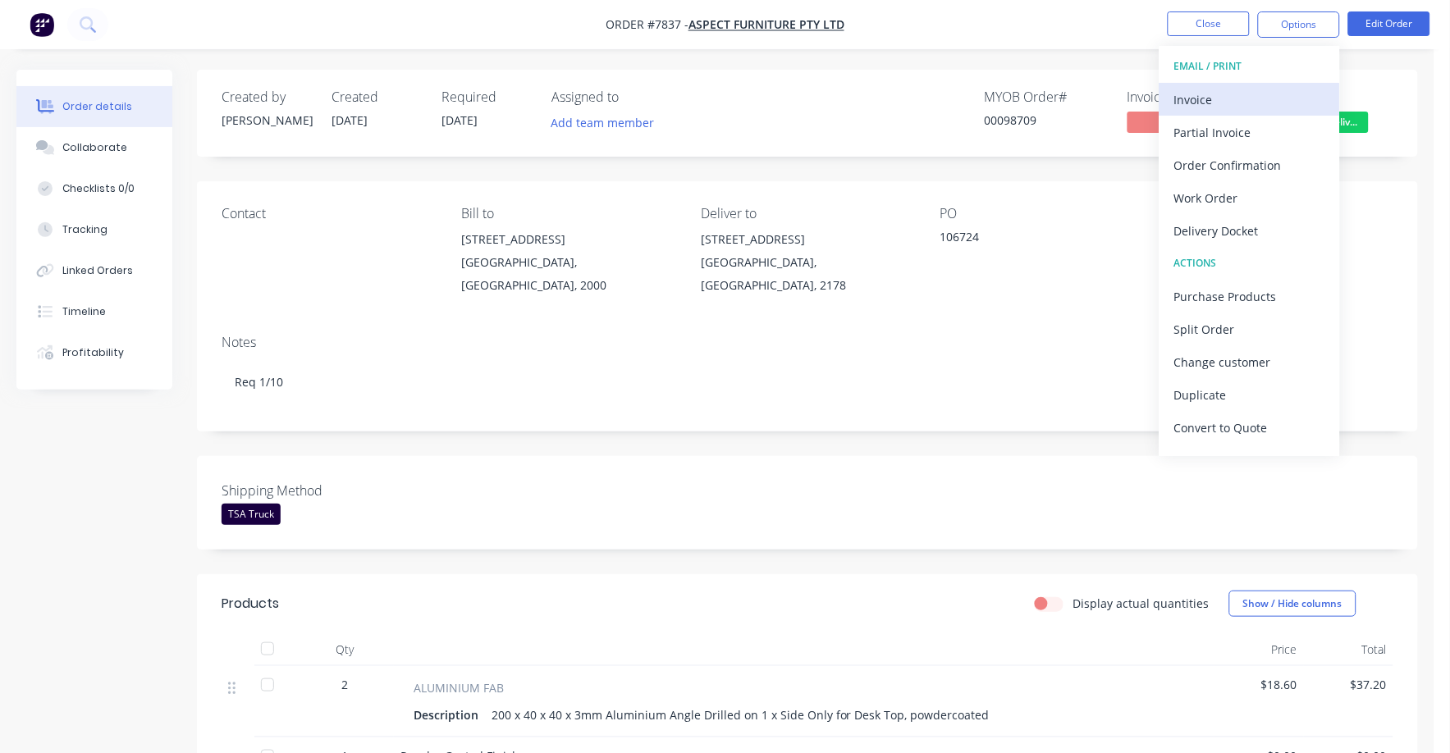
click at [1206, 96] on div "Invoice" at bounding box center [1249, 100] width 151 height 24
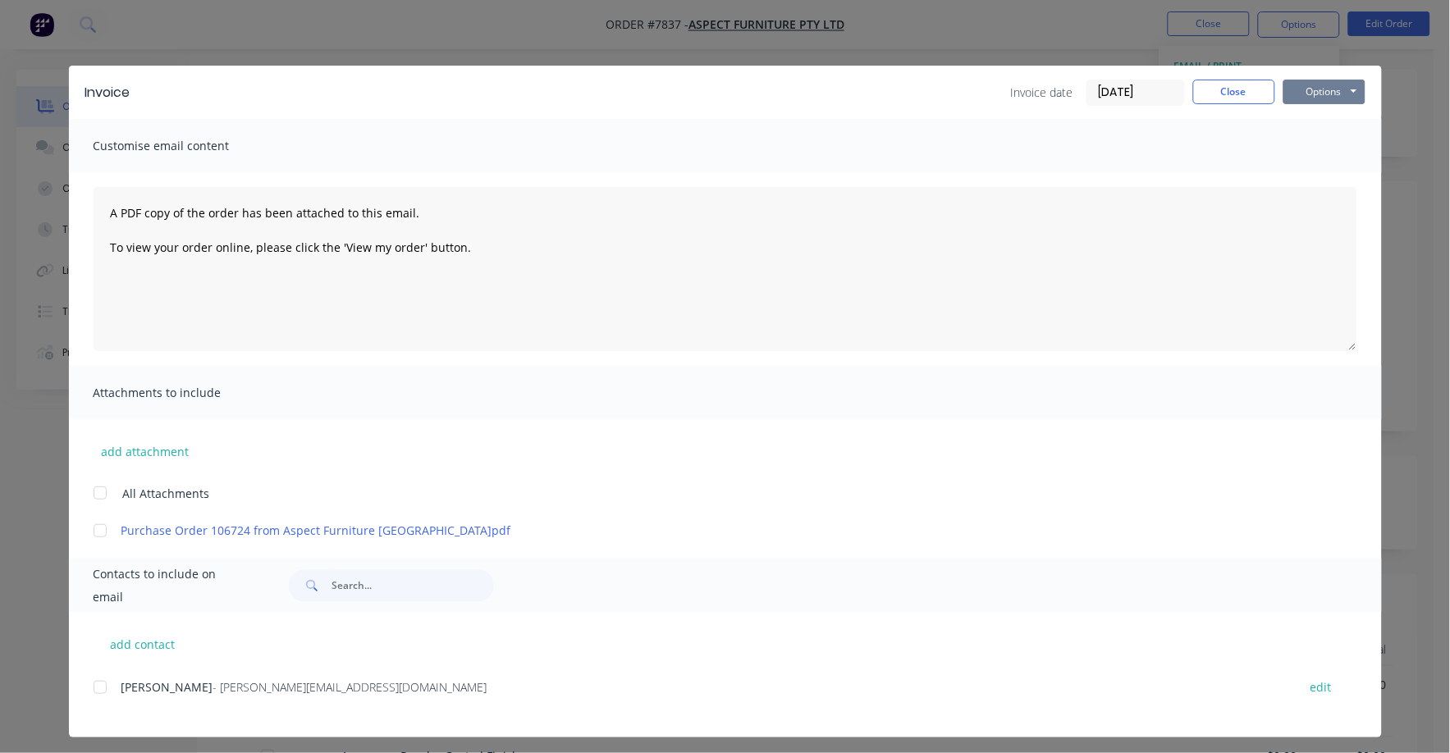
click at [1308, 98] on button "Options" at bounding box center [1325, 92] width 82 height 25
click at [1312, 86] on button "Options" at bounding box center [1325, 92] width 82 height 25
click at [1305, 141] on div "Customise email content" at bounding box center [725, 145] width 1313 height 53
click at [1124, 86] on input "[DATE]" at bounding box center [1135, 92] width 97 height 25
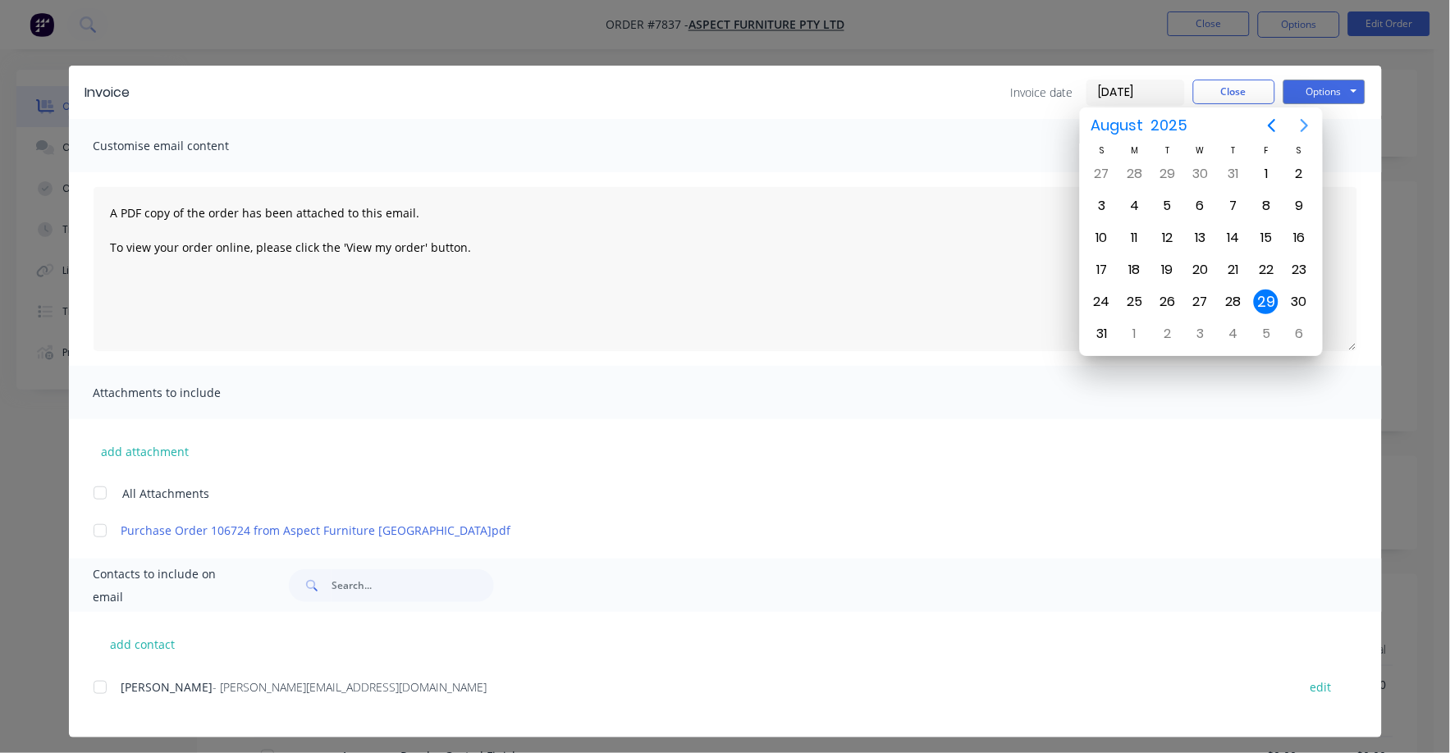
click at [1298, 126] on icon "Next page" at bounding box center [1305, 126] width 20 height 20
click at [1138, 172] on div "1" at bounding box center [1135, 174] width 25 height 25
type input "[DATE]"
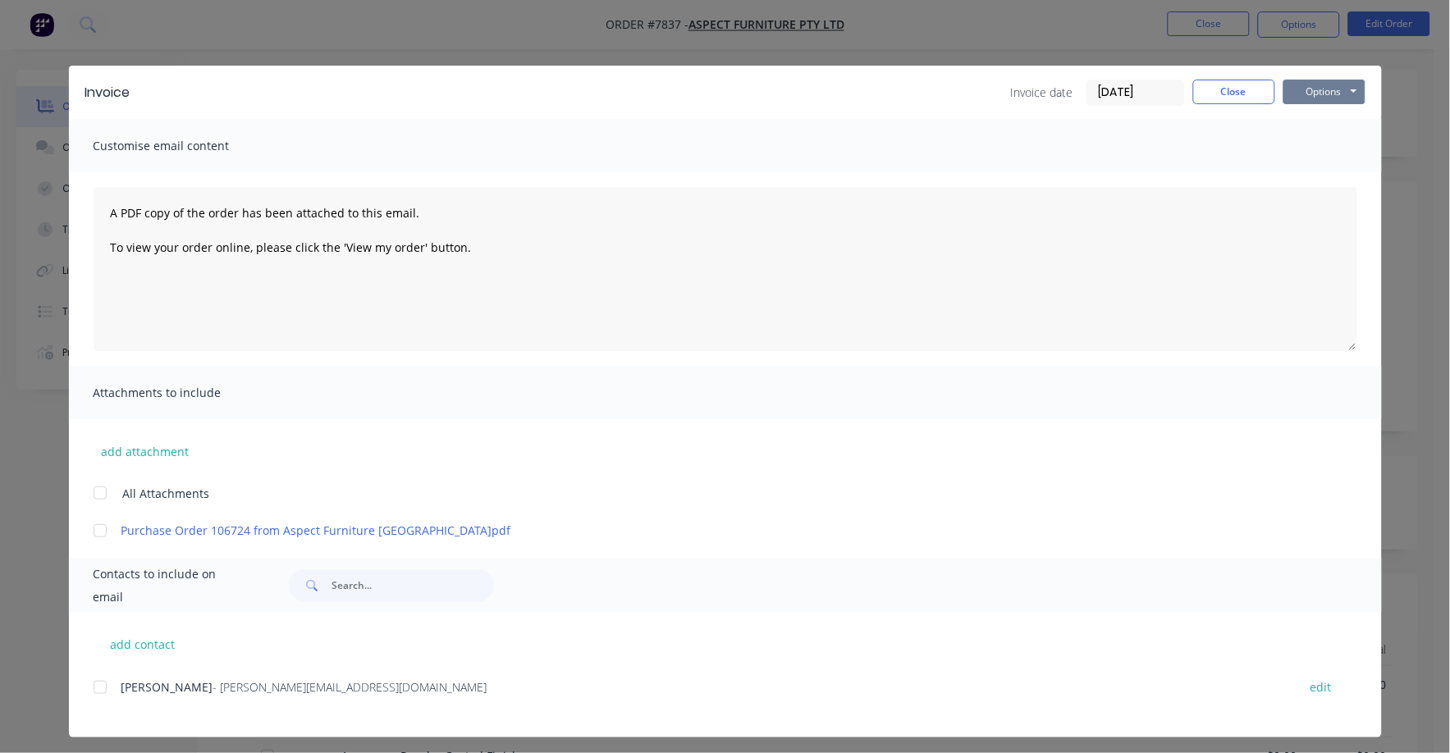
click at [1295, 90] on button "Options" at bounding box center [1325, 92] width 82 height 25
click at [1304, 149] on button "Print" at bounding box center [1336, 148] width 105 height 27
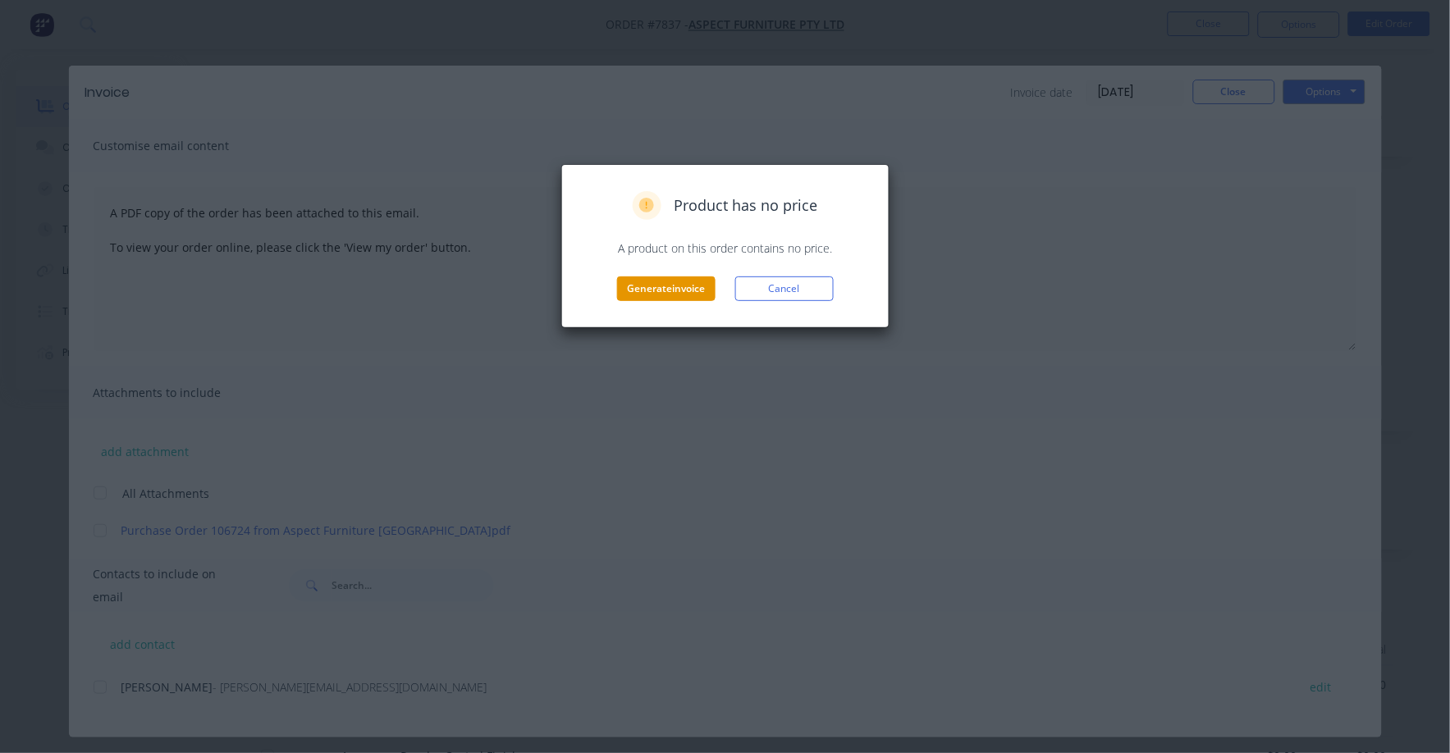
click at [684, 288] on button "Generate invoice" at bounding box center [666, 289] width 98 height 25
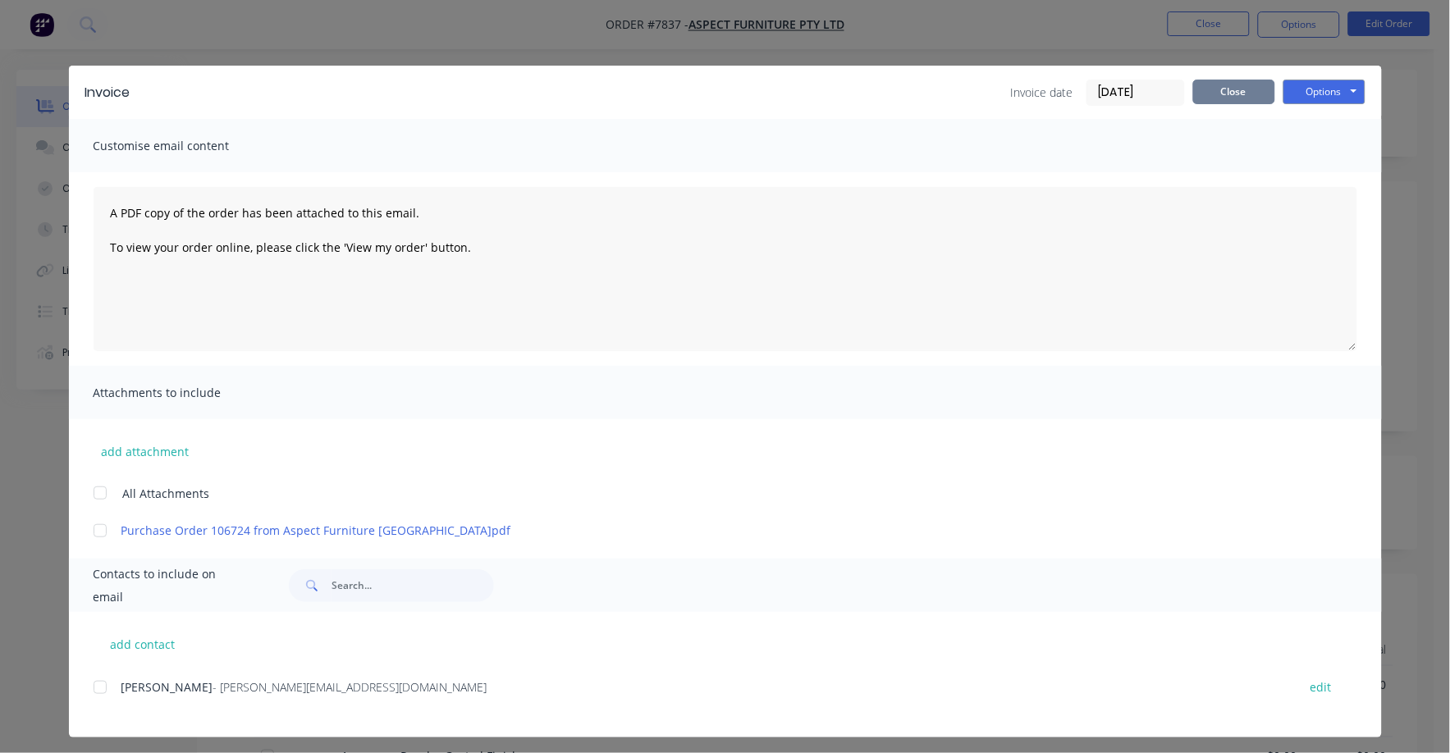
click at [1229, 92] on button "Close" at bounding box center [1234, 92] width 82 height 25
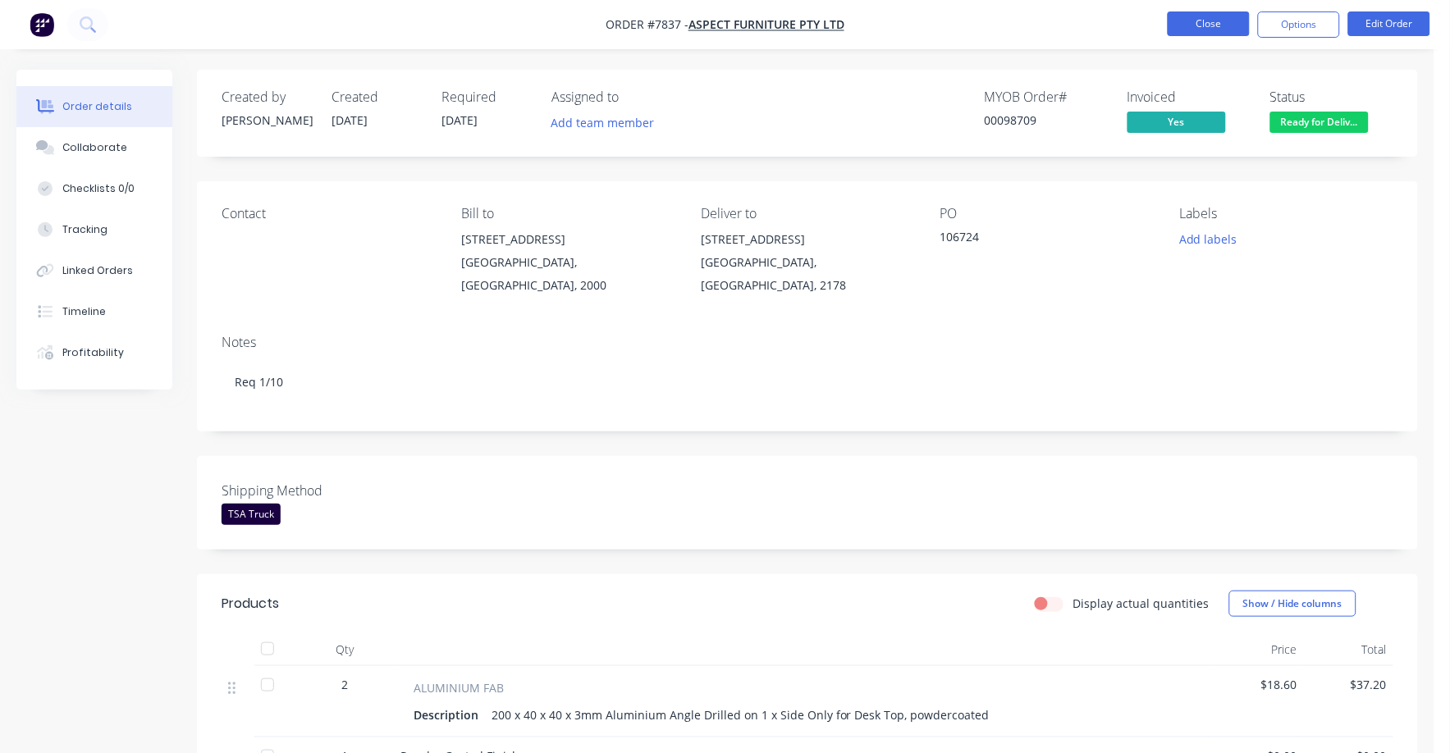
click at [1225, 25] on button "Close" at bounding box center [1209, 23] width 82 height 25
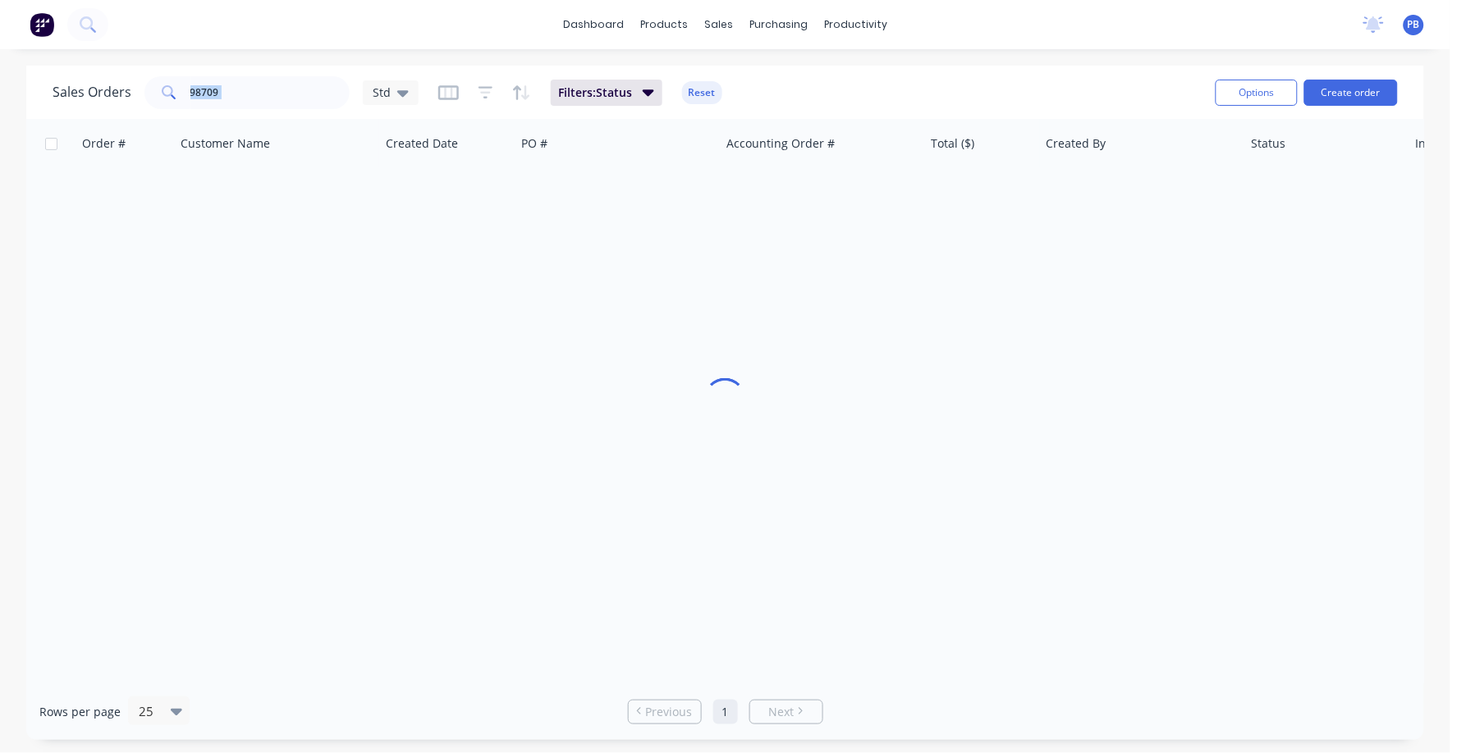
drag, startPoint x: 327, startPoint y: 94, endPoint x: 176, endPoint y: 78, distance: 151.9
click at [176, 78] on div "Sales Orders 98709 Std" at bounding box center [236, 92] width 366 height 33
click at [240, 90] on input "98709" at bounding box center [270, 92] width 160 height 33
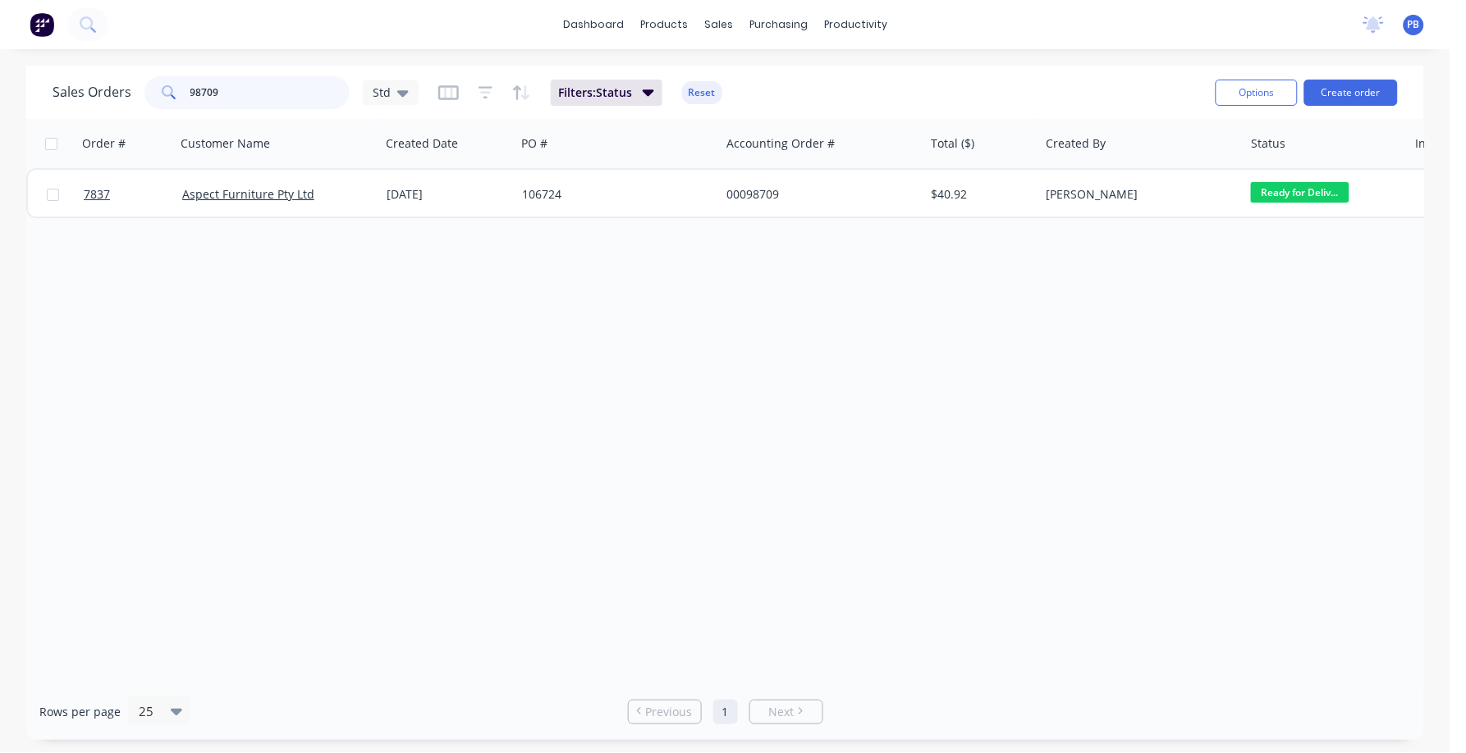
click at [239, 93] on input "98709" at bounding box center [270, 92] width 160 height 33
click at [225, 94] on input "98709" at bounding box center [270, 92] width 160 height 33
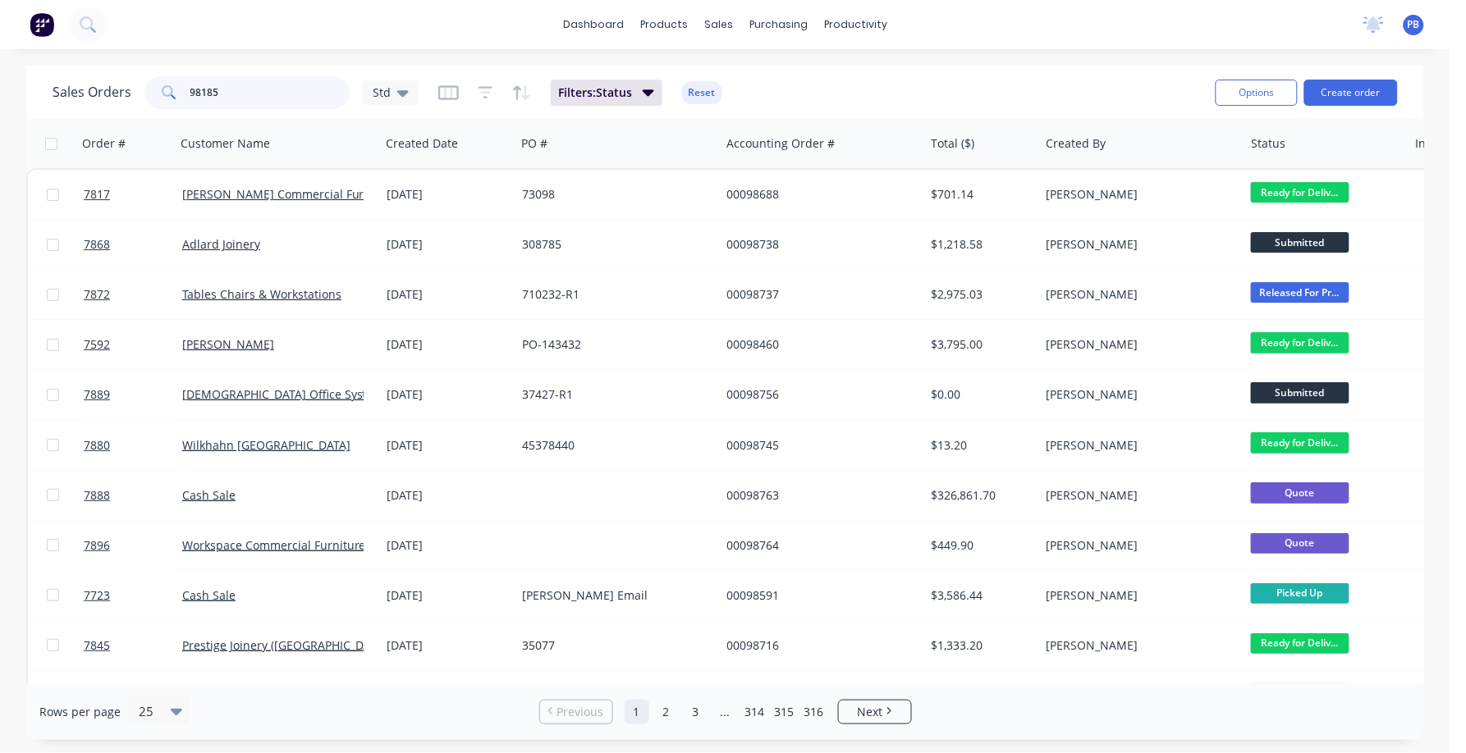
type input "98185"
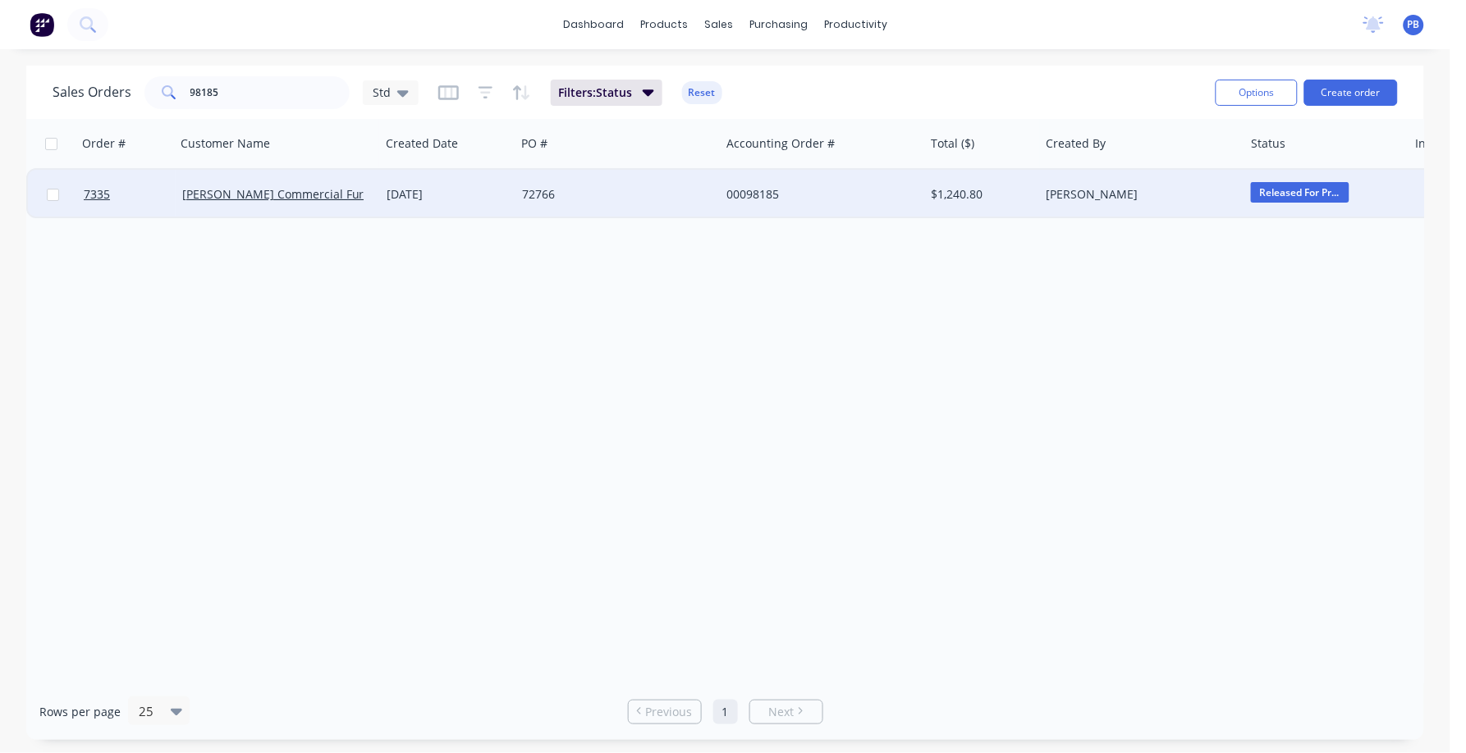
click at [758, 189] on div "00098185" at bounding box center [817, 194] width 182 height 16
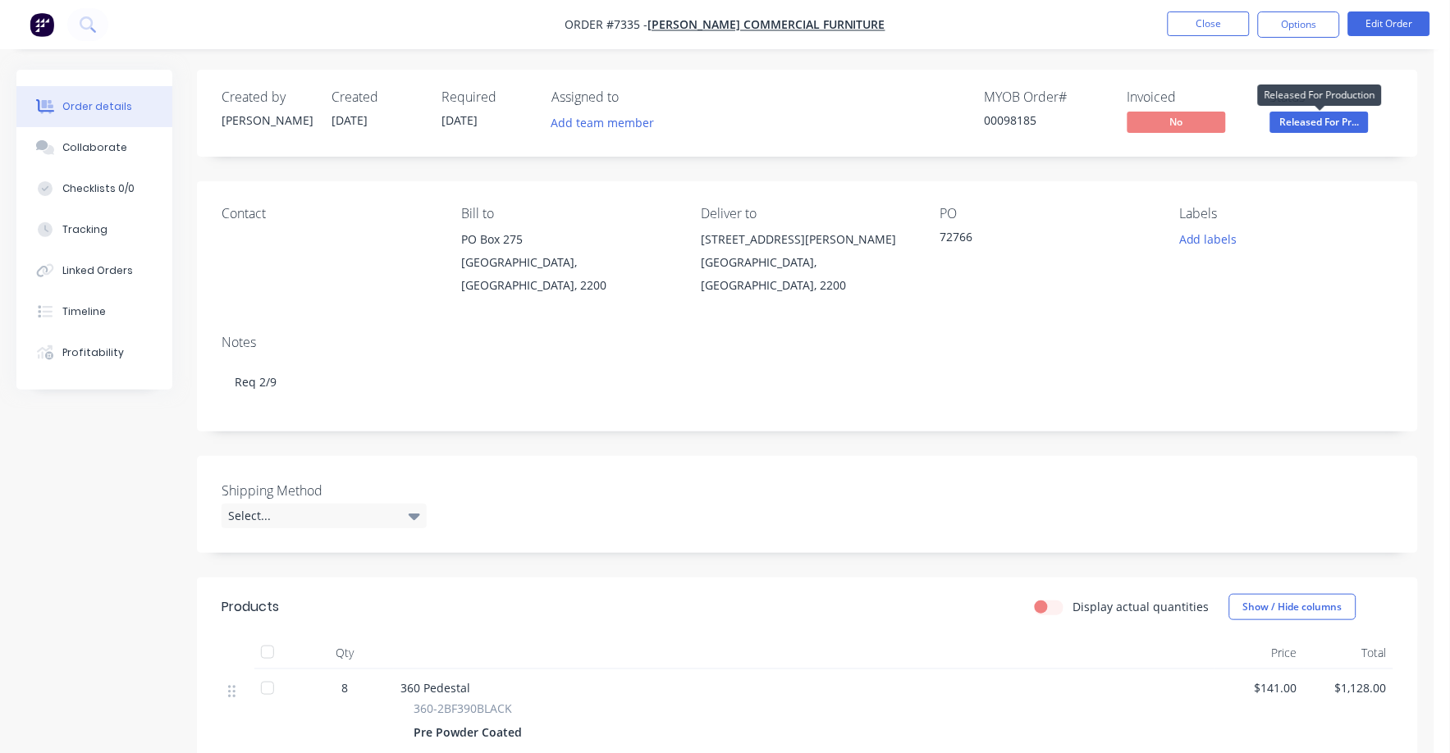
click at [1315, 122] on span "Released For Pr..." at bounding box center [1319, 122] width 98 height 21
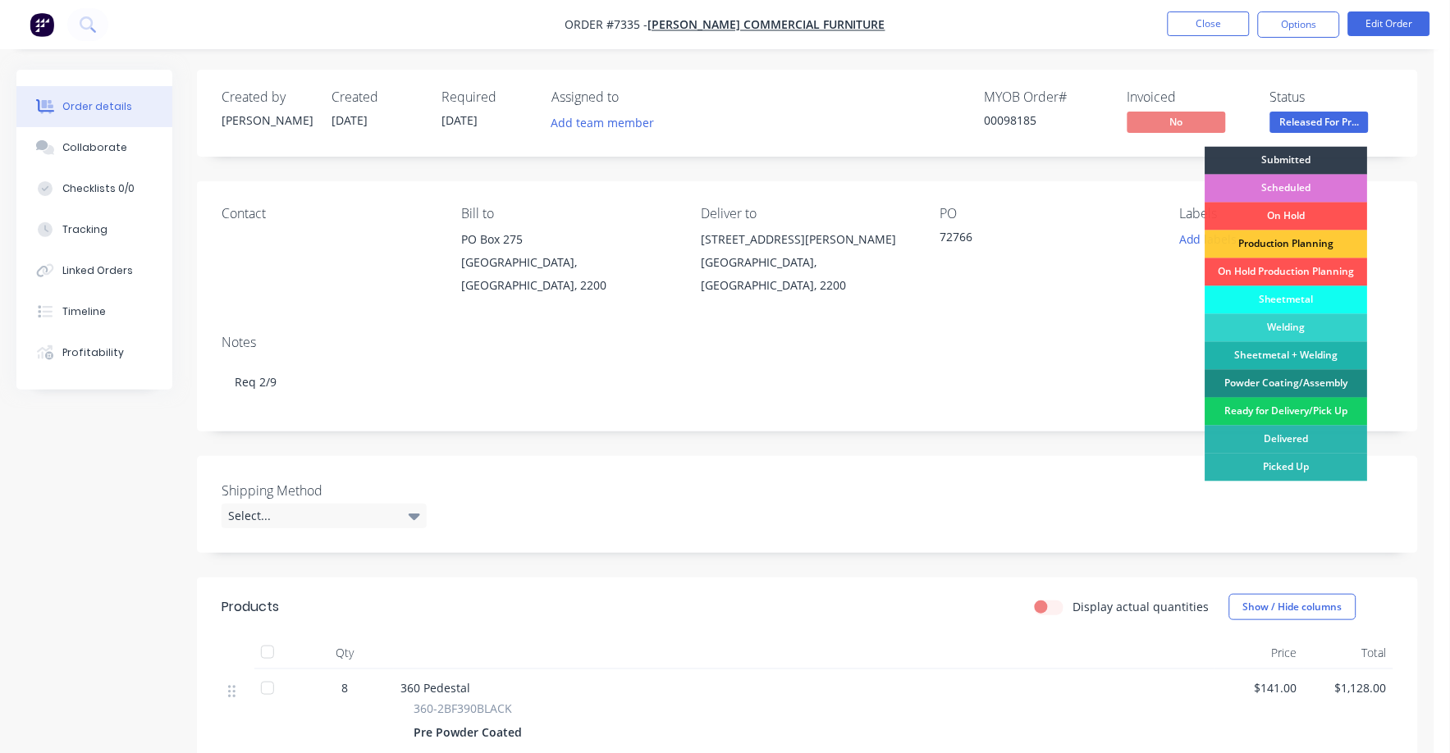
click at [1308, 409] on div "Ready for Delivery/Pick Up" at bounding box center [1287, 412] width 163 height 28
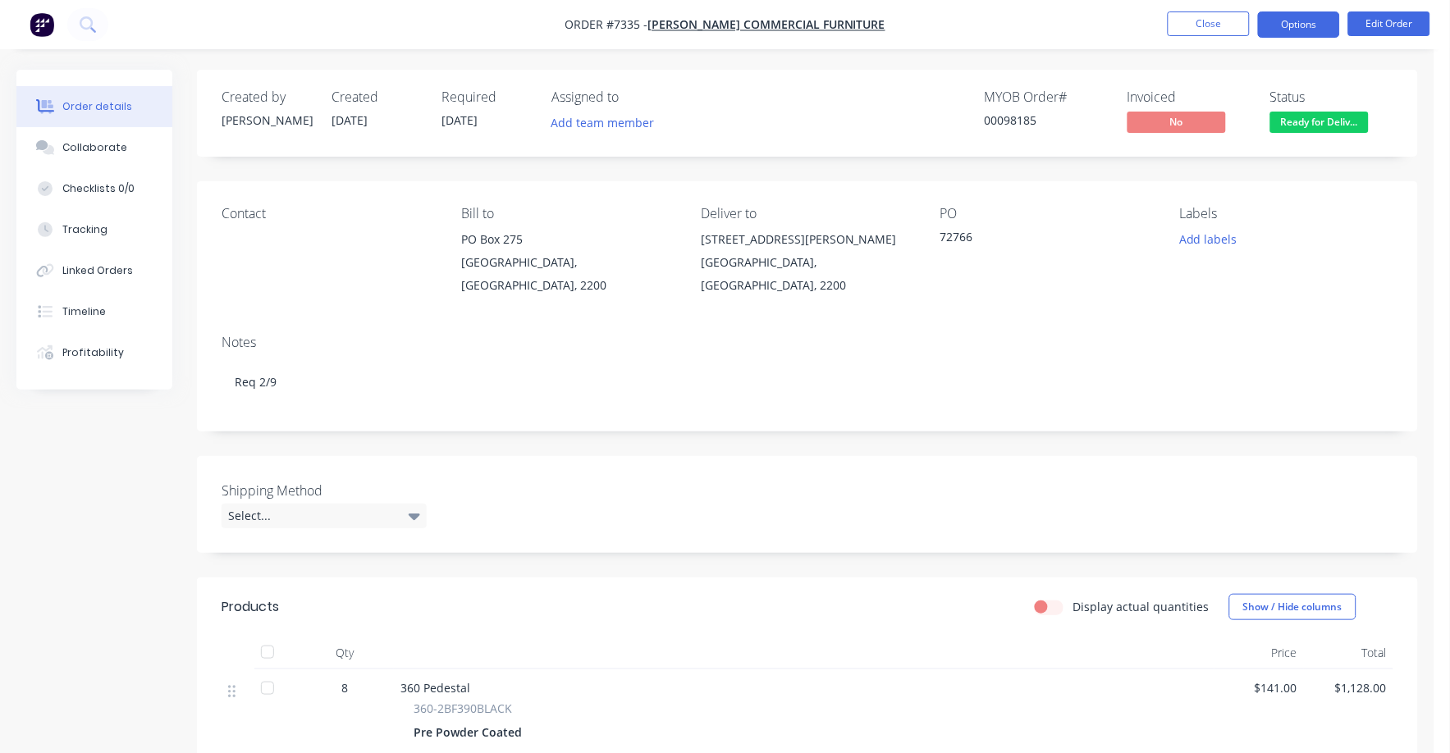
click at [1294, 23] on button "Options" at bounding box center [1299, 24] width 82 height 26
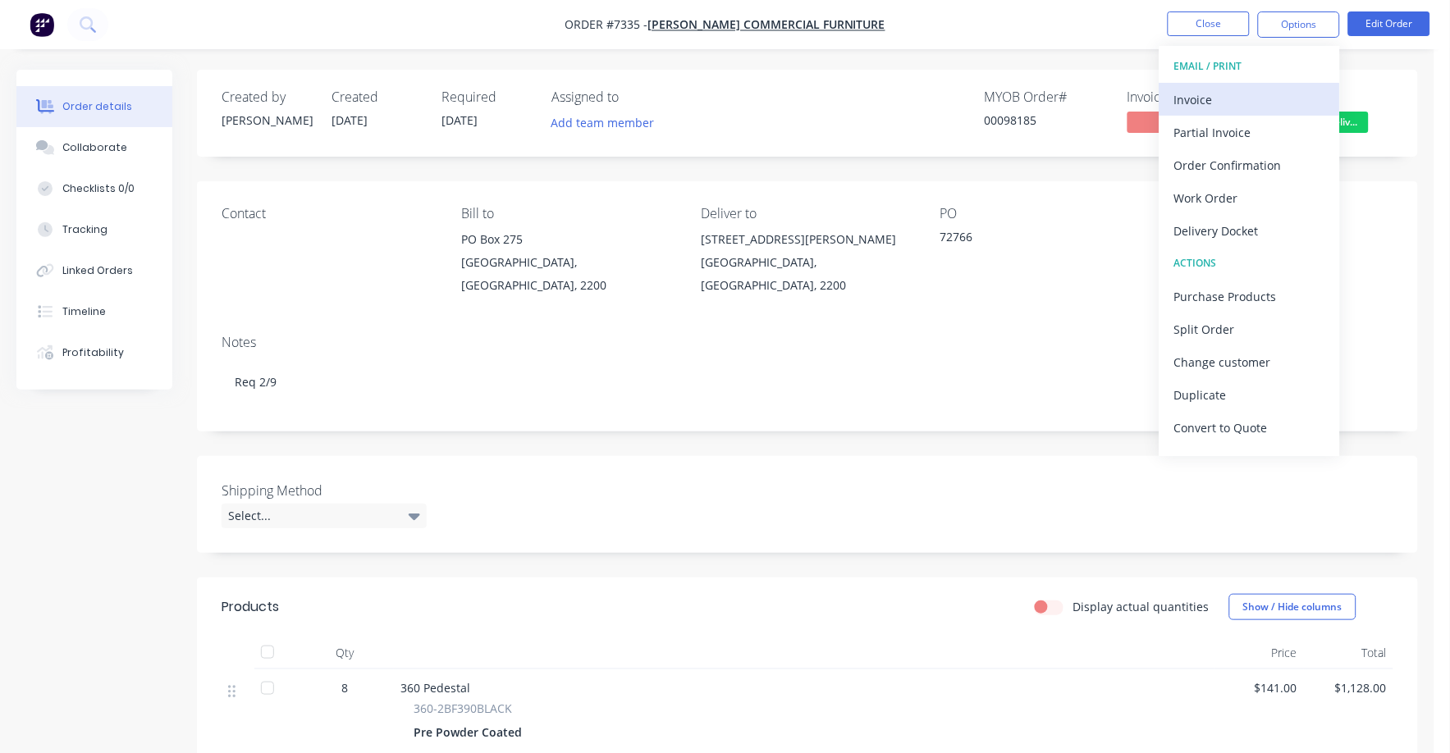
click at [1210, 93] on div "Invoice" at bounding box center [1249, 100] width 151 height 24
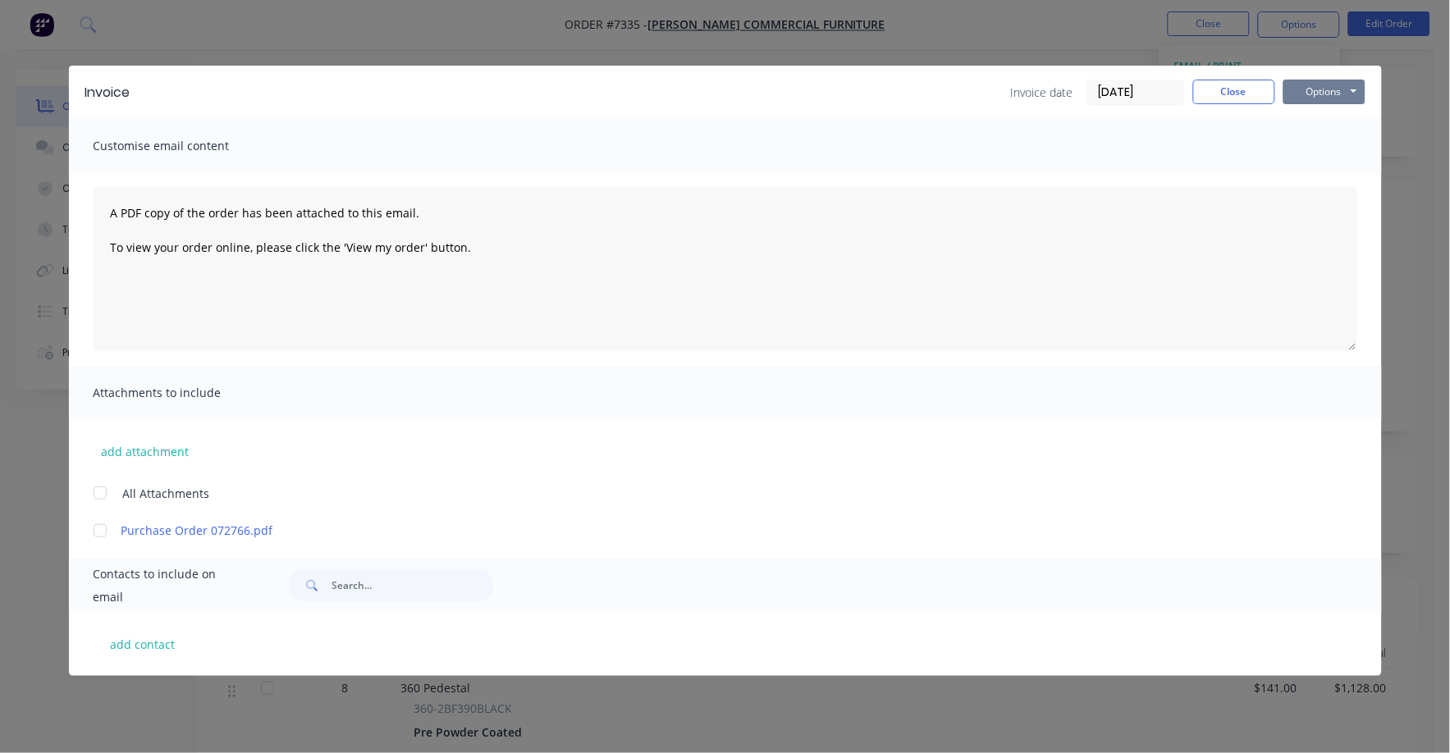
drag, startPoint x: 1306, startPoint y: 93, endPoint x: 1300, endPoint y: 106, distance: 14.3
click at [1306, 96] on button "Options" at bounding box center [1325, 92] width 82 height 25
click at [1295, 145] on button "Print" at bounding box center [1336, 148] width 105 height 27
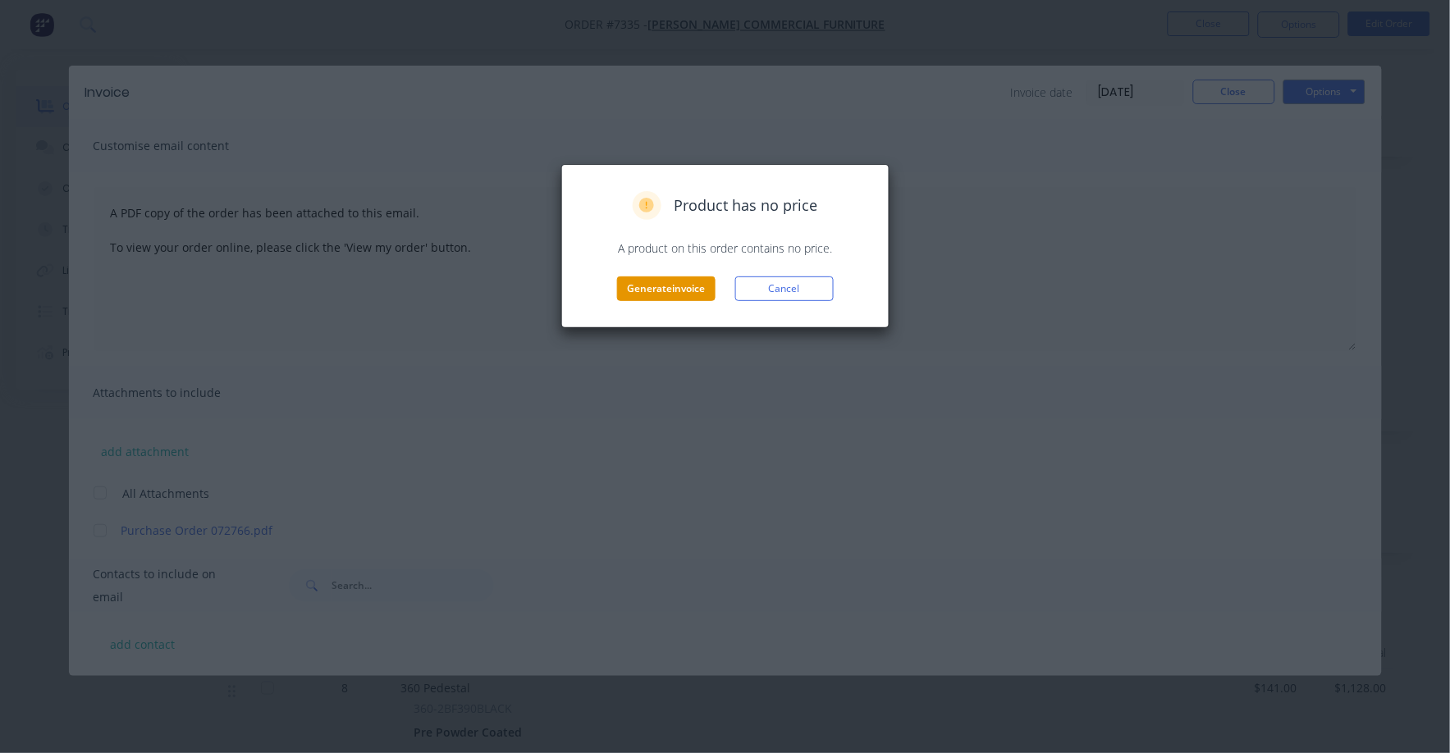
click at [673, 286] on button "Generate invoice" at bounding box center [666, 289] width 98 height 25
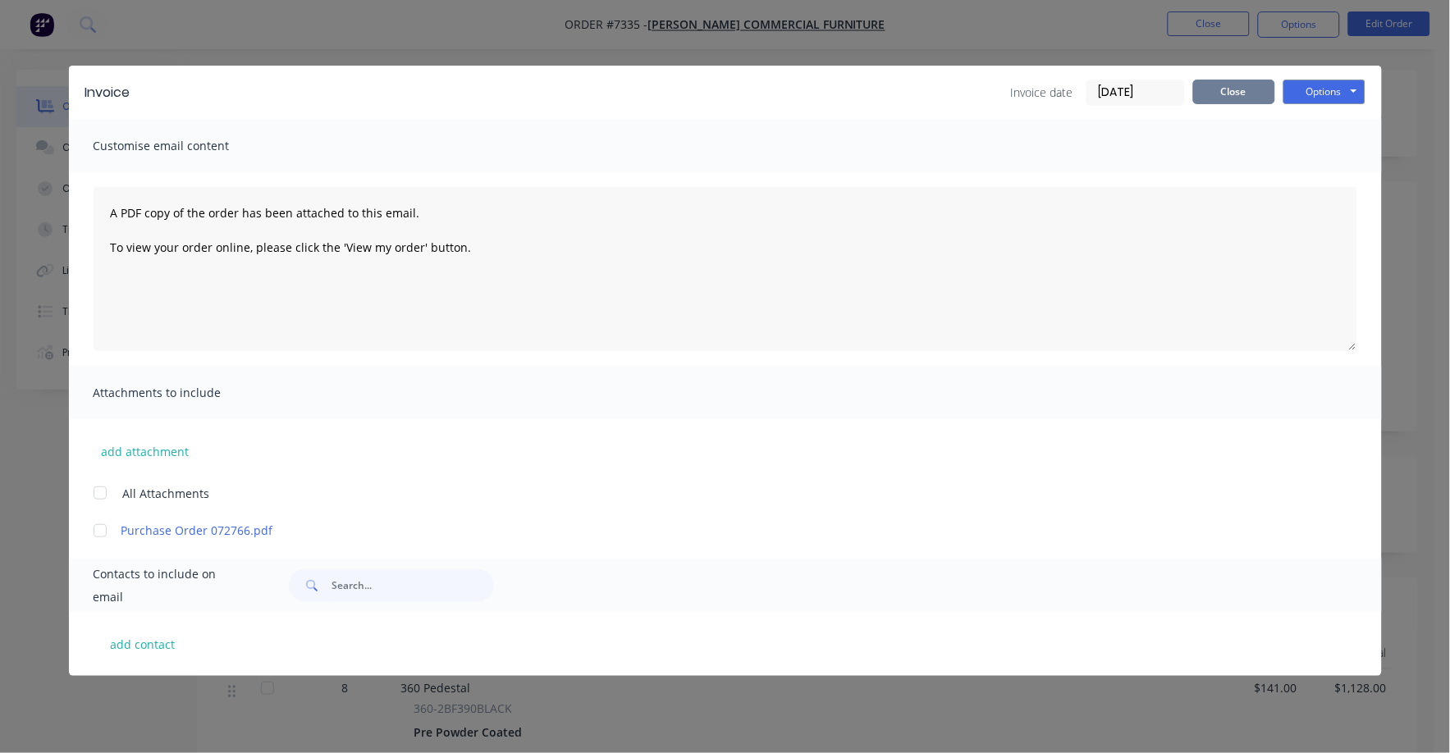
click at [1211, 90] on button "Close" at bounding box center [1234, 92] width 82 height 25
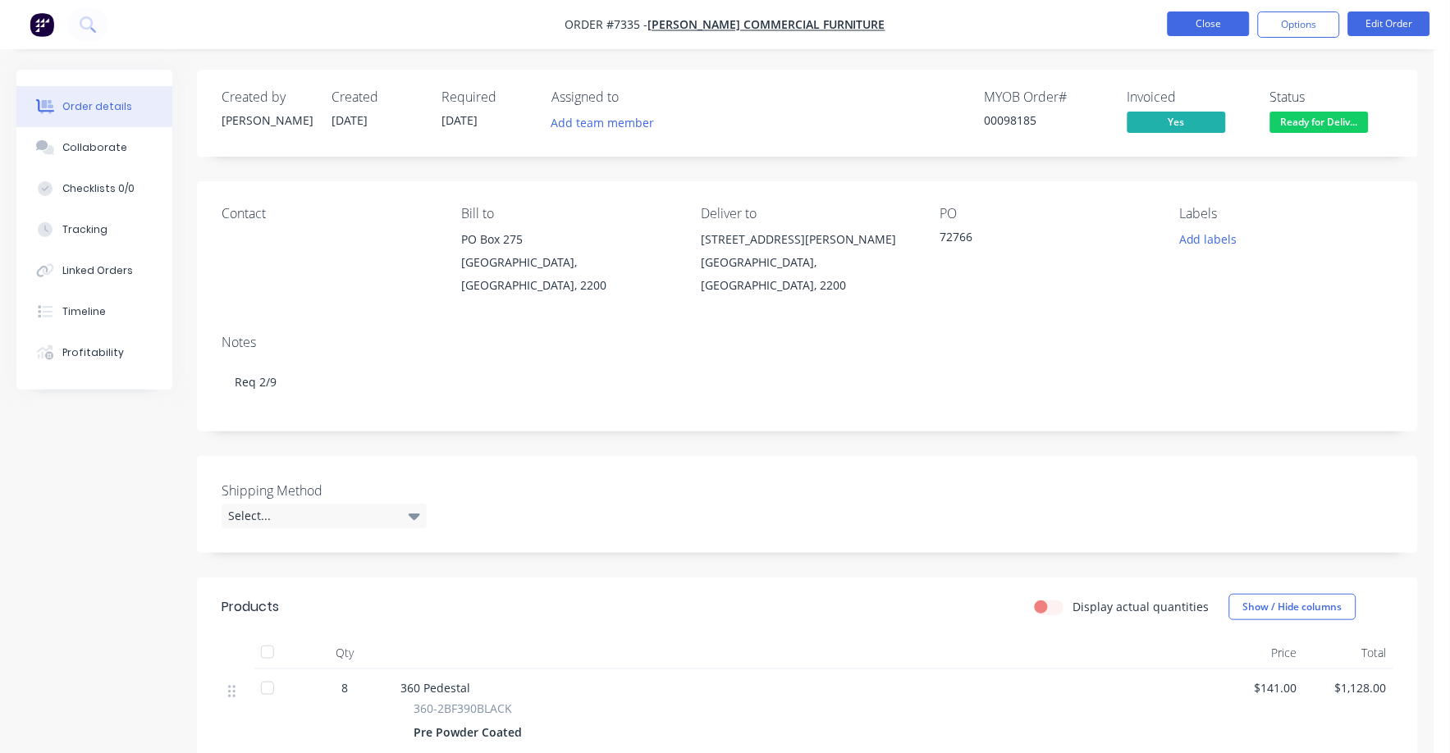
click at [1200, 25] on button "Close" at bounding box center [1209, 23] width 82 height 25
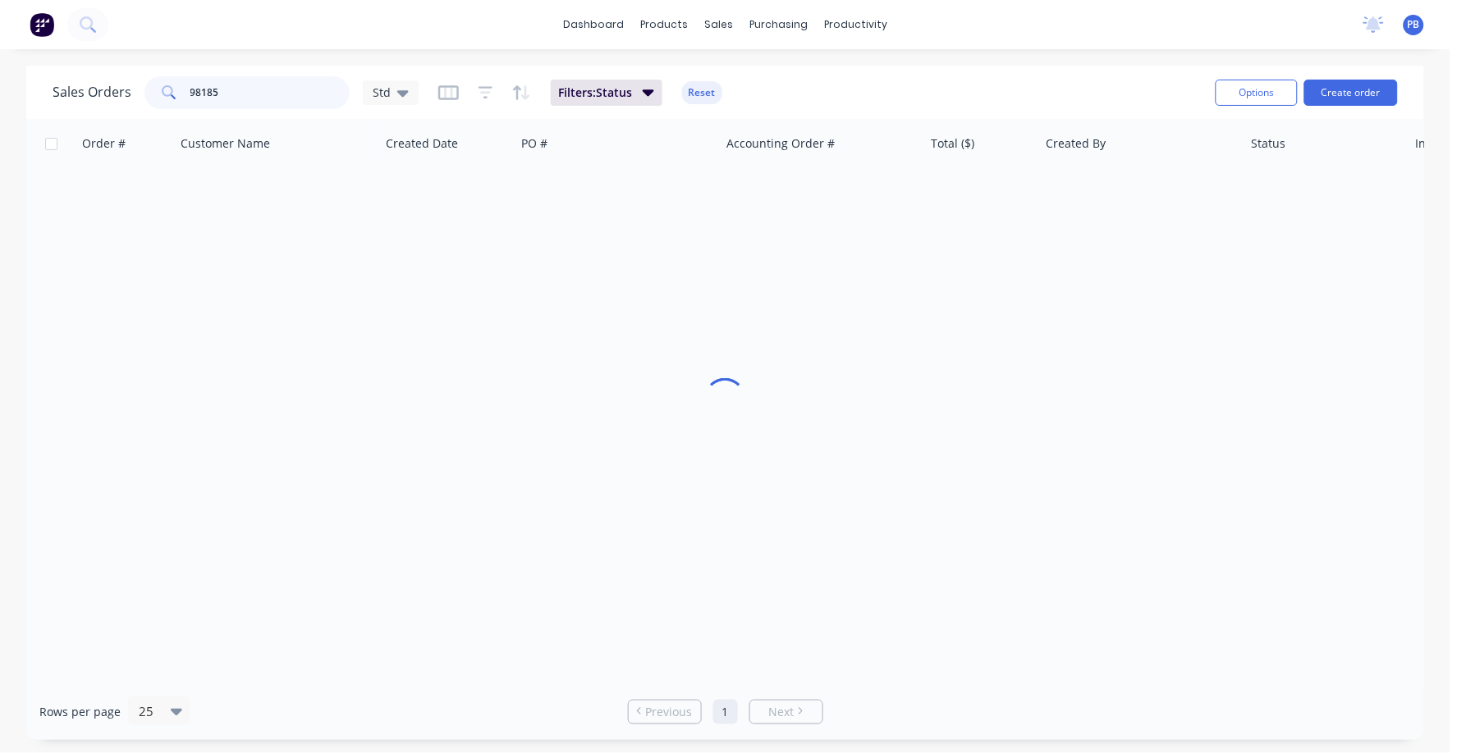
drag, startPoint x: 268, startPoint y: 94, endPoint x: 154, endPoint y: 85, distance: 114.4
click at [154, 85] on div "98185" at bounding box center [246, 92] width 205 height 33
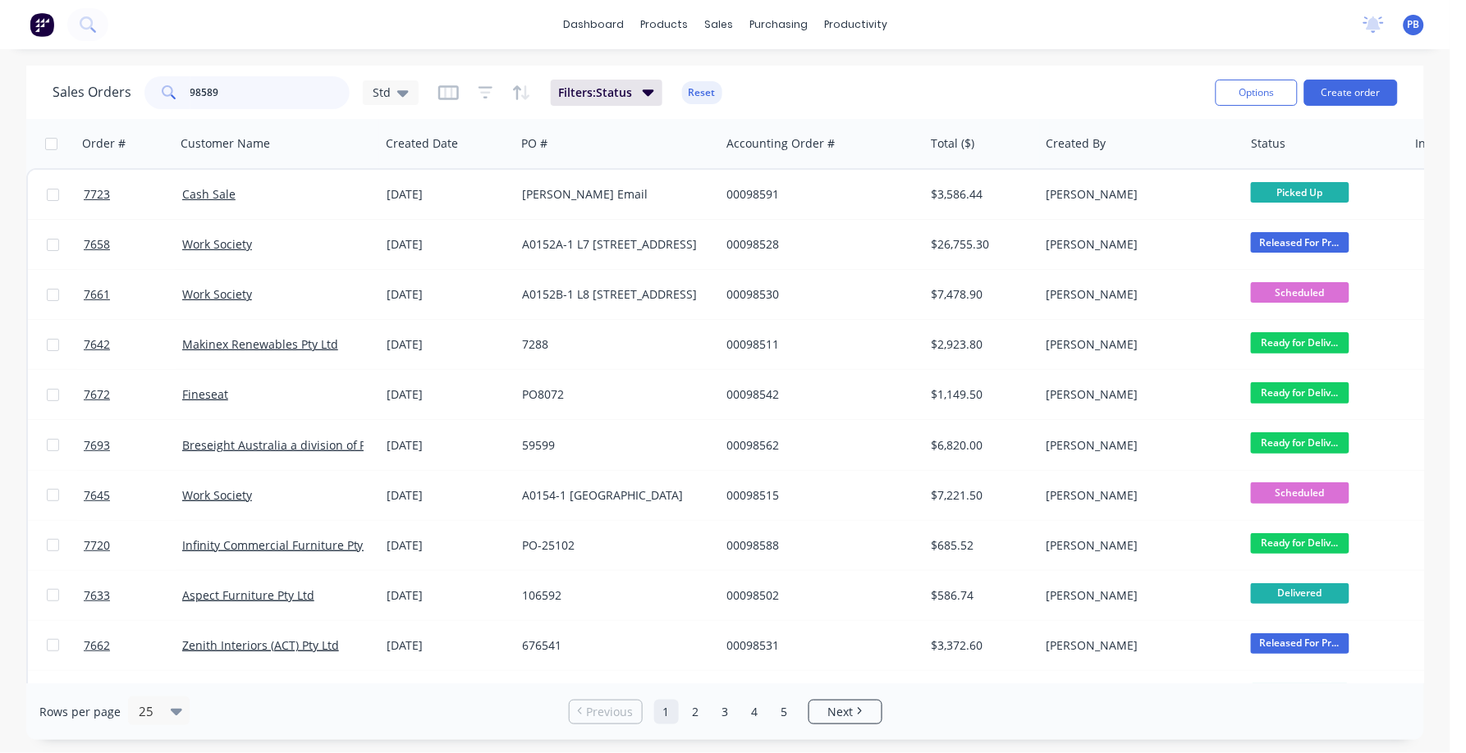
type input "98589"
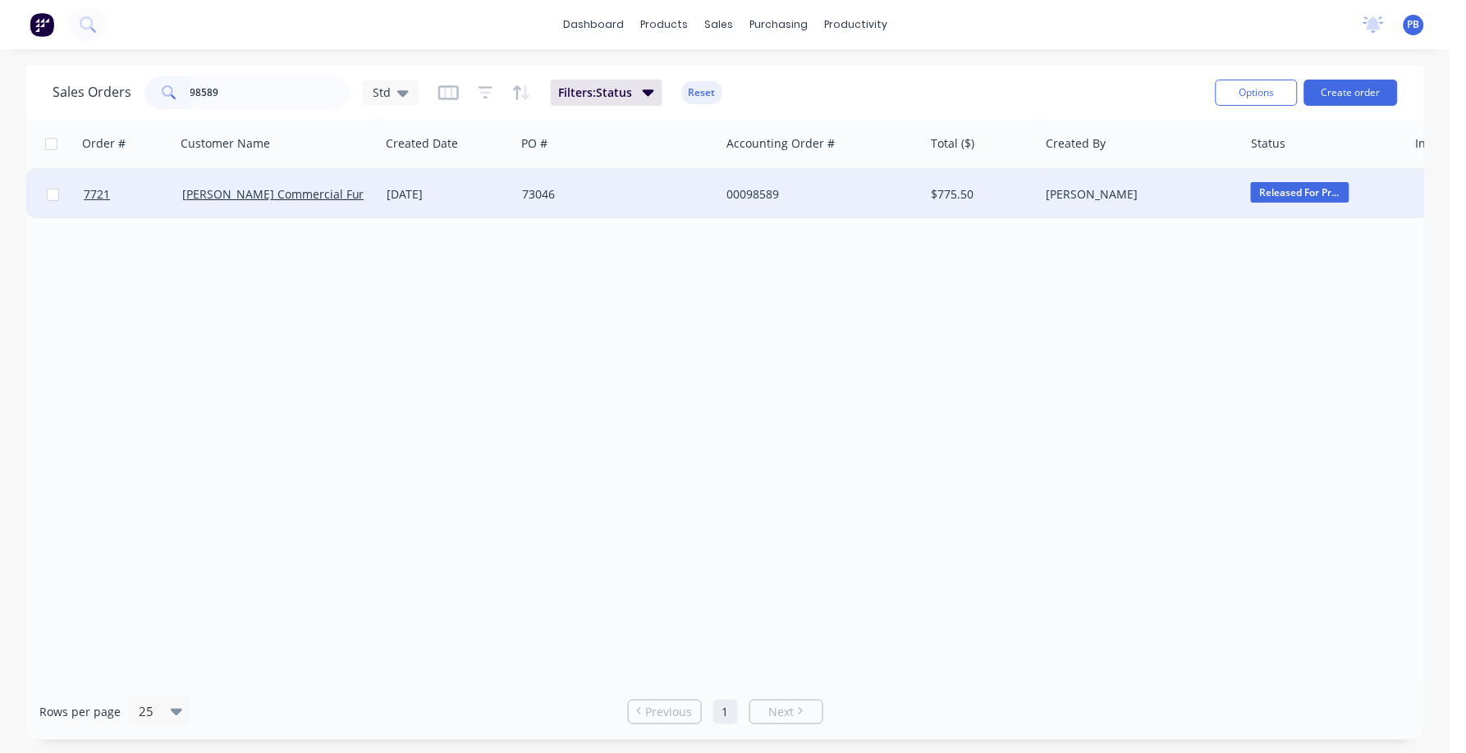
click at [767, 190] on div "00098589" at bounding box center [817, 194] width 182 height 16
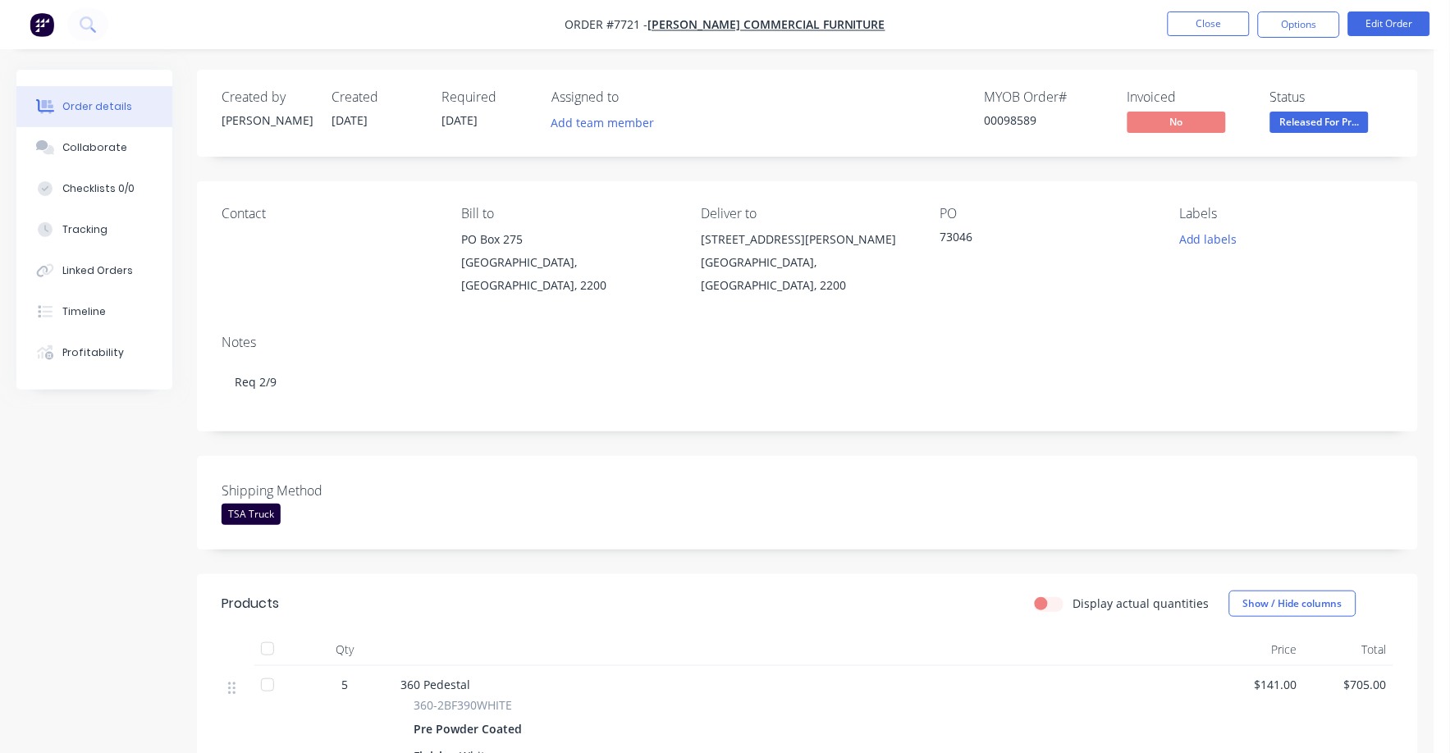
click at [1338, 130] on span "Released For Pr..." at bounding box center [1319, 122] width 98 height 21
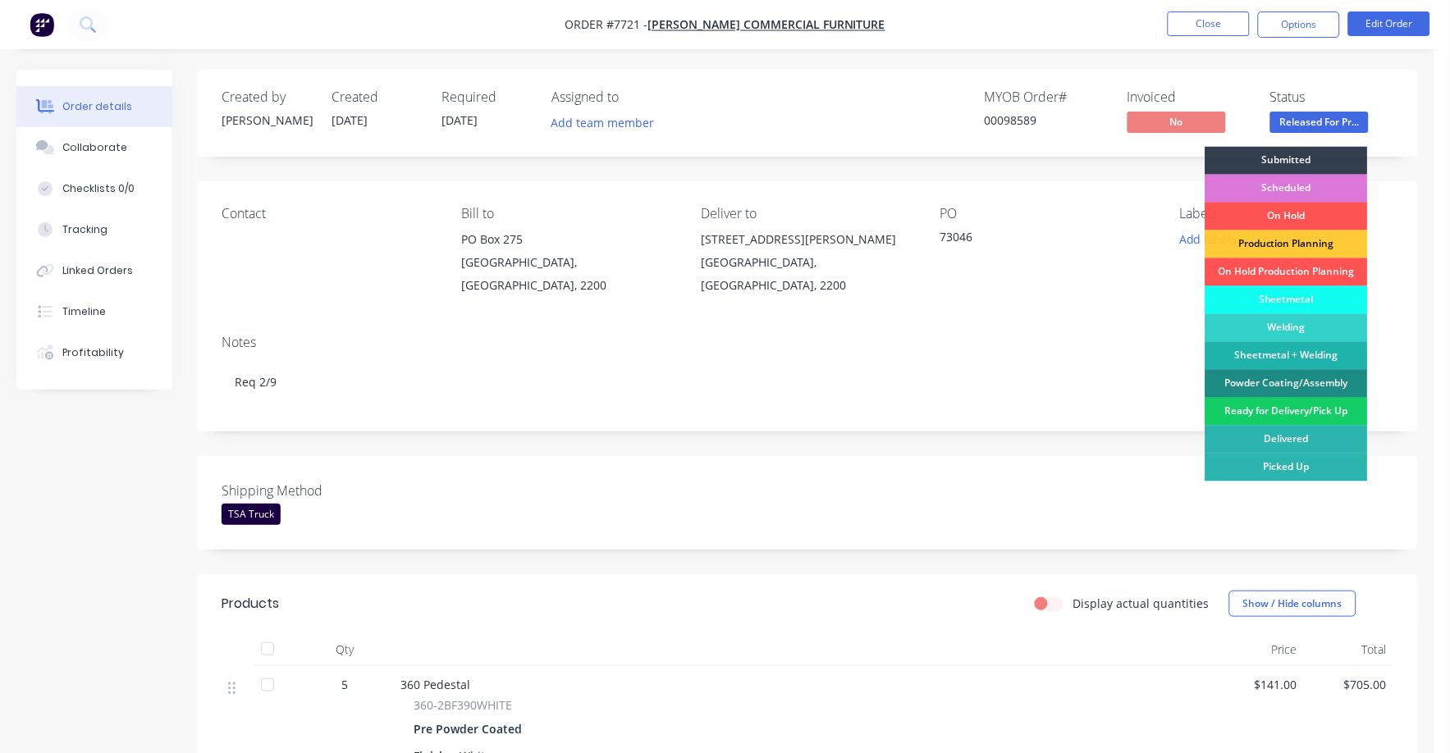
click at [1300, 407] on div "Ready for Delivery/Pick Up" at bounding box center [1287, 412] width 163 height 28
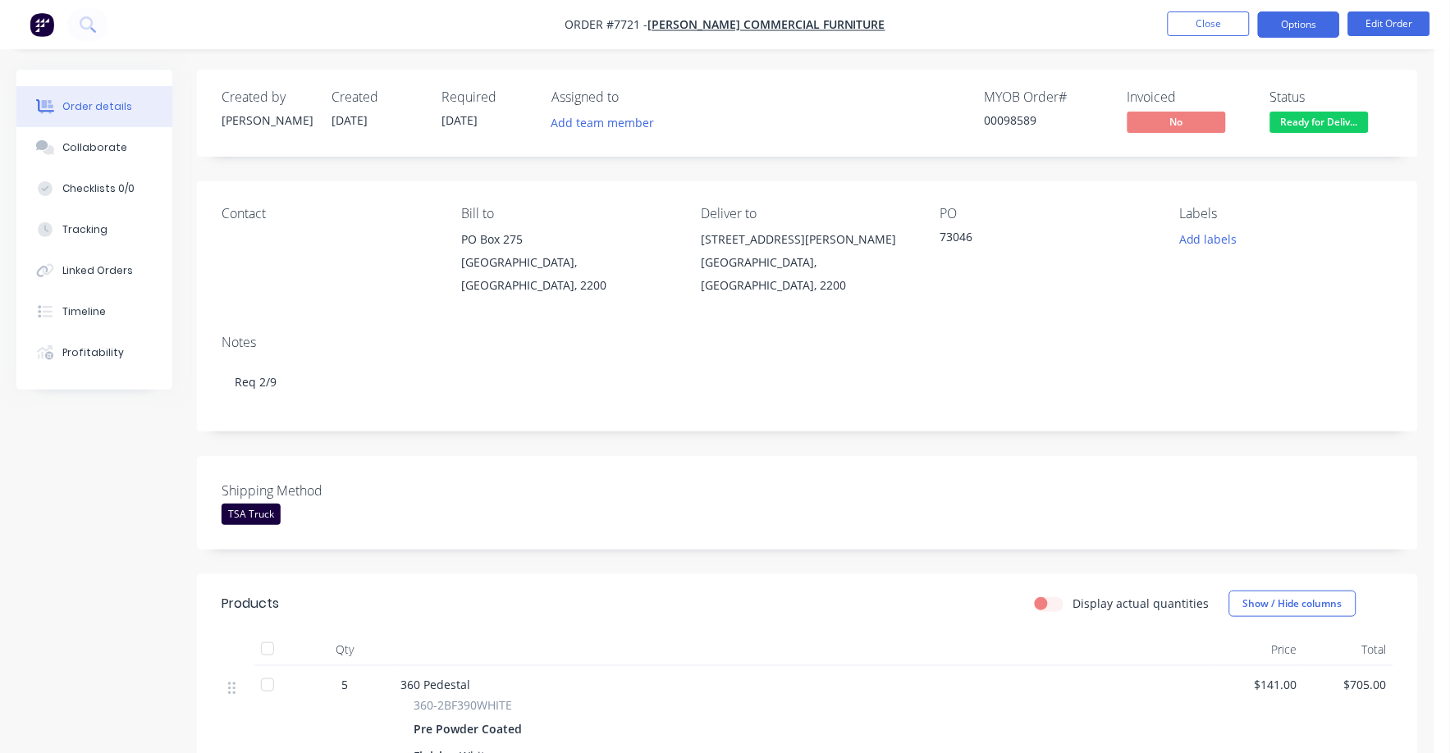
click at [1298, 26] on button "Options" at bounding box center [1299, 24] width 82 height 26
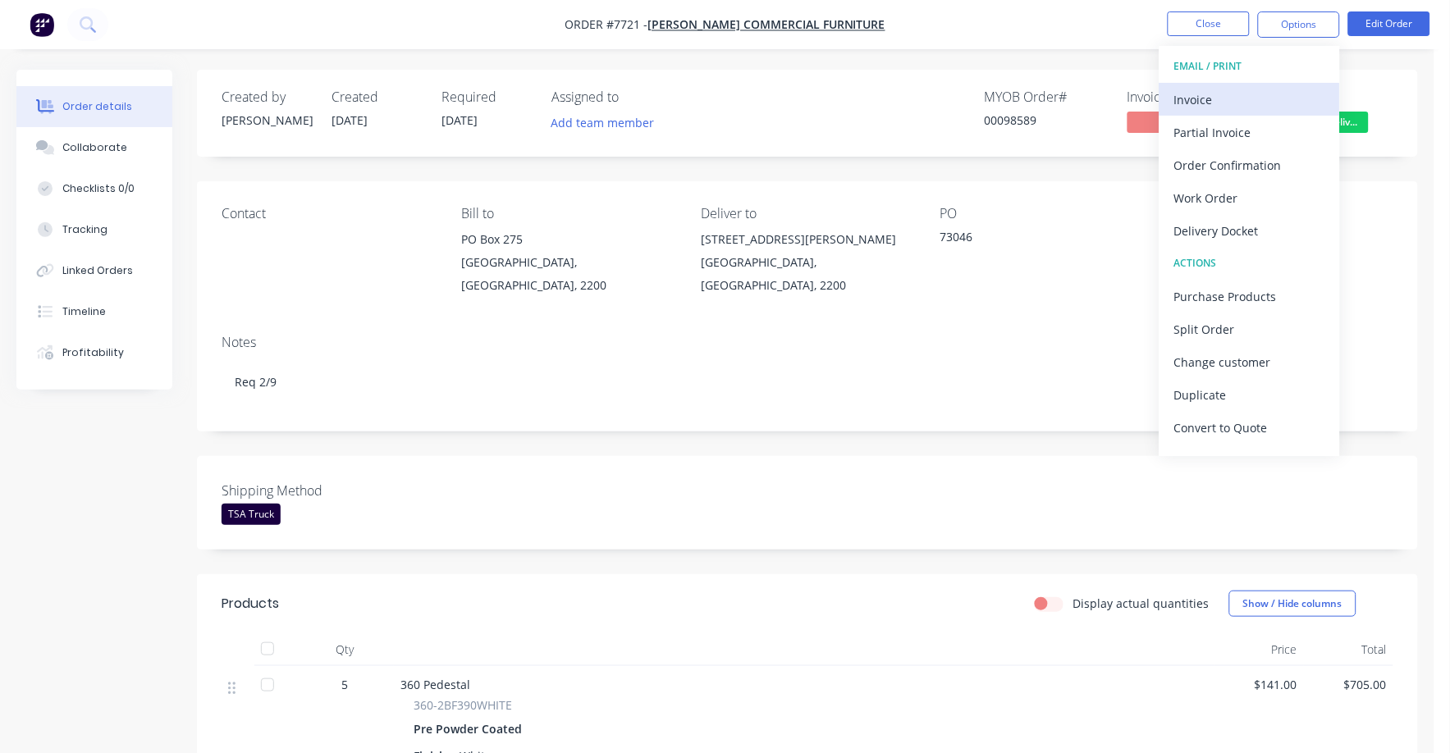
click at [1192, 105] on div "Invoice" at bounding box center [1249, 100] width 151 height 24
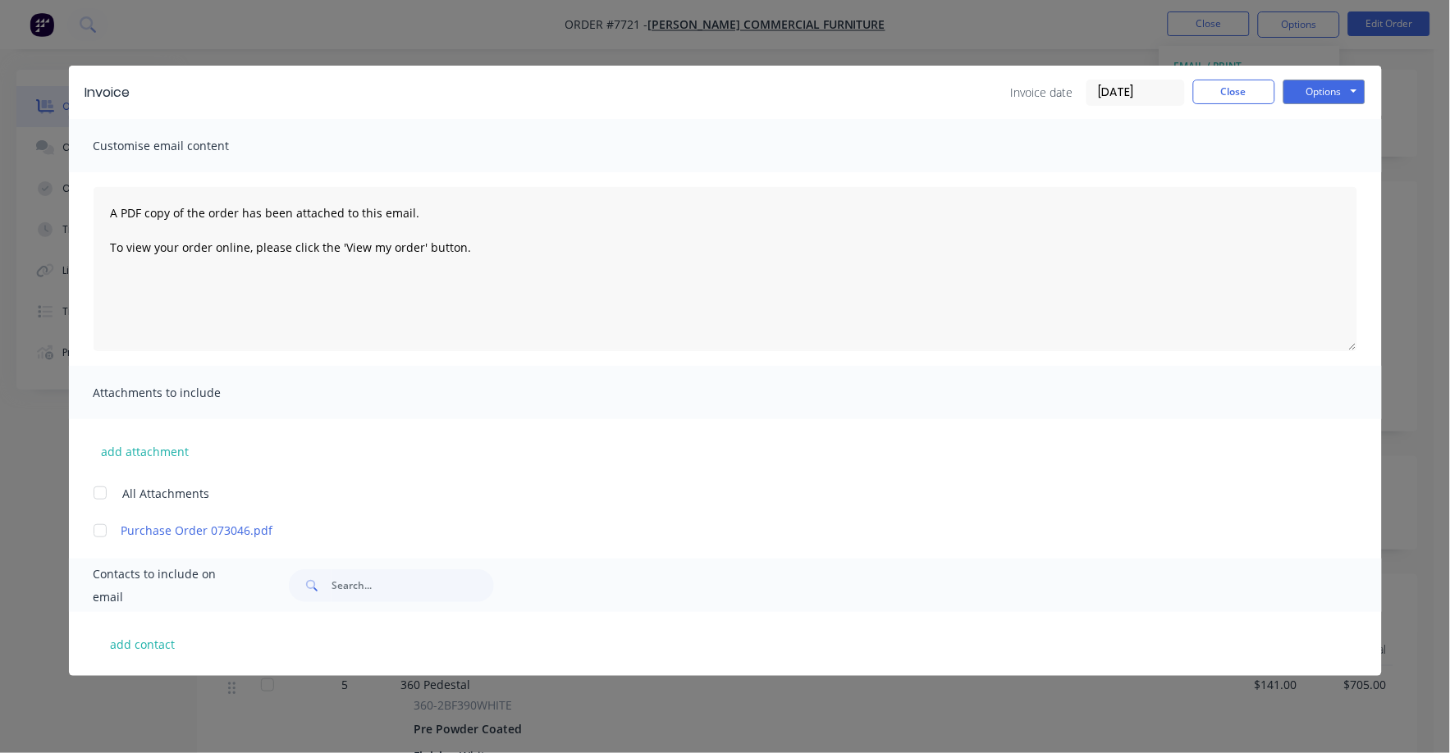
click at [1147, 94] on input "[DATE]" at bounding box center [1135, 92] width 97 height 25
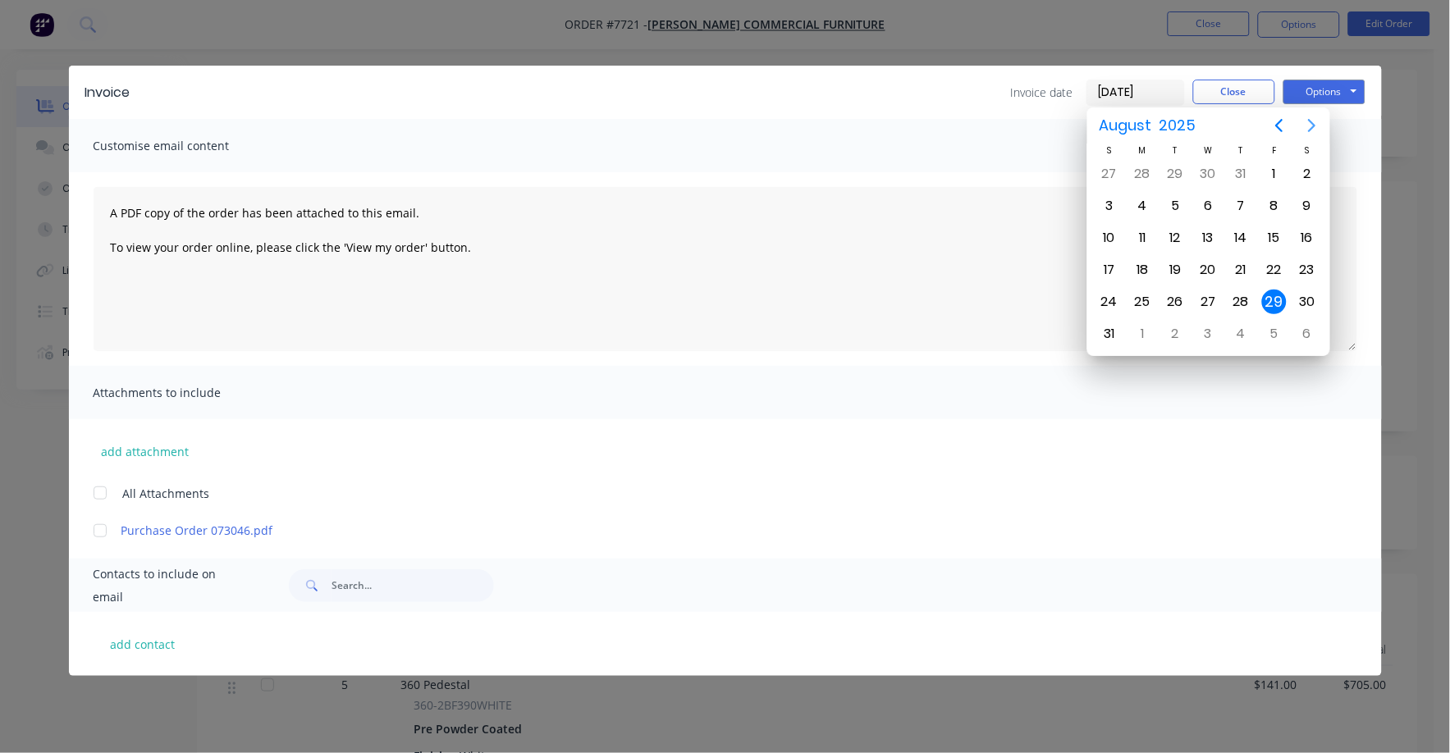
click at [1311, 128] on icon "Next page" at bounding box center [1312, 126] width 20 height 20
click at [1141, 180] on div "1" at bounding box center [1142, 174] width 25 height 25
type input "[DATE]"
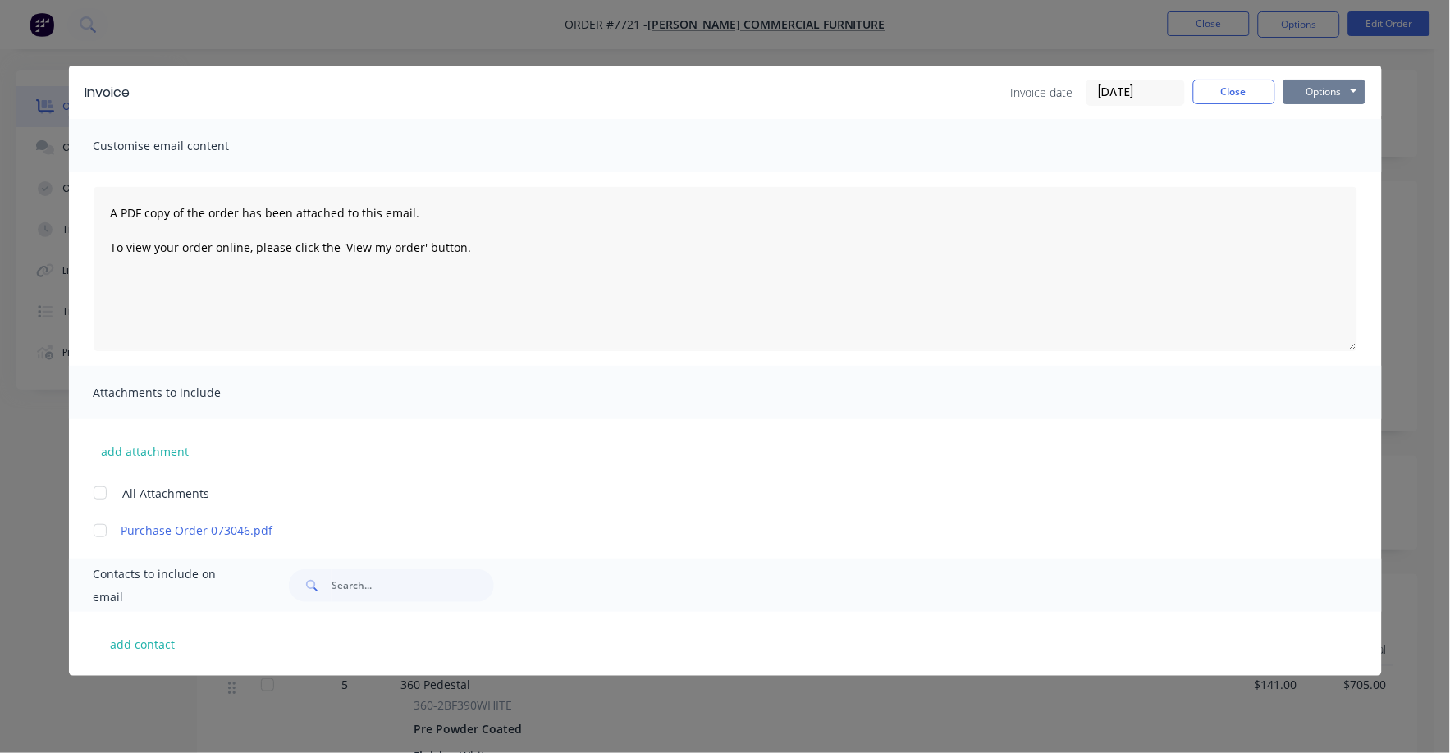
click at [1319, 89] on button "Options" at bounding box center [1325, 92] width 82 height 25
click at [1320, 148] on button "Print" at bounding box center [1336, 148] width 105 height 27
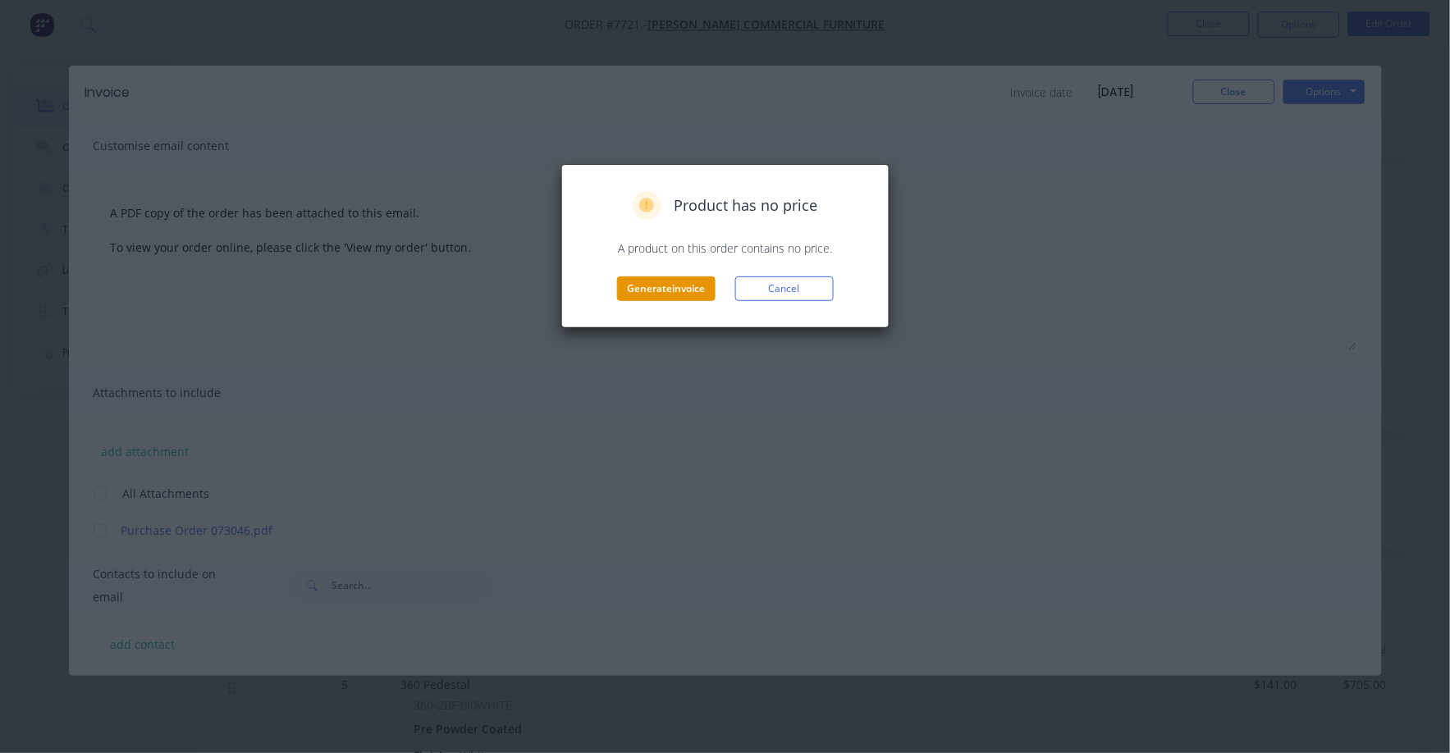
click at [669, 289] on button "Generate invoice" at bounding box center [666, 289] width 98 height 25
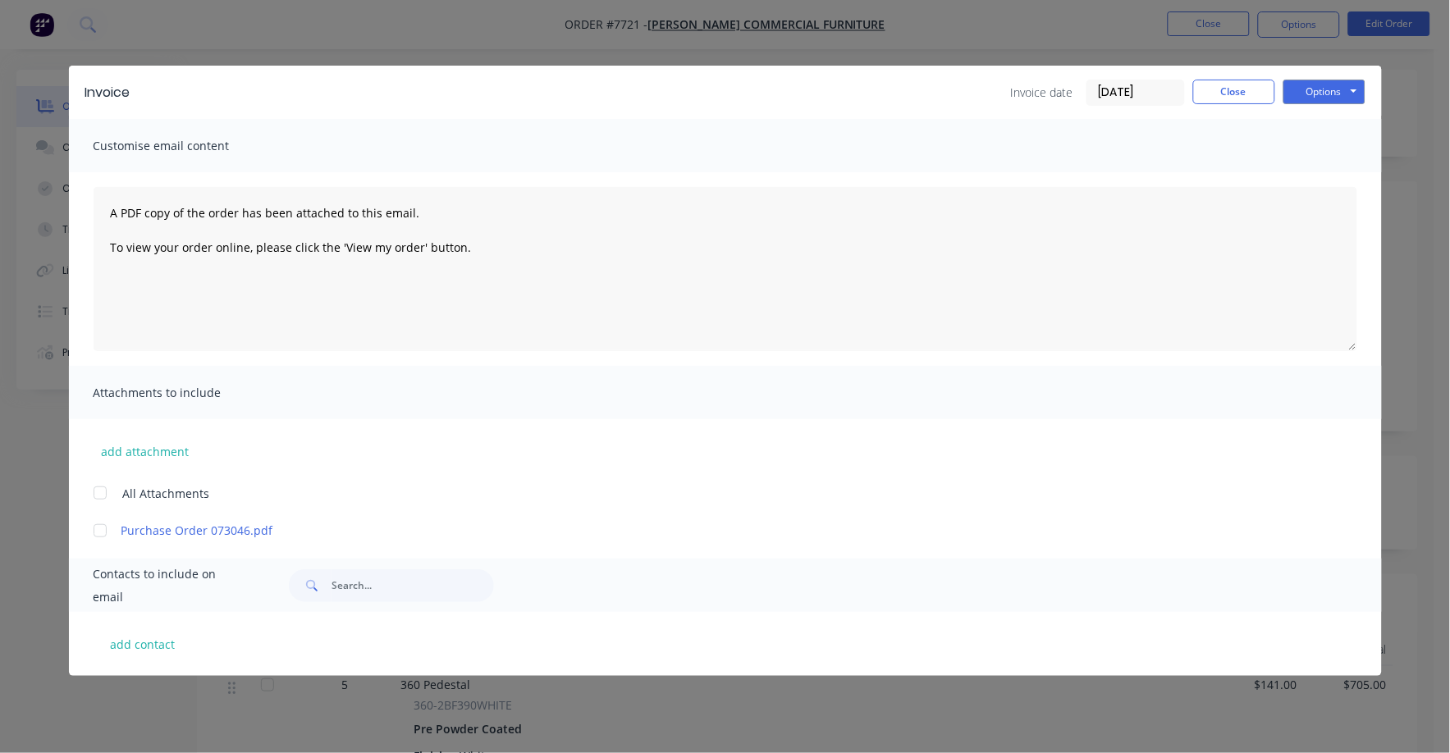
click at [1238, 104] on div "Invoice date [DATE] Close Options Preview Print Email" at bounding box center [1188, 93] width 355 height 26
click at [1236, 98] on button "Close" at bounding box center [1234, 92] width 82 height 25
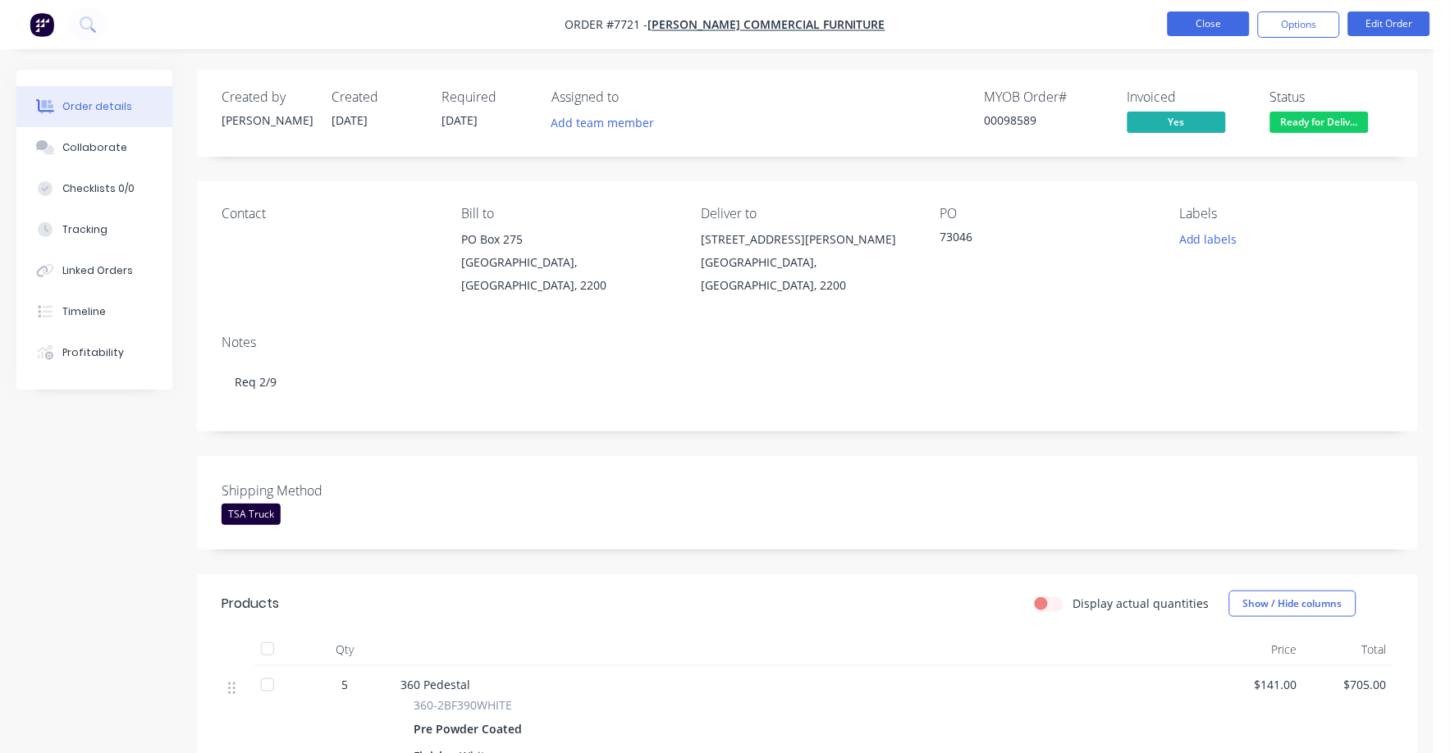
click at [1225, 27] on button "Close" at bounding box center [1209, 23] width 82 height 25
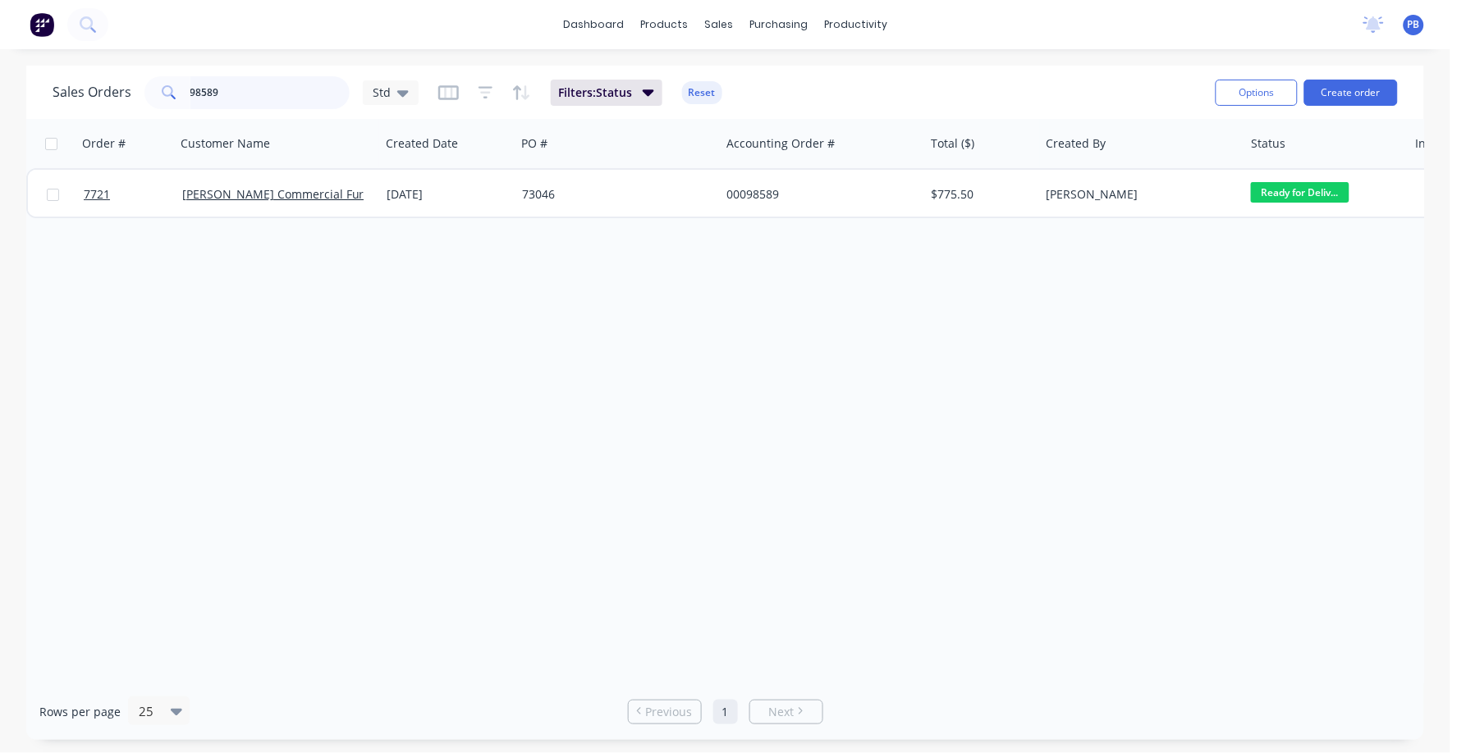
click at [244, 97] on input "98589" at bounding box center [270, 92] width 160 height 33
type input "6698"
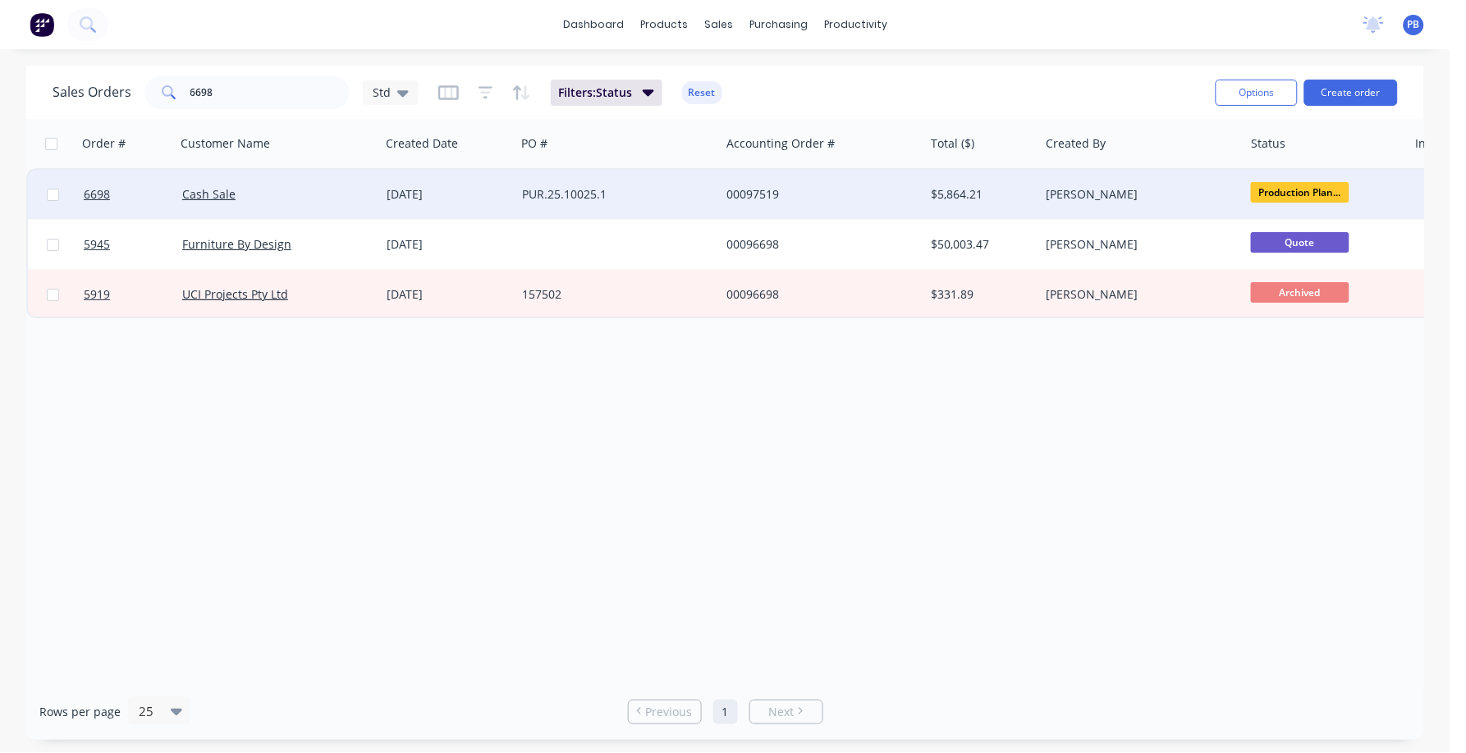
click at [567, 186] on div "PUR.25.10025.1" at bounding box center [613, 194] width 182 height 16
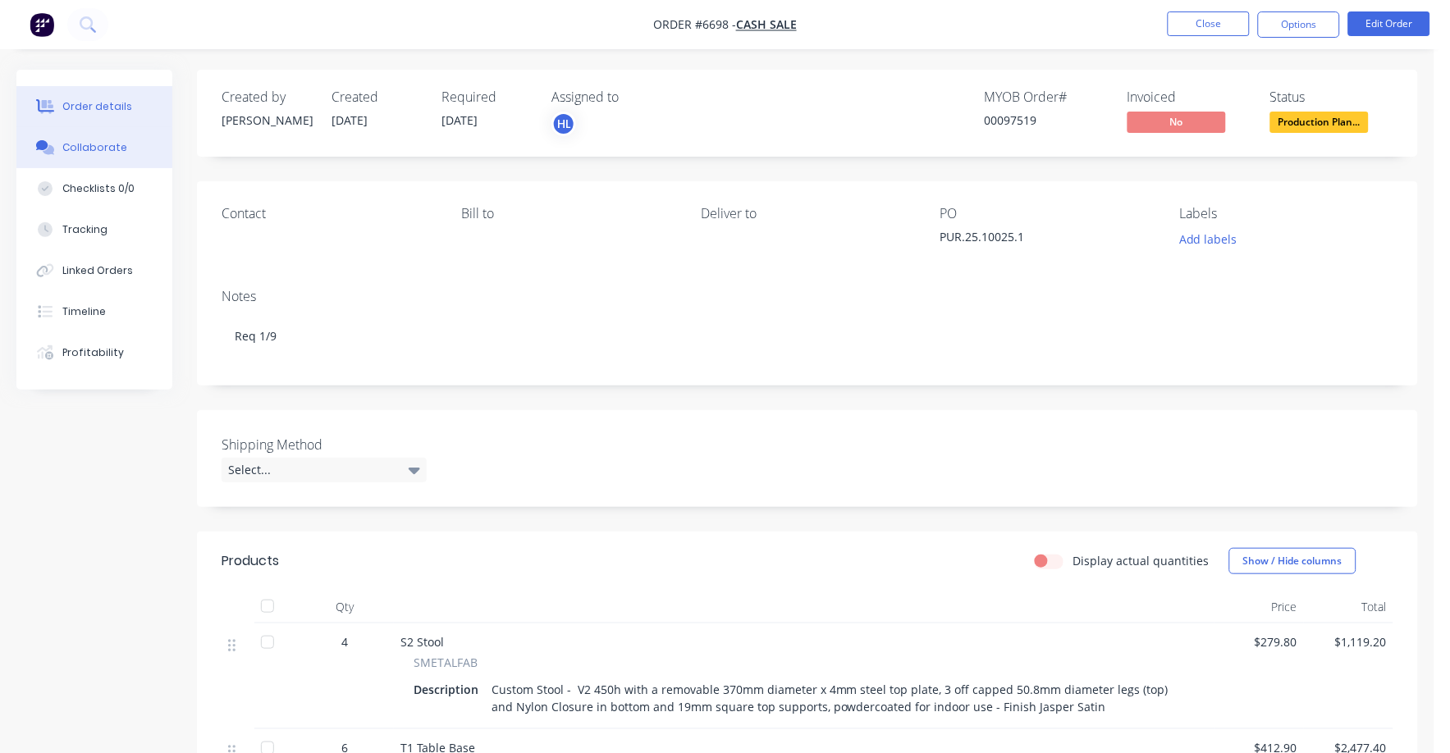
click at [80, 138] on button "Collaborate" at bounding box center [94, 147] width 156 height 41
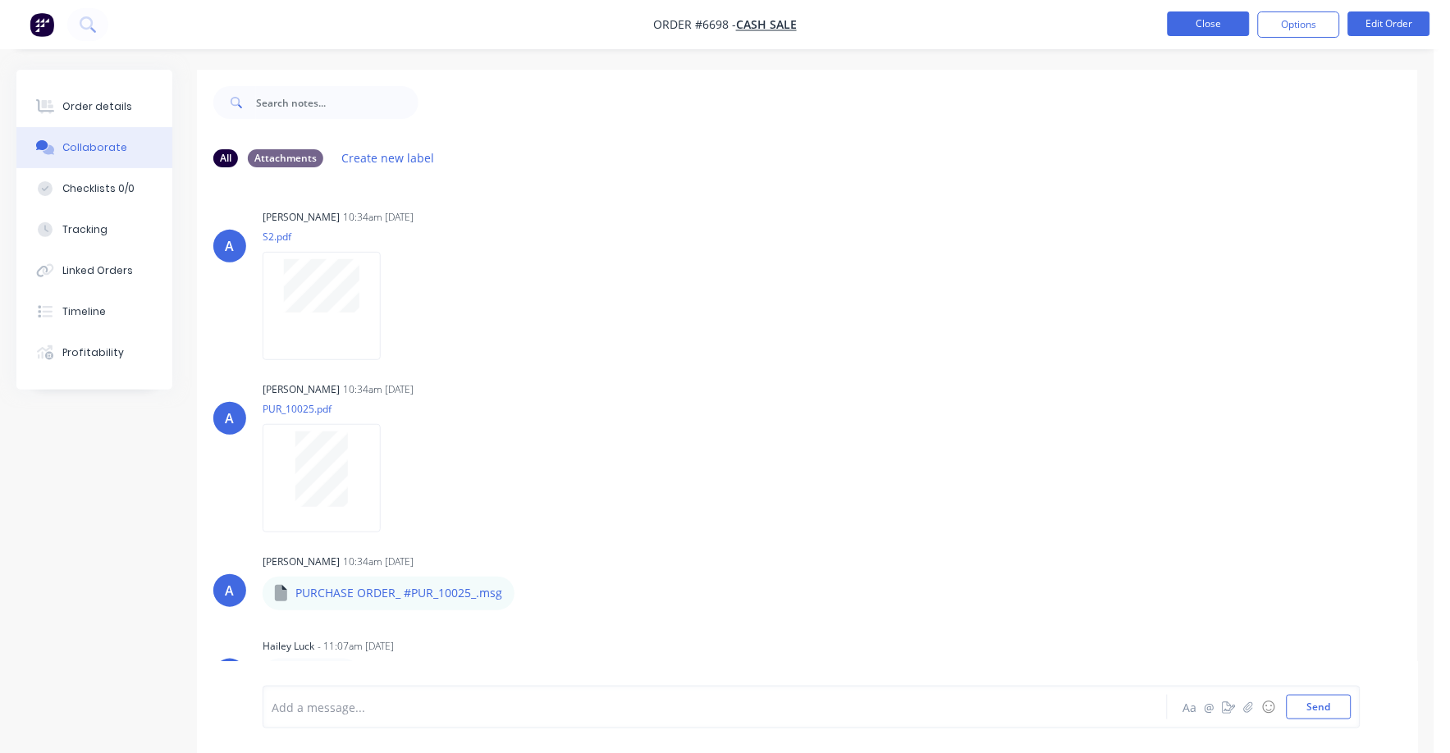
click at [1220, 20] on button "Close" at bounding box center [1209, 23] width 82 height 25
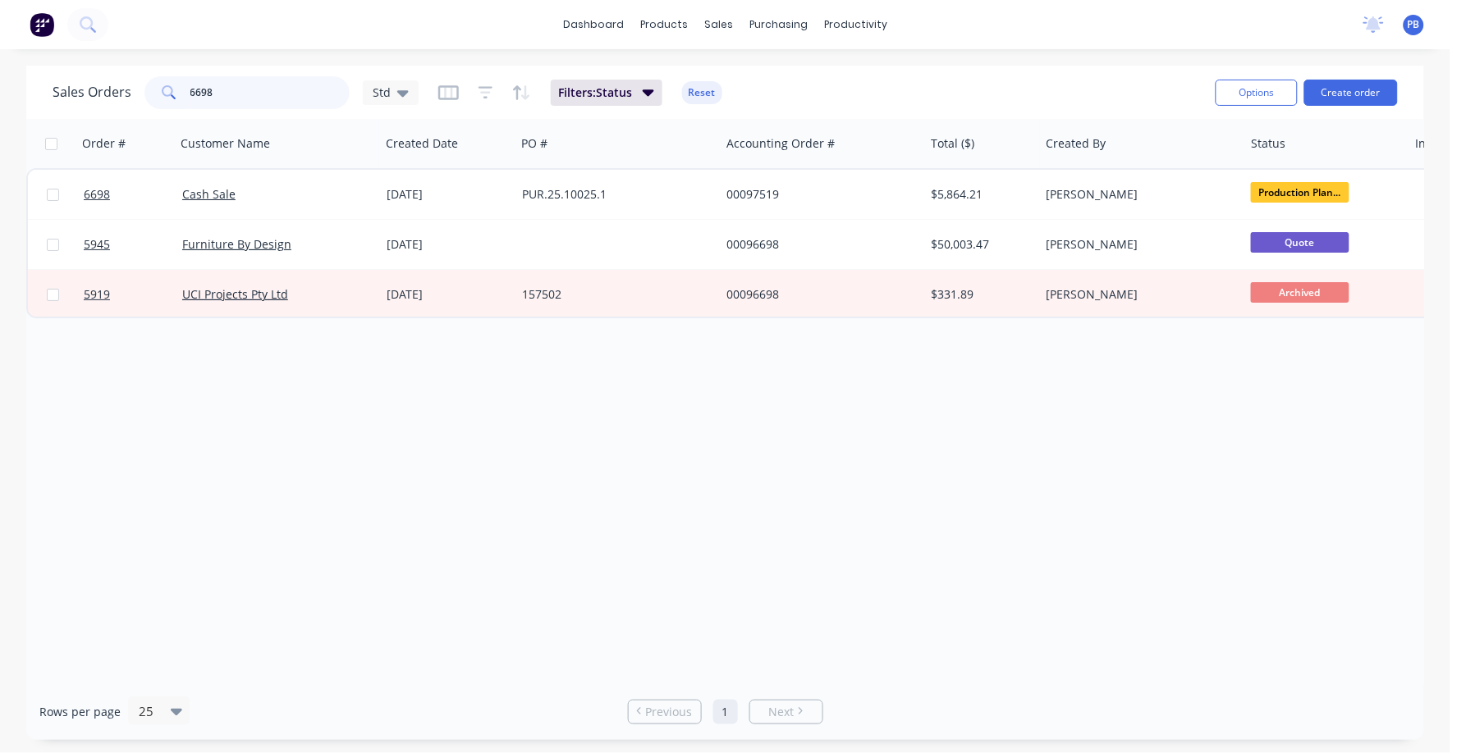
drag, startPoint x: 257, startPoint y: 98, endPoint x: 145, endPoint y: 85, distance: 112.3
click at [145, 85] on div "6698" at bounding box center [246, 92] width 205 height 33
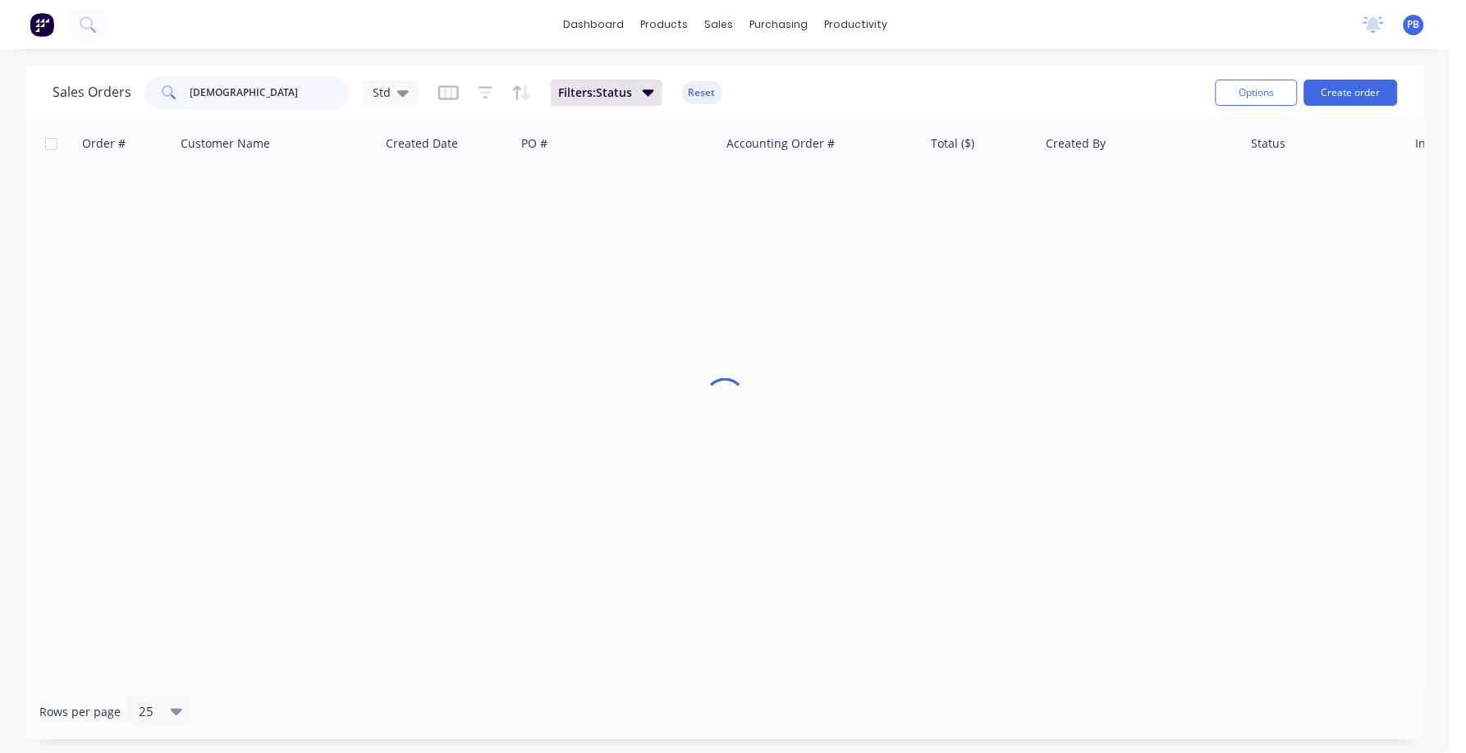
type input "[DEMOGRAPHIC_DATA]"
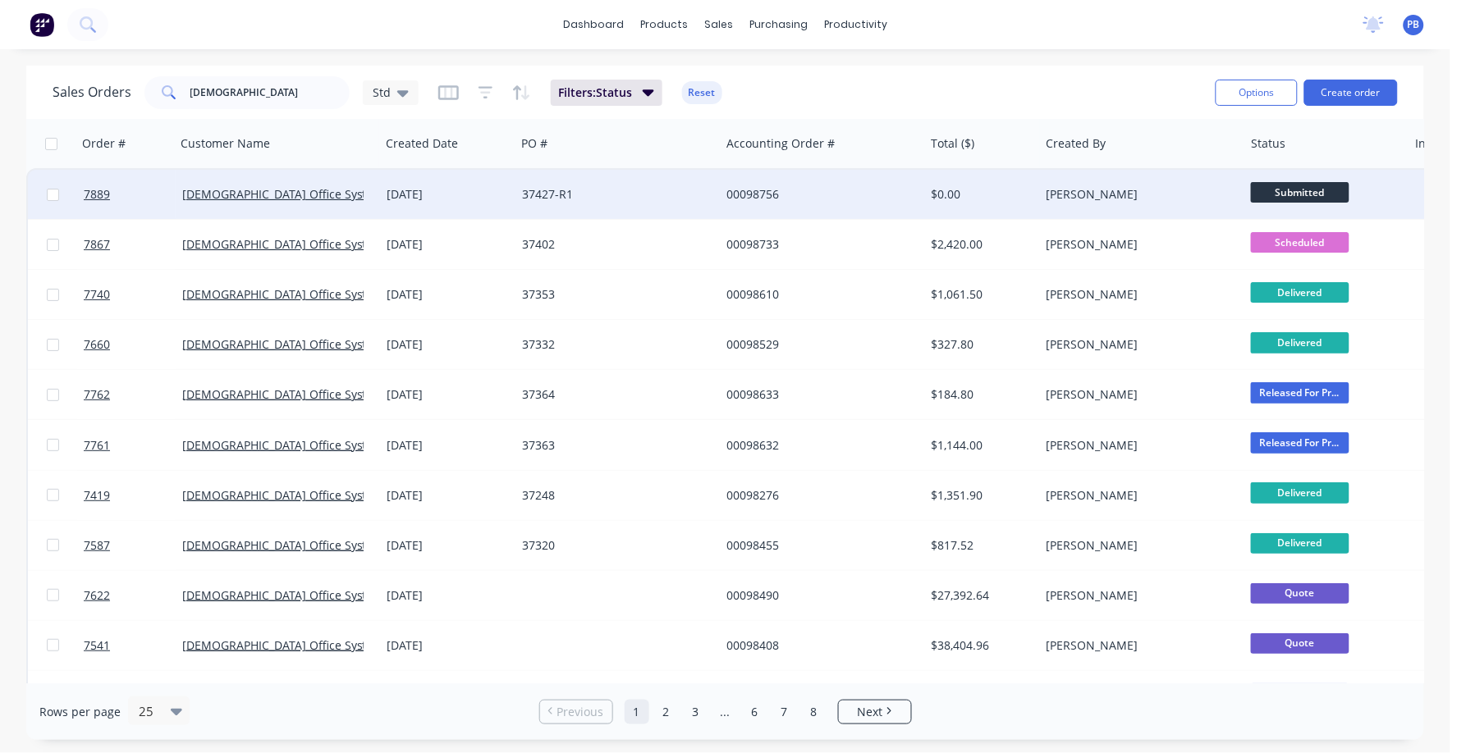
click at [944, 193] on div "$0.00" at bounding box center [980, 194] width 96 height 16
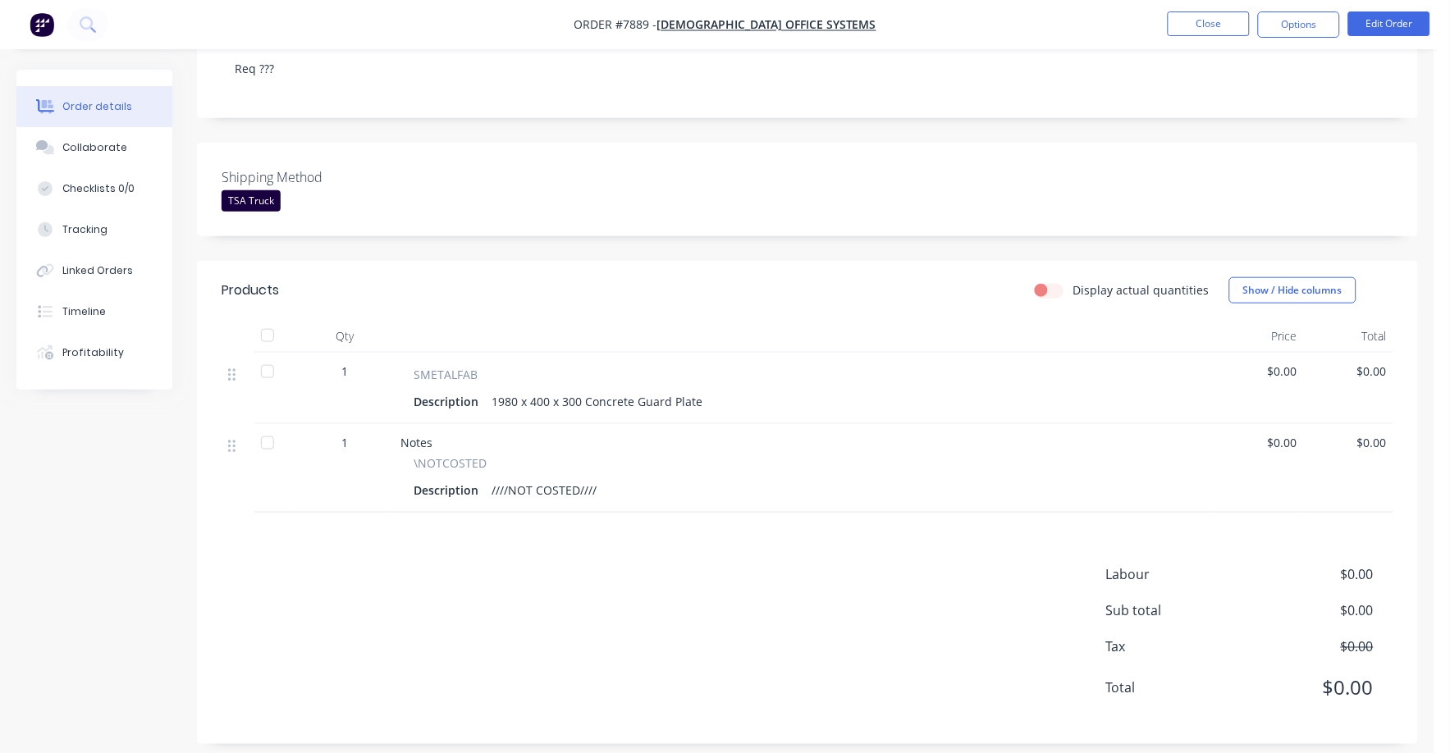
scroll to position [308, 0]
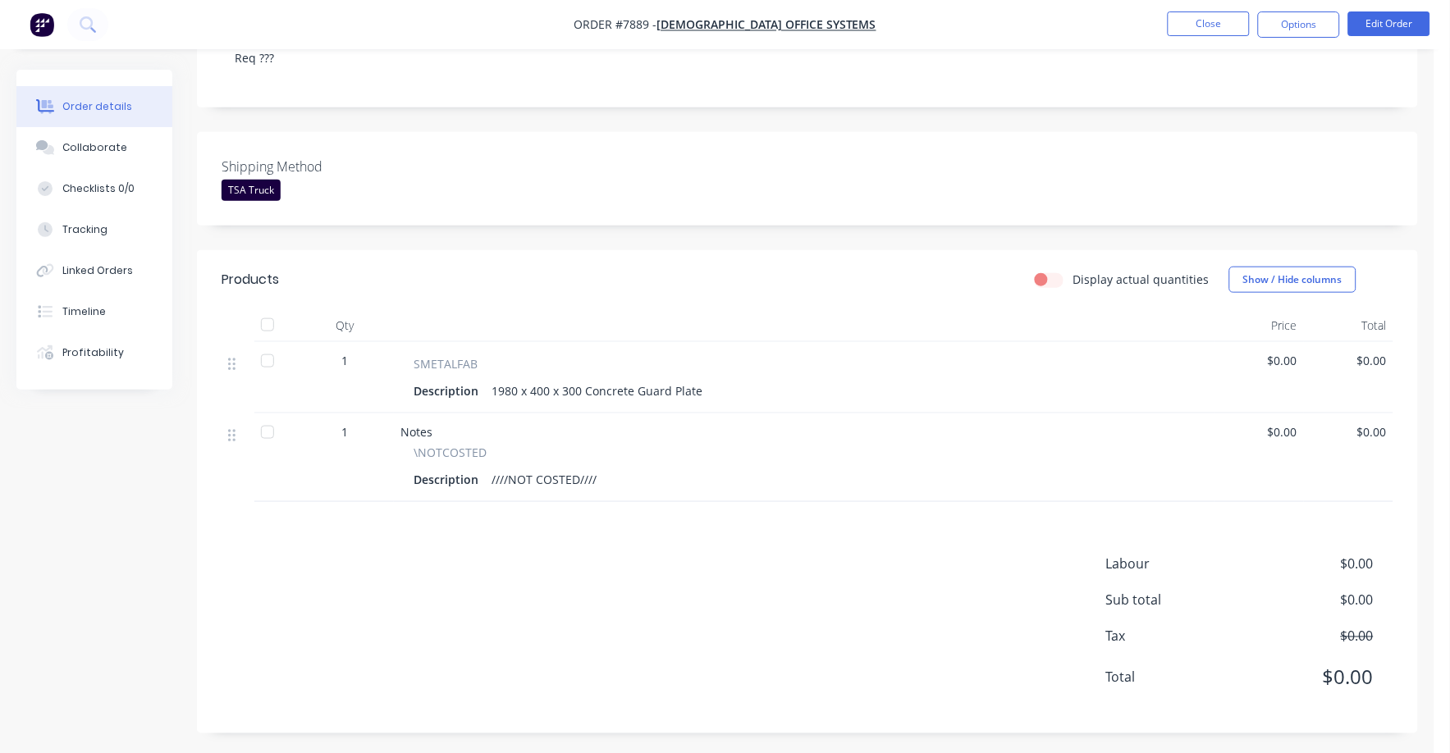
click at [585, 391] on div "1980 x 400 x 300 Concrete Guard Plate" at bounding box center [597, 391] width 224 height 24
click at [1386, 21] on button "Edit Order" at bounding box center [1389, 23] width 82 height 25
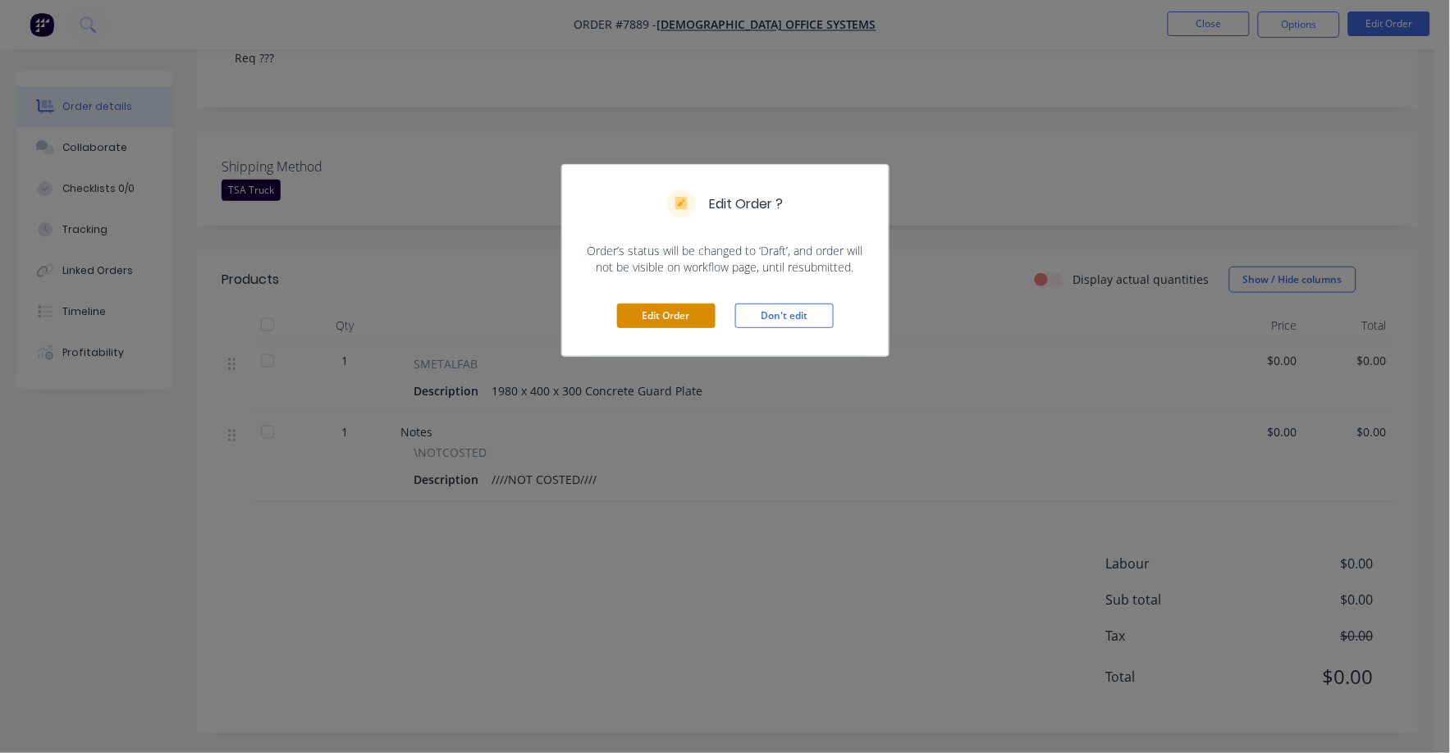
click at [635, 319] on button "Edit Order" at bounding box center [666, 316] width 98 height 25
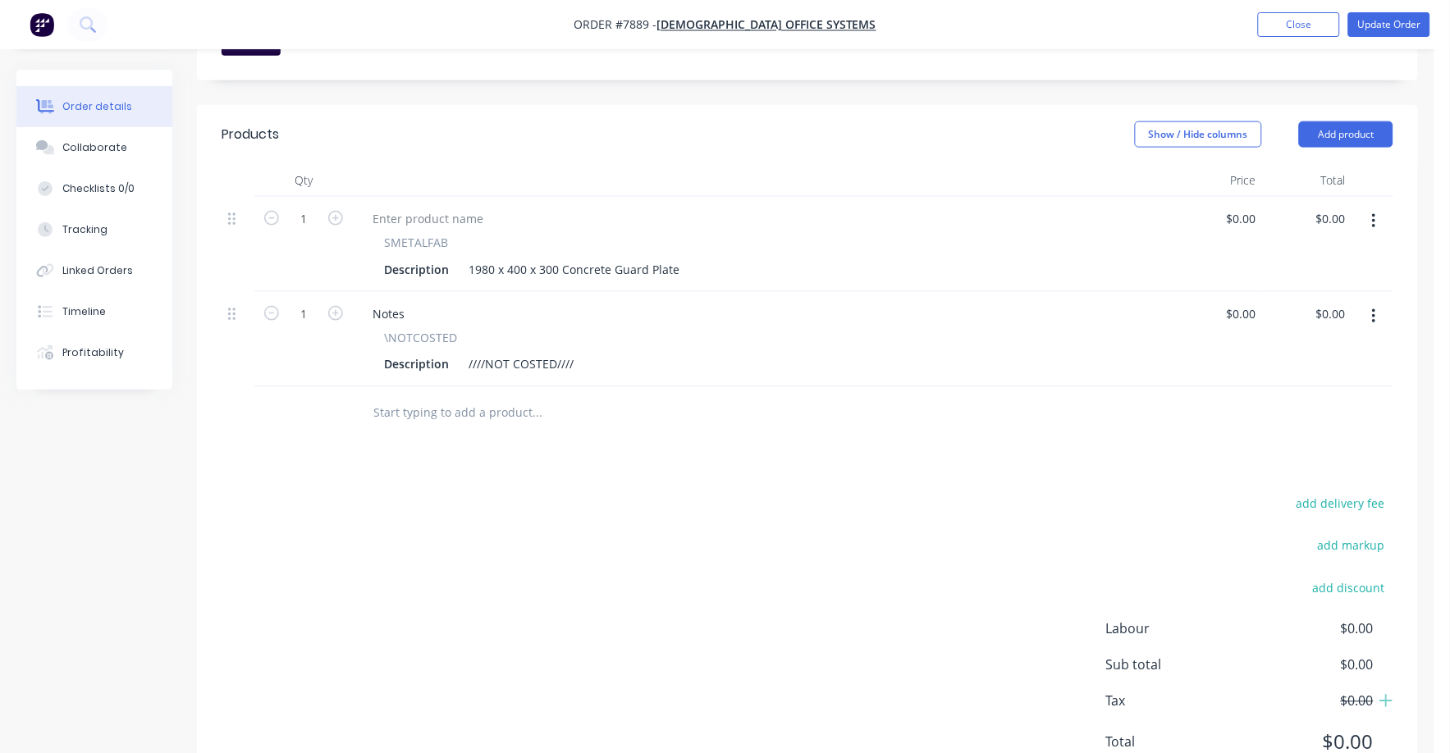
scroll to position [513, 0]
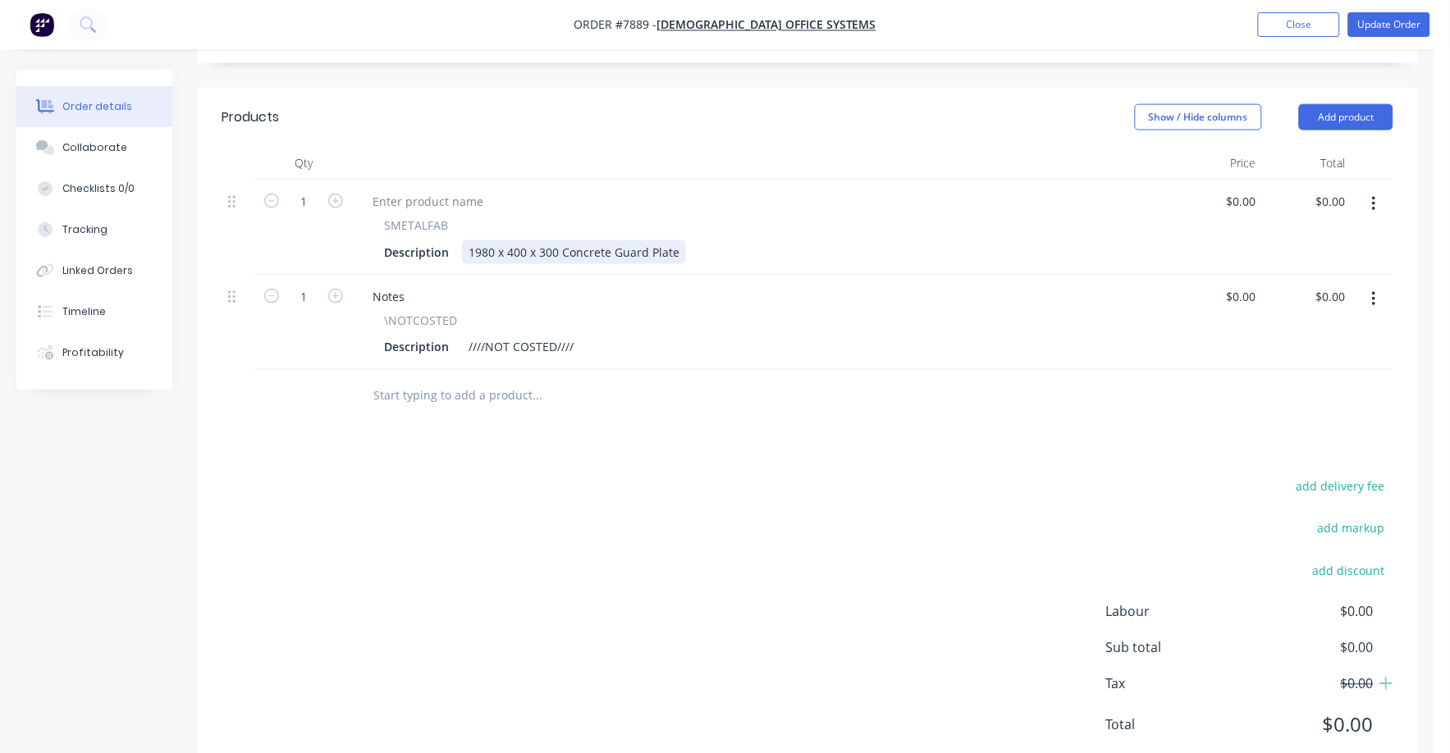
click at [565, 240] on div "1980 x 400 x 300 Concrete Guard Plate" at bounding box center [574, 252] width 224 height 24
click at [561, 240] on div "1980 x 400 x 300 Concrete Guard Plate" at bounding box center [574, 252] width 224 height 24
click at [771, 240] on div "Description 1980 x 400 x 300 x 5mm Stainless Concrete Guard Plate" at bounding box center [760, 252] width 765 height 24
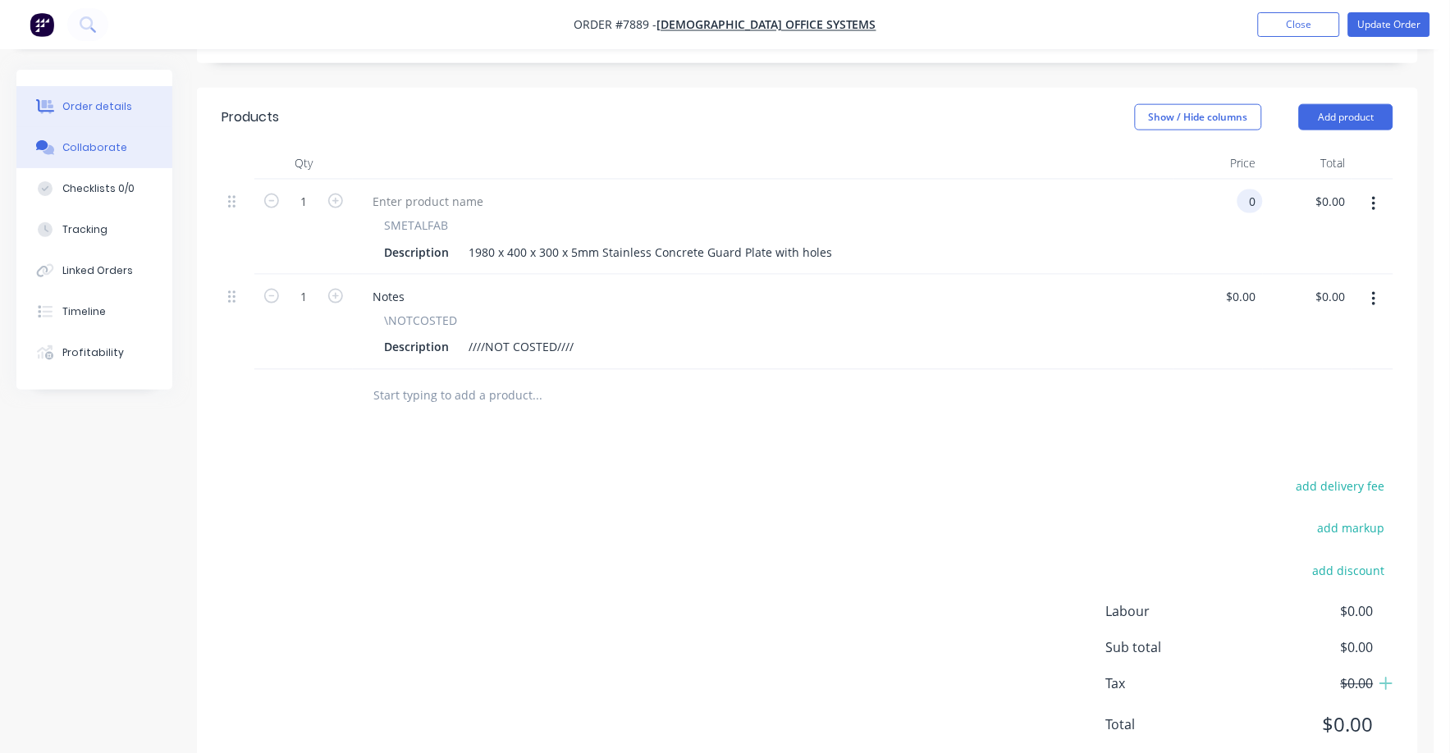
type input "$0.00"
click at [140, 140] on button "Collaborate" at bounding box center [94, 147] width 156 height 41
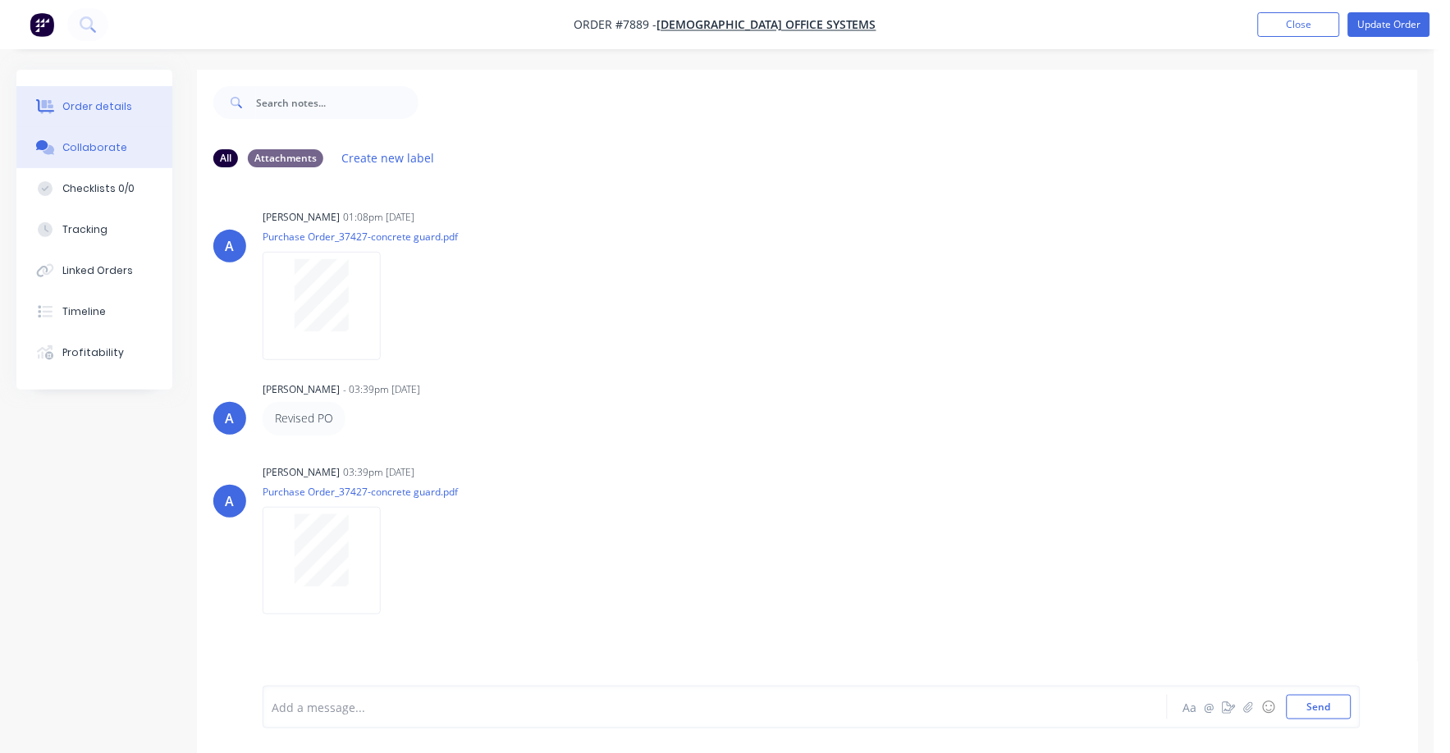
click at [106, 105] on div "Order details" at bounding box center [97, 106] width 70 height 15
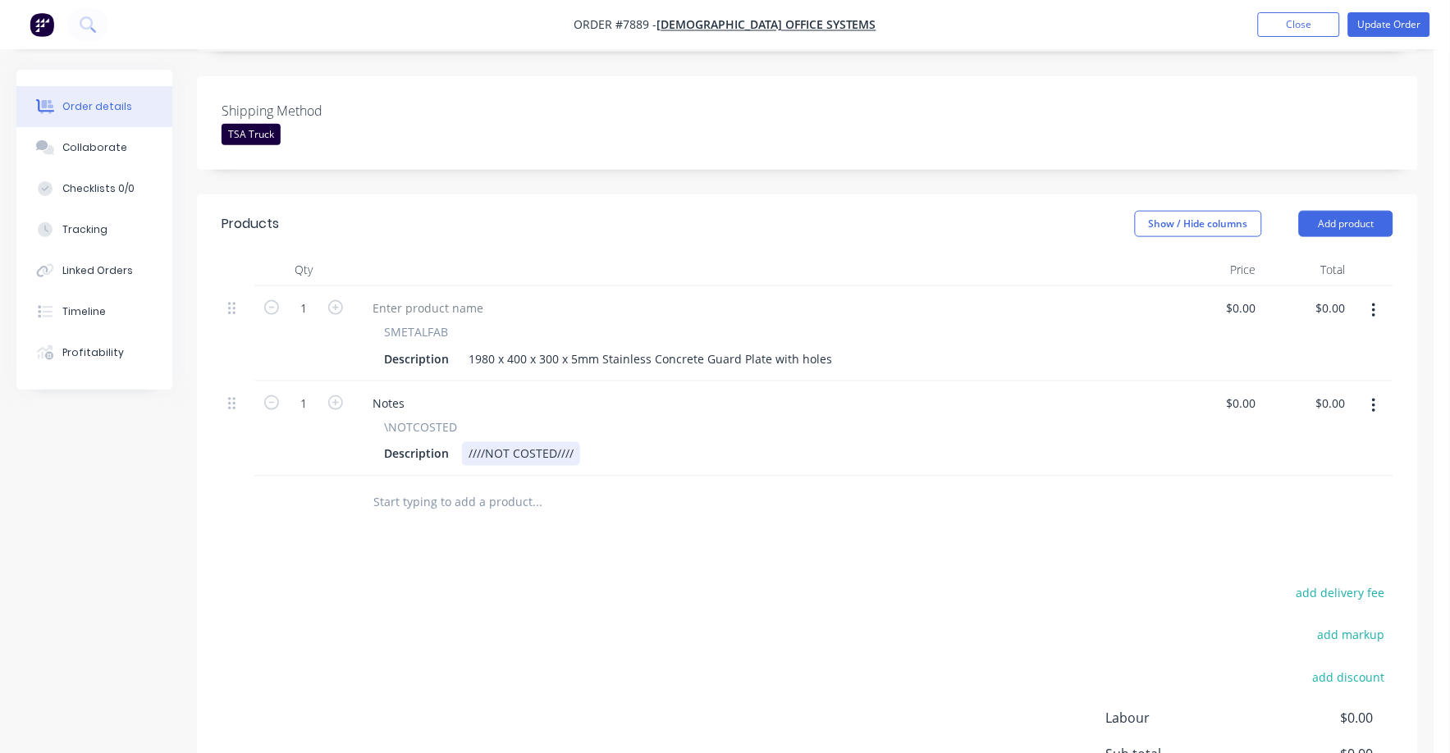
scroll to position [410, 0]
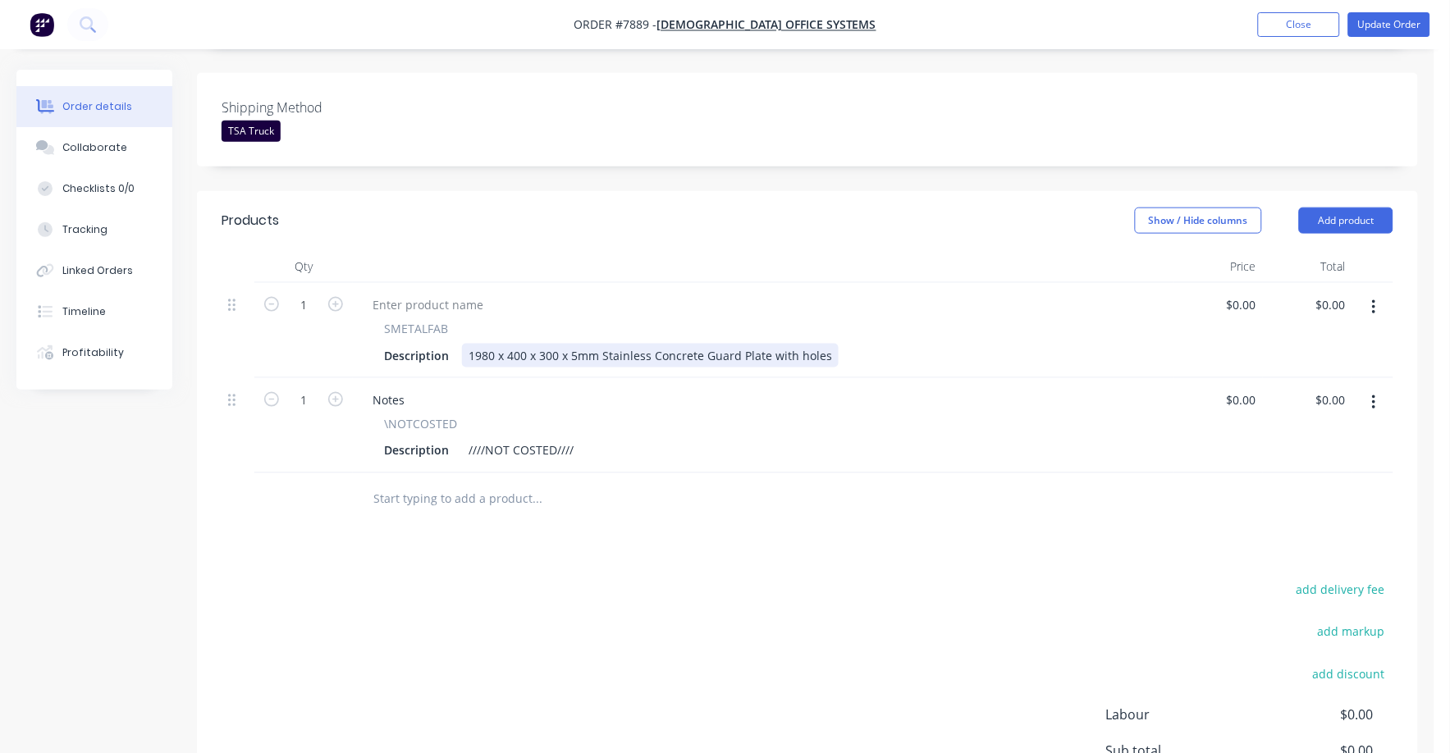
click at [827, 344] on div "1980 x 400 x 300 x 5mm Stainless Concrete Guard Plate with holes" at bounding box center [650, 356] width 377 height 24
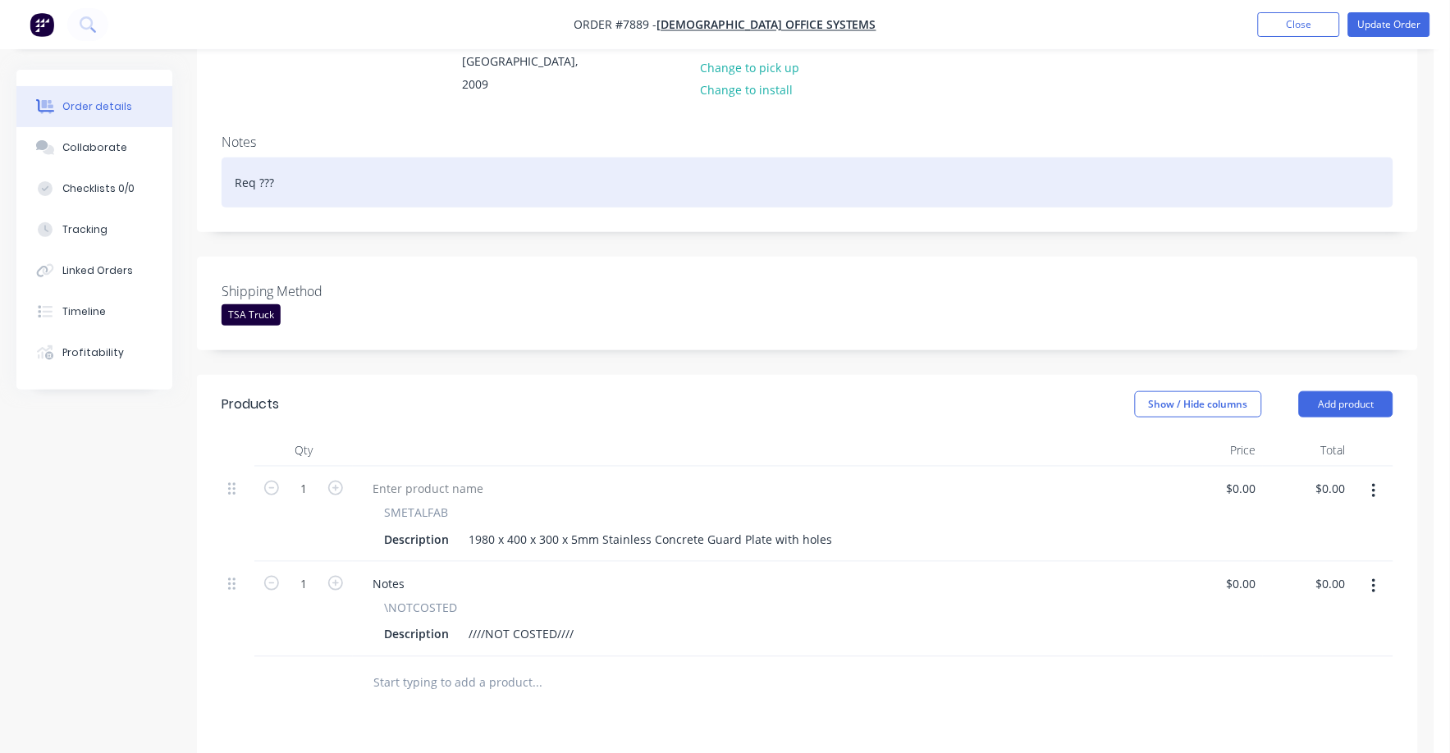
scroll to position [0, 0]
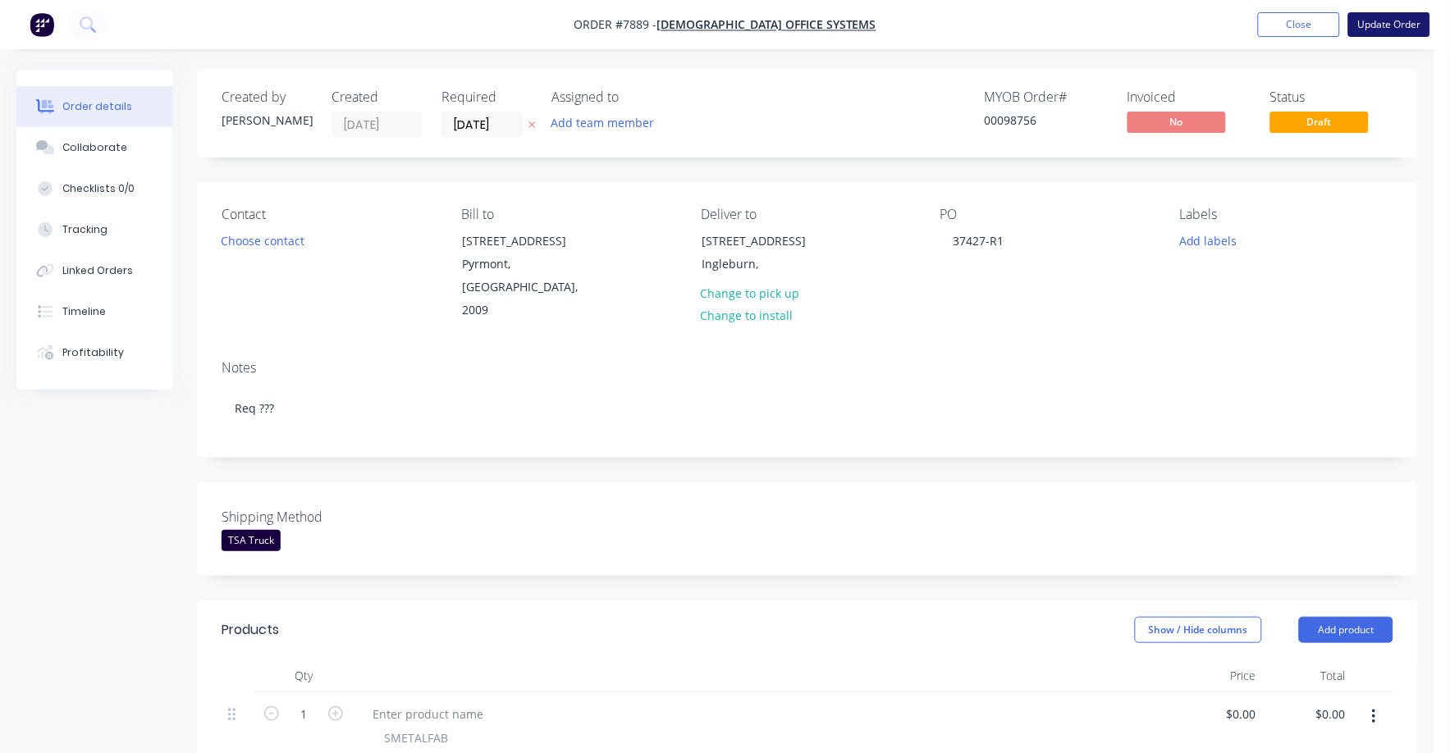
click at [1415, 23] on button "Update Order" at bounding box center [1389, 24] width 82 height 25
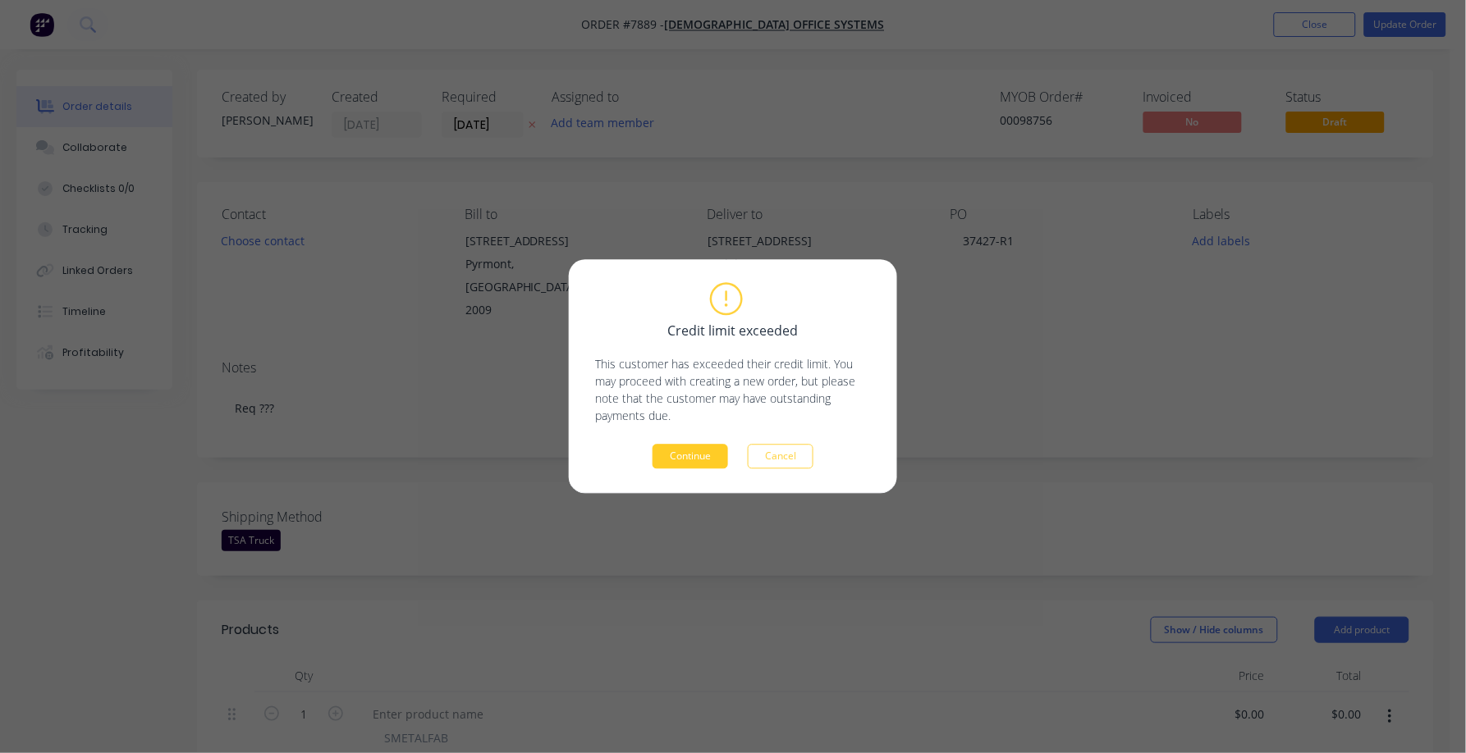
click at [695, 452] on button "Continue" at bounding box center [690, 457] width 76 height 25
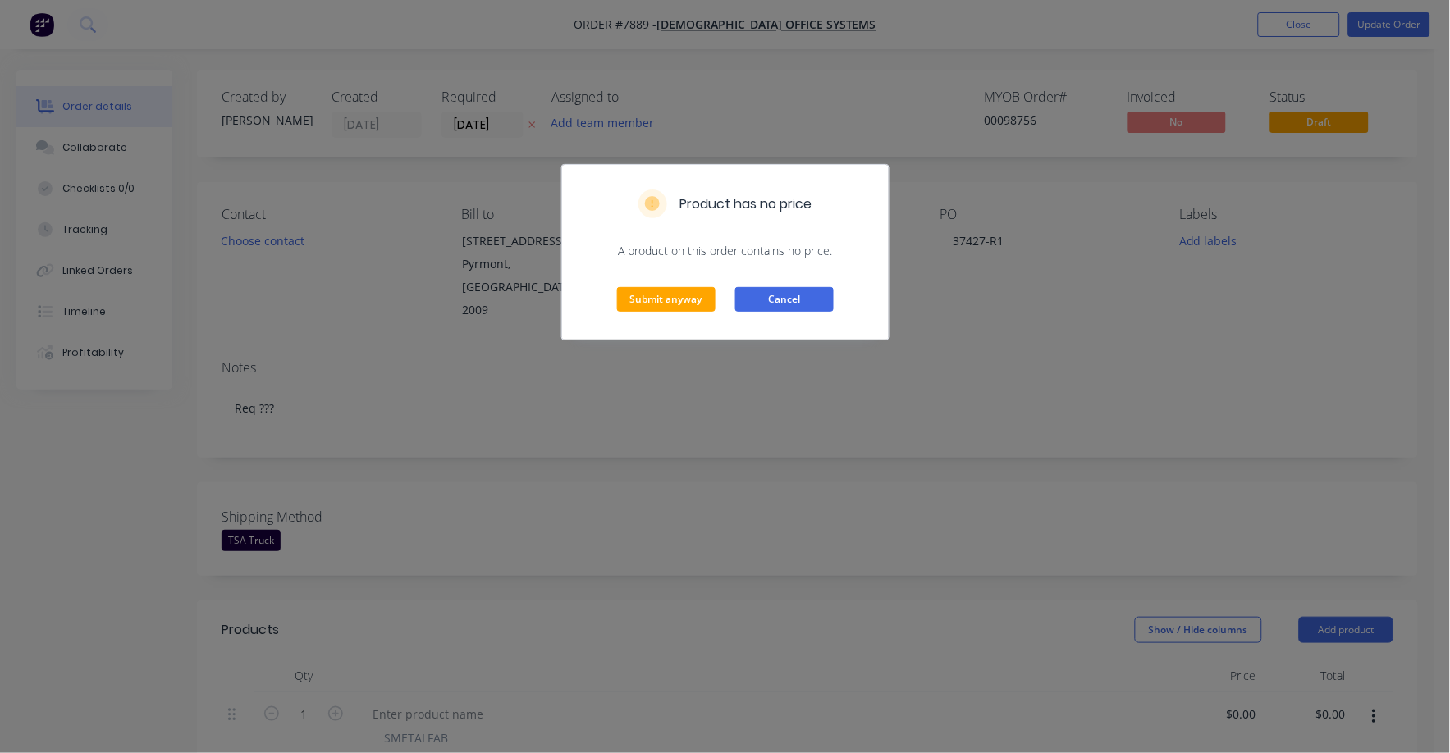
click at [794, 291] on button "Cancel" at bounding box center [784, 299] width 98 height 25
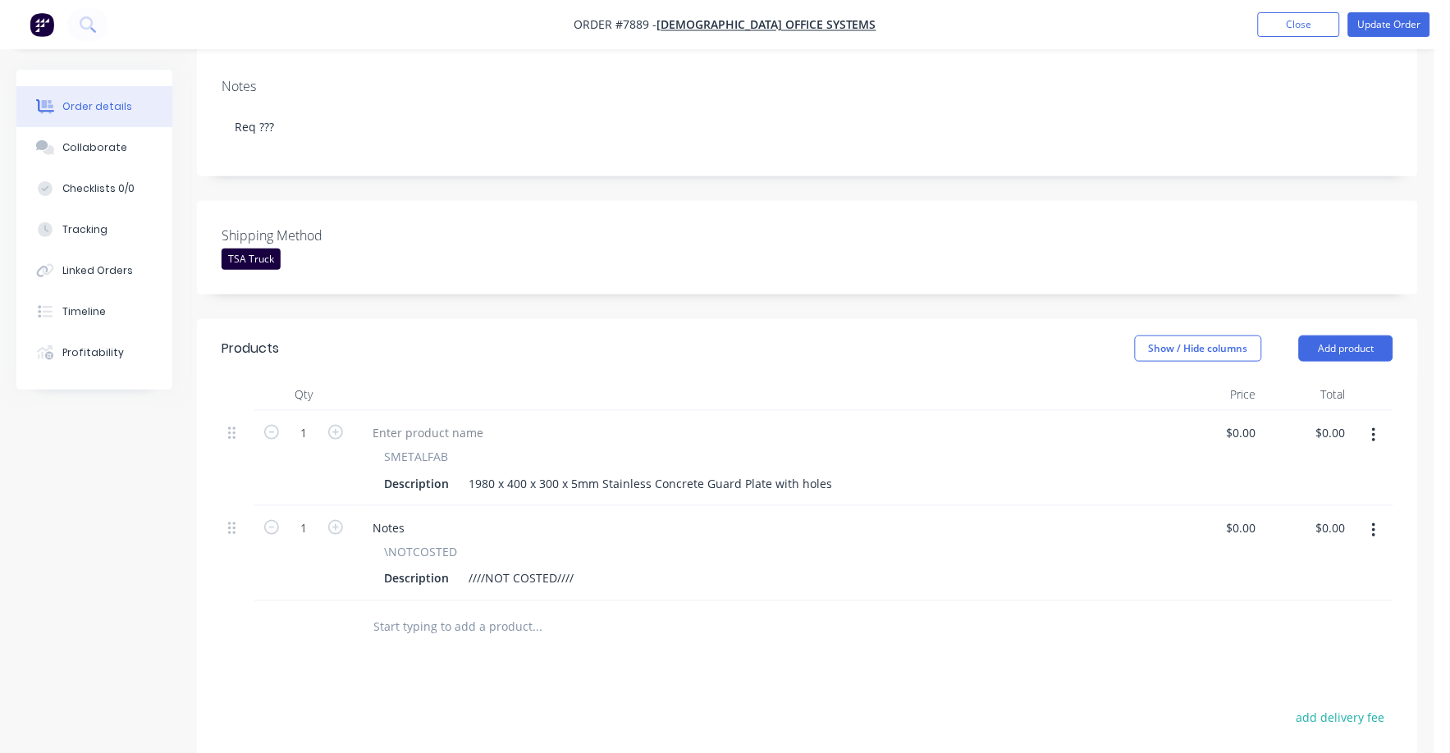
scroll to position [410, 0]
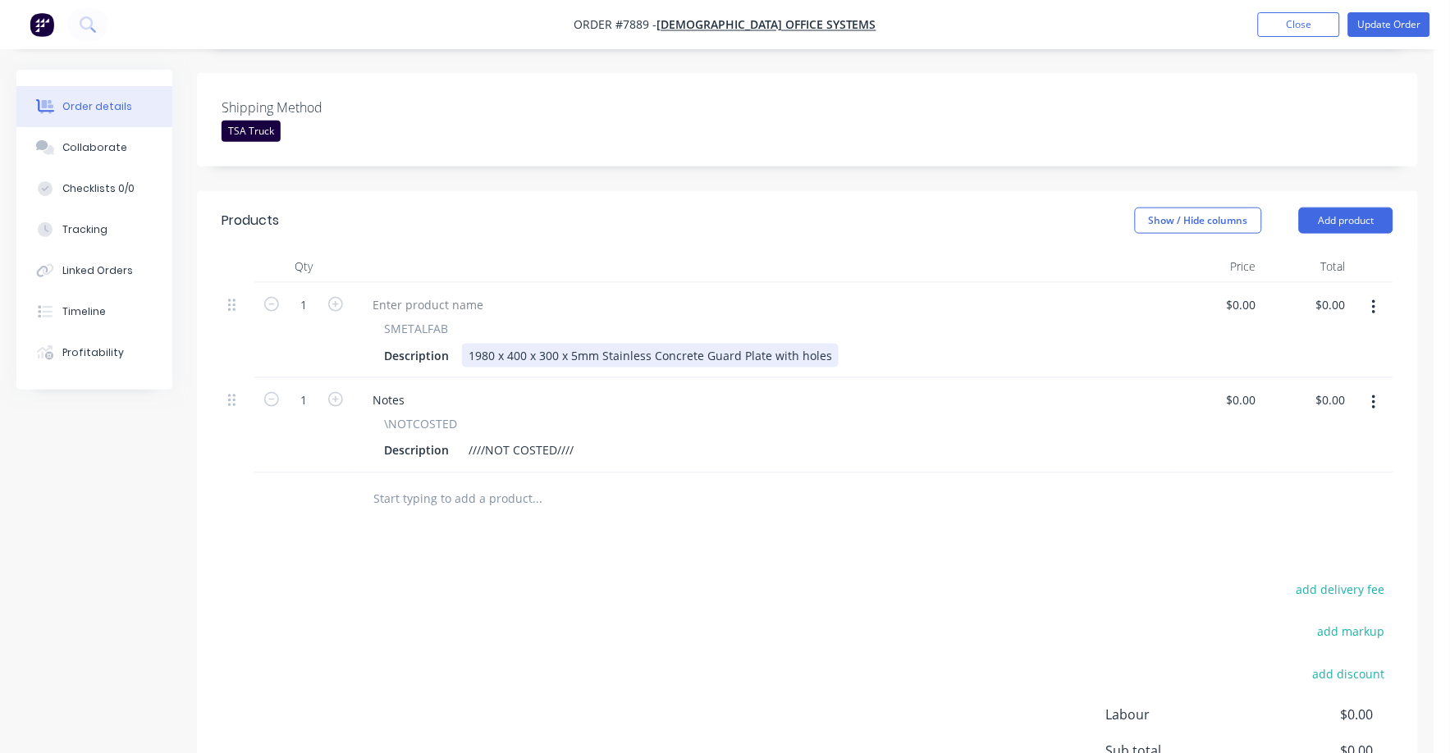
click at [842, 344] on div "Description 1980 x 400 x 300 x 5mm Stainless Concrete Guard Plate with holes" at bounding box center [760, 356] width 765 height 24
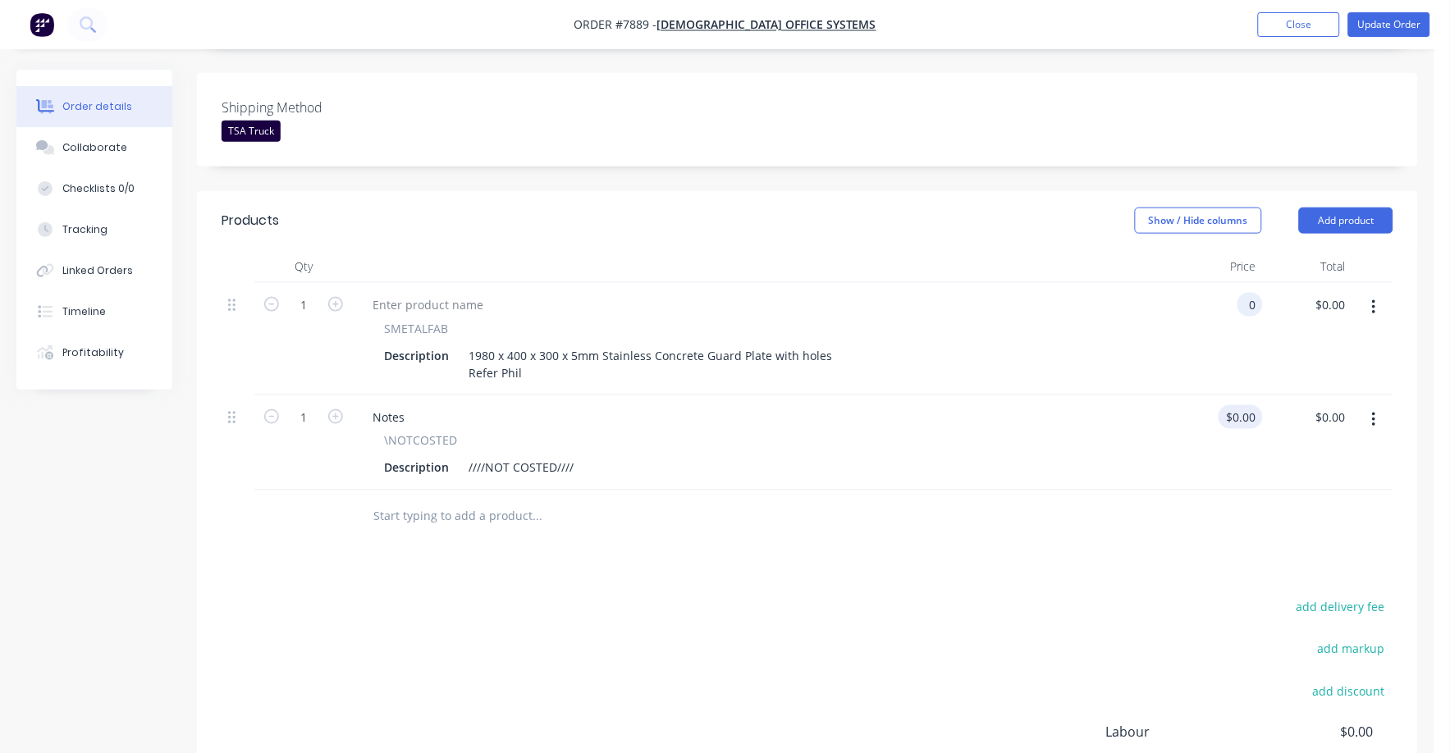
type input "$0.00"
click at [1243, 405] on div "0 $0.00" at bounding box center [1241, 417] width 44 height 24
type input "$400.00"
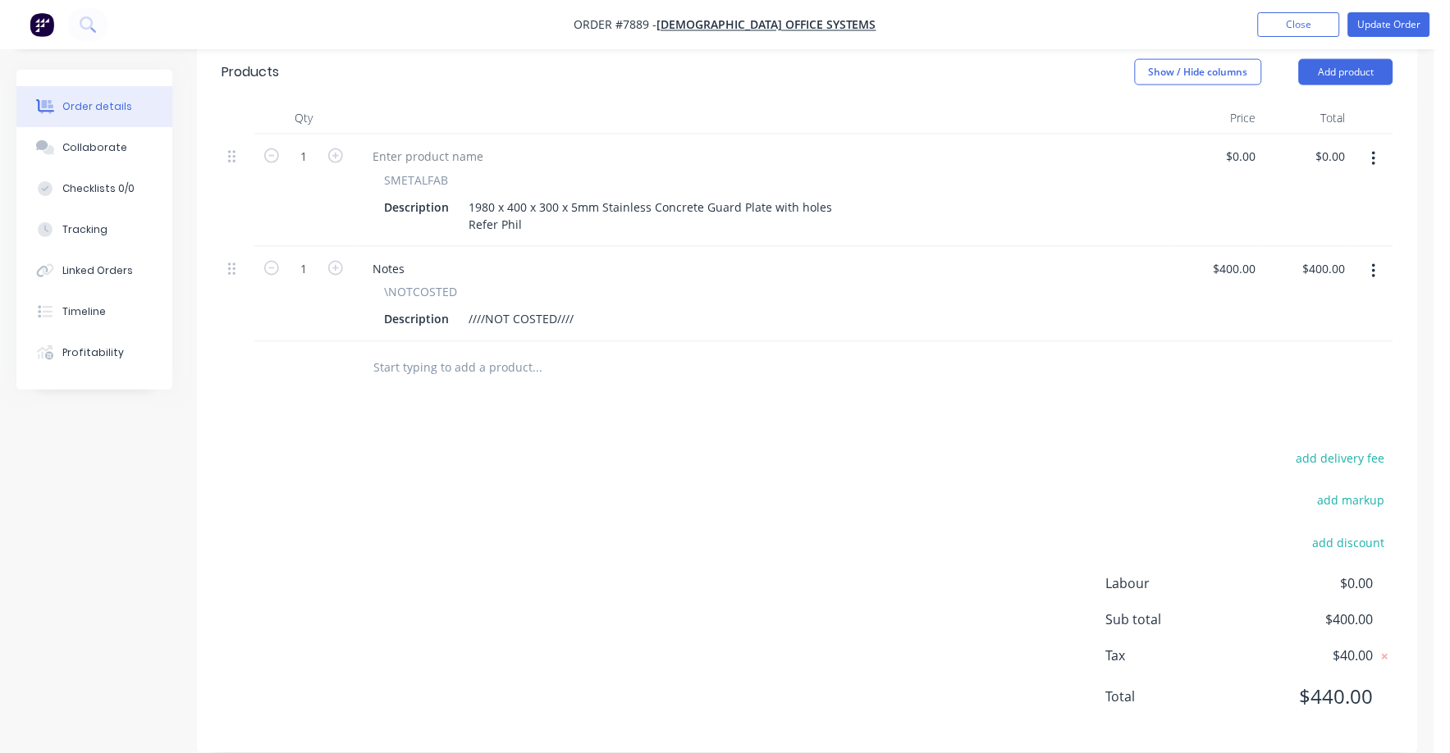
scroll to position [559, 0]
type input "$400.00"
type input "400.00"
type input "400"
type input "$400.00"
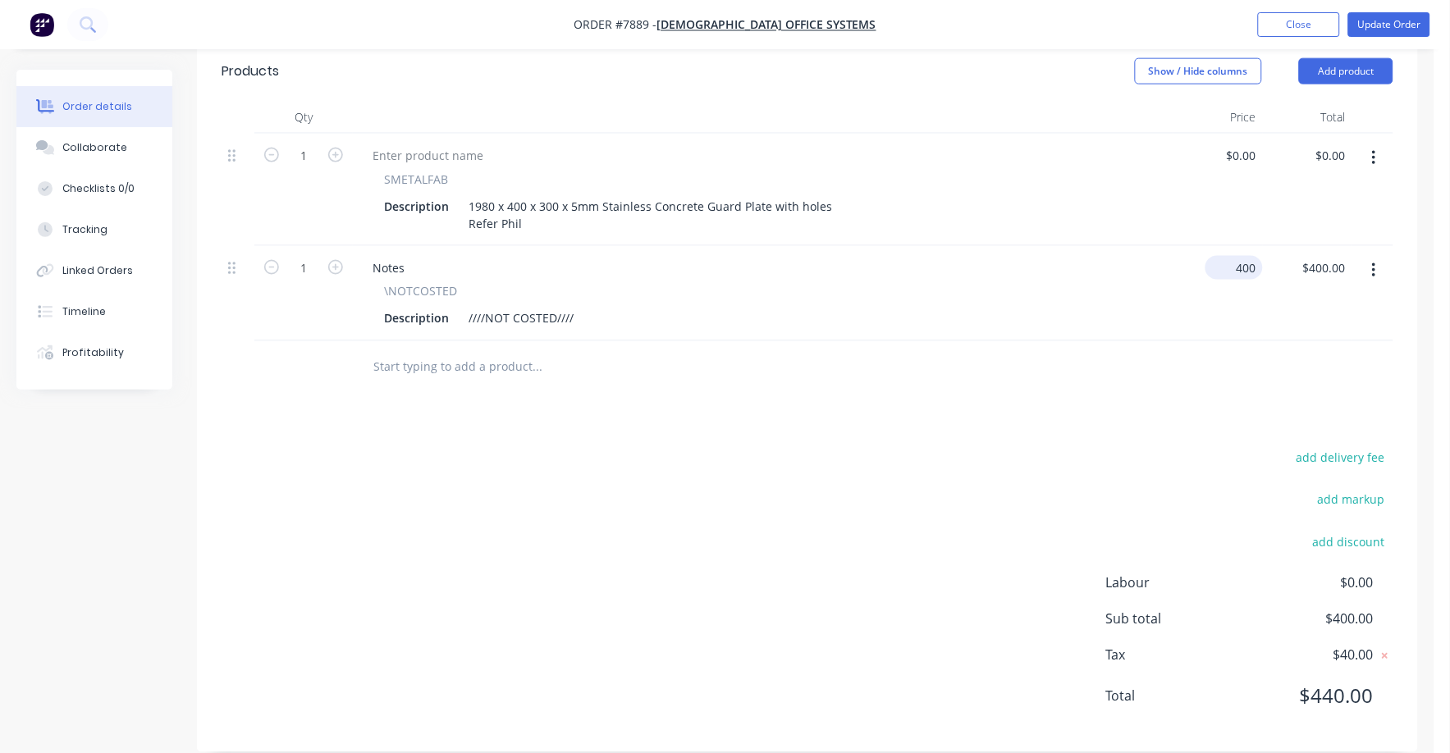
drag, startPoint x: 1213, startPoint y: 240, endPoint x: 1250, endPoint y: 240, distance: 36.9
click at [1218, 256] on input "400" at bounding box center [1237, 268] width 51 height 24
type input "$400.00"
type input "400.00"
type input "400"
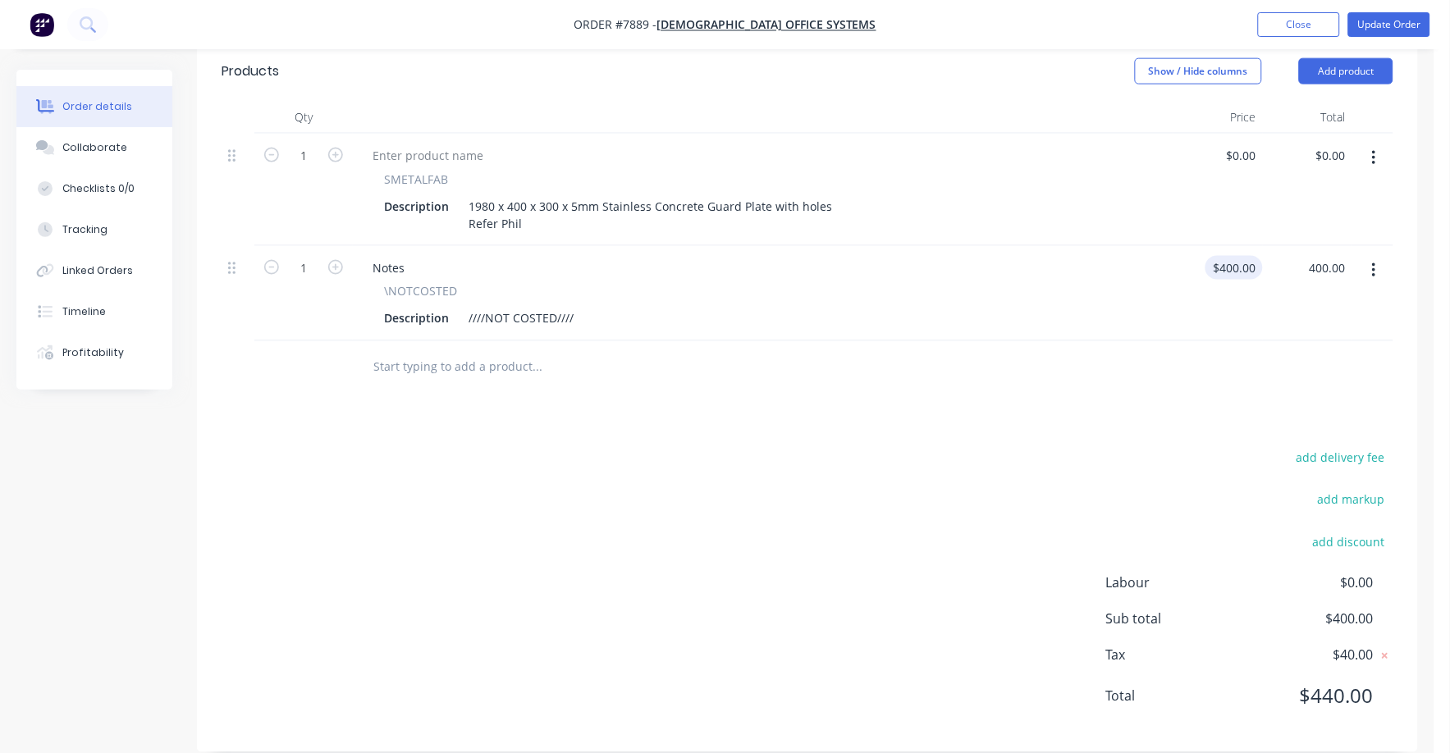
type input "$400.00"
type input "400.00"
type input "400"
type input "$400.00"
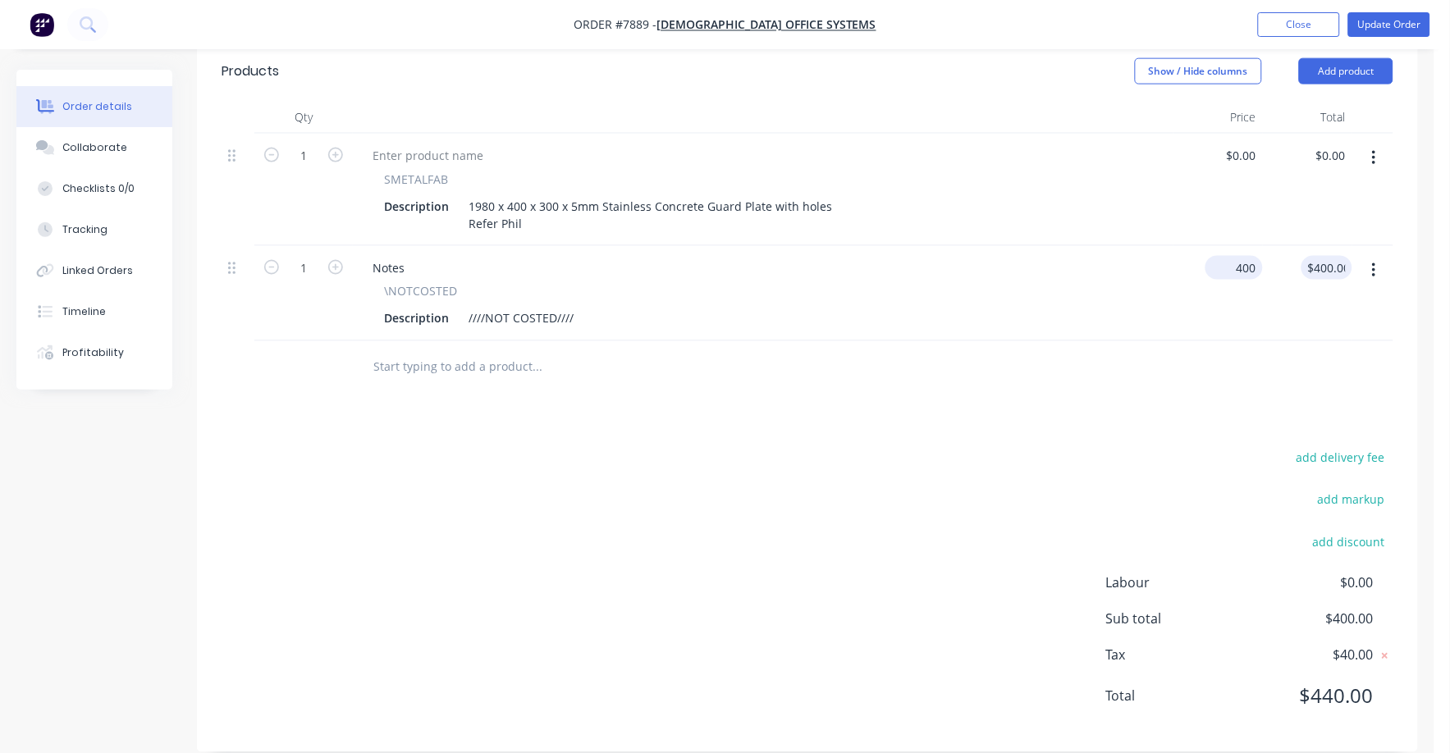
type input "$400.00"
type input "400.00"
type input "400"
type input "$400.00"
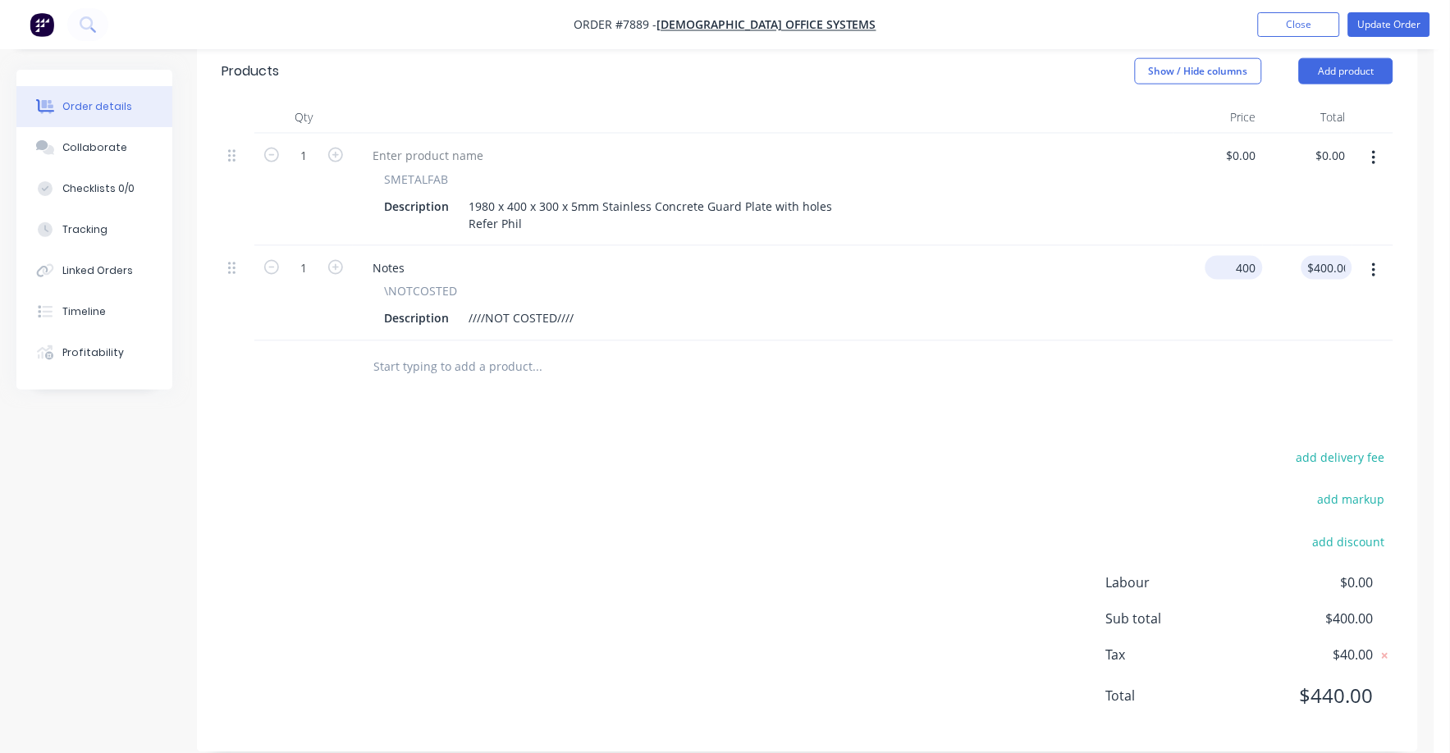
type input "400.00"
type input "400"
type input "$400.00"
type input "400.00"
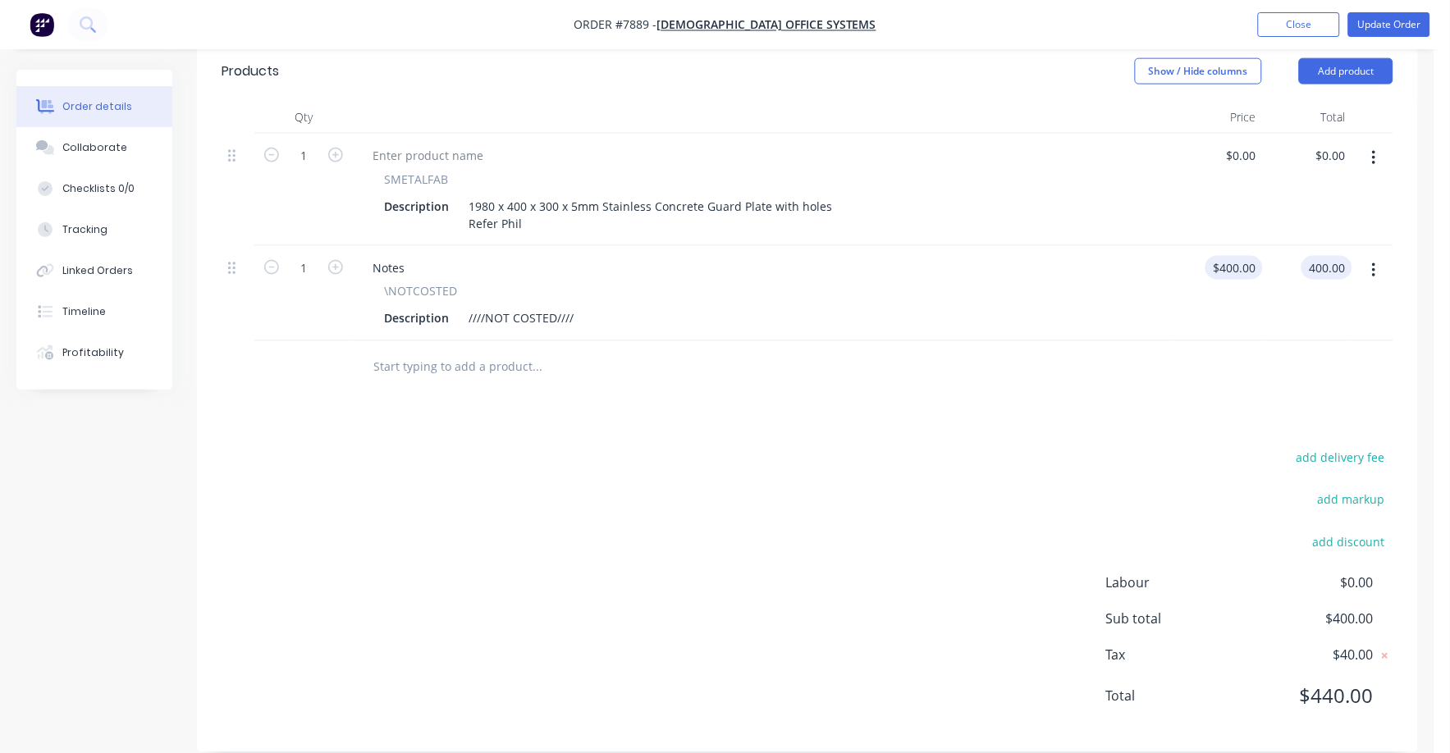
type input "400"
type input "$400.00"
type input "400.00"
type input "400"
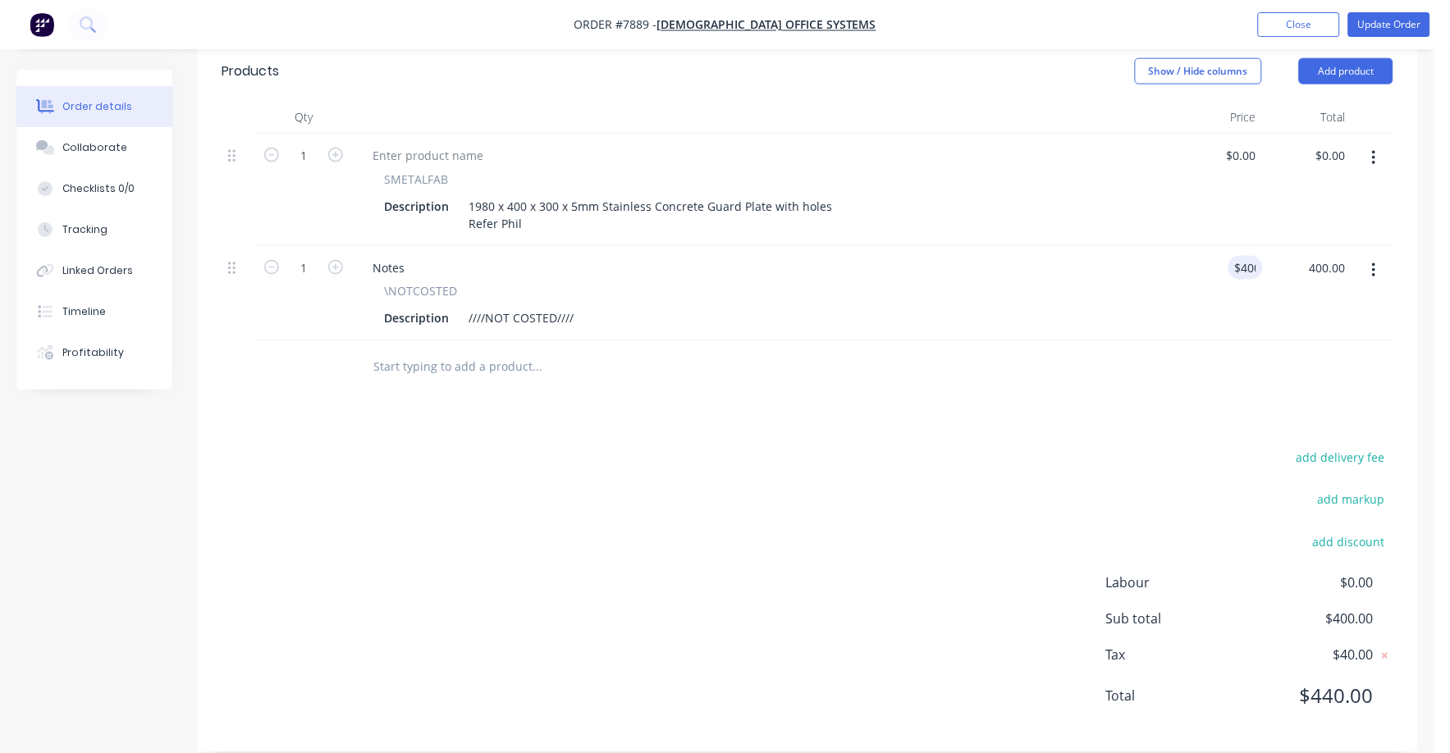
type input "$400.00"
type input "400"
type input "$400.00"
type input "400.00"
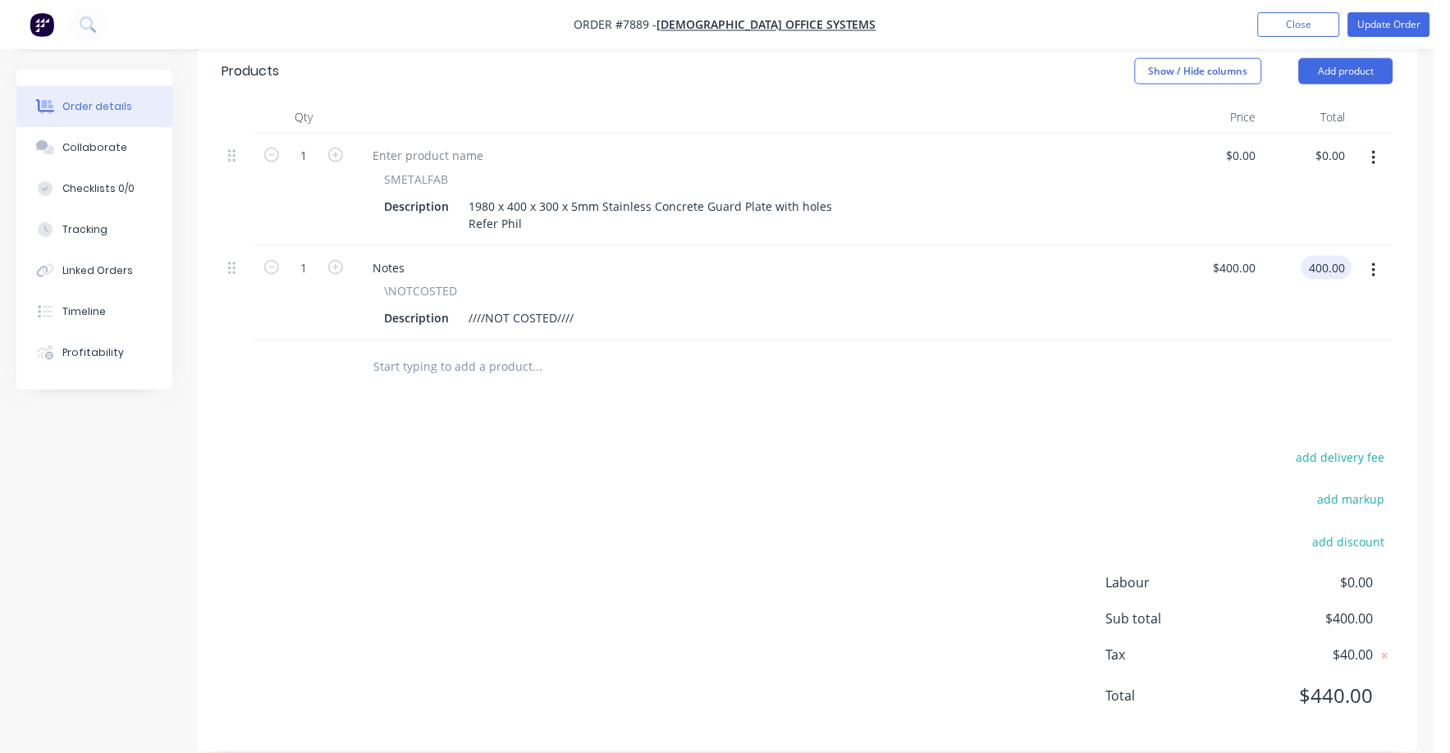
type input "400"
type input "$400.00"
type input "400.00"
type input "400"
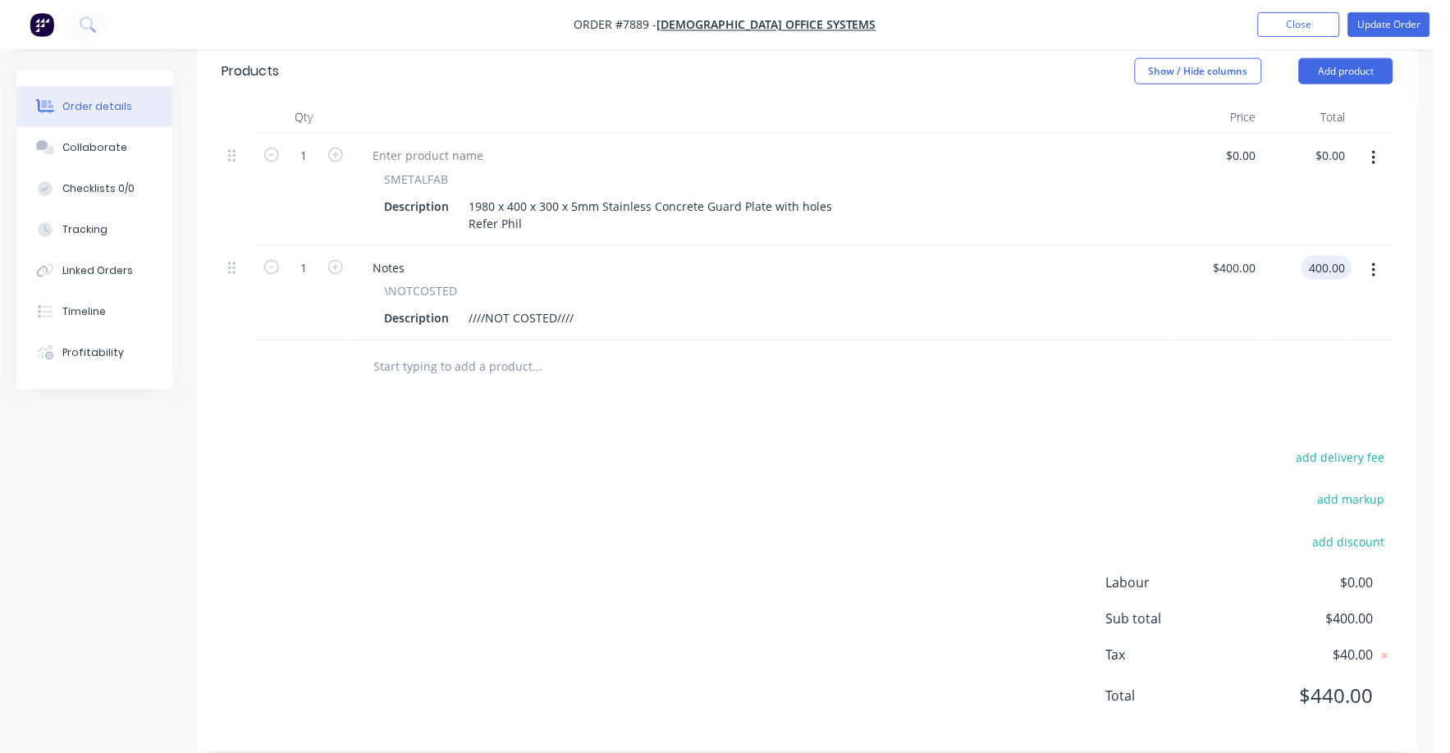
type input "$400.00"
type input "400.00"
drag, startPoint x: 1252, startPoint y: 241, endPoint x: 1202, endPoint y: 235, distance: 50.5
click at [1202, 246] on div "$400.00 $400.00" at bounding box center [1218, 293] width 89 height 95
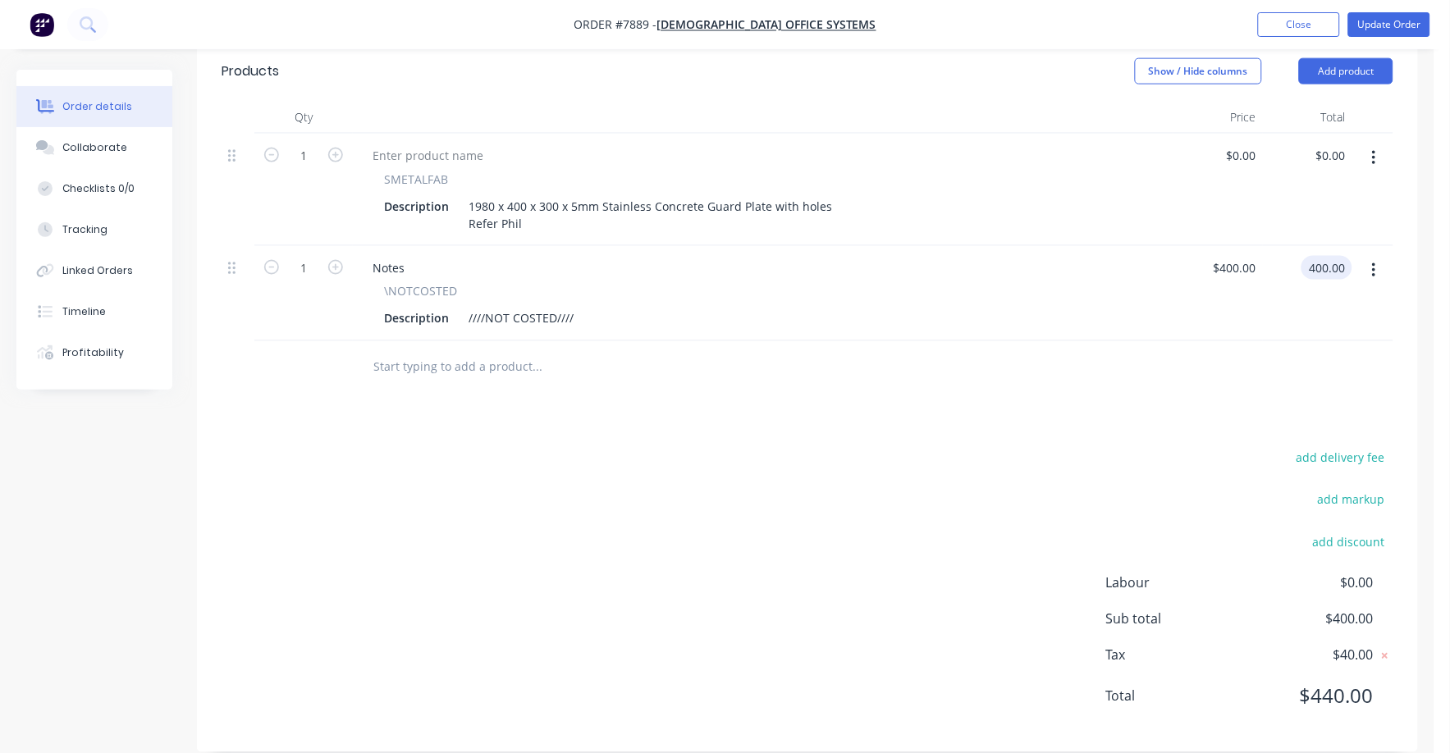
type input "400"
type input "$400.00"
type input "400.00"
type input "400"
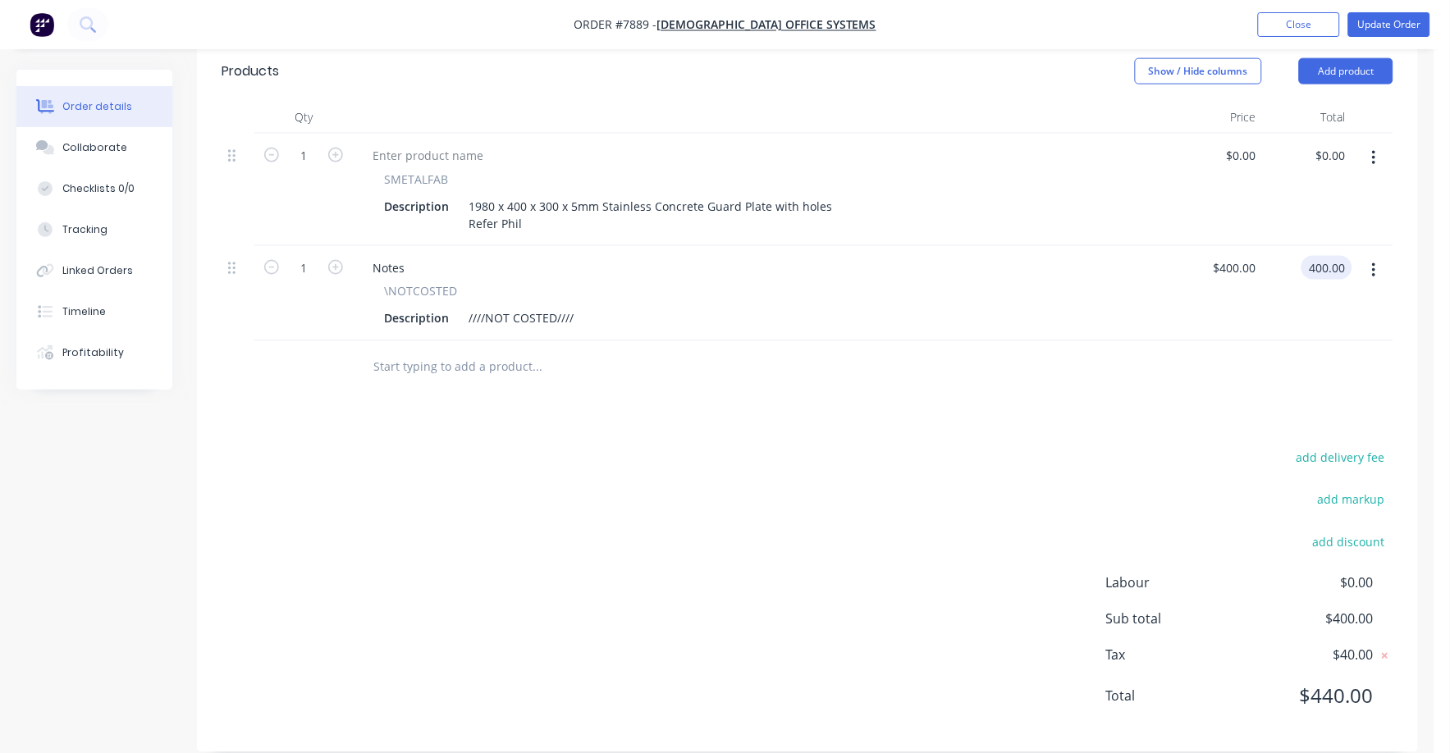
type input "$400.00"
type input "400.00"
type input "400"
type input "$400.00"
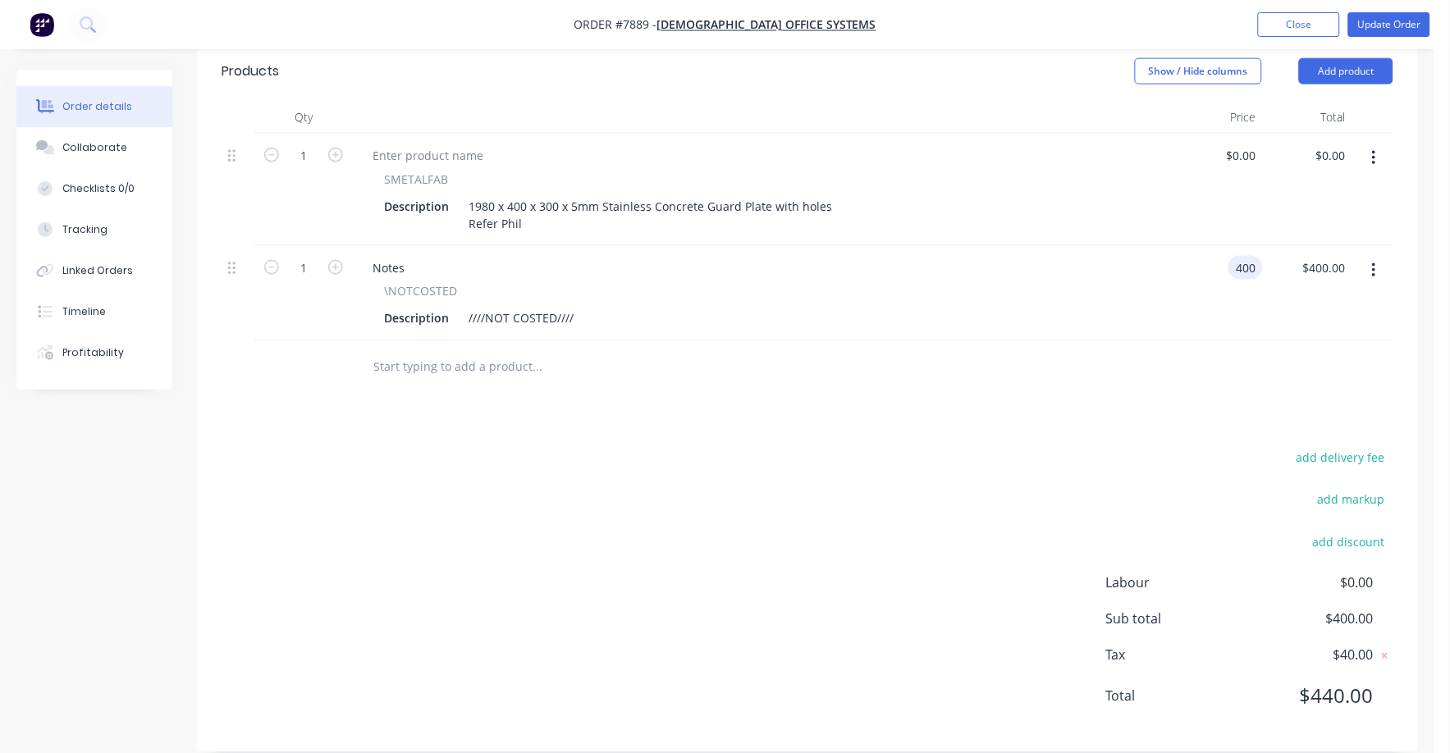
type input "$400.00"
type input "400.00"
type input "400"
type input "$400.00"
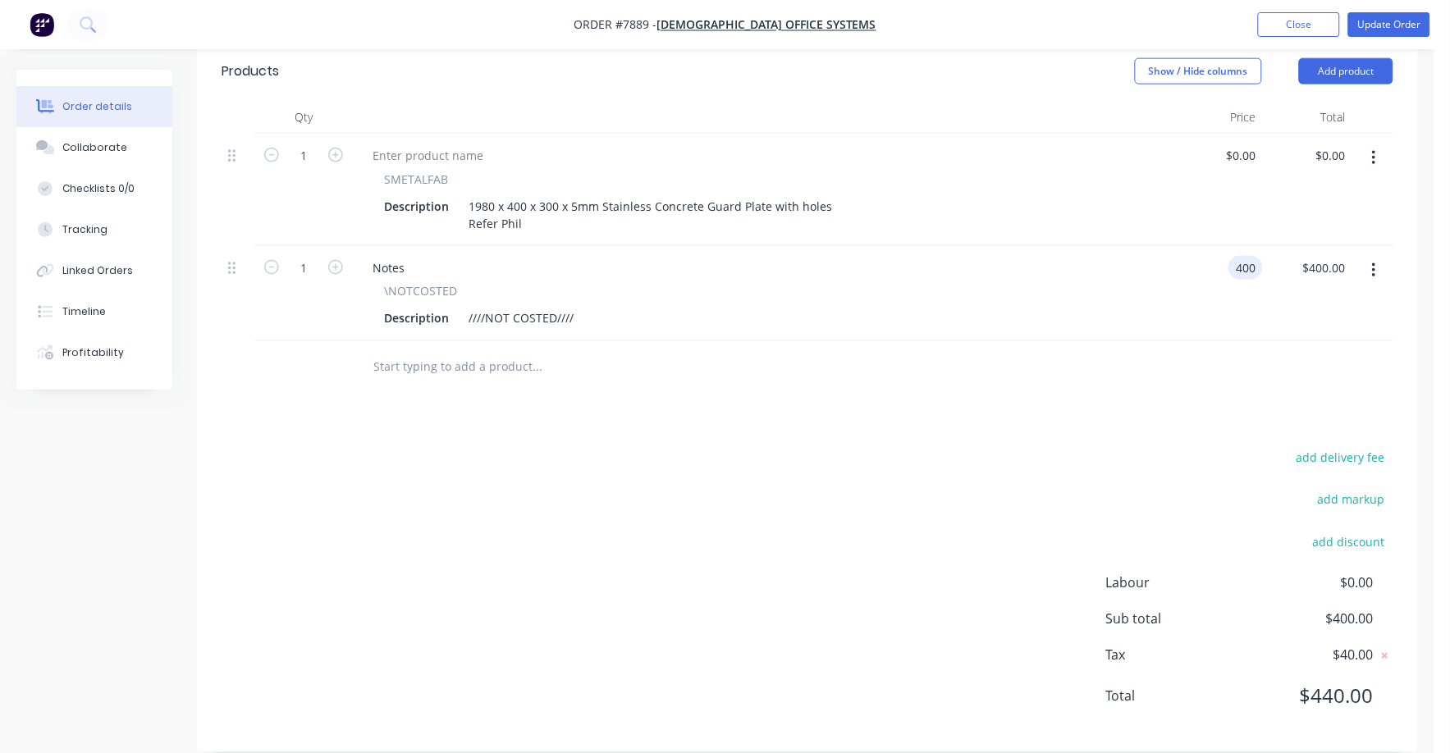
type input "400.00"
type input "400"
type input "$400.00"
type input "400.00"
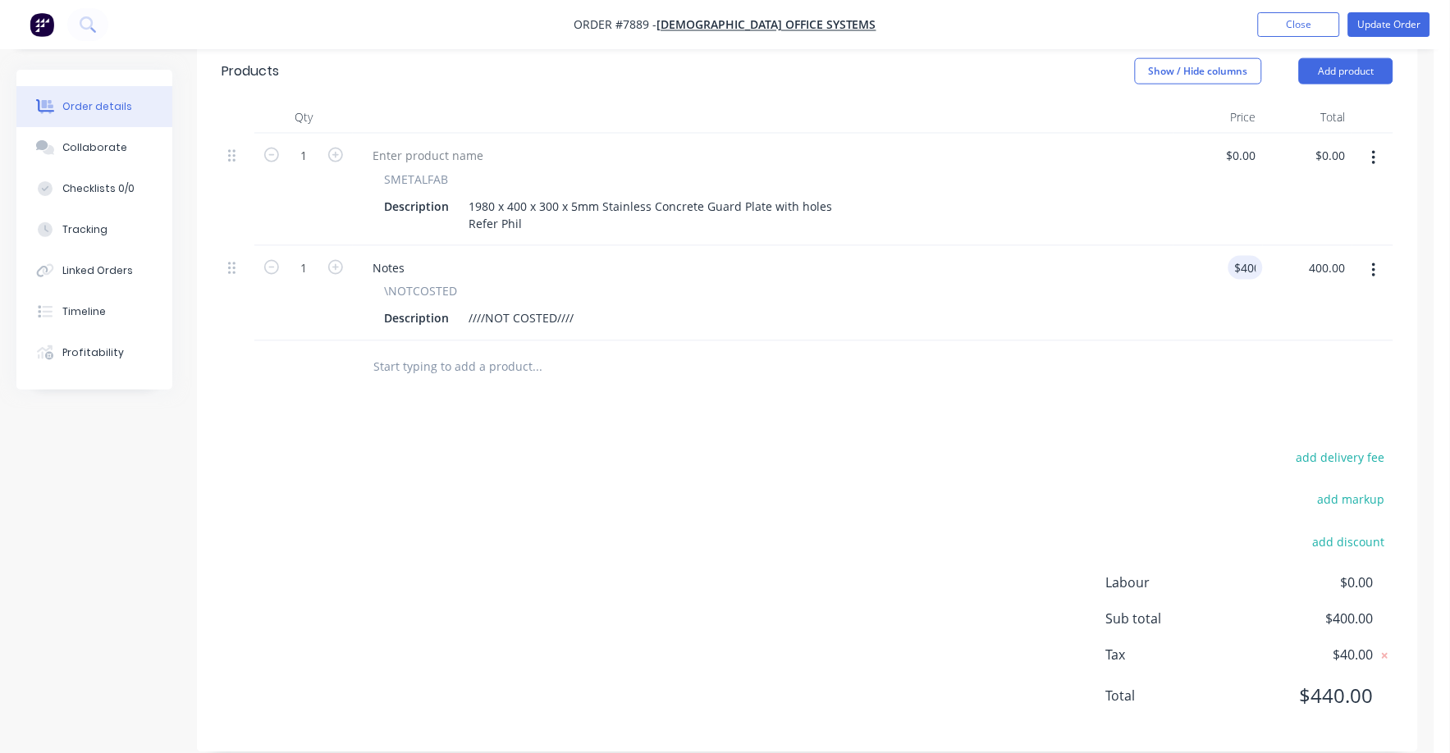
type input "400"
type input "$400.00"
type input "400.00"
type input "400"
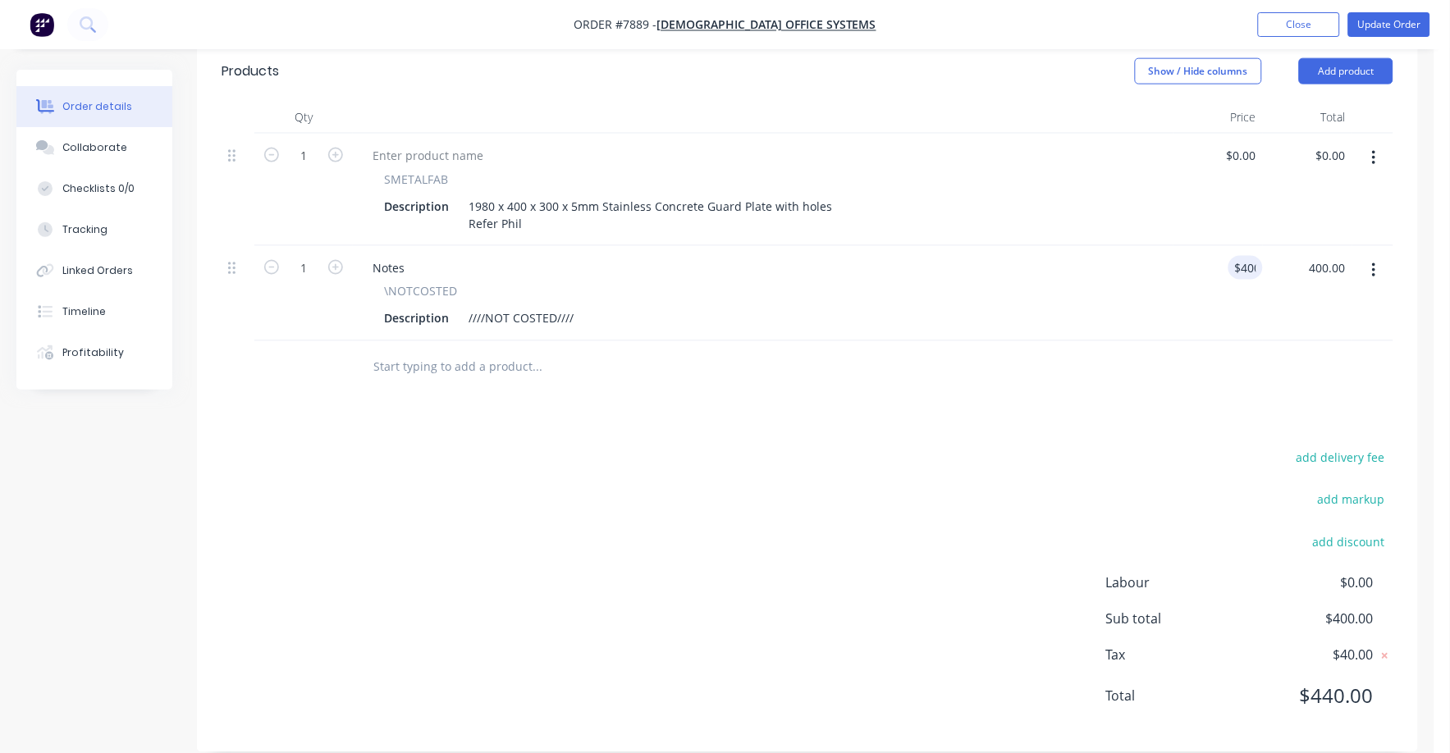
type input "$400.00"
type input "400.00"
type input "400"
type input "$400.00"
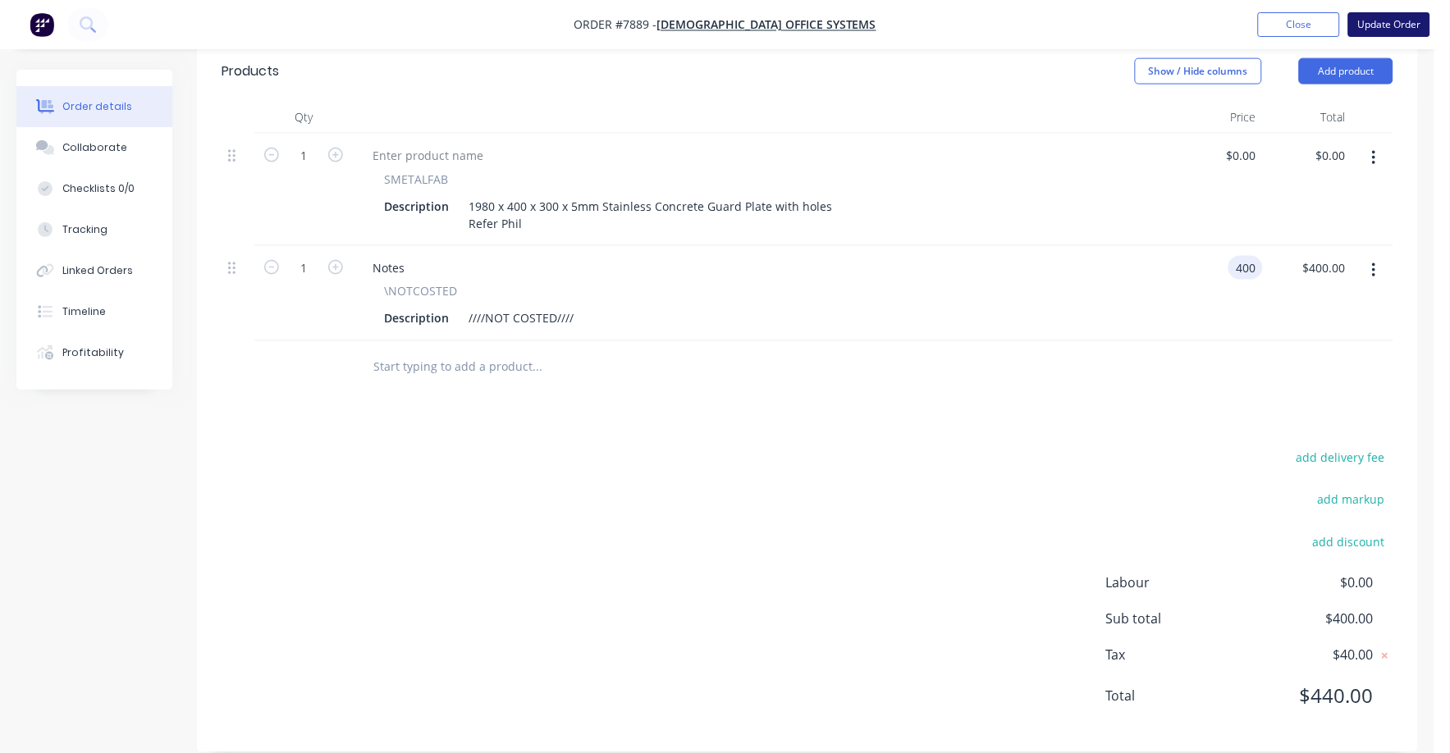
type input "$400.00"
type input "400.00"
type input "400"
type input "$400.00"
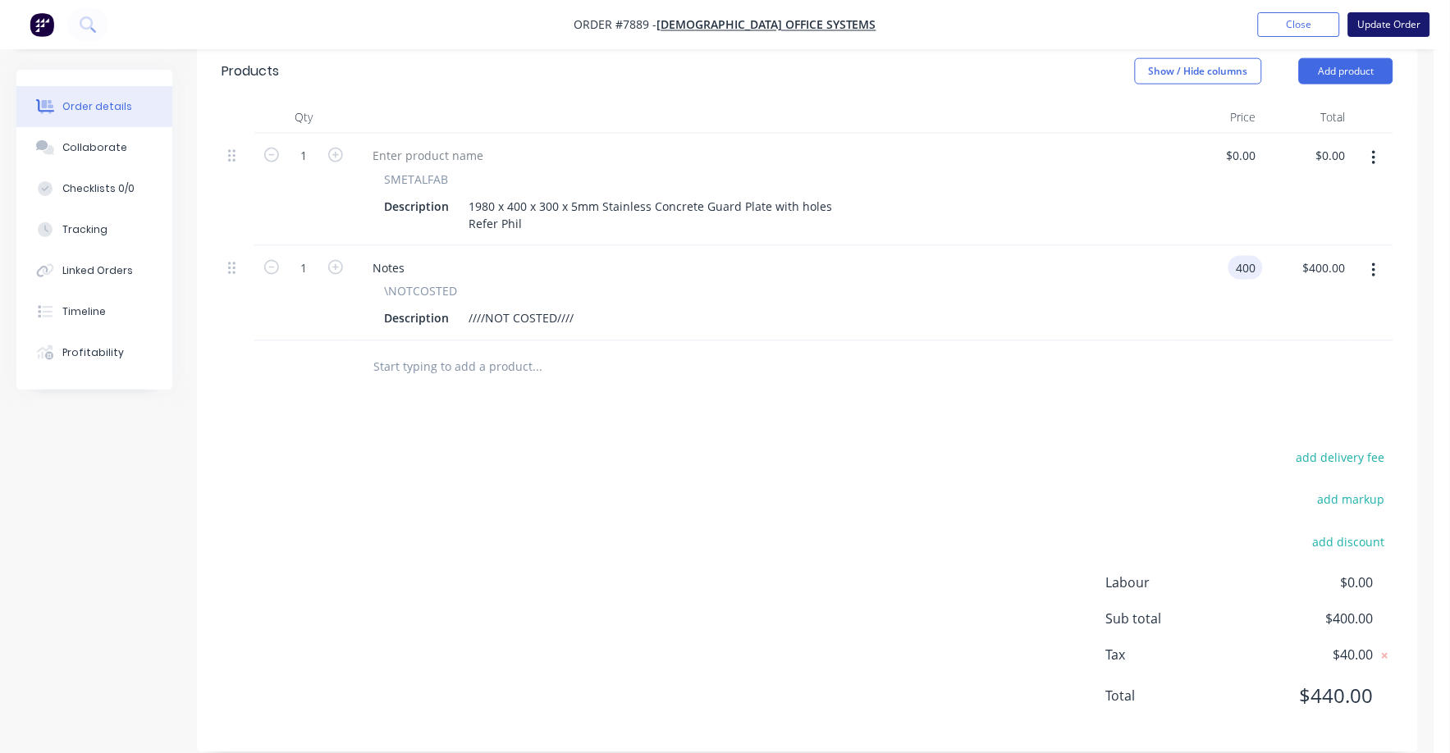
type input "400.00"
type input "400"
type input "$400.00"
type input "400.00"
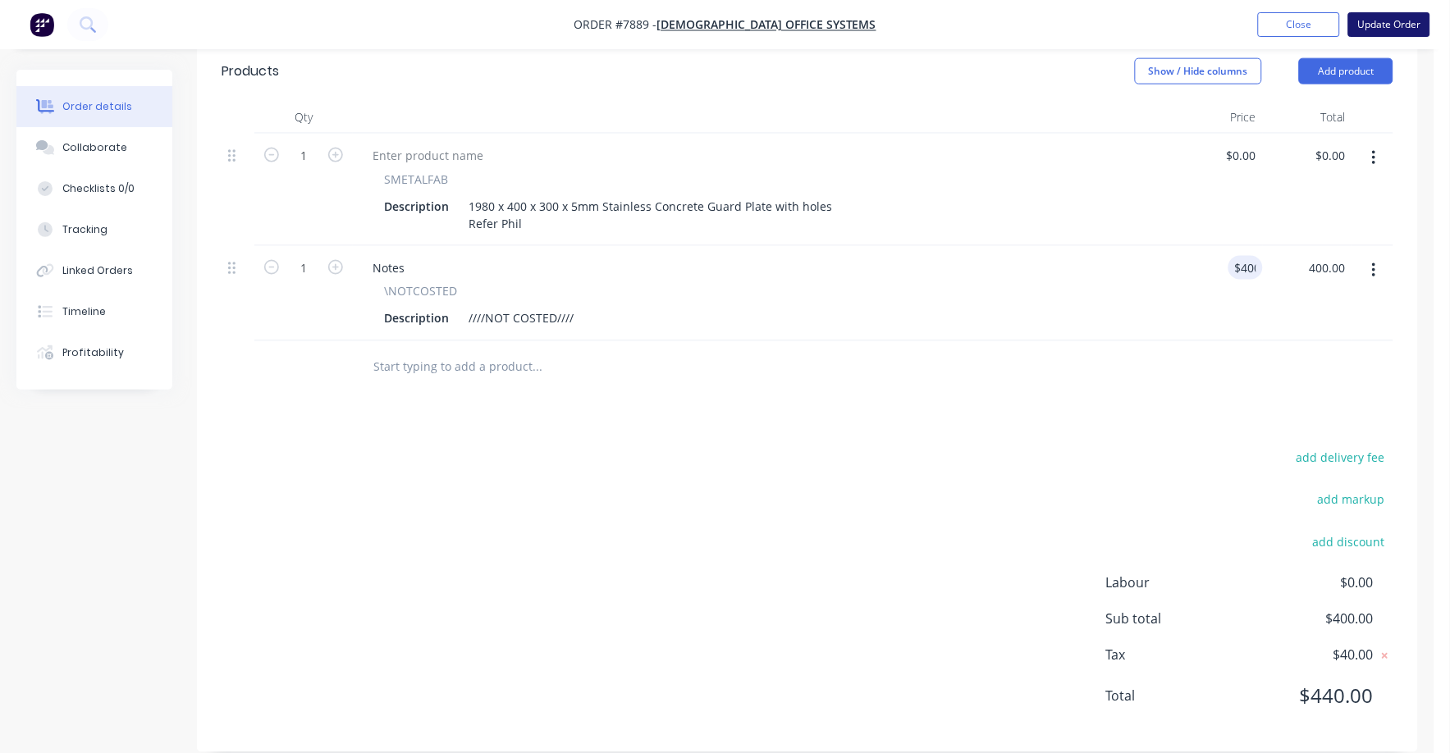
type input "400"
type input "$400.00"
type input "400.00"
type input "400"
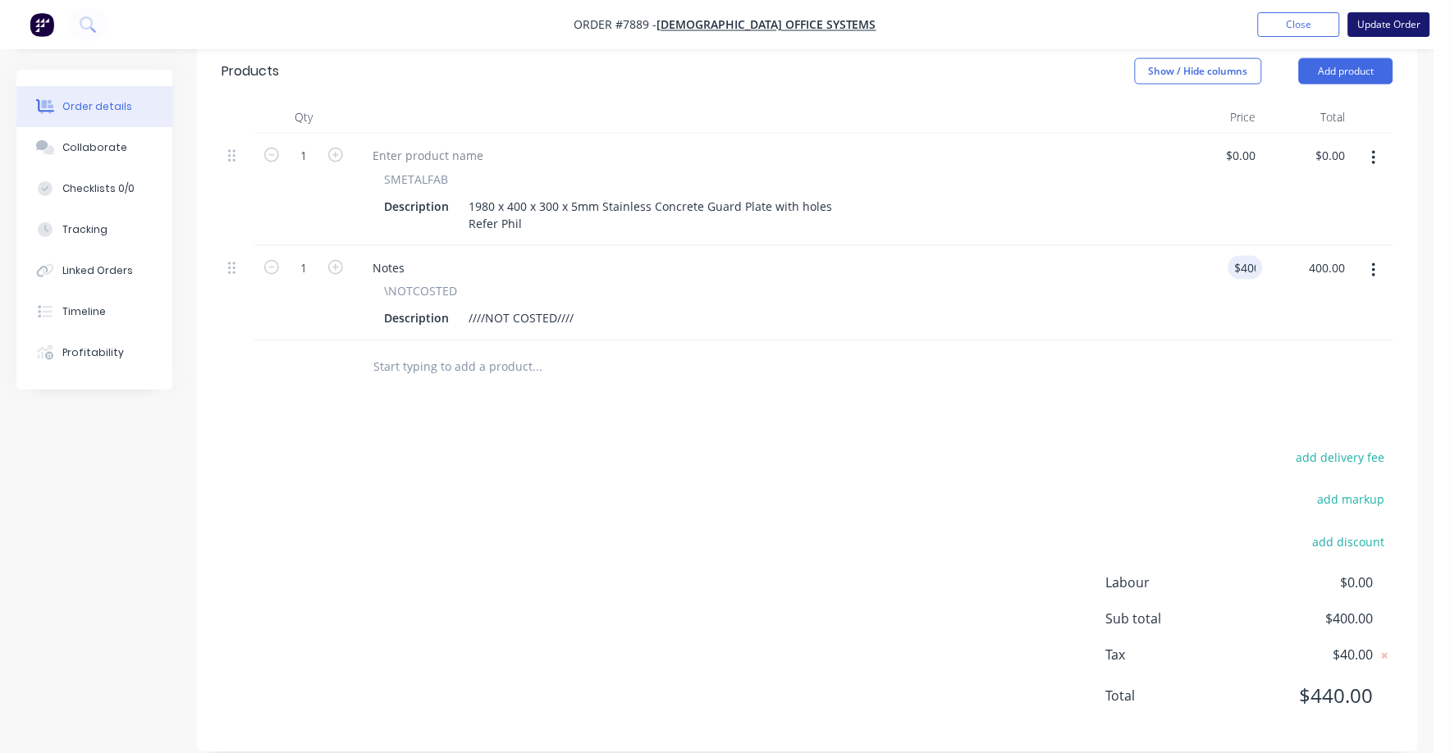
type input "$400.00"
type input "400.00"
type input "400"
type input "$400.00"
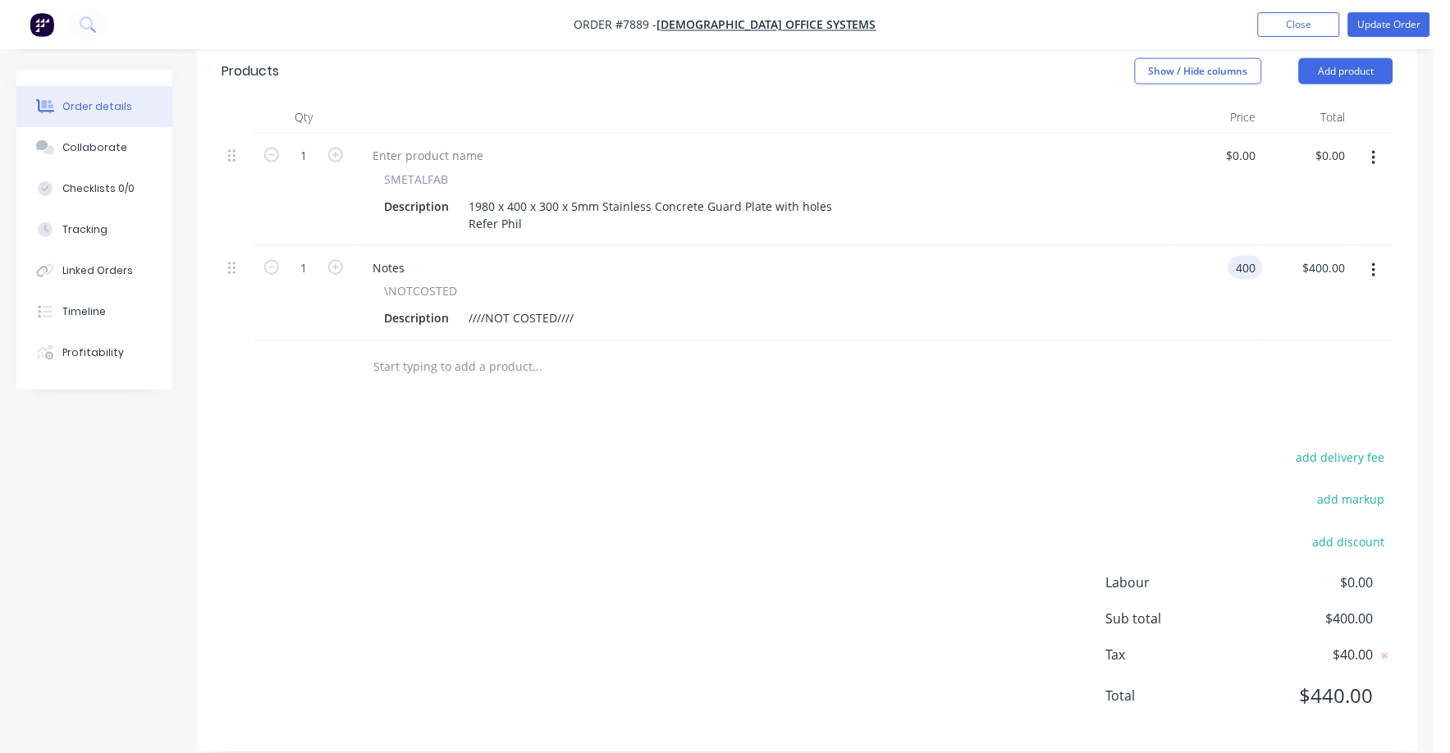
type input "$400.00"
type input "400.00"
type input "400"
type input "$400.00"
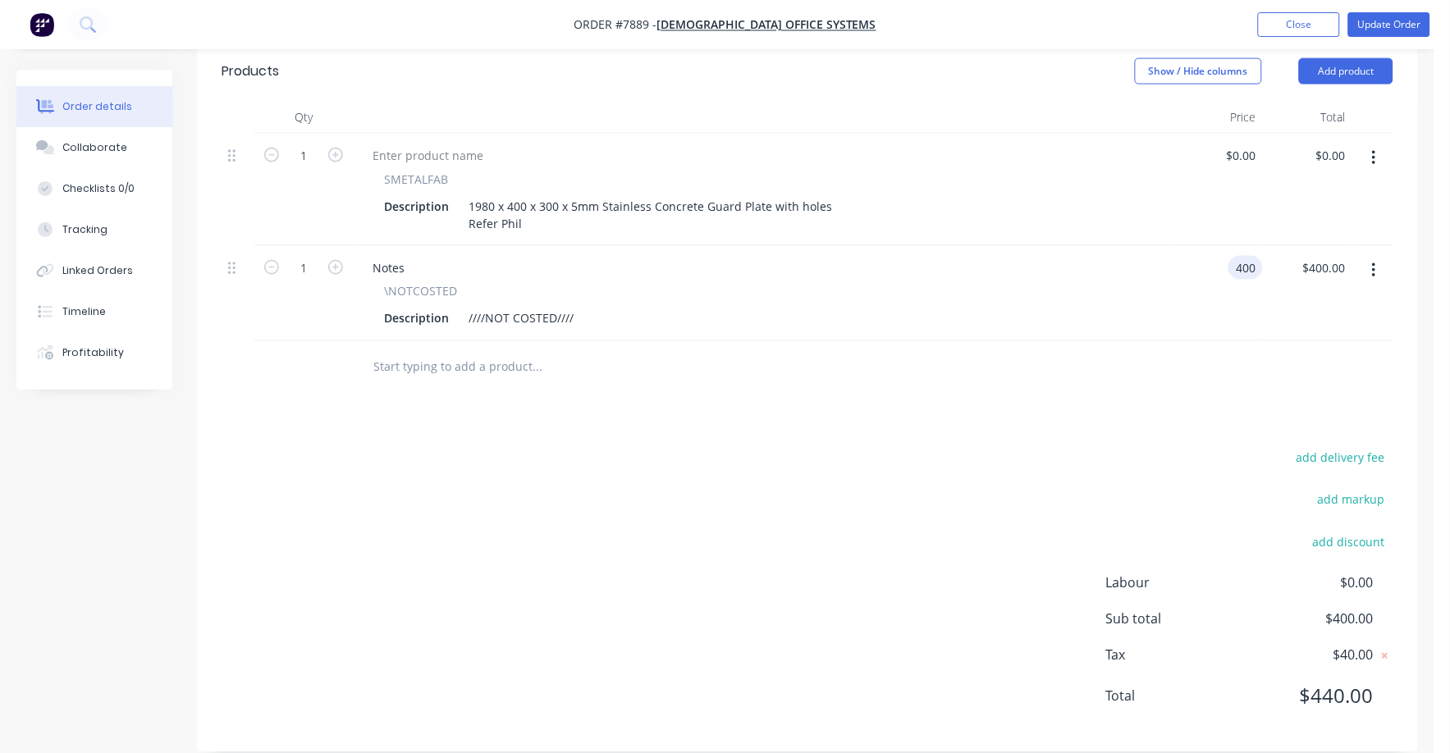
type input "400.00"
type input "400"
type input "$400.00"
type input "400.00"
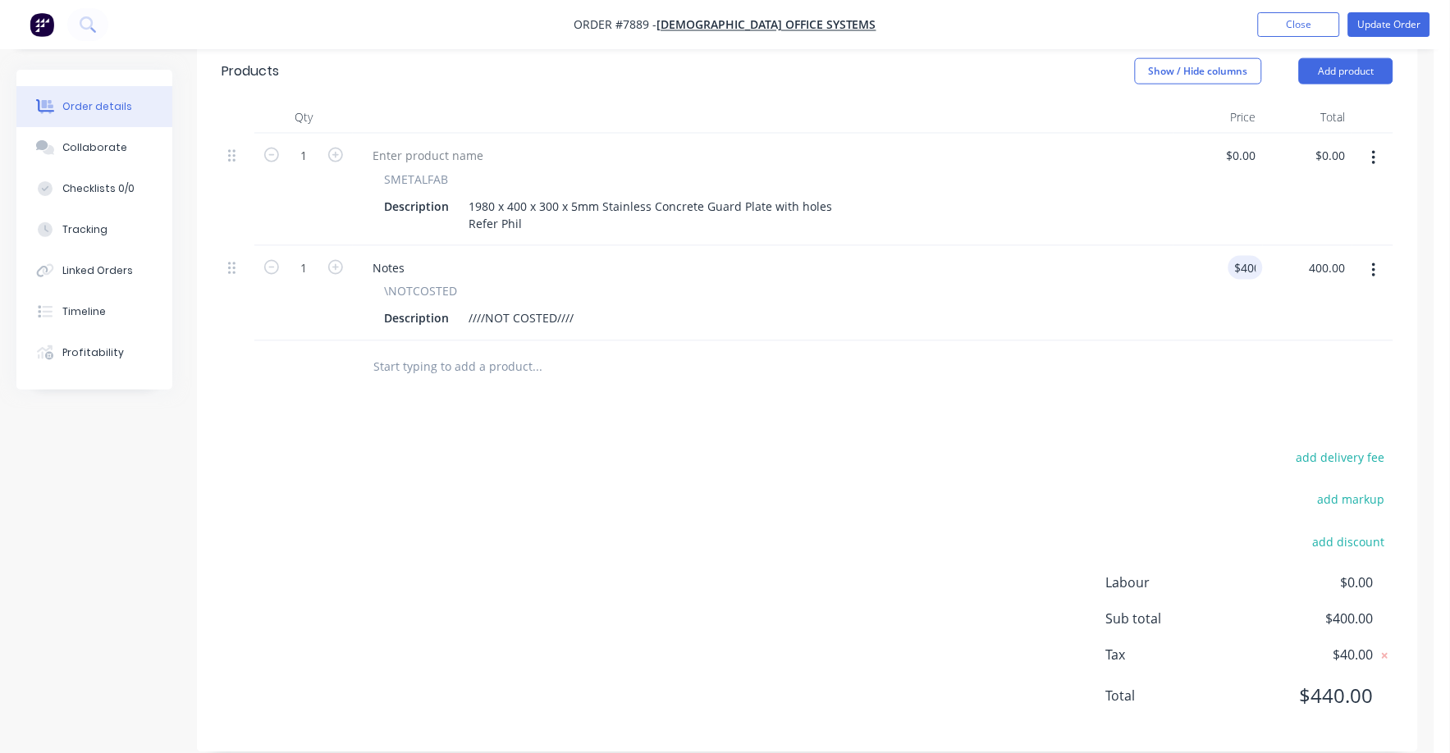
type input "400"
type input "$400.00"
type input "400.00"
type input "400"
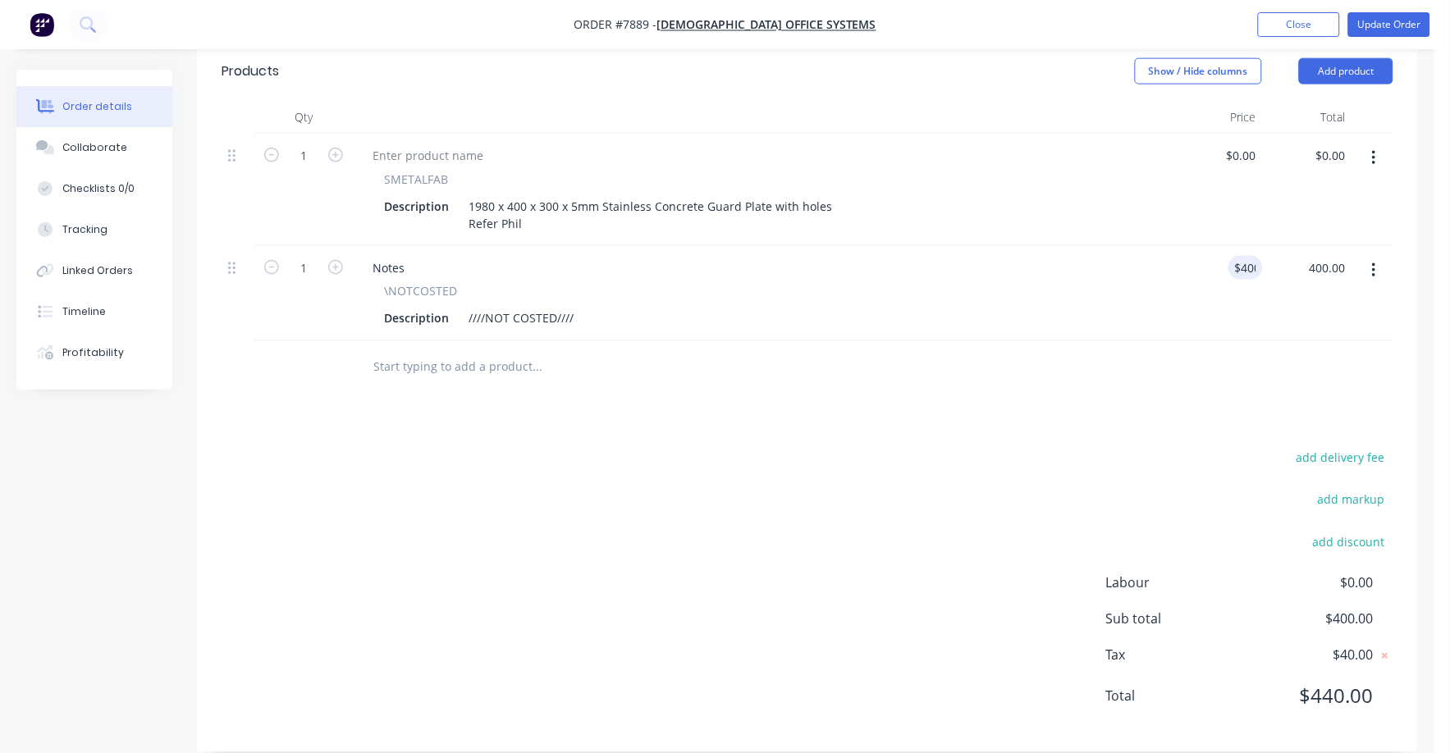
type input "$400.00"
type input "400.00"
type input "400"
type input "$400.00"
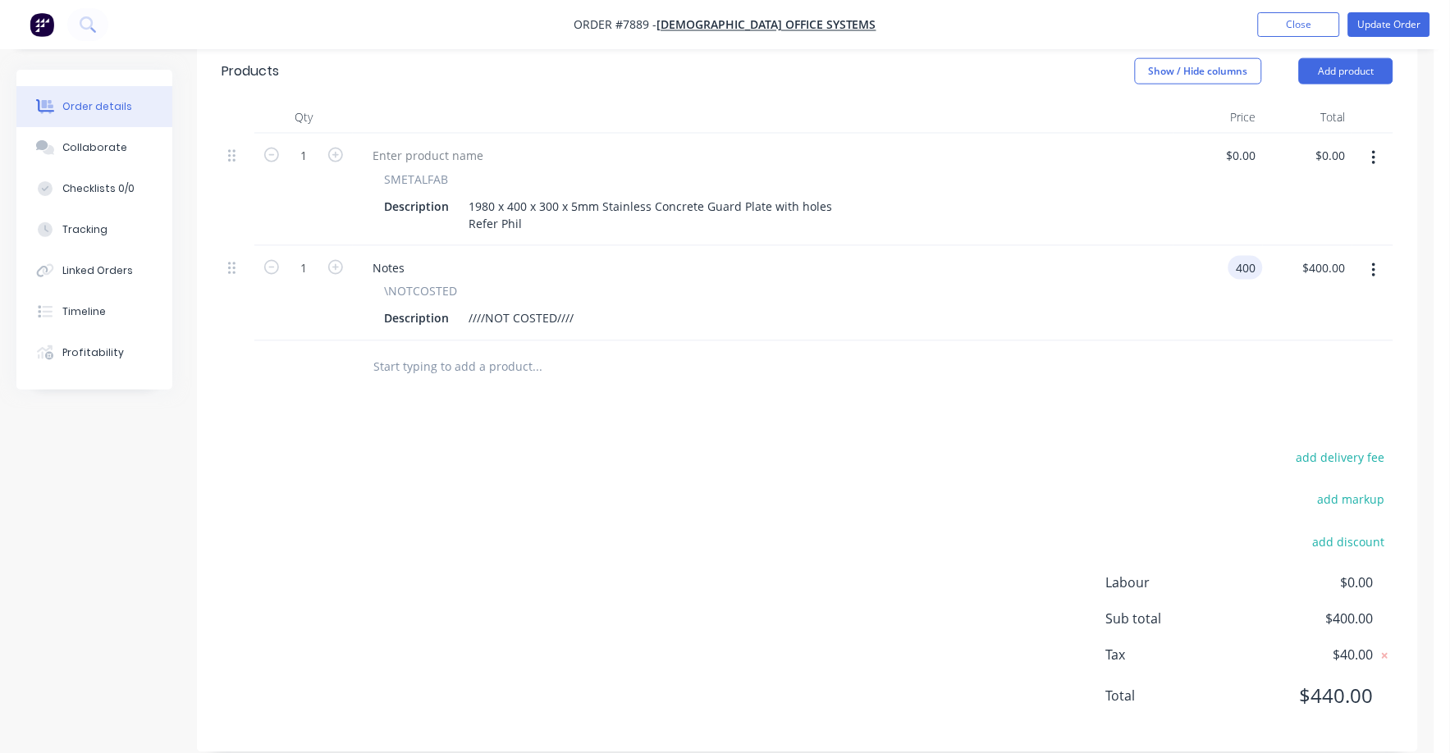
type input "$400.00"
type input "400.00"
type input "400"
type input "$400.00"
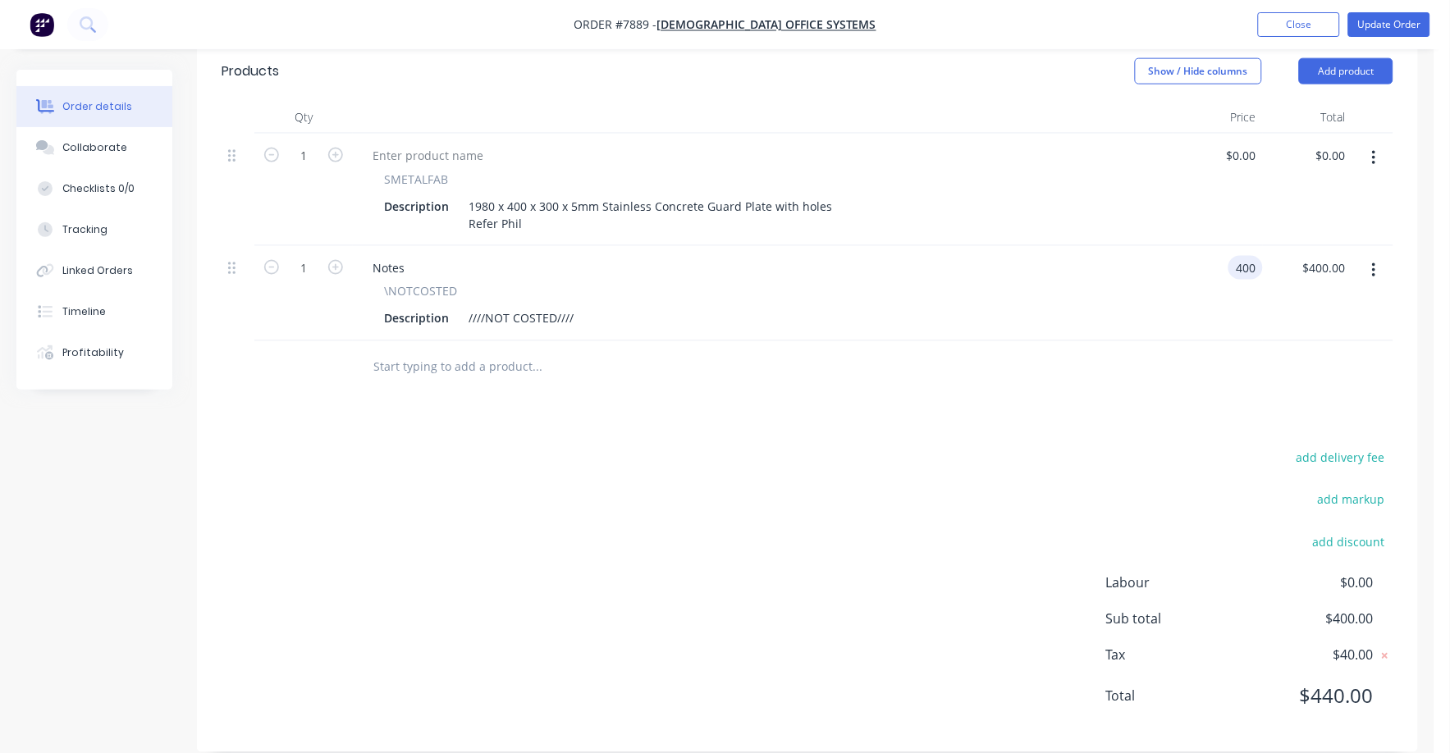
type input "400.00"
type input "400"
type input "$400.00"
click at [1236, 256] on input "400" at bounding box center [1249, 268] width 28 height 24
type input "400"
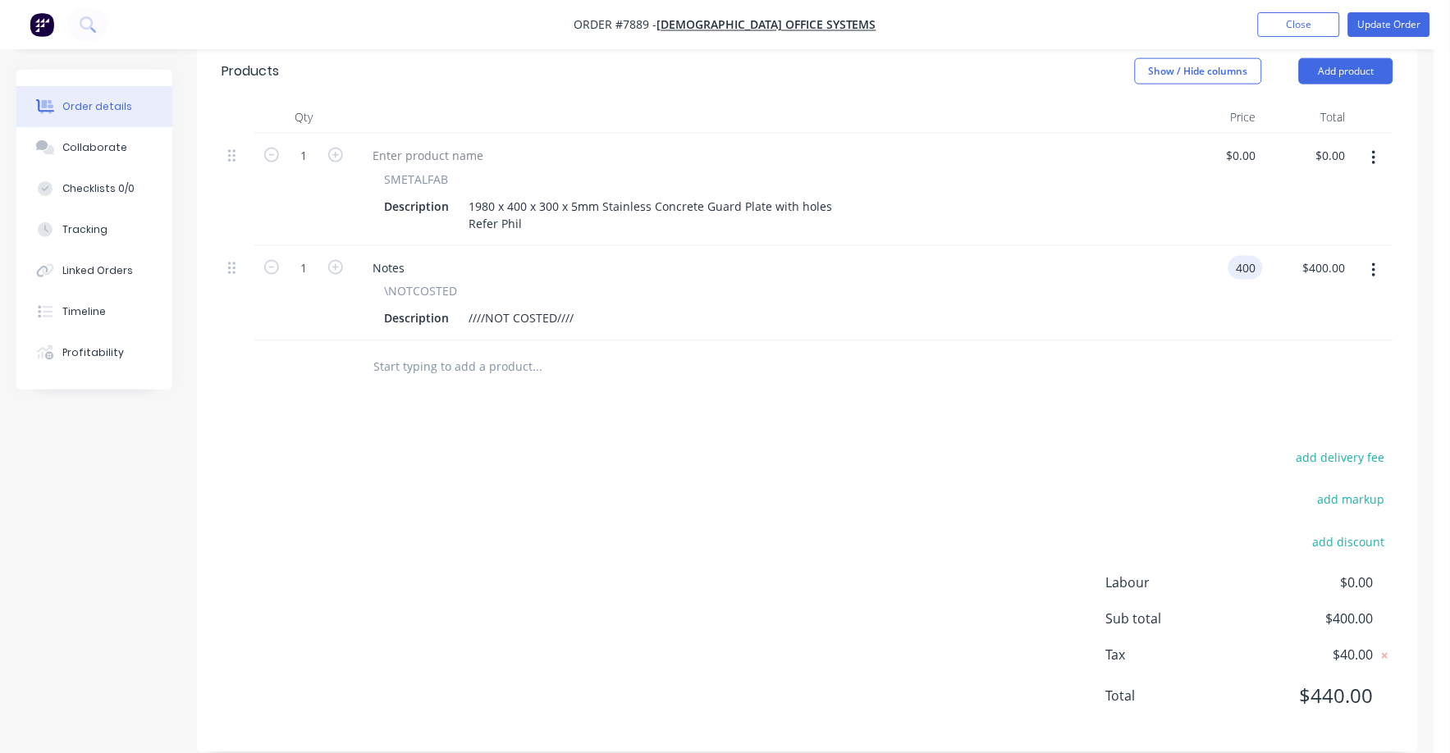
type input "$400.00"
type input "400.00"
type input "400"
type input "$400.00"
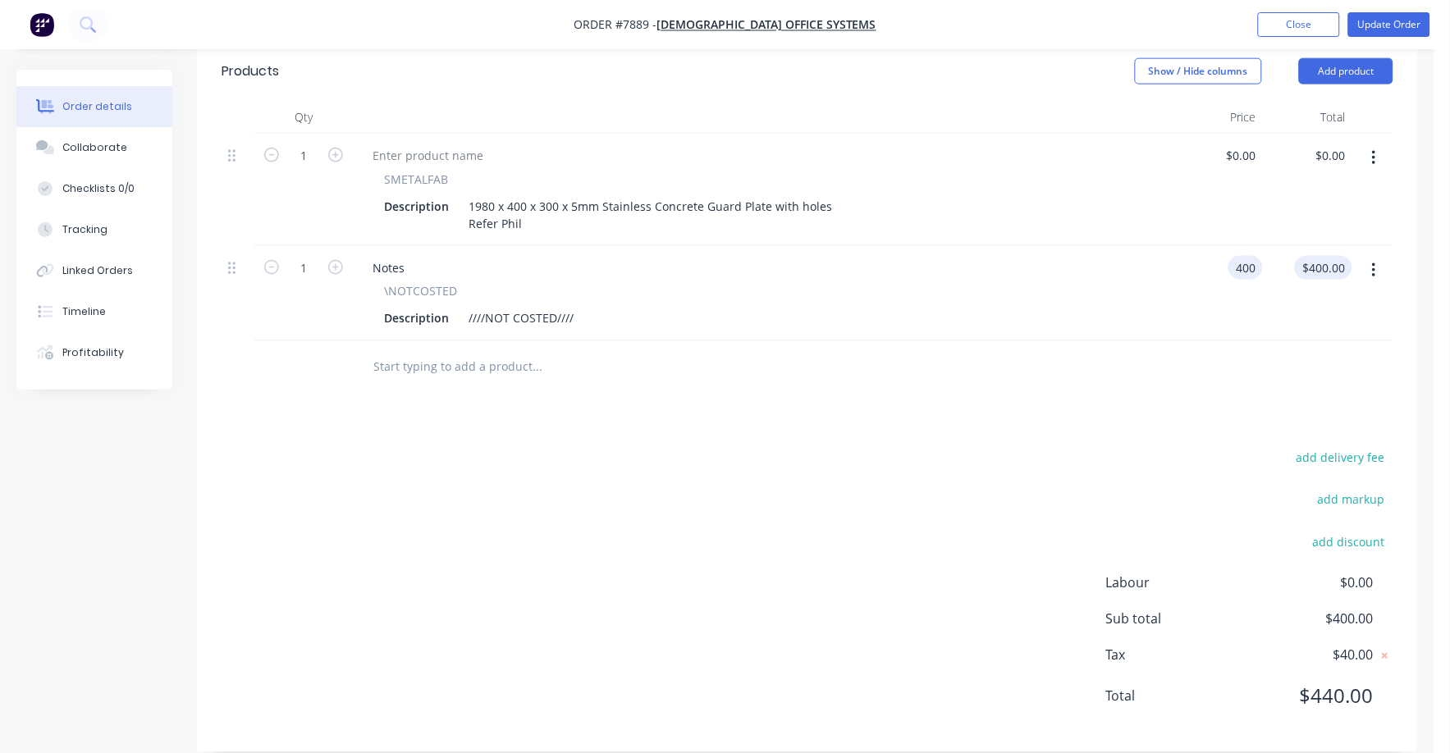
type input "400"
type input "$400.00"
type input "400.00"
type input "400"
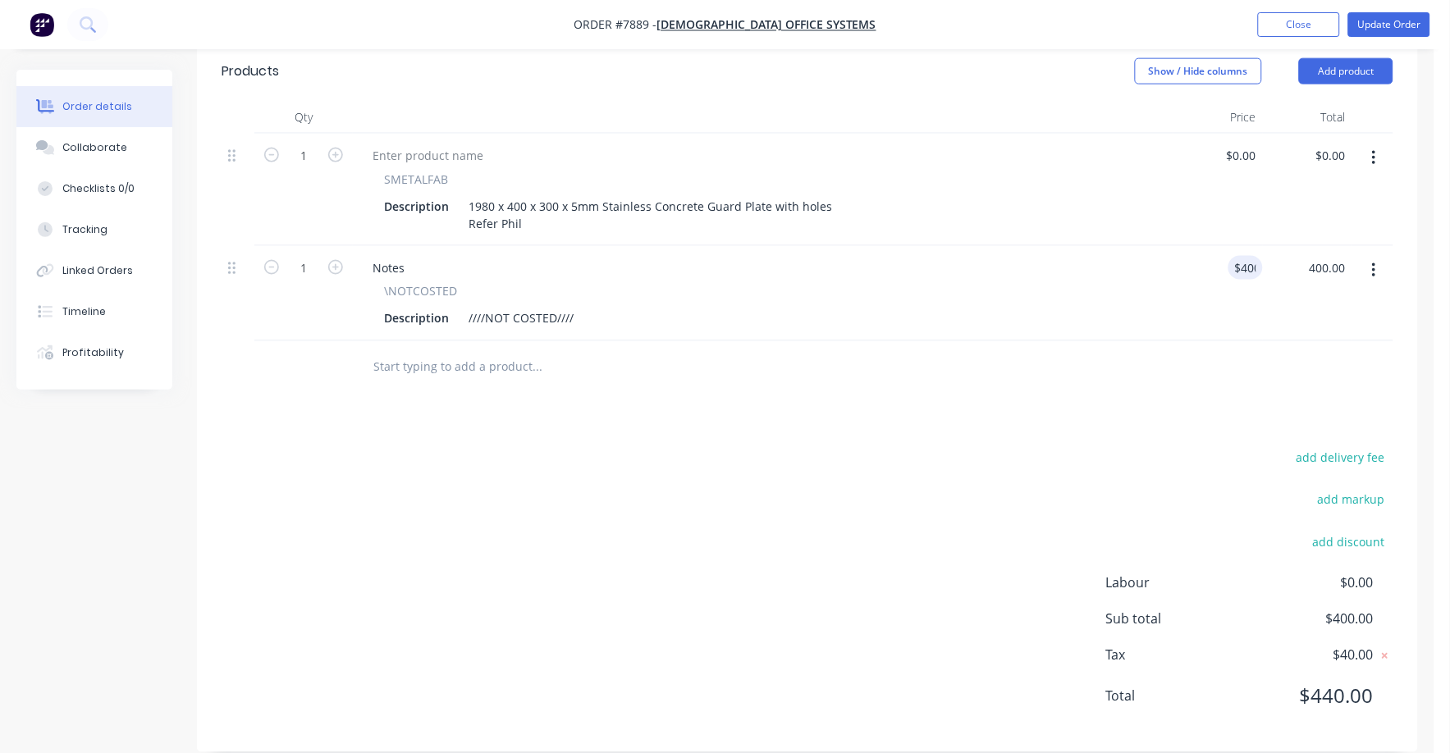
type input "$400.00"
type input "400.00"
type input "400"
type input "$400.00"
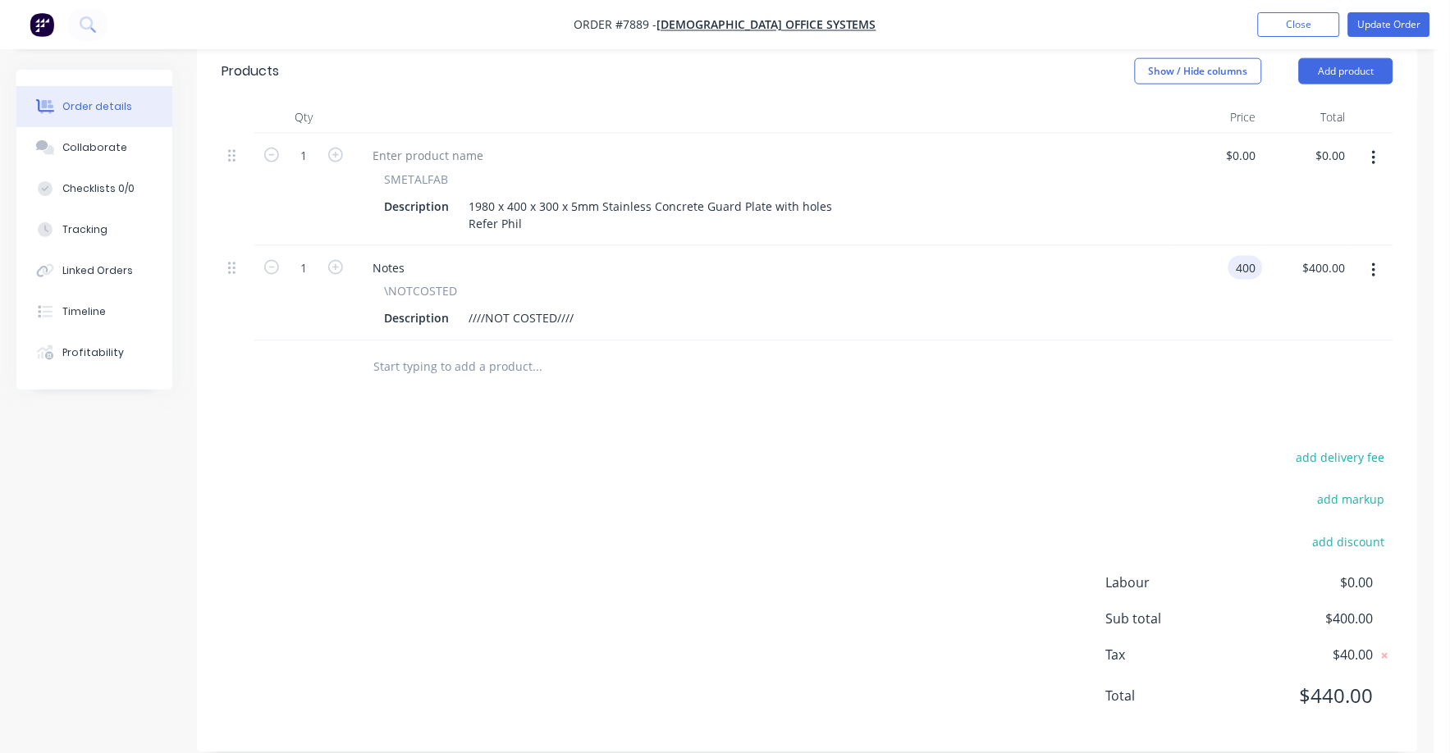
type input "$400.00"
type input "400.00"
type input "400"
type input "$400.00"
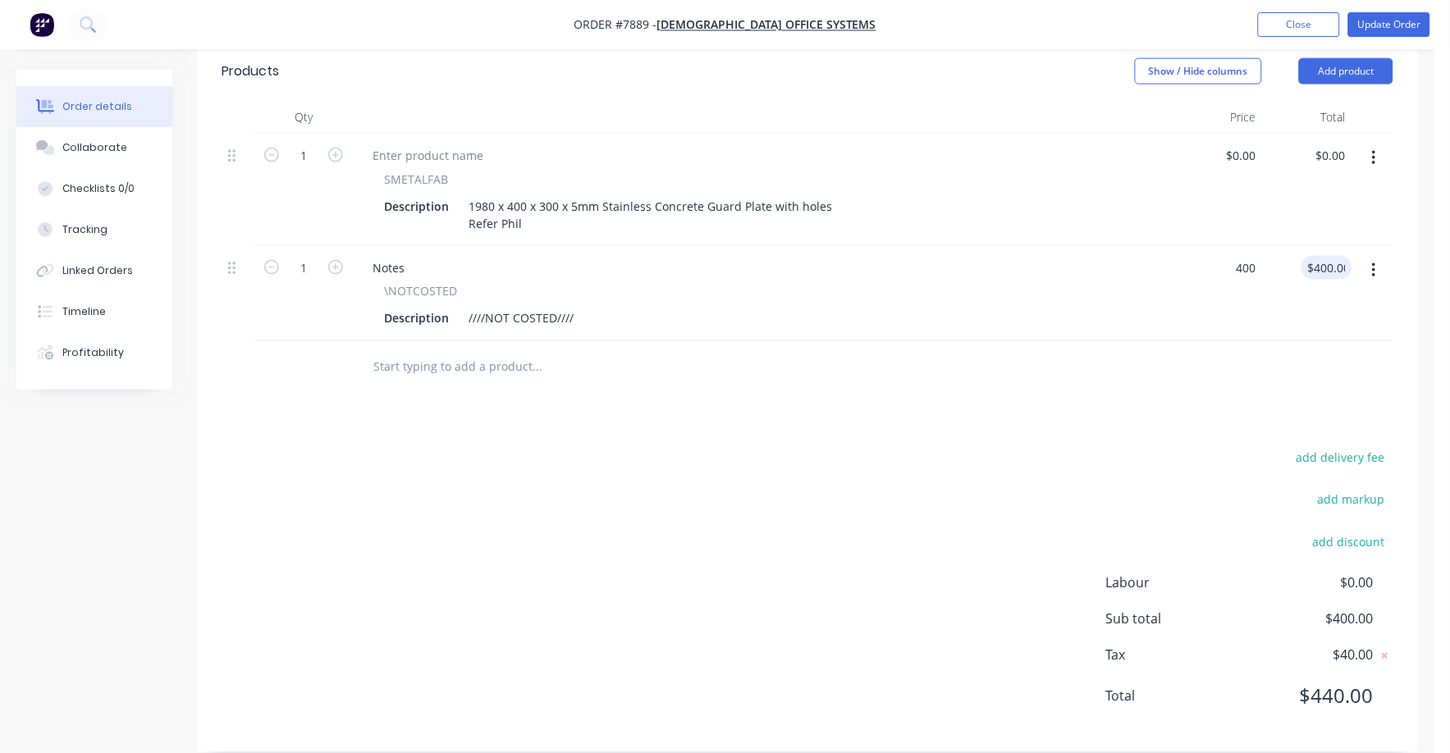
type input "400.00"
type input "400"
type input "$400.00"
type input "400.00"
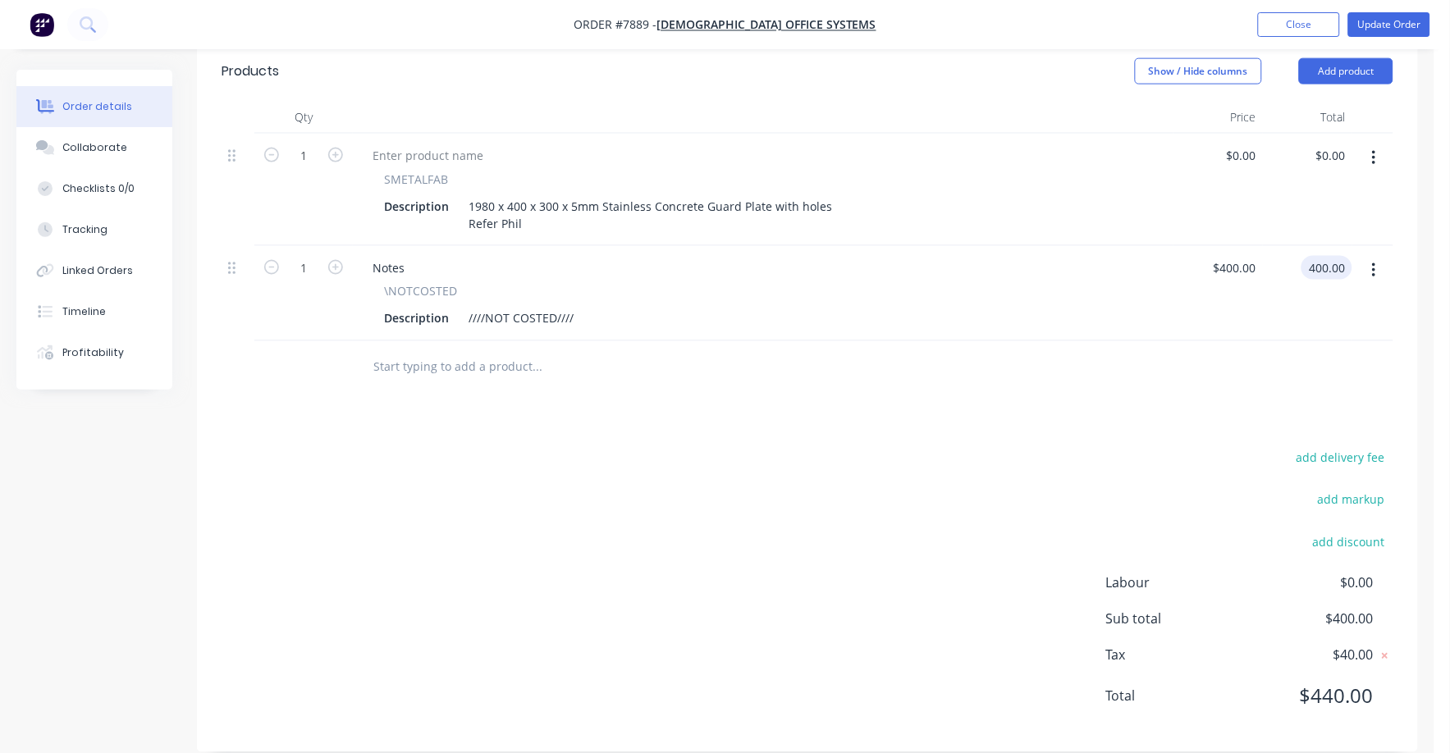
type input "400"
type input "$400.00"
type input "400.00"
type input "400"
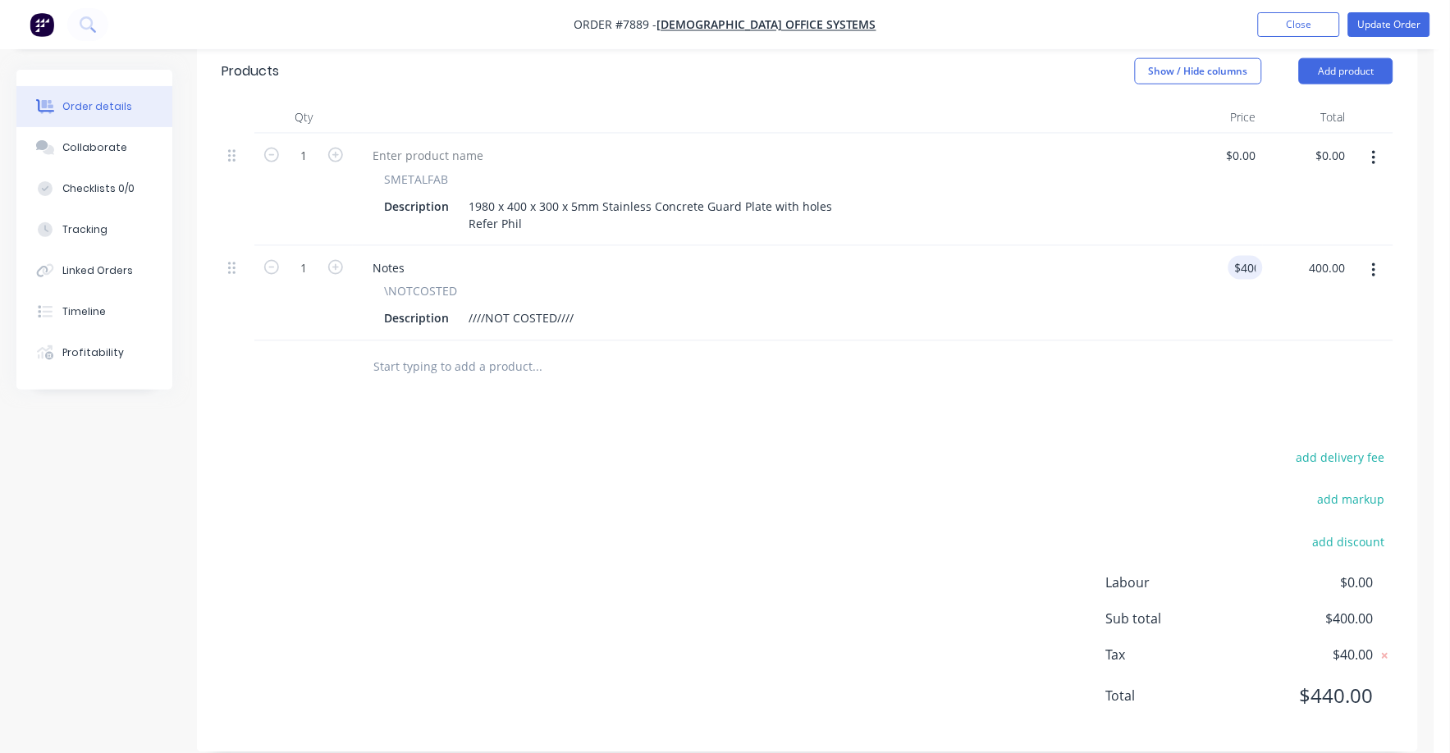
type input "$400.00"
click at [1229, 256] on div "400 $400.00" at bounding box center [1234, 268] width 57 height 24
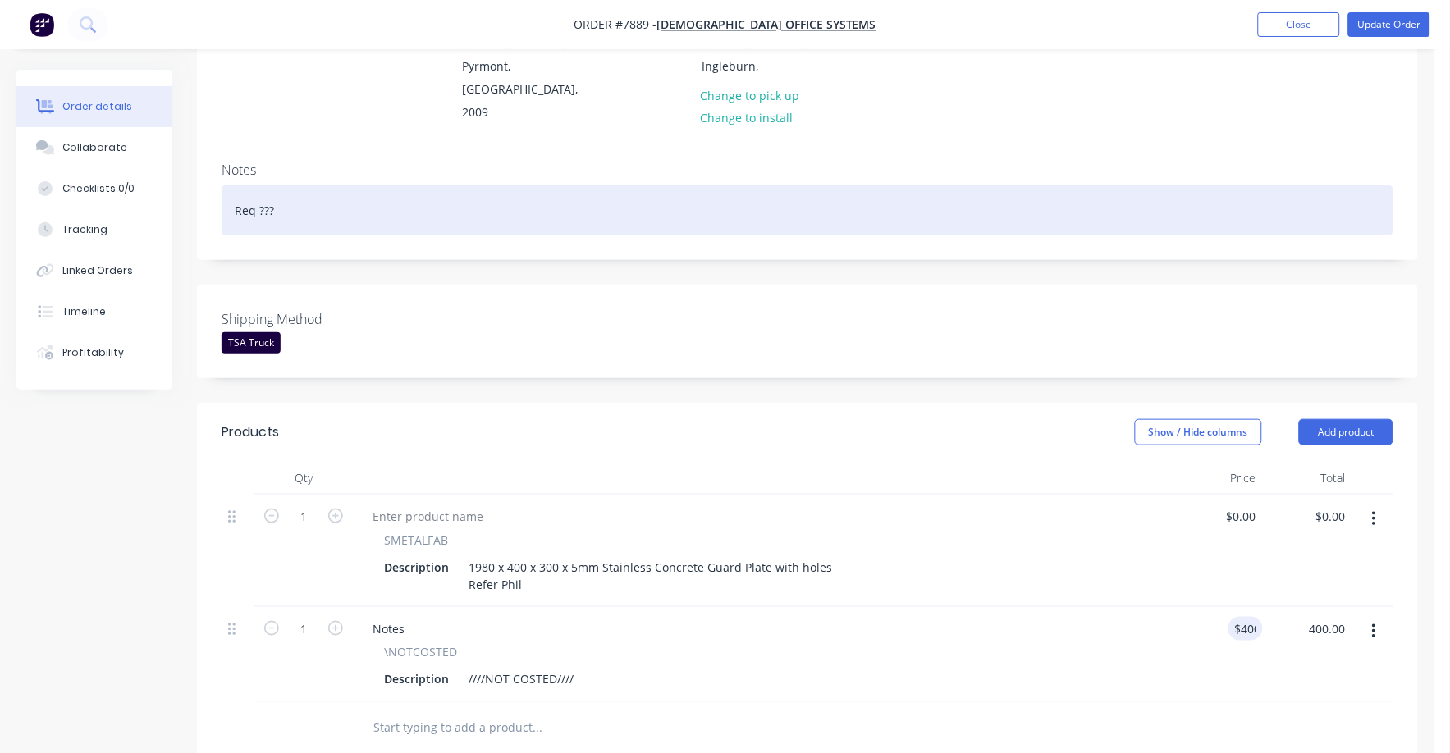
scroll to position [46, 0]
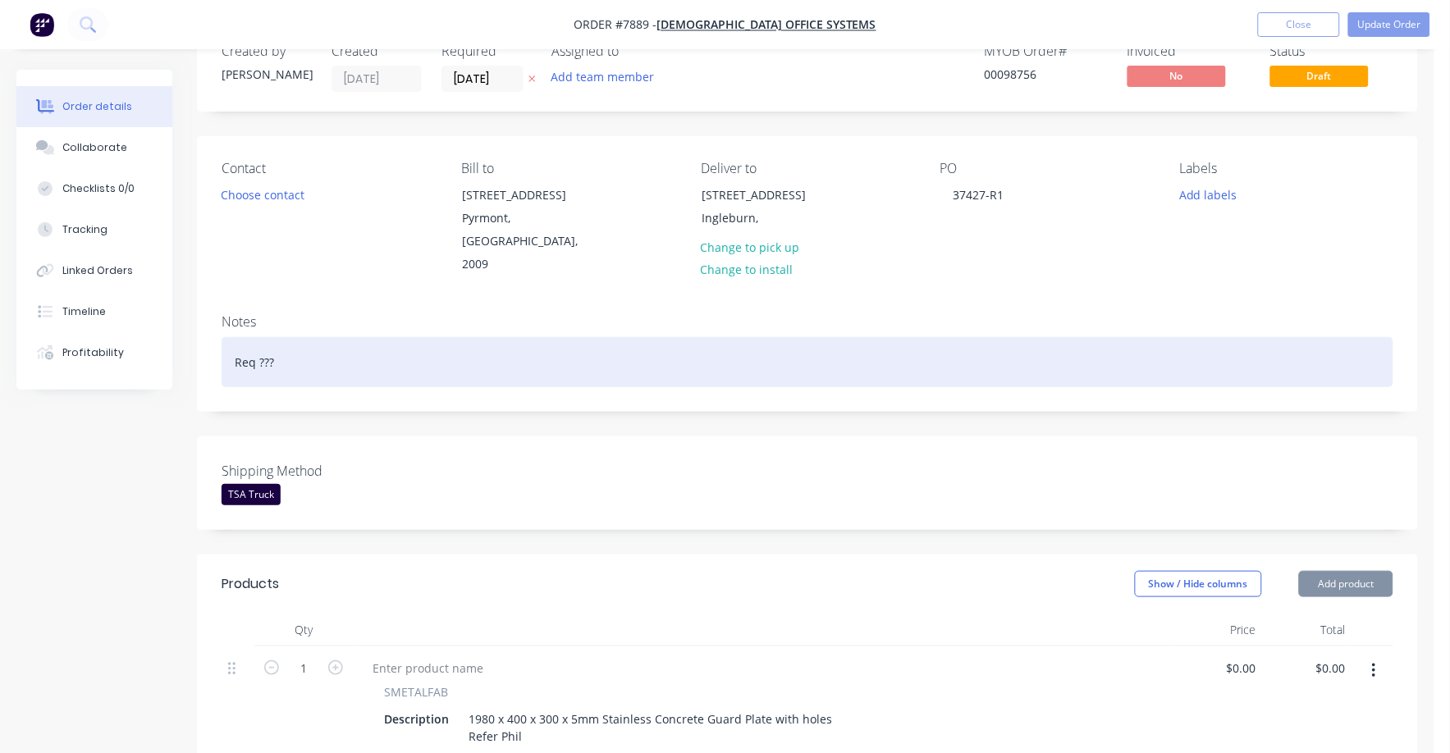
click at [689, 356] on div "Req ???" at bounding box center [808, 362] width 1172 height 50
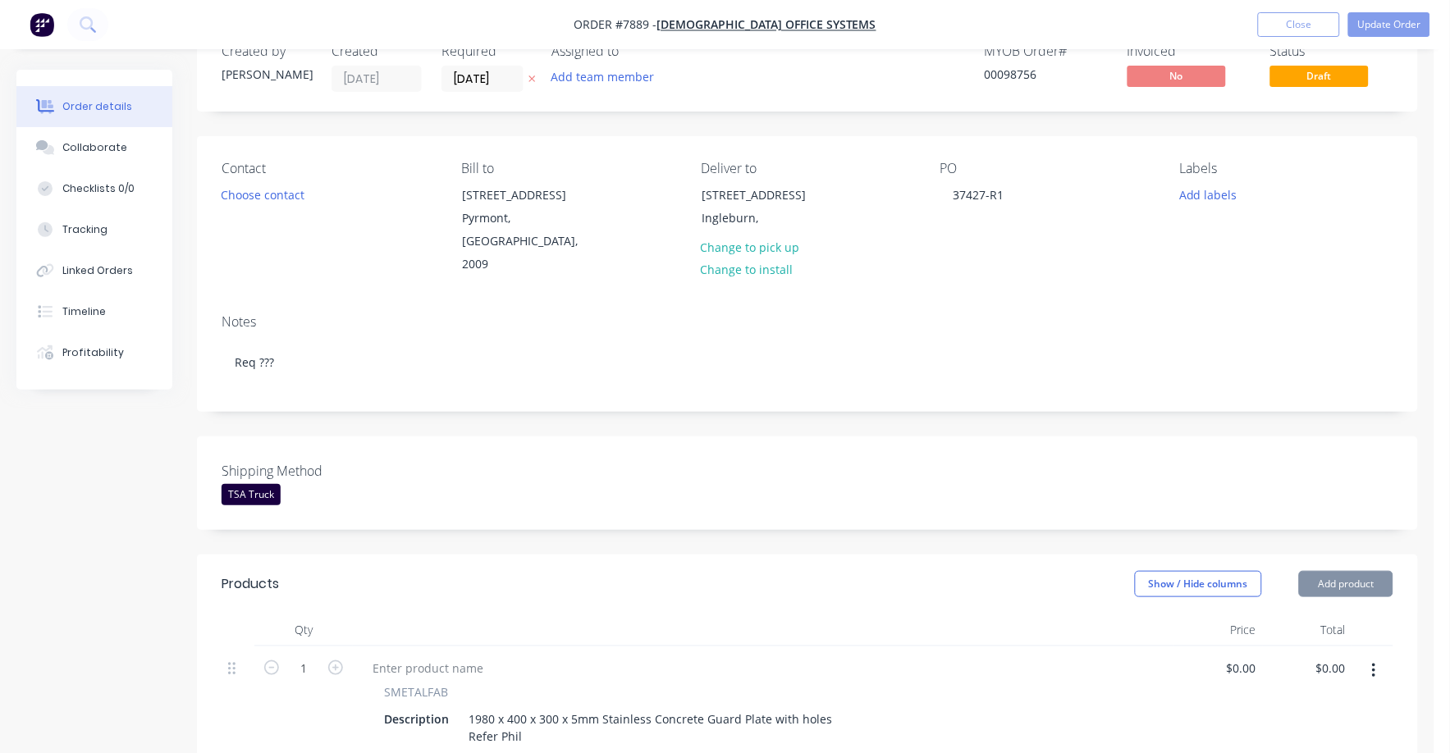
scroll to position [0, 0]
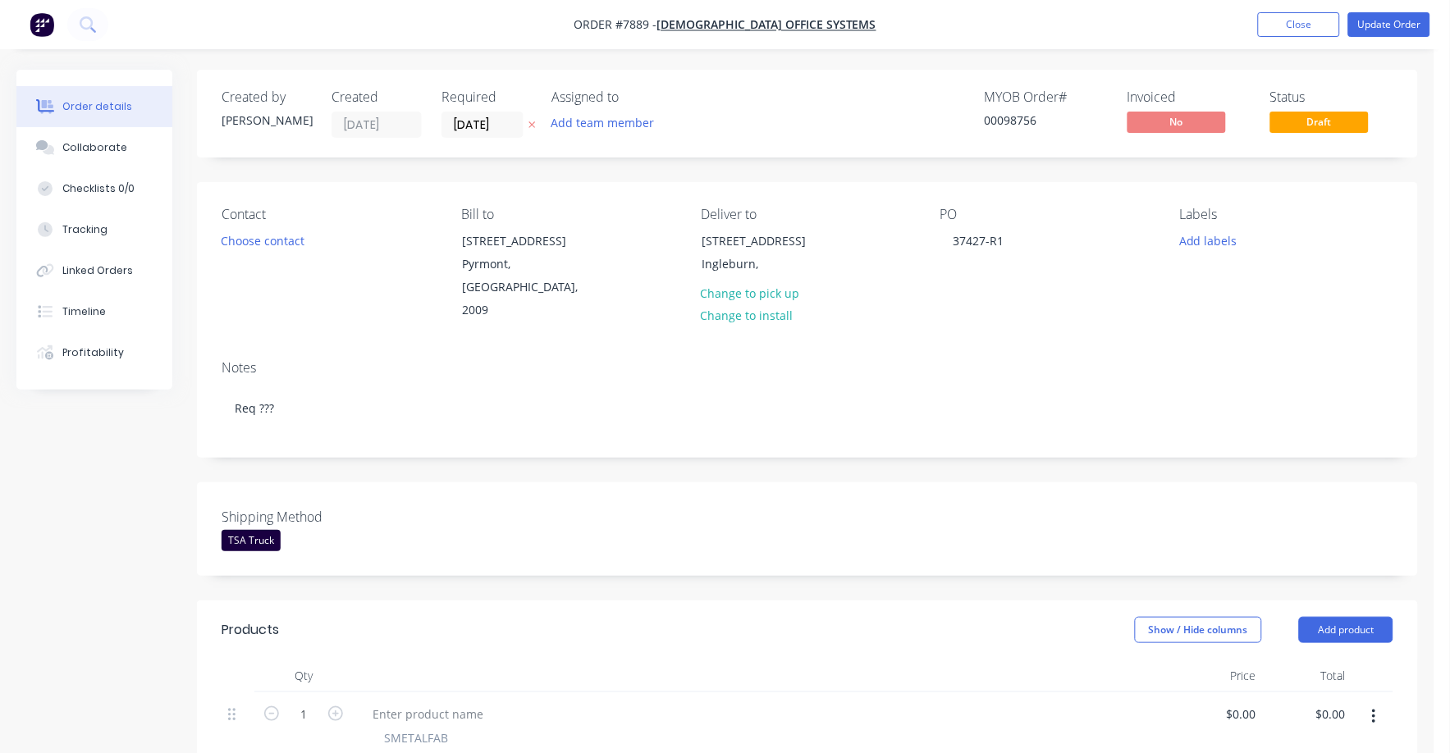
click at [359, 239] on div "Contact Choose contact" at bounding box center [328, 265] width 213 height 116
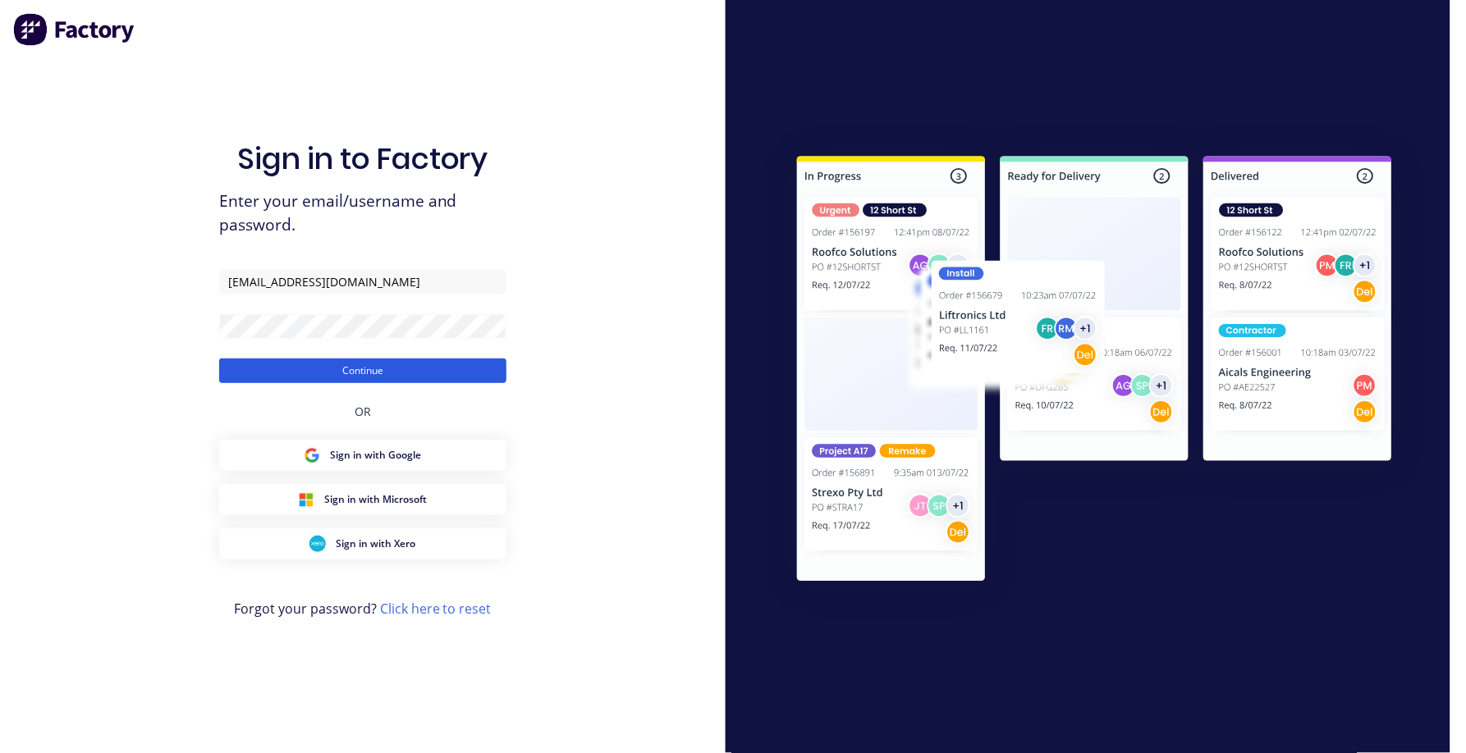
click at [350, 369] on button "Continue" at bounding box center [362, 371] width 287 height 25
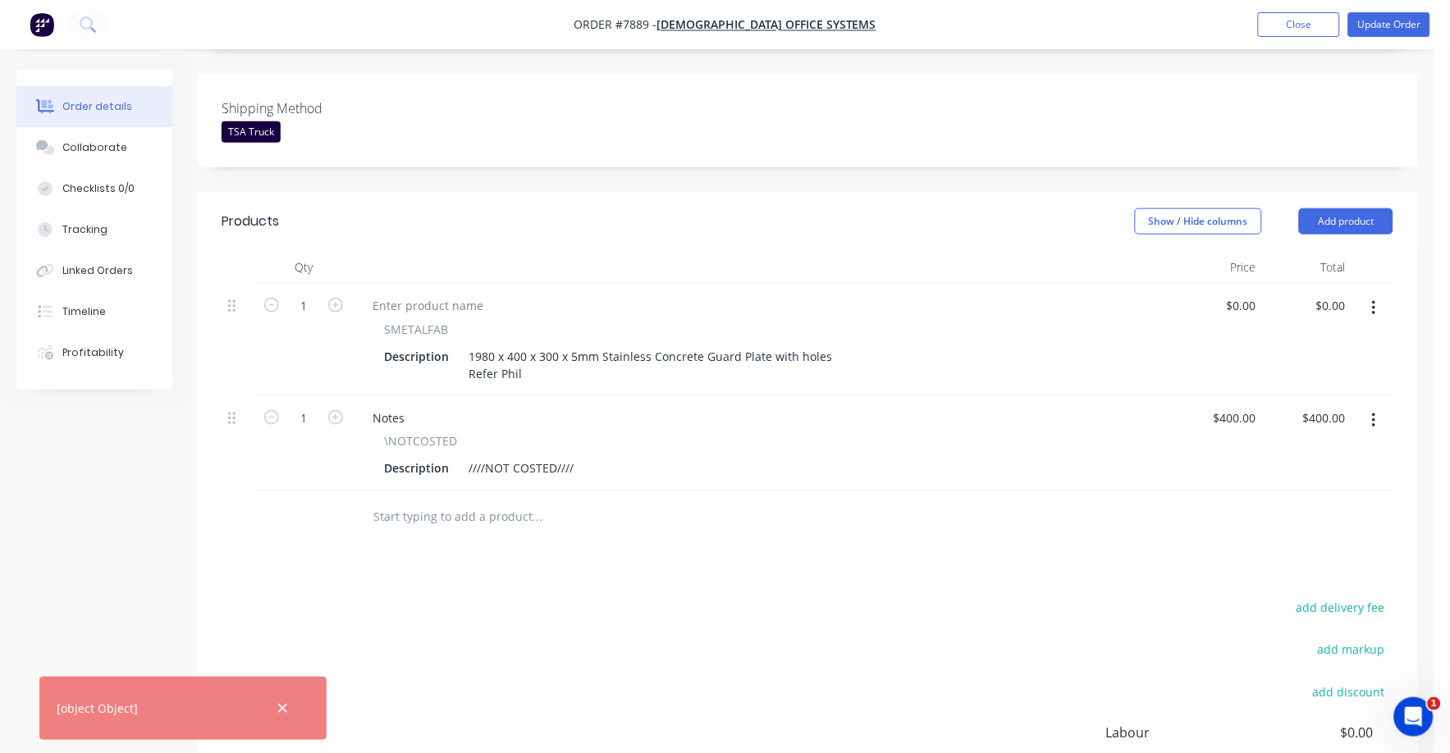
scroll to position [410, 0]
click at [1227, 396] on div "400 400" at bounding box center [1218, 443] width 89 height 95
click at [1164, 491] on div at bounding box center [808, 517] width 1172 height 53
click at [1245, 293] on input "0" at bounding box center [1244, 305] width 38 height 24
click at [1258, 440] on div "$1,007.00 $1,007.00" at bounding box center [1218, 443] width 89 height 95
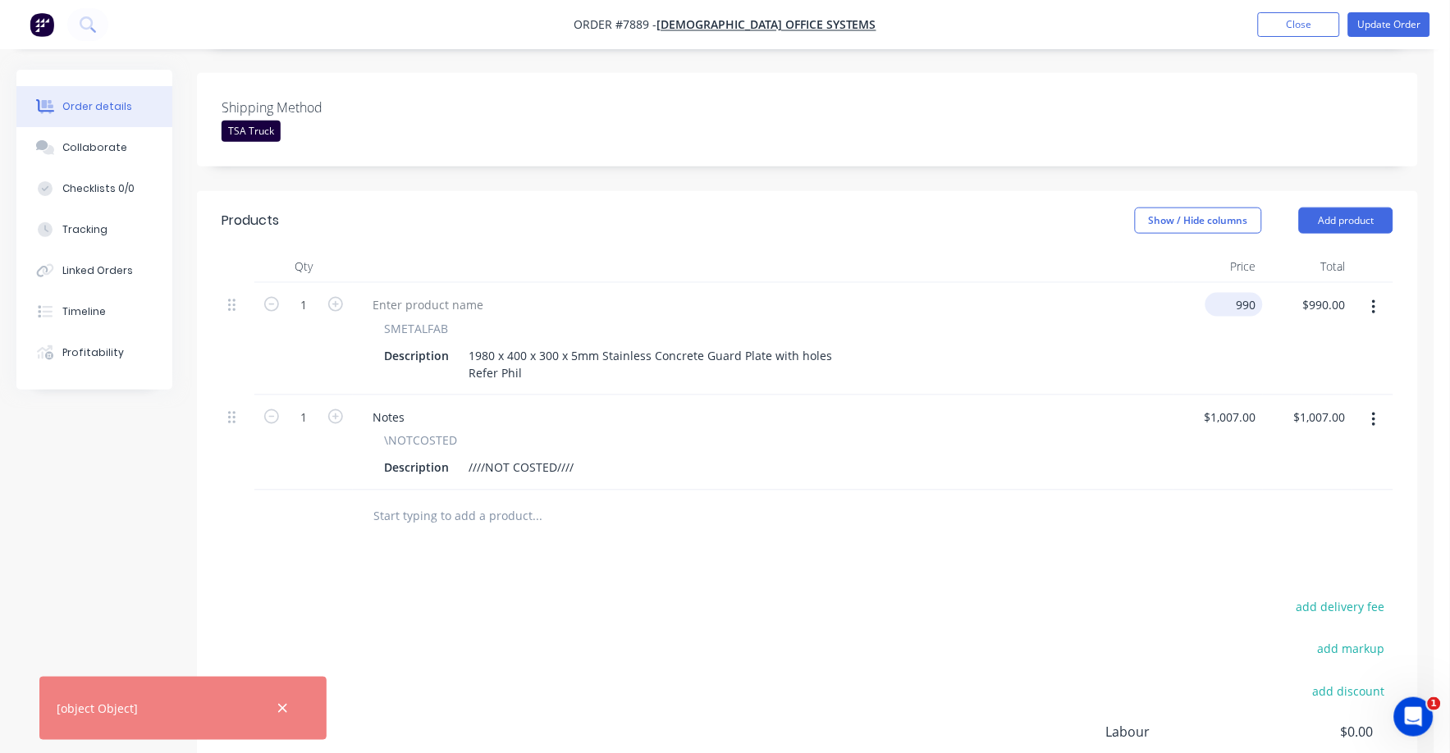
click at [1243, 293] on input "990" at bounding box center [1237, 305] width 51 height 24
click at [1263, 283] on div "$990.00 $990.00" at bounding box center [1307, 339] width 89 height 112
click at [1243, 293] on input "990" at bounding box center [1249, 305] width 28 height 24
click at [1058, 491] on div at bounding box center [808, 517] width 1172 height 53
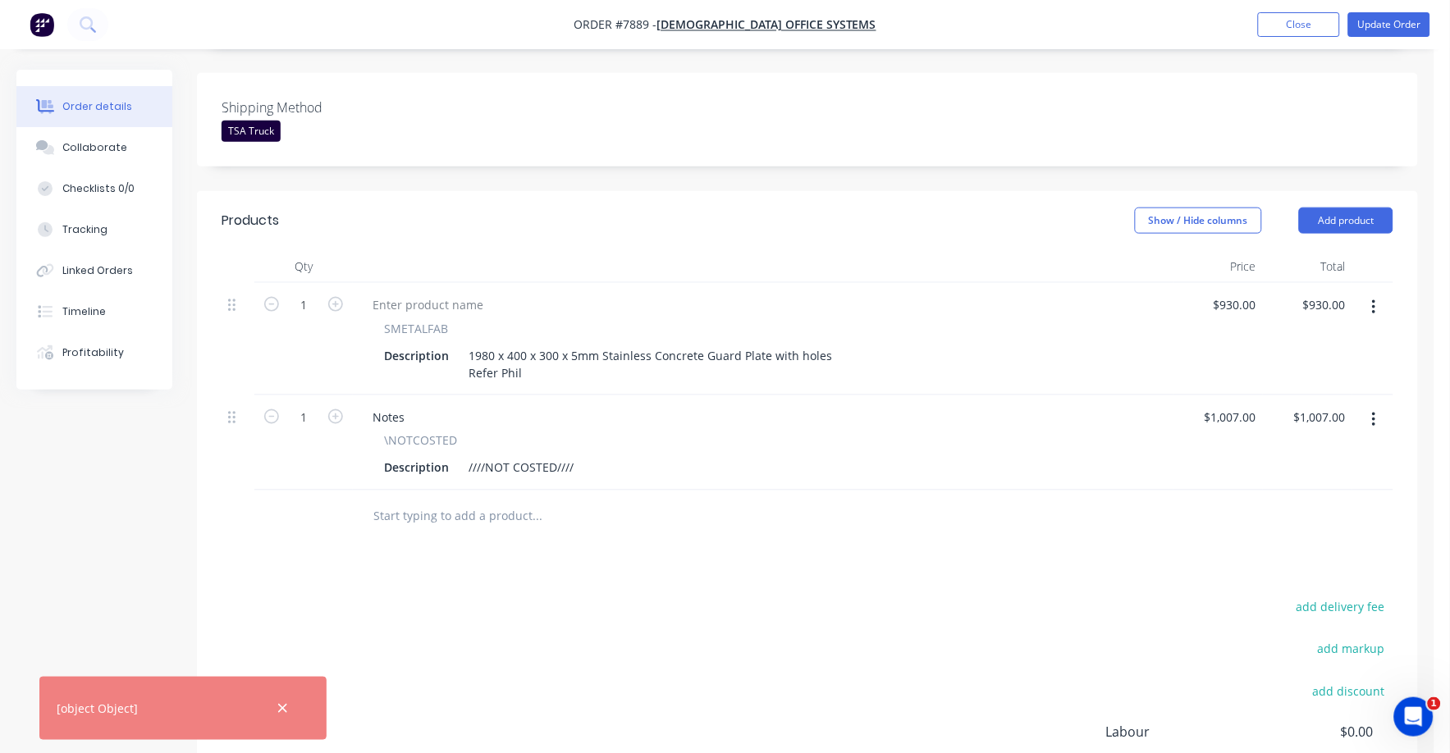
click at [1376, 411] on icon "button" at bounding box center [1374, 420] width 4 height 18
click at [1296, 550] on div "Delete" at bounding box center [1315, 562] width 126 height 24
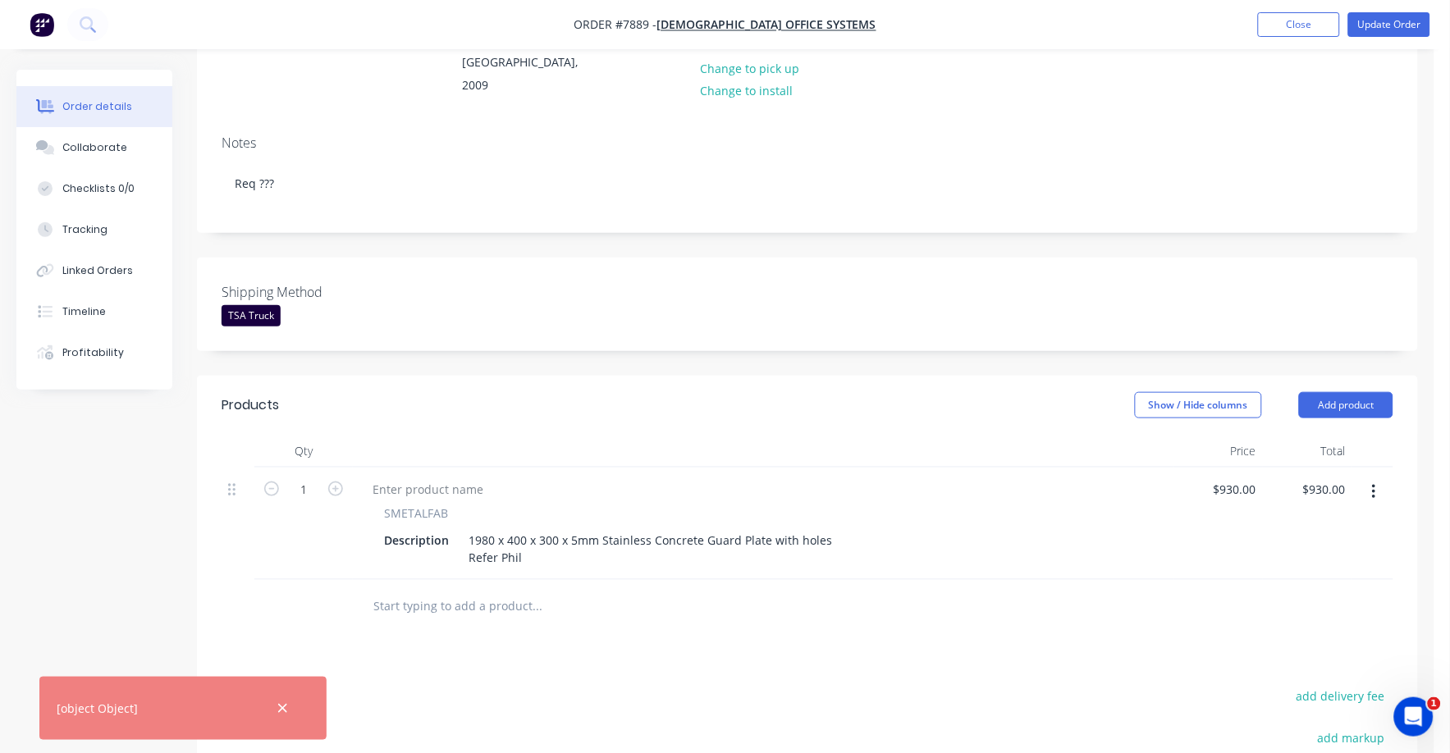
scroll to position [0, 0]
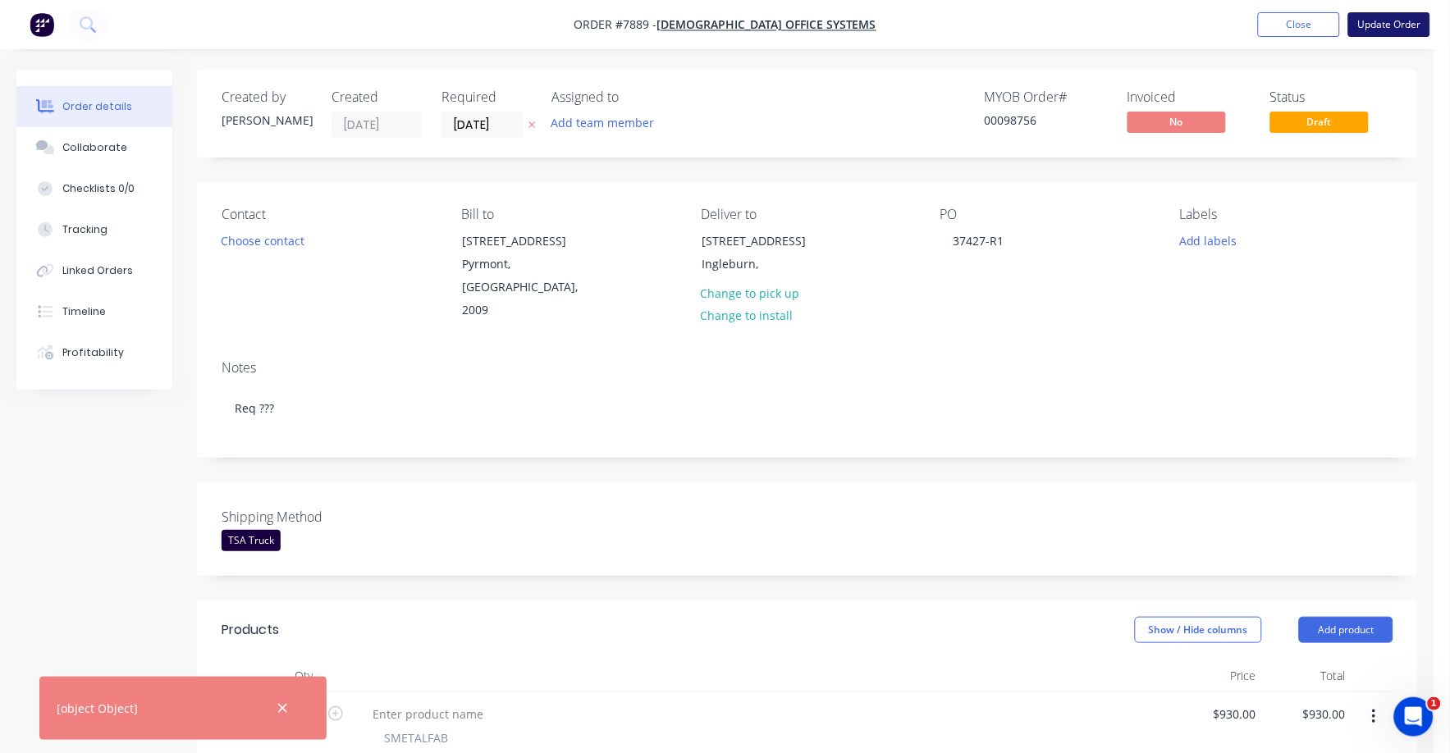
click at [1392, 16] on button "Update Order" at bounding box center [1389, 24] width 82 height 25
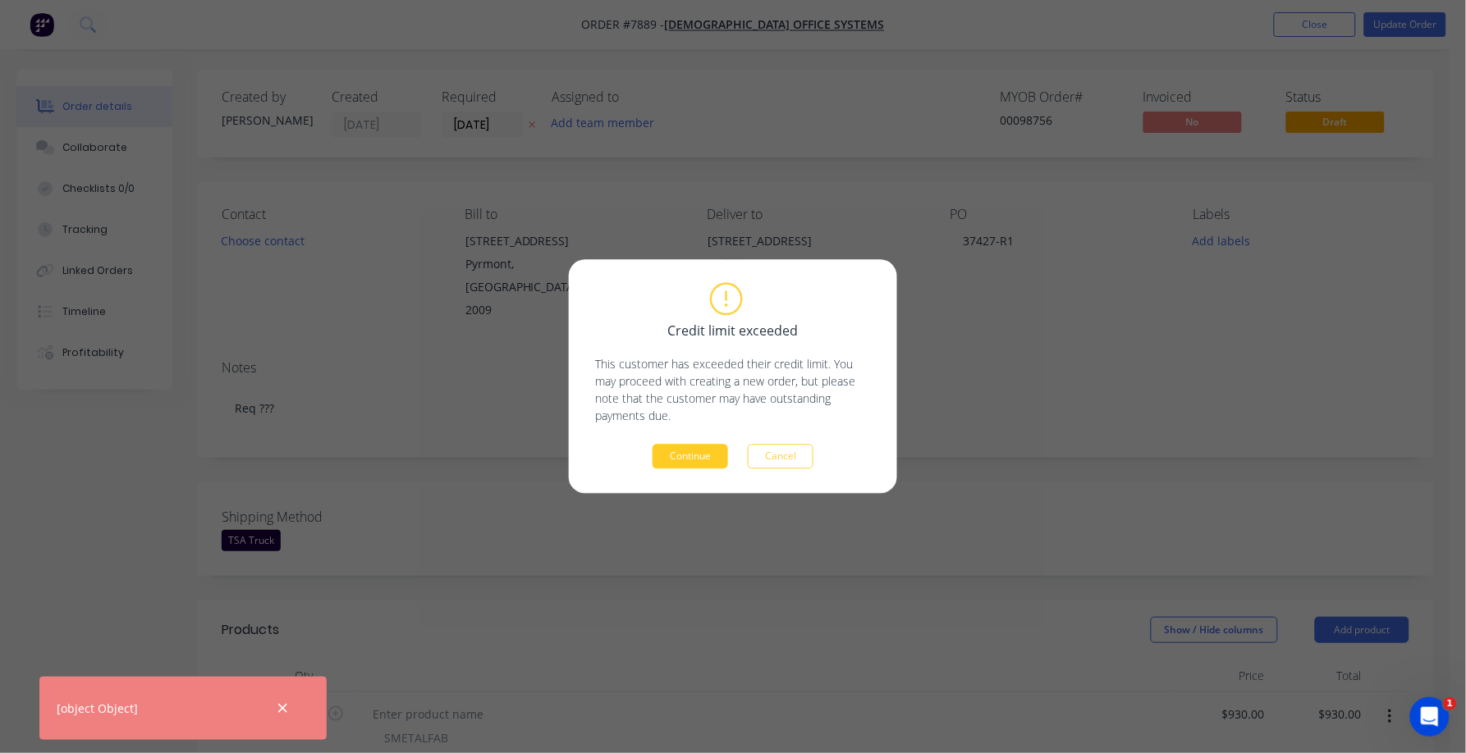
click at [706, 454] on button "Continue" at bounding box center [690, 457] width 76 height 25
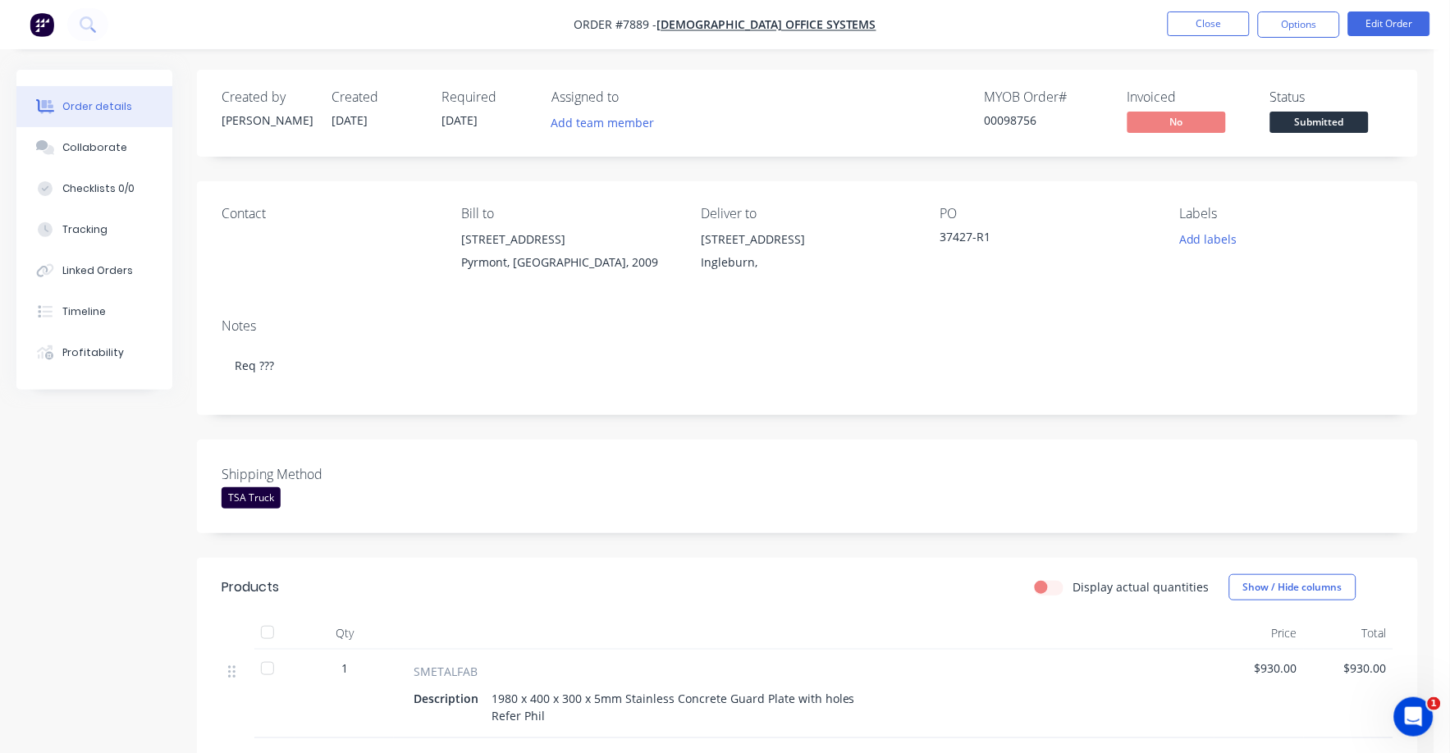
click at [343, 394] on div "Notes Req ???" at bounding box center [807, 360] width 1221 height 110
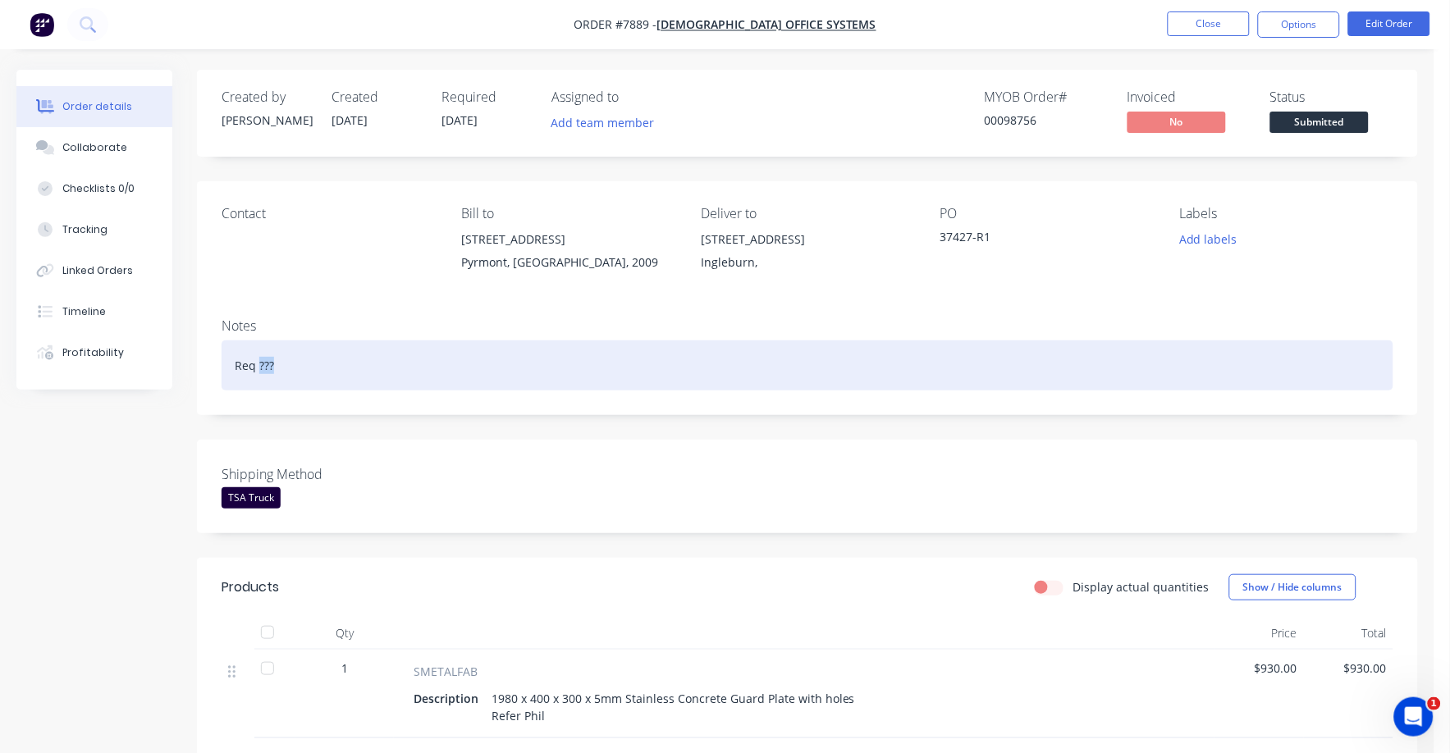
drag, startPoint x: 259, startPoint y: 367, endPoint x: 282, endPoint y: 365, distance: 23.0
click at [282, 365] on div "Req ???" at bounding box center [808, 366] width 1172 height 50
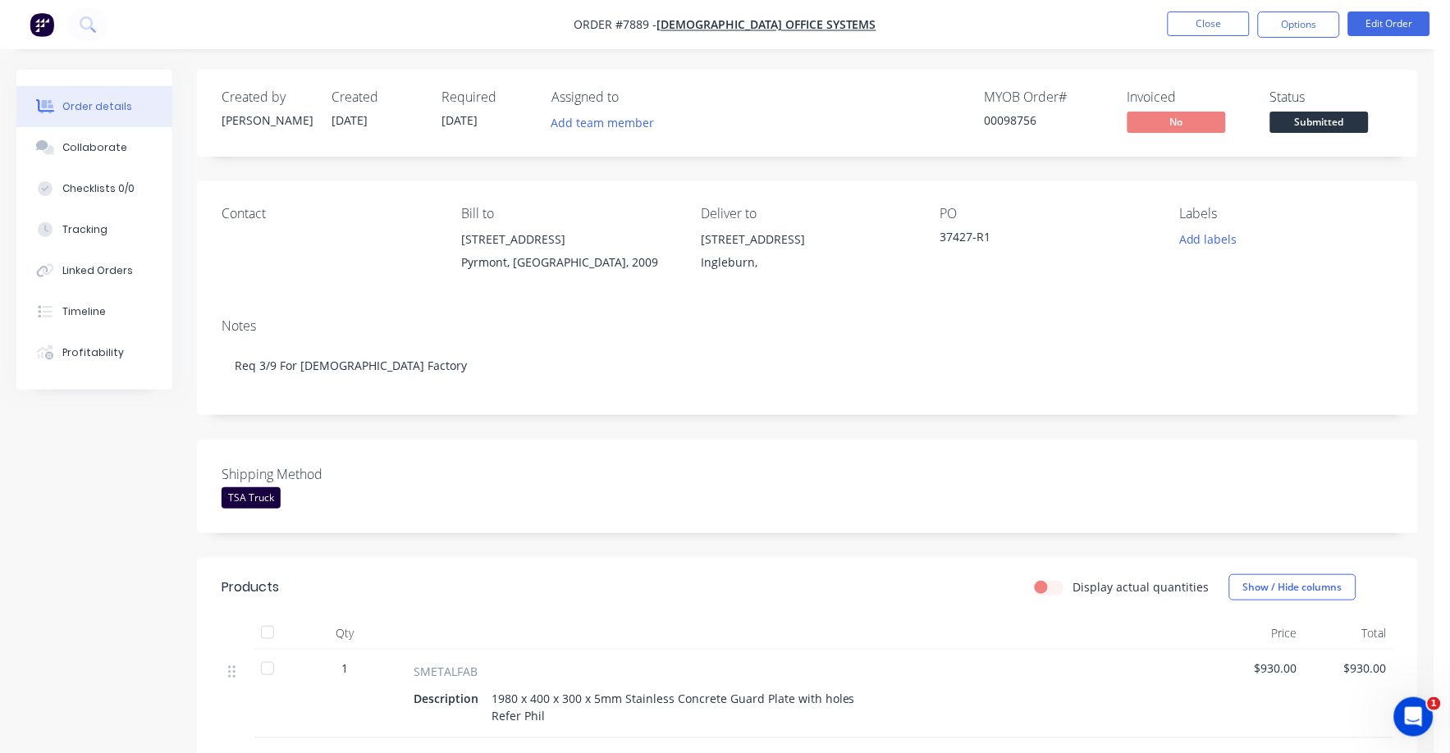
click at [348, 451] on div "Shipping Method TSA Truck" at bounding box center [807, 487] width 1221 height 94
click at [699, 469] on div "Shipping Method TSA Truck" at bounding box center [807, 487] width 1221 height 94
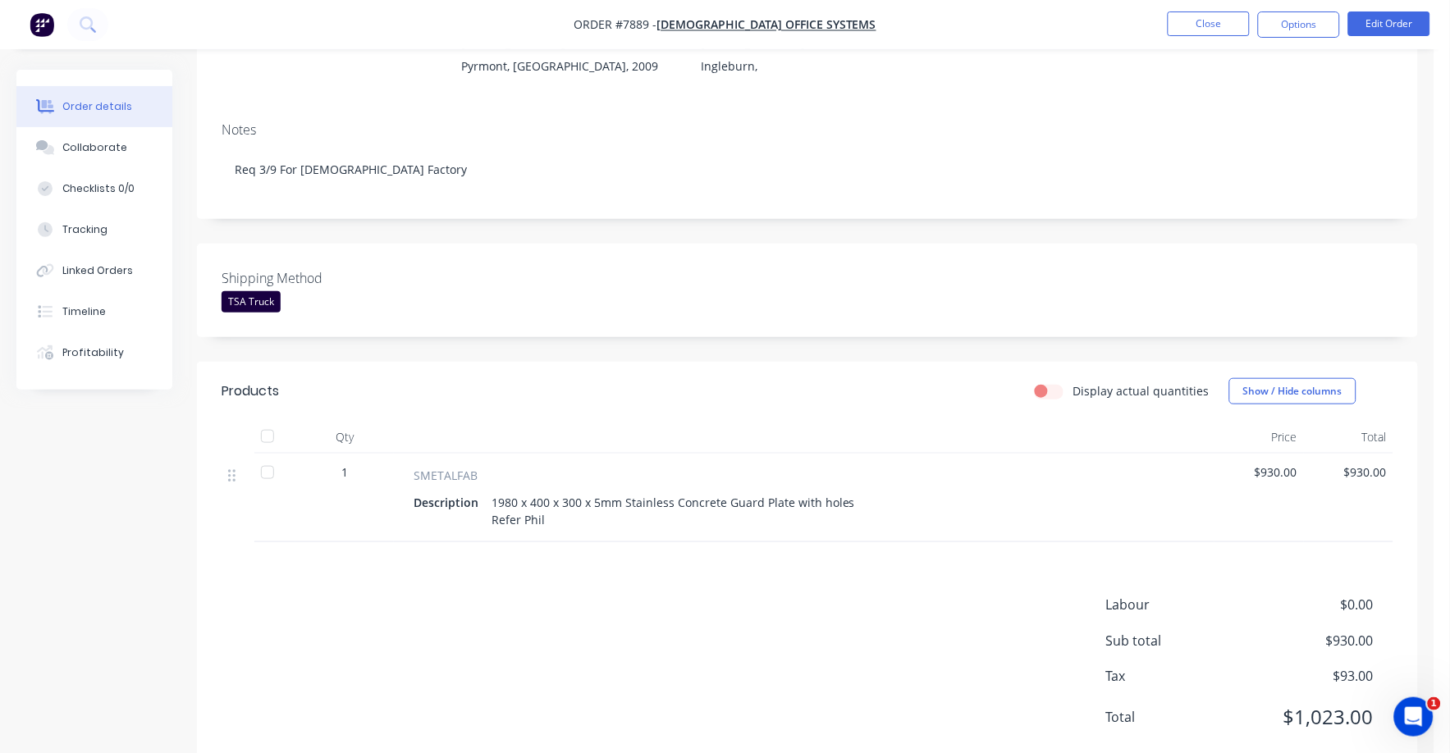
scroll to position [241, 0]
